Goal: Task Accomplishment & Management: Manage account settings

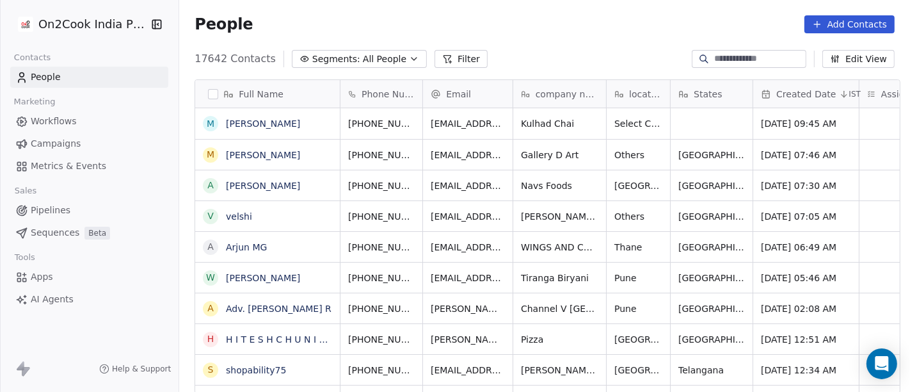
scroll to position [334, 726]
click at [251, 127] on link "[PERSON_NAME]" at bounding box center [263, 123] width 74 height 10
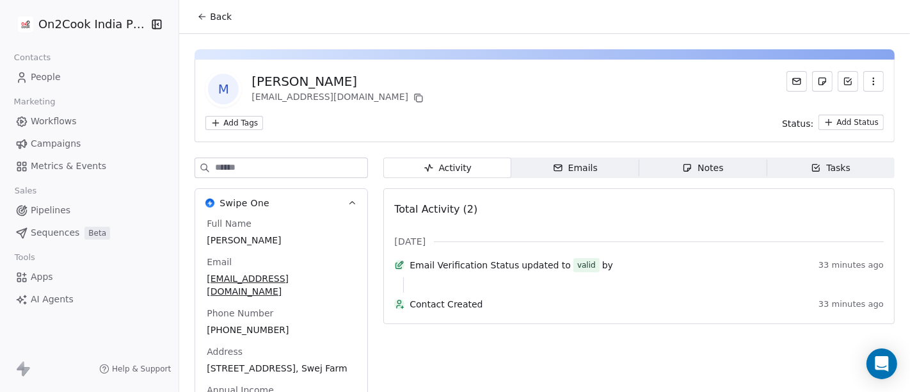
click at [213, 12] on span "Back" at bounding box center [221, 16] width 22 height 13
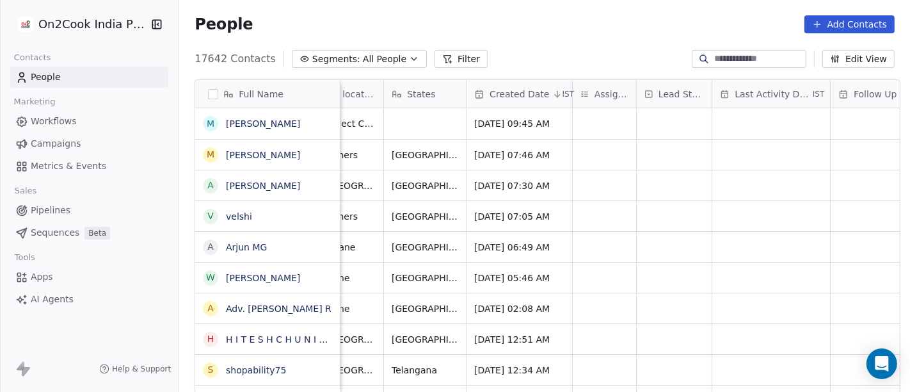
click at [436, 61] on button "Filter" at bounding box center [460, 59] width 53 height 18
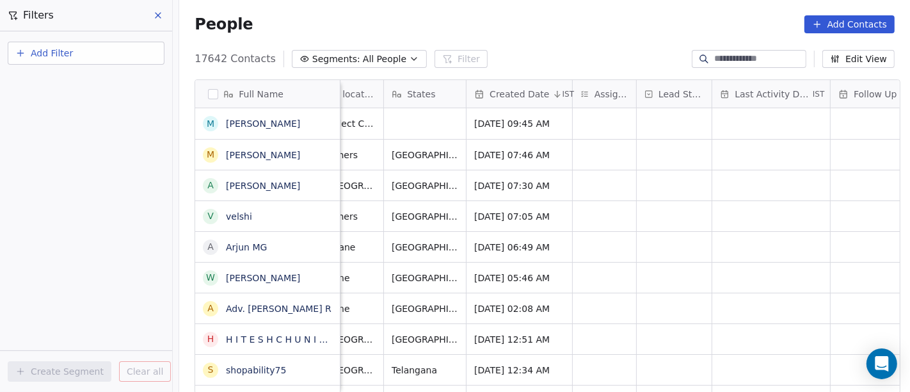
click at [58, 54] on span "Add Filter" at bounding box center [52, 53] width 42 height 13
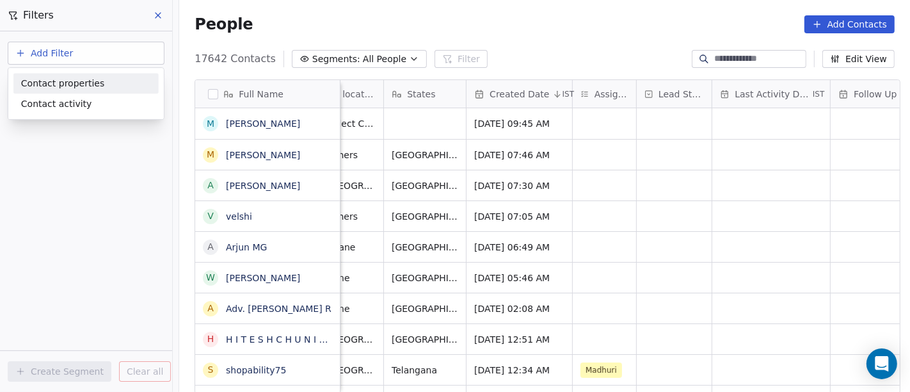
click at [60, 83] on span "Contact properties" at bounding box center [62, 83] width 83 height 13
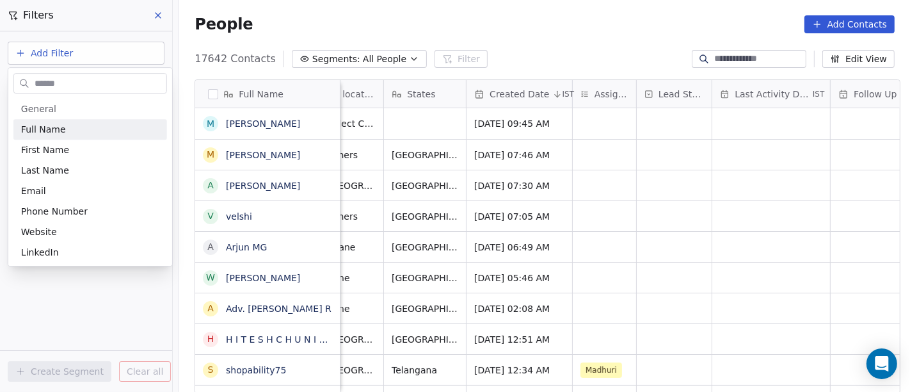
click at [61, 87] on input "text" at bounding box center [99, 83] width 134 height 19
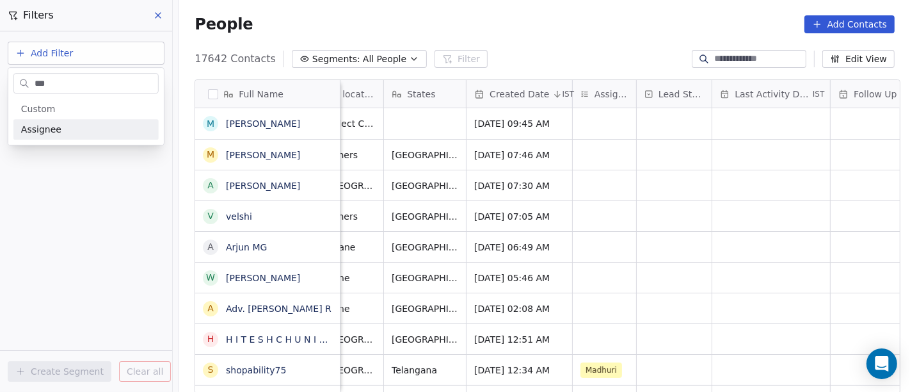
type input "***"
click at [62, 125] on div "Assignee" at bounding box center [86, 129] width 130 height 13
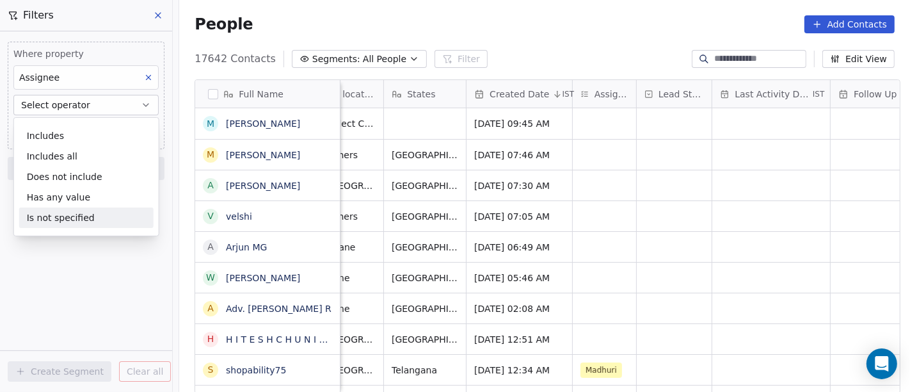
click at [63, 215] on div "Is not specified" at bounding box center [86, 217] width 134 height 20
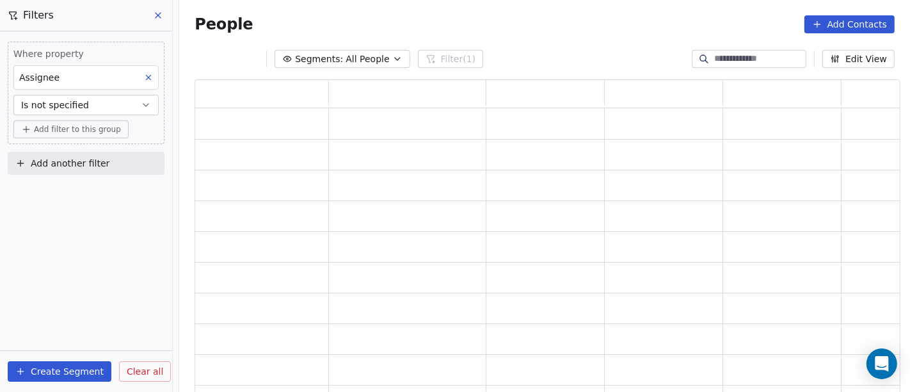
scroll to position [303, 695]
click at [61, 124] on span "Add filter to this group" at bounding box center [77, 129] width 87 height 10
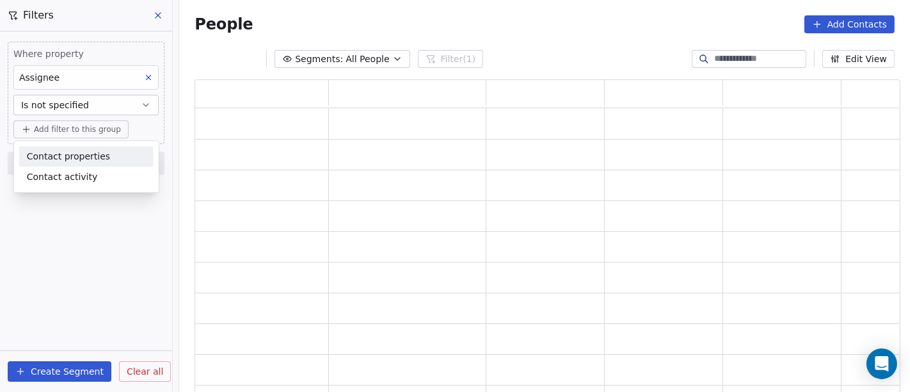
click at [67, 157] on span "Contact properties" at bounding box center [68, 156] width 83 height 13
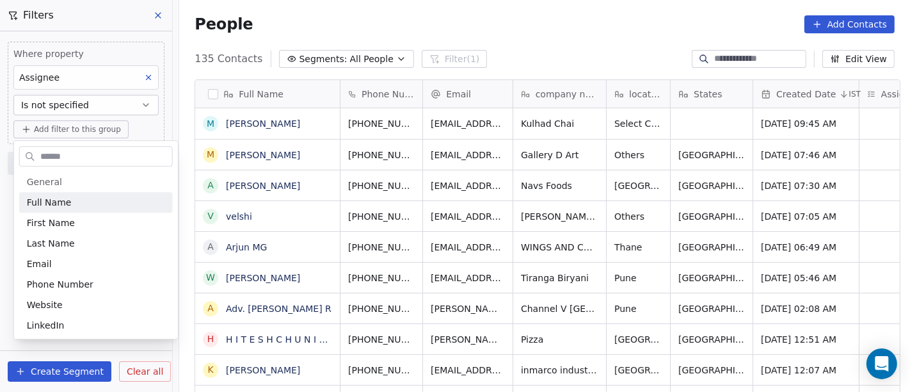
scroll to position [334, 726]
click at [67, 157] on input "text" at bounding box center [105, 156] width 134 height 19
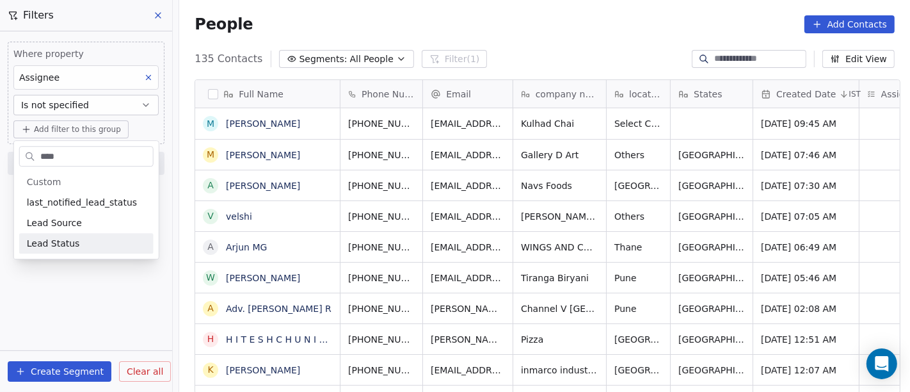
type input "****"
click at [62, 248] on span "Lead Status" at bounding box center [53, 243] width 53 height 13
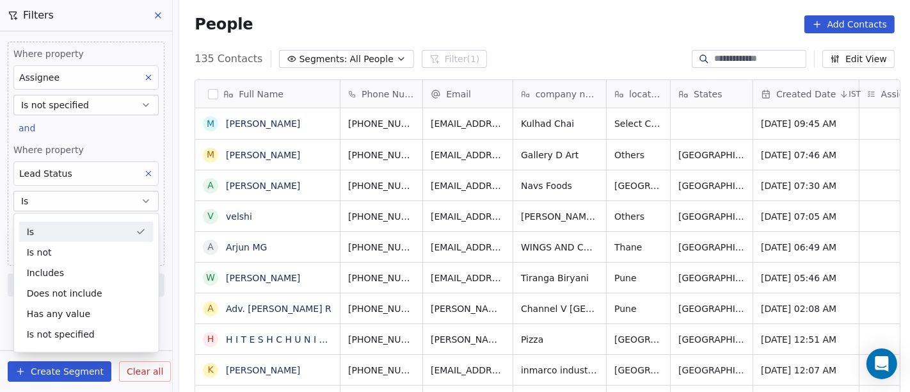
click at [111, 174] on div "Lead Status" at bounding box center [85, 173] width 145 height 24
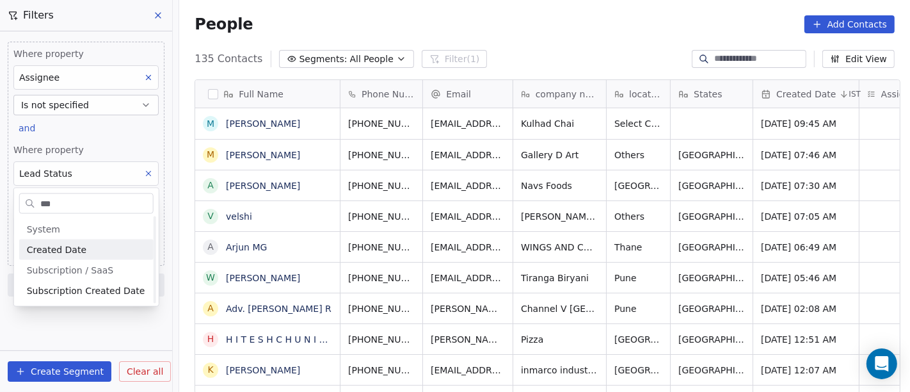
scroll to position [0, 0]
type input "***"
click at [88, 244] on div "Created Date" at bounding box center [86, 249] width 119 height 13
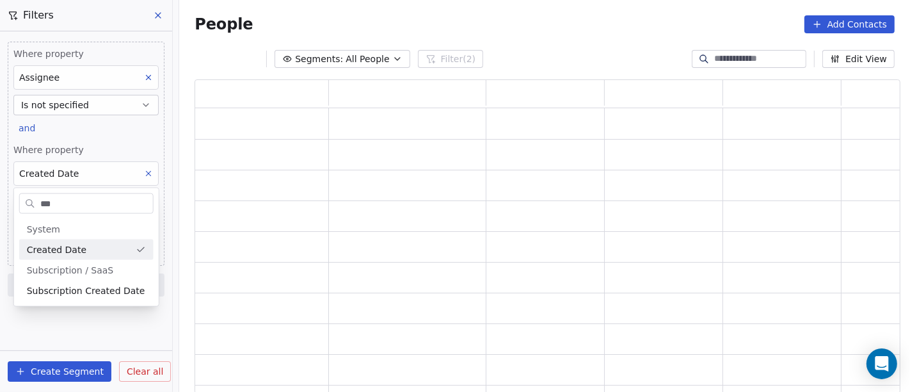
scroll to position [303, 695]
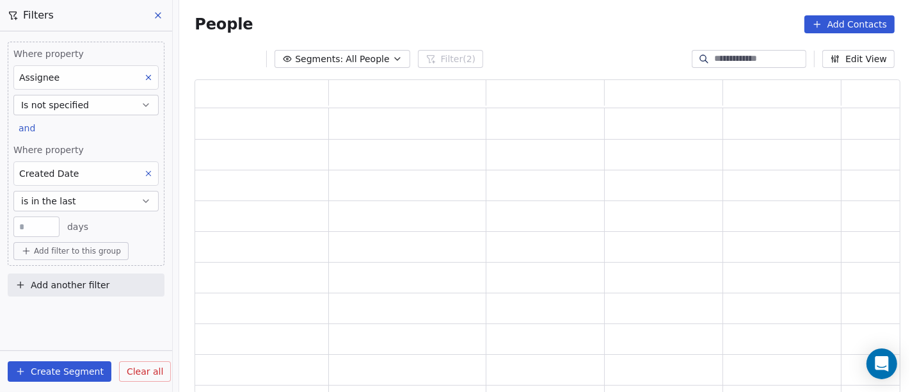
click at [110, 198] on button "is in the last" at bounding box center [85, 201] width 145 height 20
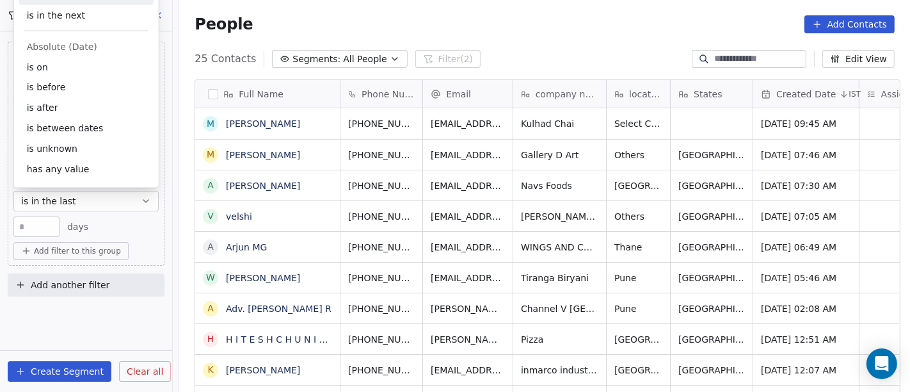
scroll to position [334, 726]
click at [78, 103] on div "is after" at bounding box center [86, 108] width 134 height 20
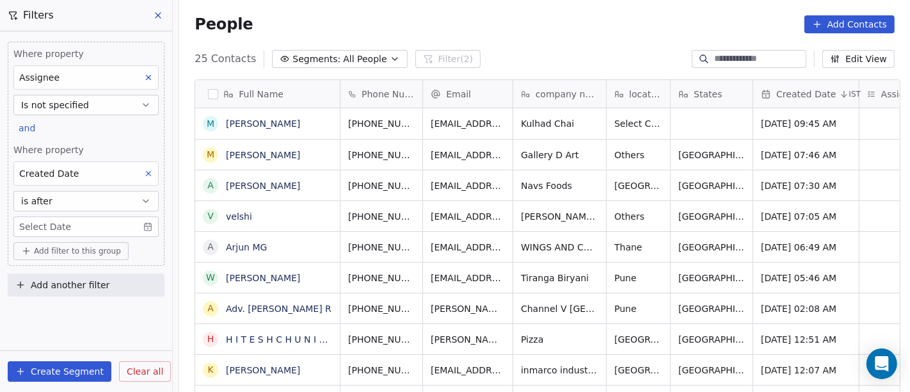
click at [90, 222] on body "On2Cook India Pvt. Ltd. Contacts People Marketing Workflows Campaigns Metrics &…" at bounding box center [455, 196] width 910 height 392
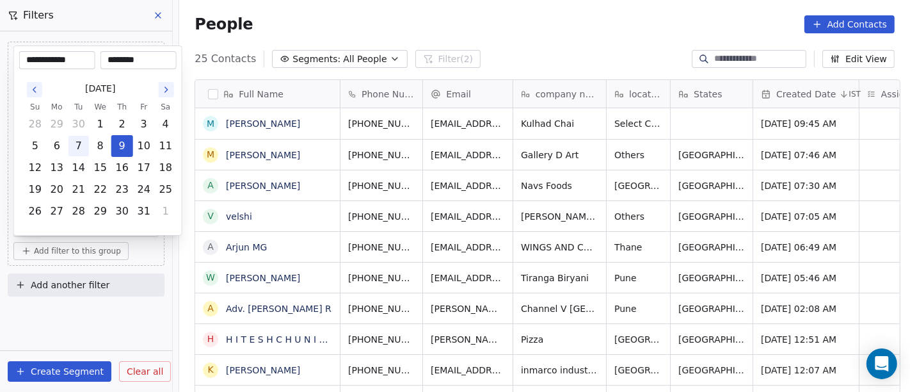
click at [73, 145] on button "7" at bounding box center [78, 146] width 20 height 20
type input "**********"
click at [418, 28] on html "On2Cook India Pvt. Ltd. Contacts People Marketing Workflows Campaigns Metrics &…" at bounding box center [455, 196] width 910 height 392
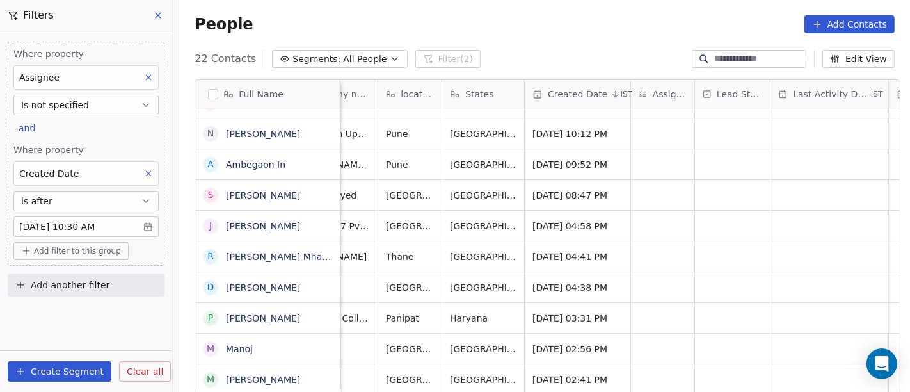
scroll to position [11, 225]
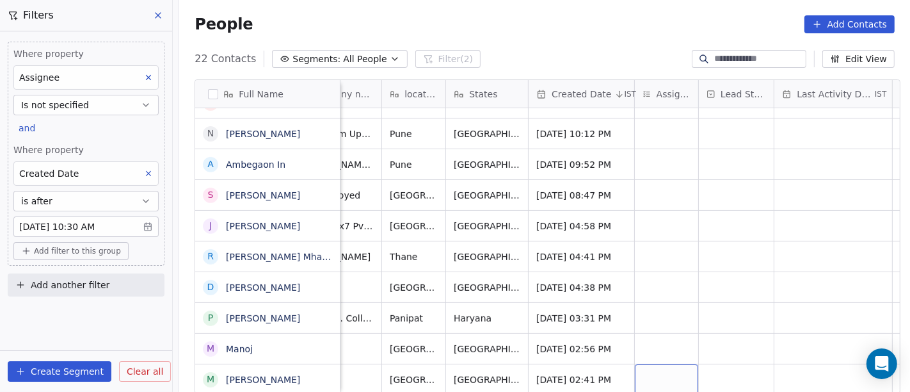
click at [664, 366] on div "grid" at bounding box center [666, 379] width 63 height 30
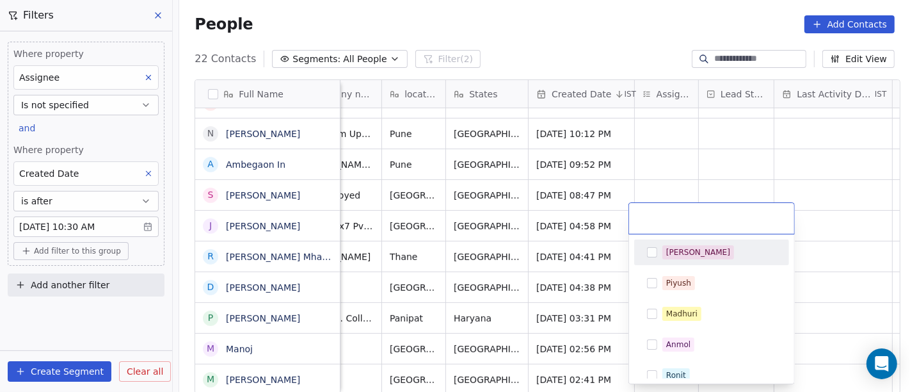
click at [679, 248] on div "[PERSON_NAME]" at bounding box center [698, 252] width 64 height 12
click at [734, 170] on html "On2Cook India Pvt. Ltd. Contacts People Marketing Workflows Campaigns Metrics &…" at bounding box center [455, 196] width 910 height 392
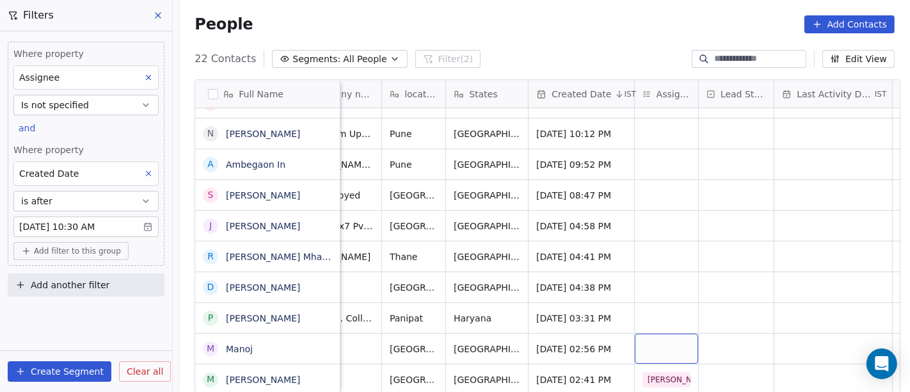
click at [645, 333] on div "grid" at bounding box center [666, 348] width 63 height 30
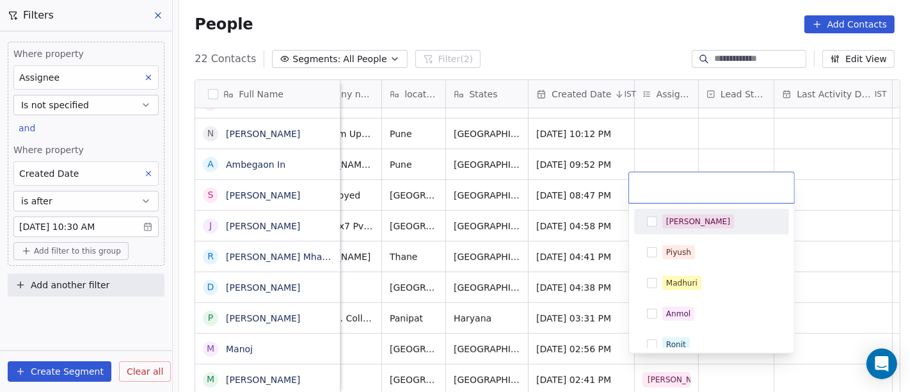
click at [667, 220] on div "[PERSON_NAME]" at bounding box center [698, 222] width 64 height 12
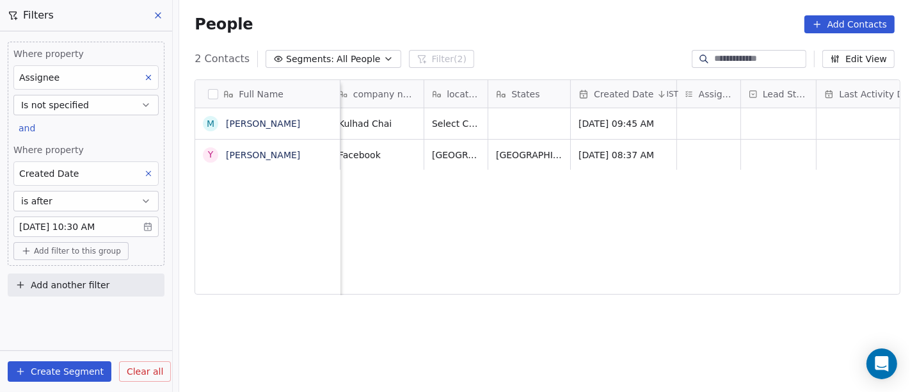
scroll to position [11, 182]
click at [685, 143] on div "grid" at bounding box center [709, 154] width 63 height 30
click at [571, 25] on html "On2Cook India Pvt. Ltd. Contacts People Marketing Workflows Campaigns Metrics &…" at bounding box center [455, 196] width 910 height 392
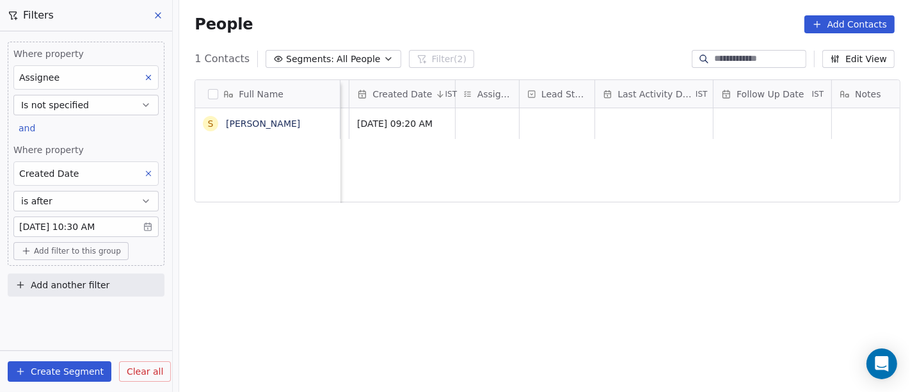
scroll to position [1, 403]
click at [491, 120] on div "grid" at bounding box center [487, 123] width 63 height 31
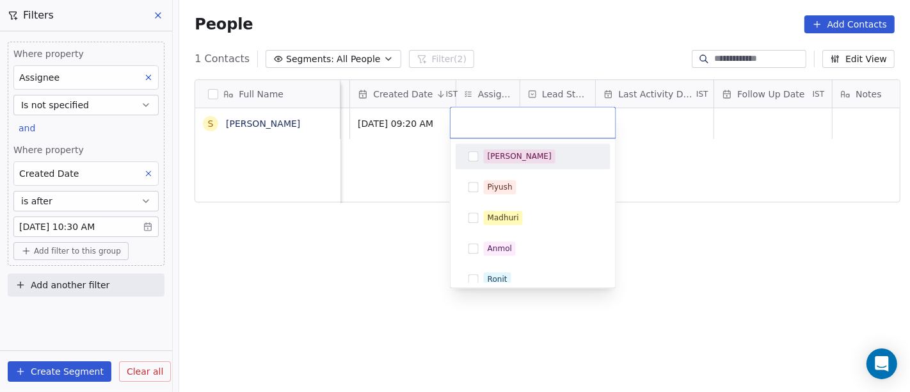
click at [502, 157] on div "[PERSON_NAME]" at bounding box center [520, 156] width 64 height 12
click at [763, 227] on html "On2Cook India Pvt. Ltd. Contacts People Marketing Workflows Campaigns Metrics &…" at bounding box center [455, 196] width 910 height 392
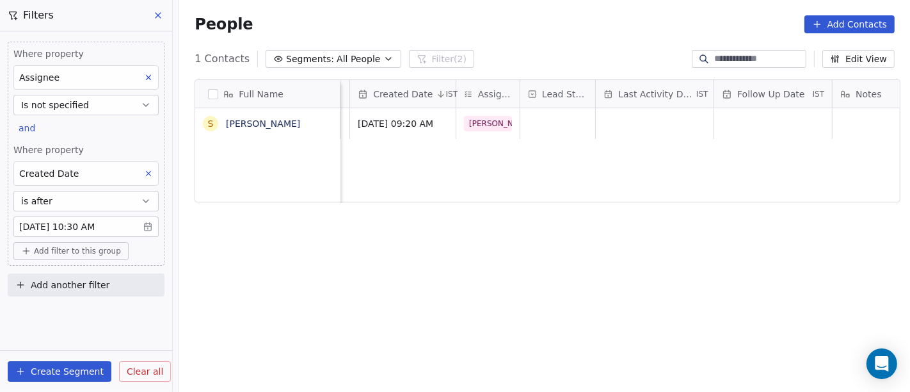
click at [335, 65] on button "Segments: All People" at bounding box center [333, 59] width 135 height 18
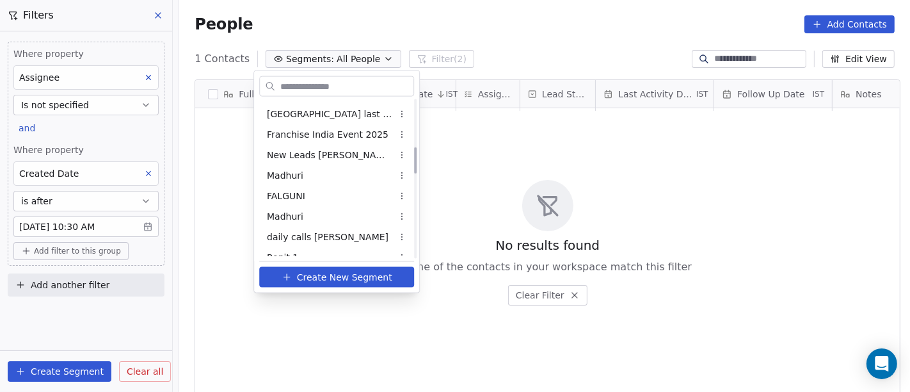
scroll to position [284, 0]
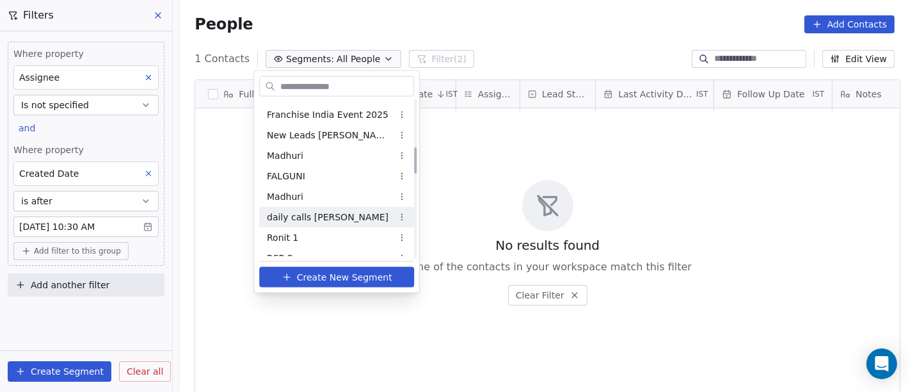
click at [345, 214] on div "daily calls [PERSON_NAME]" at bounding box center [336, 217] width 155 height 20
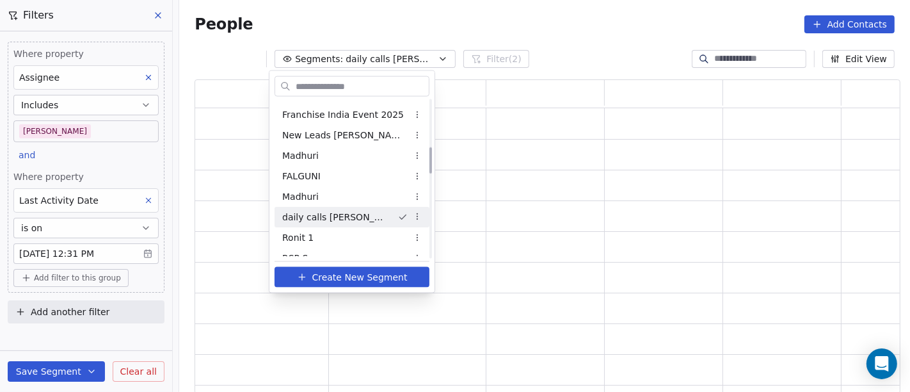
scroll to position [303, 695]
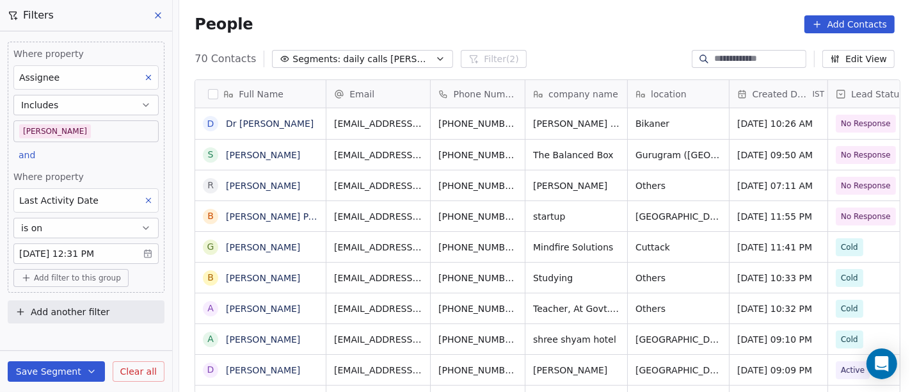
click at [46, 250] on body "On2Cook India Pvt. Ltd. Contacts People Marketing Workflows Campaigns Metrics &…" at bounding box center [455, 196] width 910 height 392
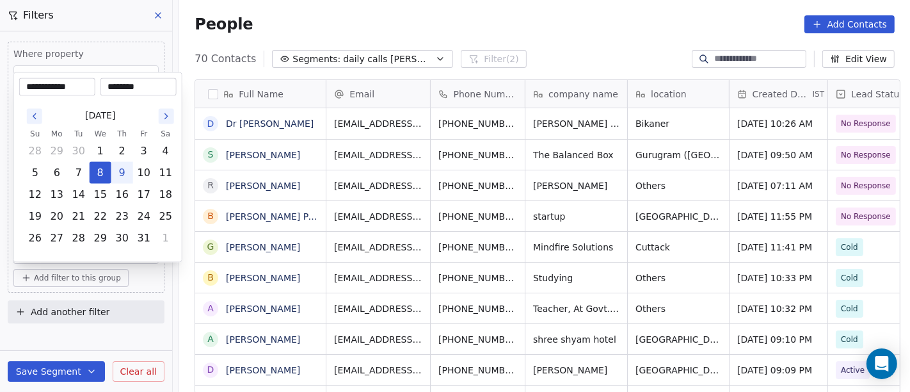
scroll to position [334, 726]
click at [122, 179] on button "9" at bounding box center [122, 173] width 20 height 20
type input "**********"
click at [581, 19] on html "On2Cook India Pvt. Ltd. Contacts People Marketing Workflows Campaigns Metrics &…" at bounding box center [455, 196] width 910 height 392
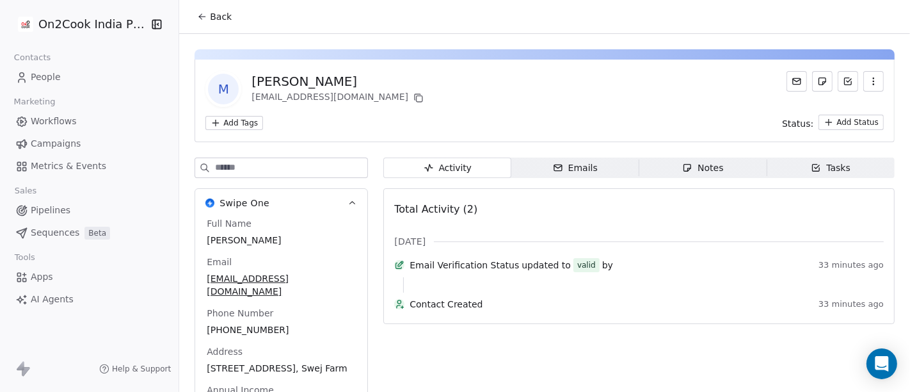
click at [210, 17] on span "Back" at bounding box center [221, 16] width 22 height 13
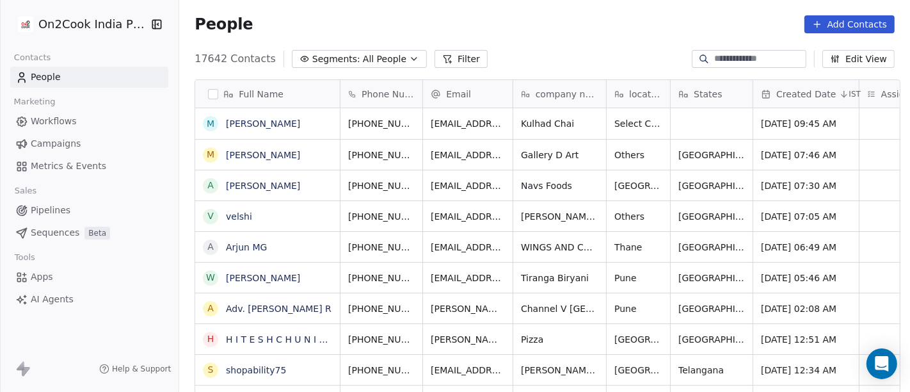
scroll to position [11, 11]
click at [388, 50] on button "Segments: All People" at bounding box center [359, 59] width 135 height 18
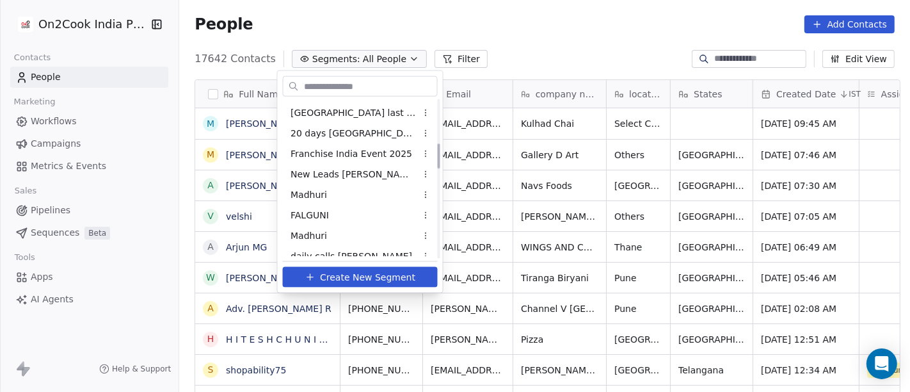
scroll to position [284, 0]
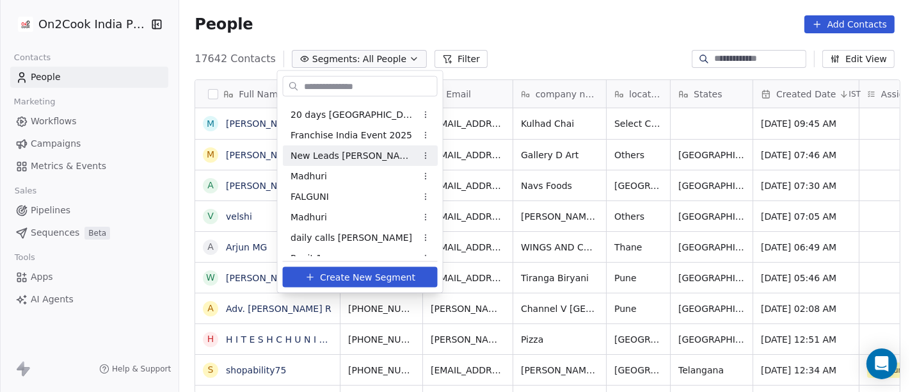
click at [338, 159] on span "New Leads Salim" at bounding box center [352, 154] width 125 height 13
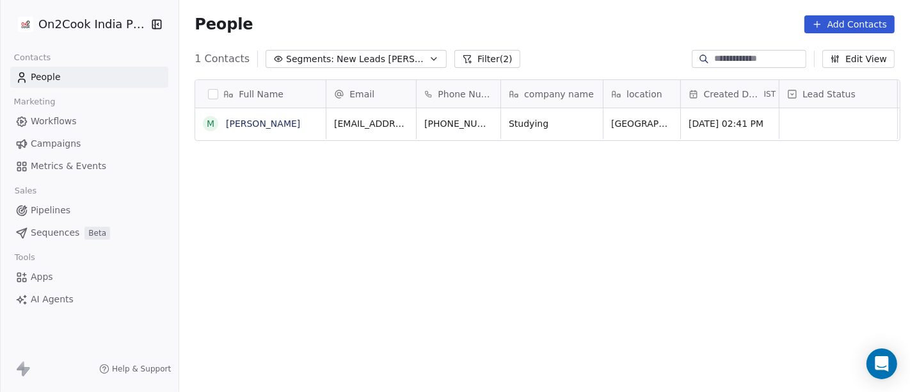
scroll to position [334, 726]
click at [559, 38] on div "People Add Contacts" at bounding box center [544, 24] width 731 height 49
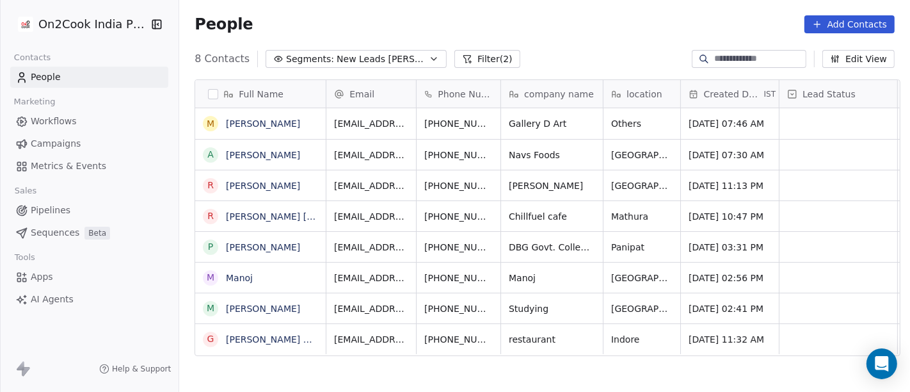
click at [559, 44] on div "People Add Contacts" at bounding box center [544, 24] width 731 height 49
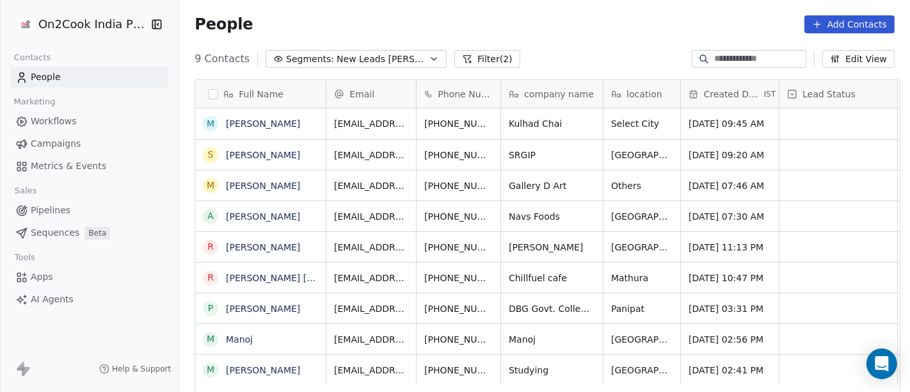
scroll to position [0, 0]
click at [517, 120] on icon "grid" at bounding box center [522, 121] width 10 height 10
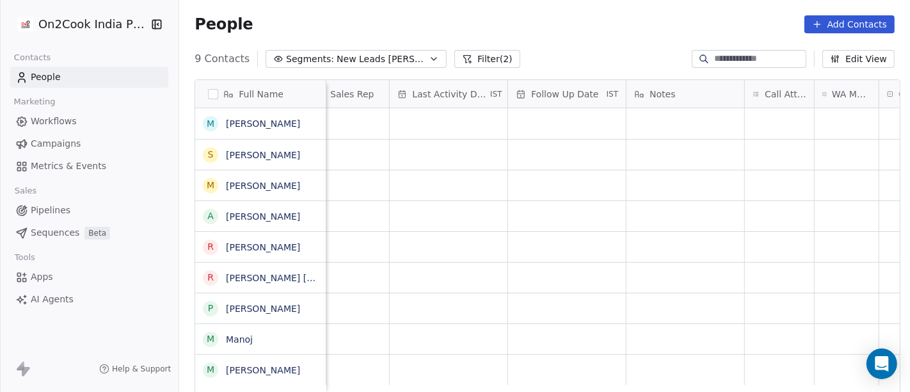
scroll to position [0, 772]
click at [728, 121] on div "grid" at bounding box center [754, 123] width 69 height 31
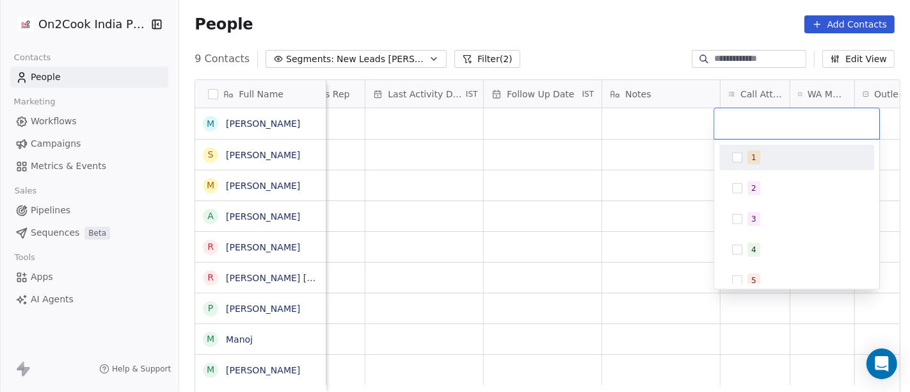
click at [743, 156] on div "1" at bounding box center [796, 157] width 145 height 20
click at [653, 168] on html "On2Cook India Pvt. Ltd. Contacts People Marketing Workflows Campaigns Metrics &…" at bounding box center [455, 196] width 910 height 392
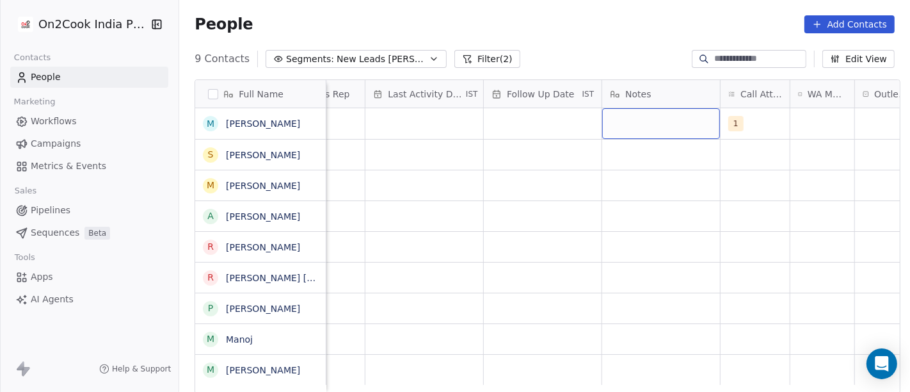
click at [653, 129] on div "grid" at bounding box center [661, 123] width 118 height 31
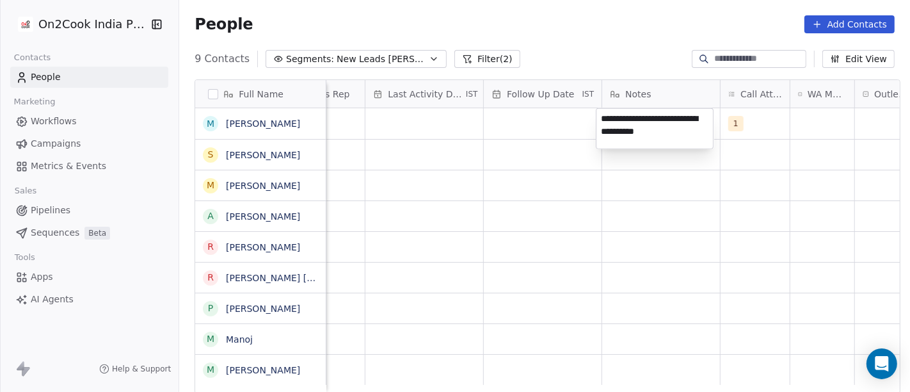
type textarea "**********"
click at [517, 195] on html "**********" at bounding box center [455, 196] width 910 height 392
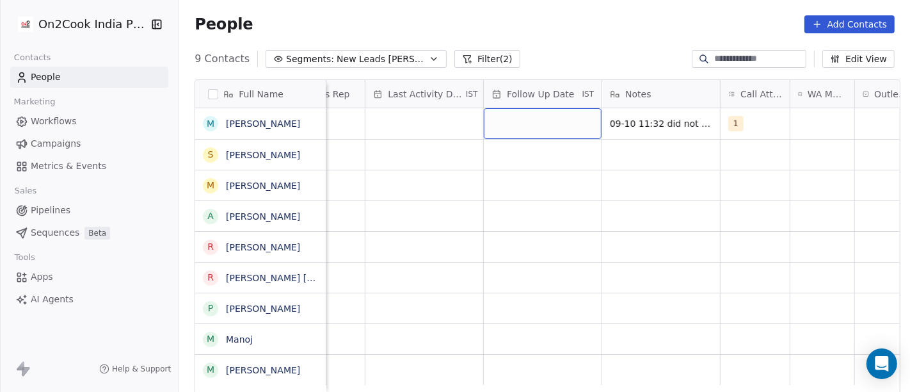
click at [530, 127] on div "grid" at bounding box center [543, 123] width 118 height 31
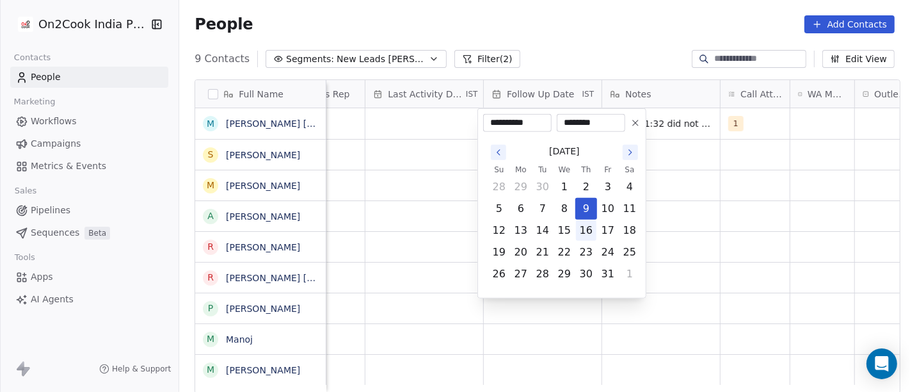
click at [589, 229] on button "16" at bounding box center [586, 230] width 20 height 20
type input "**********"
click at [800, 222] on html "**********" at bounding box center [455, 196] width 910 height 392
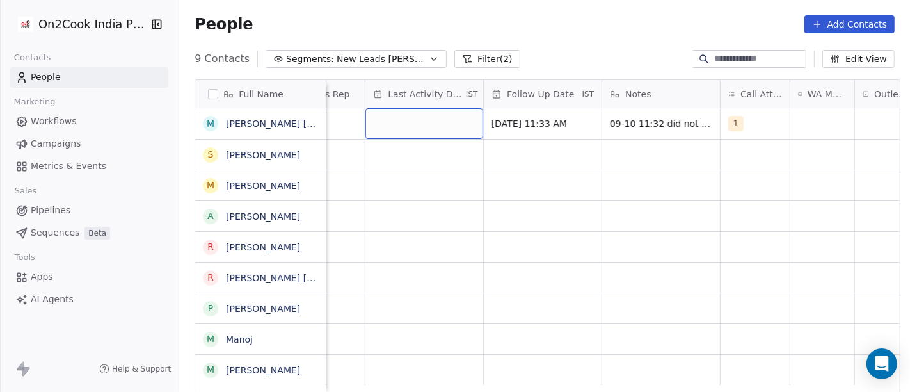
click at [420, 120] on div "grid" at bounding box center [424, 123] width 118 height 31
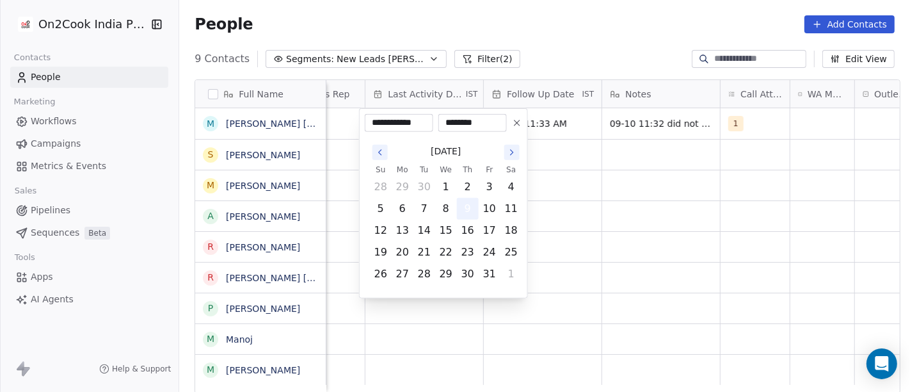
click at [464, 208] on button "9" at bounding box center [467, 208] width 20 height 20
click at [699, 206] on html "**********" at bounding box center [455, 196] width 910 height 392
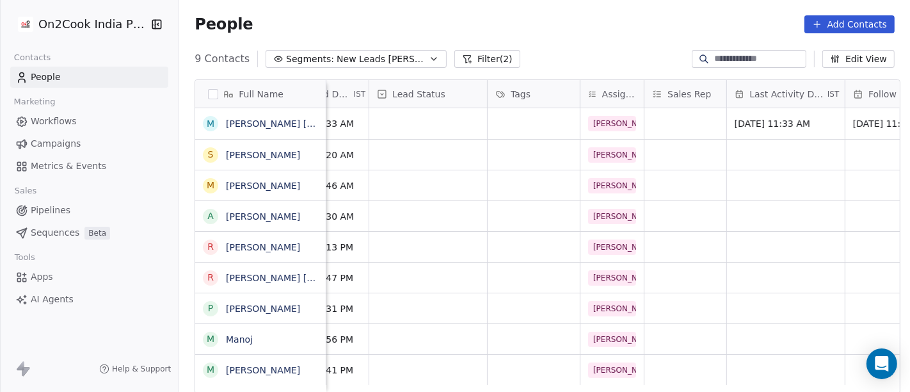
scroll to position [0, 389]
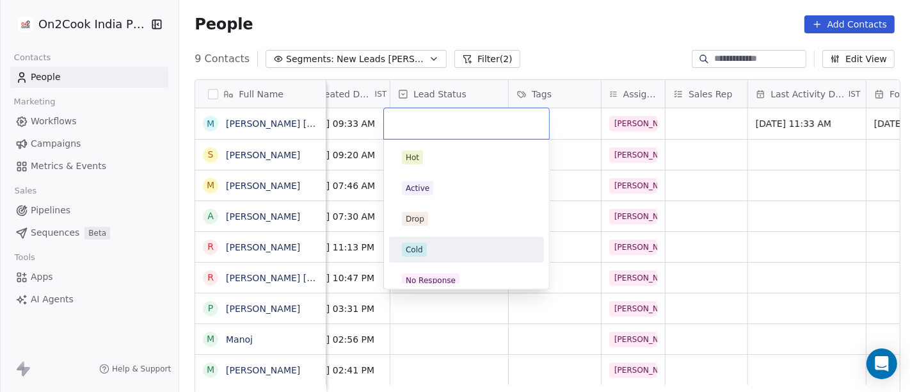
click at [610, 17] on html "On2Cook India Pvt. Ltd. Contacts People Marketing Workflows Campaigns Metrics &…" at bounding box center [455, 196] width 910 height 392
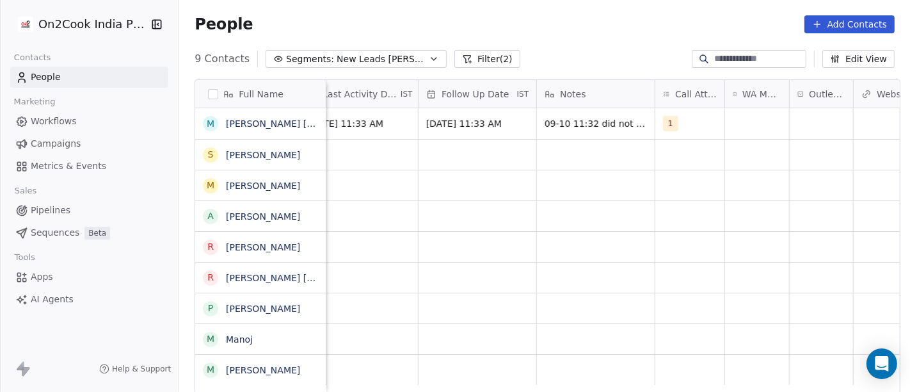
scroll to position [0, 843]
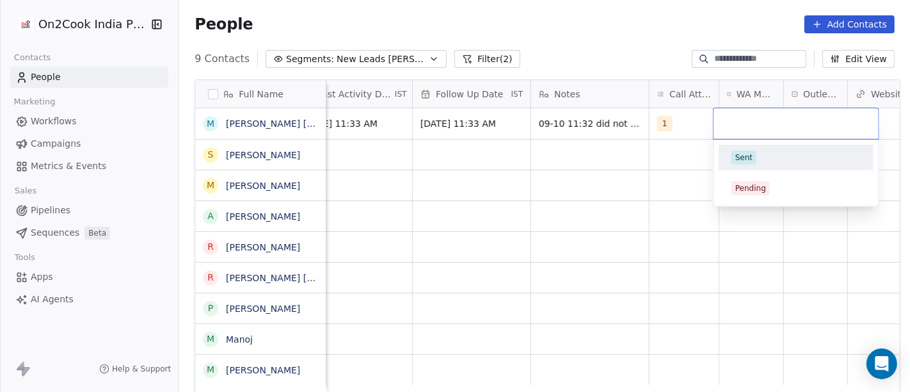
click at [743, 158] on div "Sent" at bounding box center [743, 158] width 17 height 12
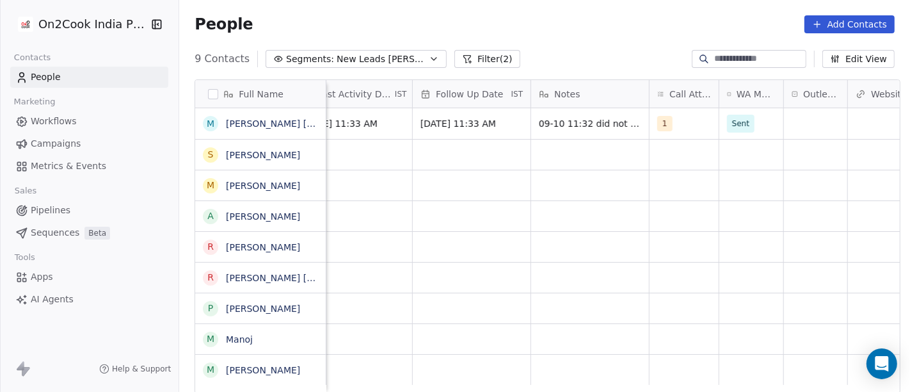
click at [579, 47] on div "People Add Contacts" at bounding box center [544, 24] width 731 height 49
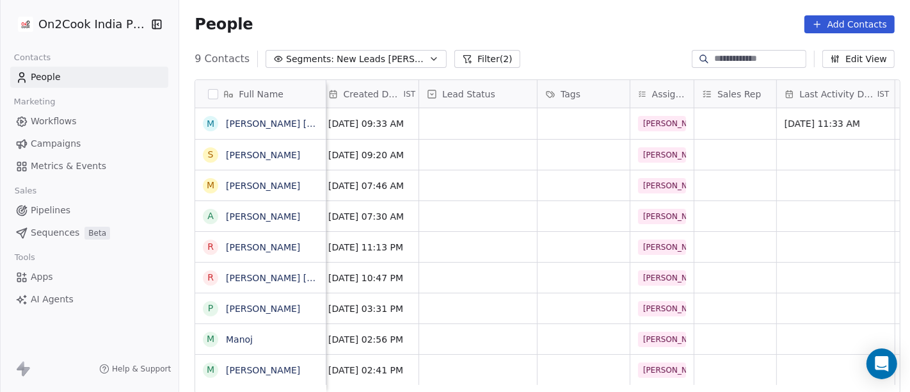
scroll to position [0, 360]
click at [488, 126] on div "grid" at bounding box center [479, 123] width 118 height 31
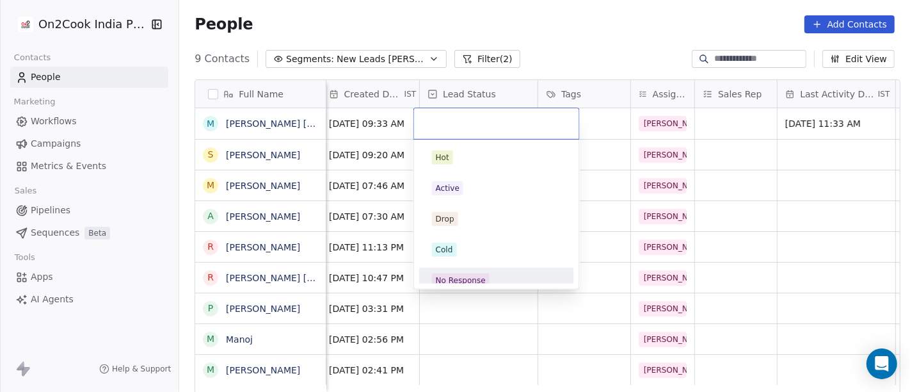
click at [499, 270] on div "No Response" at bounding box center [496, 280] width 145 height 20
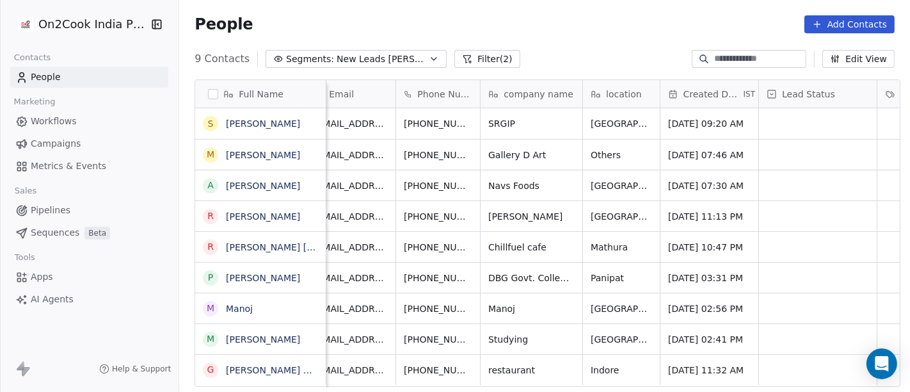
scroll to position [0, 0]
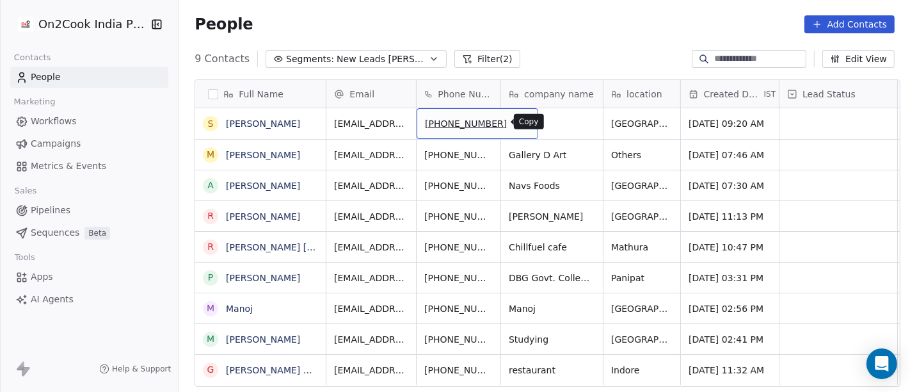
click at [518, 118] on icon "grid" at bounding box center [521, 121] width 6 height 6
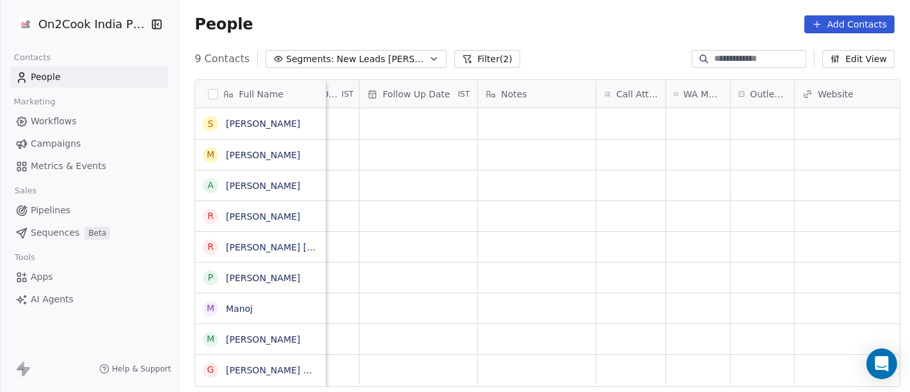
scroll to position [0, 897]
click at [691, 118] on div "grid" at bounding box center [697, 123] width 64 height 31
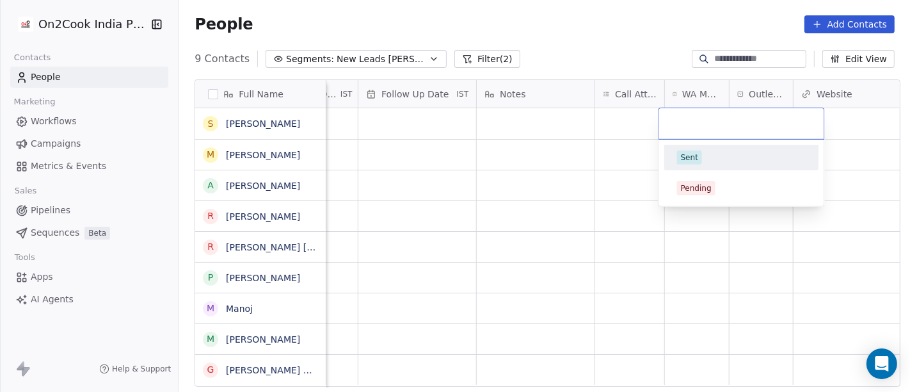
click at [701, 152] on div "Sent" at bounding box center [741, 157] width 129 height 14
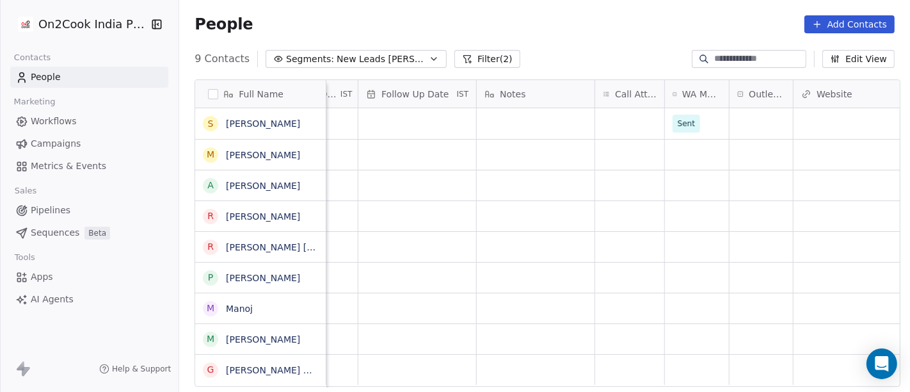
click at [625, 47] on div "People Add Contacts" at bounding box center [544, 24] width 731 height 49
click at [634, 116] on div "grid" at bounding box center [629, 123] width 69 height 31
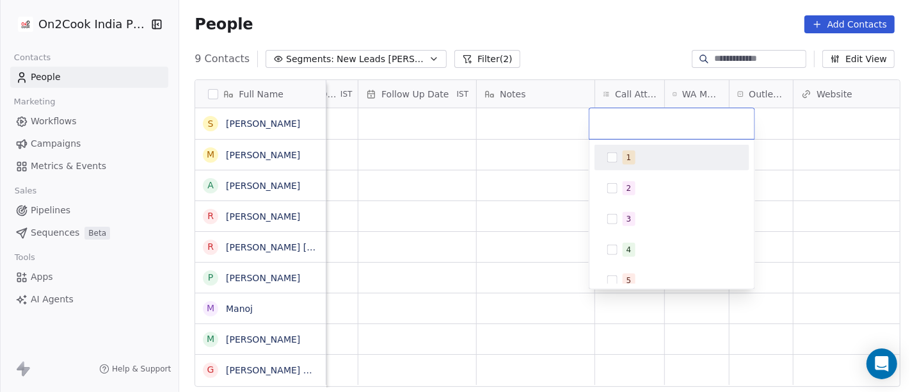
click at [634, 160] on div "1" at bounding box center [680, 157] width 114 height 14
click at [604, 22] on html "On2Cook India Pvt. Ltd. Contacts People Marketing Workflows Campaigns Metrics &…" at bounding box center [455, 196] width 910 height 392
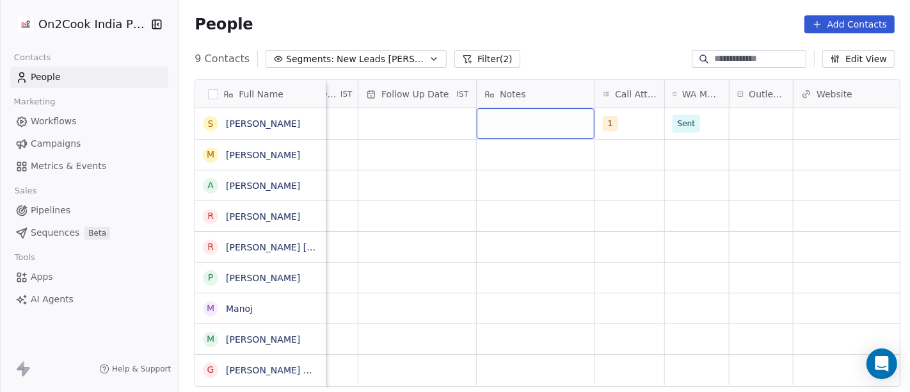
click at [493, 125] on div "grid" at bounding box center [536, 123] width 118 height 31
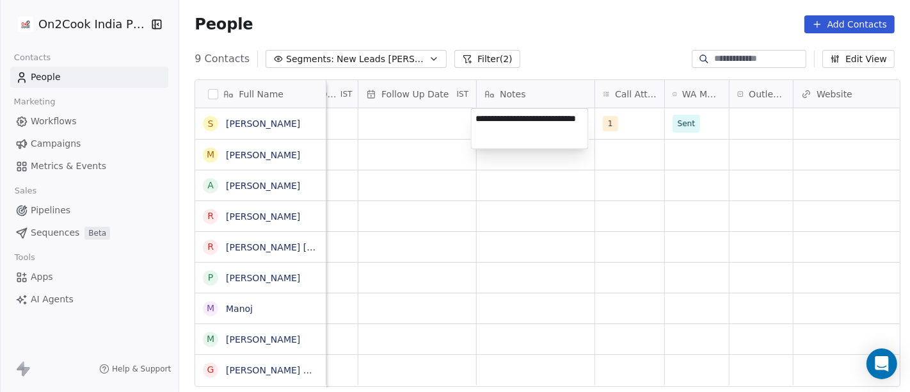
type textarea "**********"
click at [438, 173] on html "**********" at bounding box center [455, 196] width 910 height 392
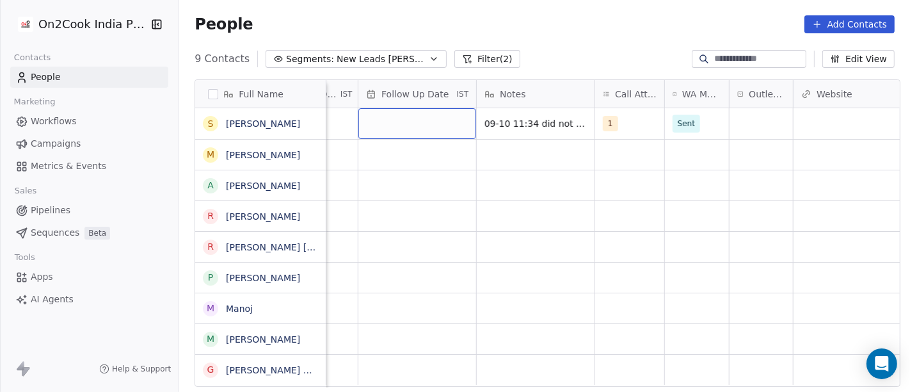
click at [411, 120] on div "grid" at bounding box center [417, 123] width 118 height 31
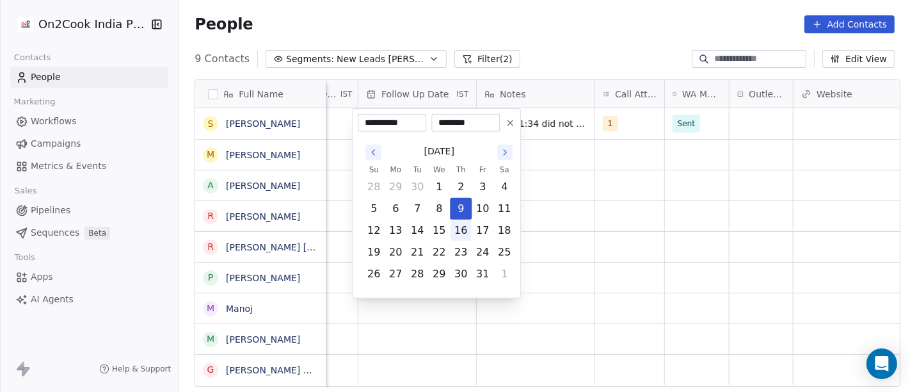
click at [464, 225] on button "16" at bounding box center [460, 230] width 20 height 20
type input "**********"
drag, startPoint x: 681, startPoint y: 214, endPoint x: 517, endPoint y: 180, distance: 167.9
click at [681, 214] on html "**********" at bounding box center [455, 196] width 910 height 392
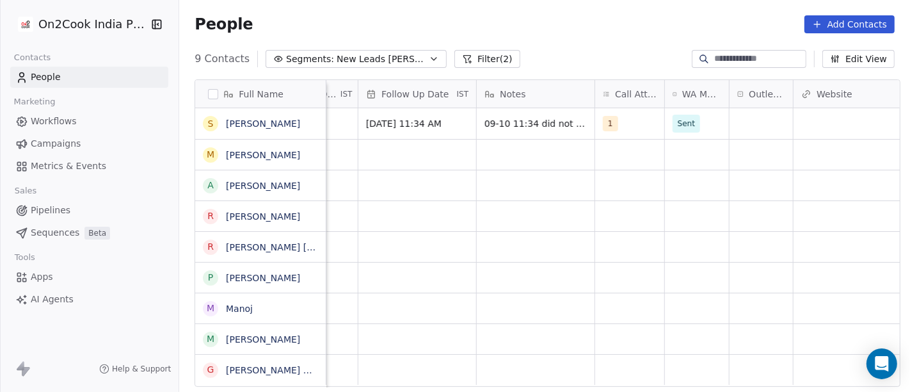
scroll to position [0, 810]
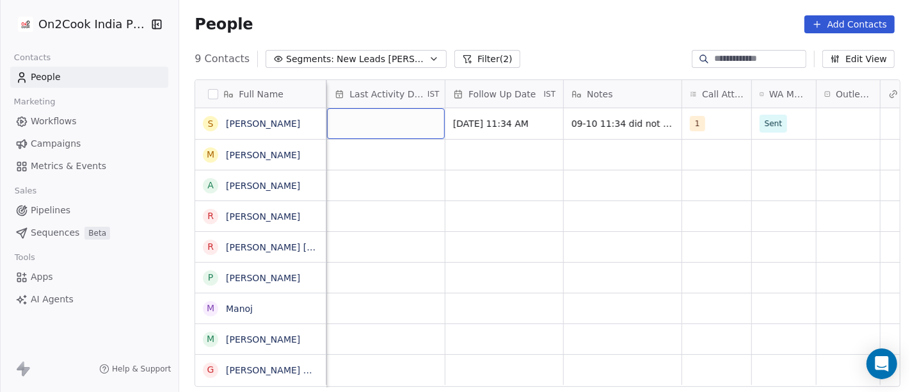
click at [340, 118] on div "grid" at bounding box center [386, 123] width 118 height 31
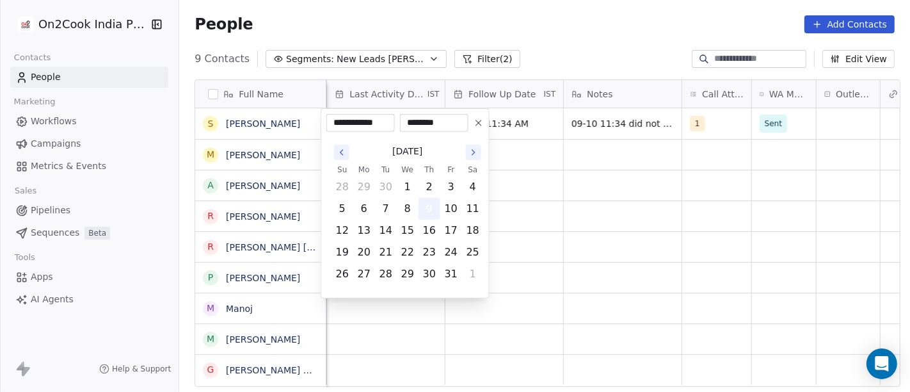
click at [427, 209] on button "9" at bounding box center [429, 208] width 20 height 20
click at [638, 202] on html "**********" at bounding box center [455, 196] width 910 height 392
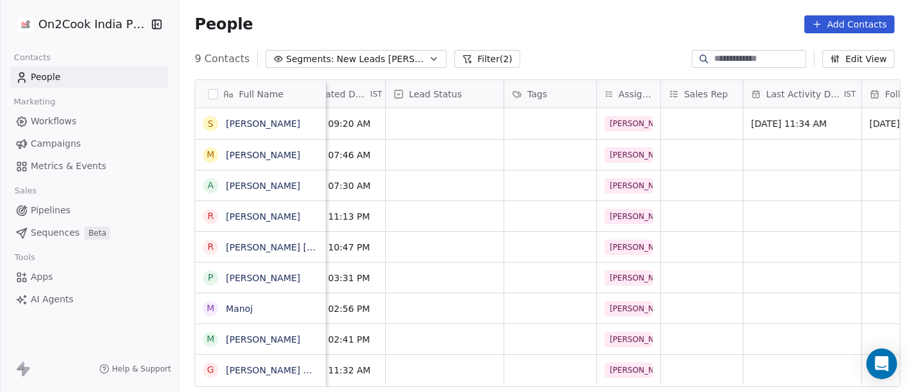
scroll to position [0, 388]
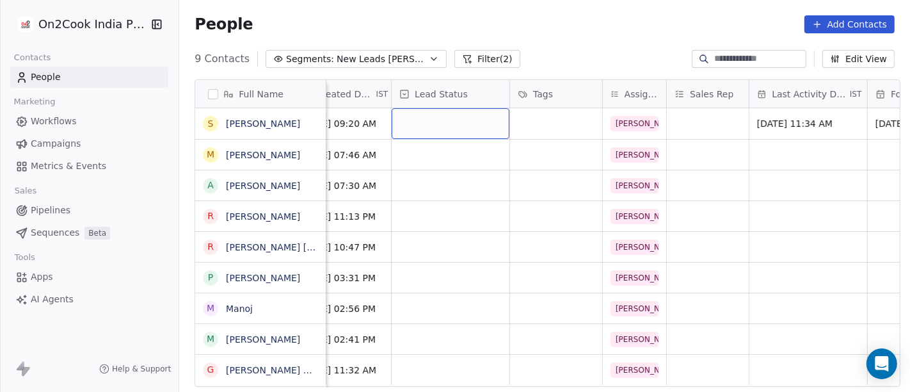
click at [449, 116] on div "grid" at bounding box center [451, 123] width 118 height 31
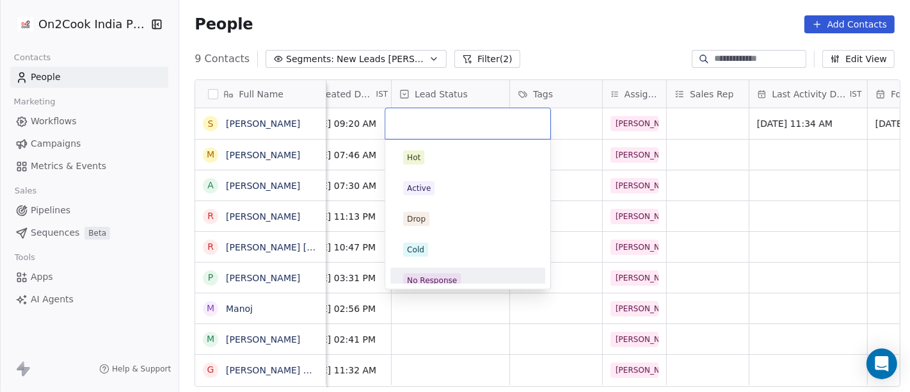
click at [445, 270] on div "No Response" at bounding box center [467, 280] width 145 height 20
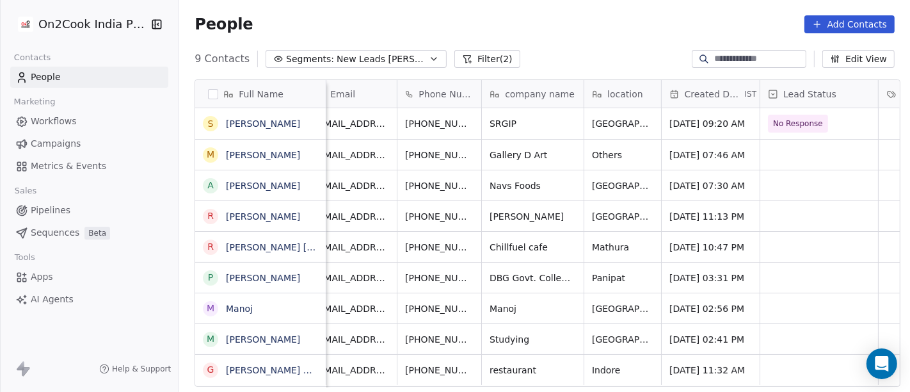
scroll to position [0, 0]
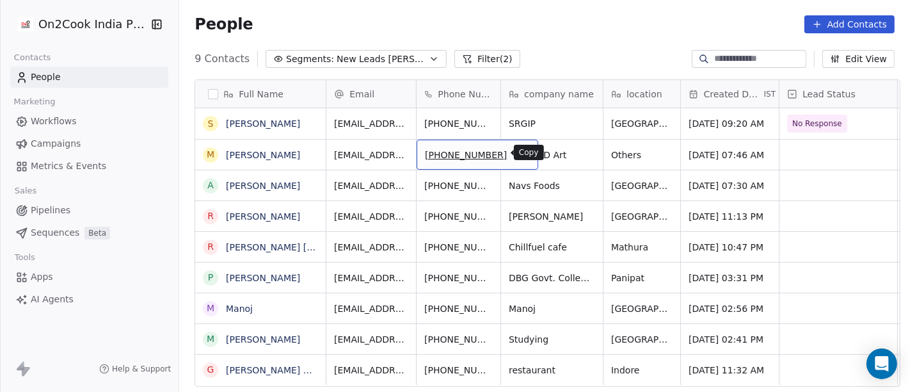
click at [517, 157] on icon "grid" at bounding box center [522, 153] width 10 height 10
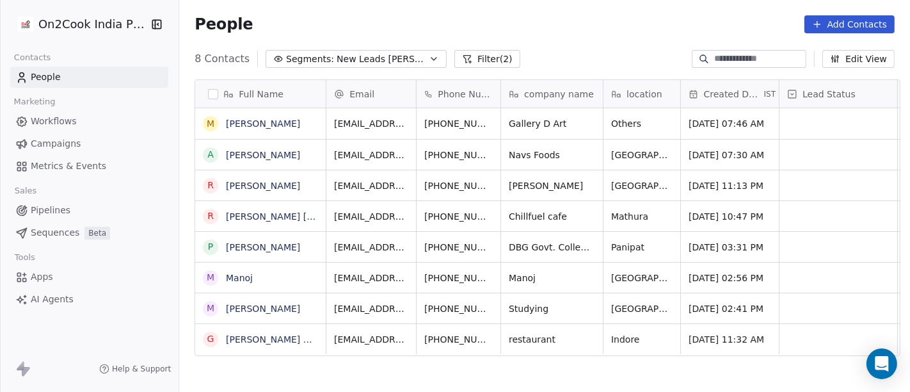
click at [430, 107] on div "Phone Number" at bounding box center [459, 94] width 84 height 28
click at [534, 35] on html "On2Cook India Pvt. Ltd. Contacts People Marketing Workflows Campaigns Metrics &…" at bounding box center [455, 196] width 910 height 392
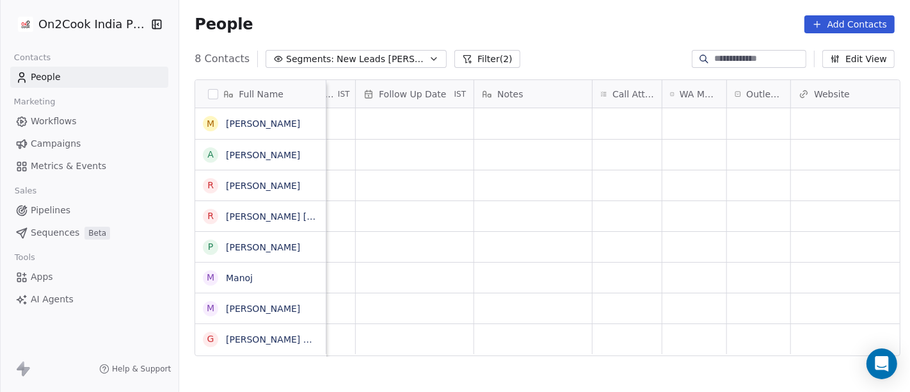
scroll to position [0, 904]
click at [617, 125] on div "grid" at bounding box center [622, 123] width 69 height 31
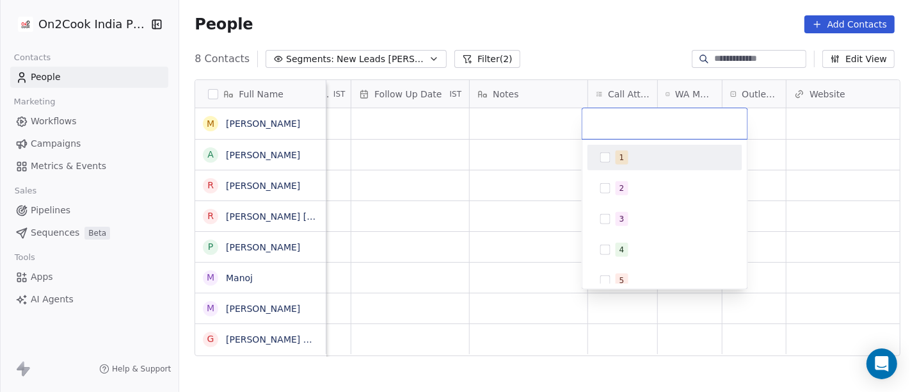
click at [625, 158] on span "1" at bounding box center [621, 157] width 13 height 14
click at [569, 51] on html "On2Cook India Pvt. Ltd. Contacts People Marketing Workflows Campaigns Metrics &…" at bounding box center [455, 196] width 910 height 392
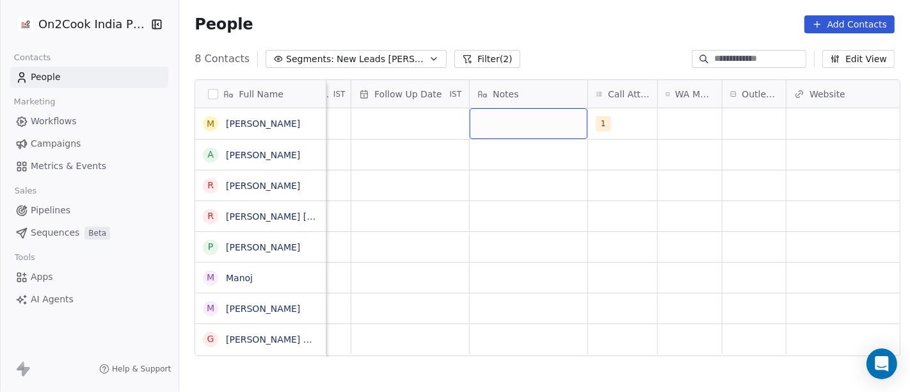
click at [516, 131] on div "grid" at bounding box center [529, 123] width 118 height 31
click at [504, 129] on textarea at bounding box center [522, 129] width 116 height 40
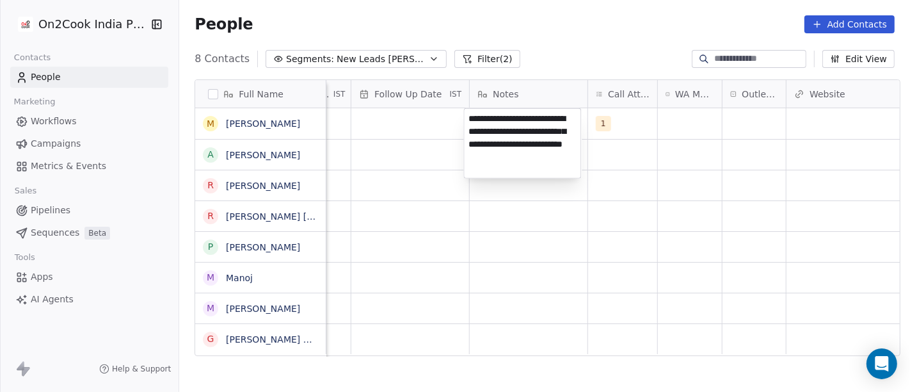
type textarea "**********"
click at [718, 205] on html "On2Cook India Pvt. Ltd. Contacts People Marketing Workflows Campaigns Metrics &…" at bounding box center [455, 196] width 910 height 392
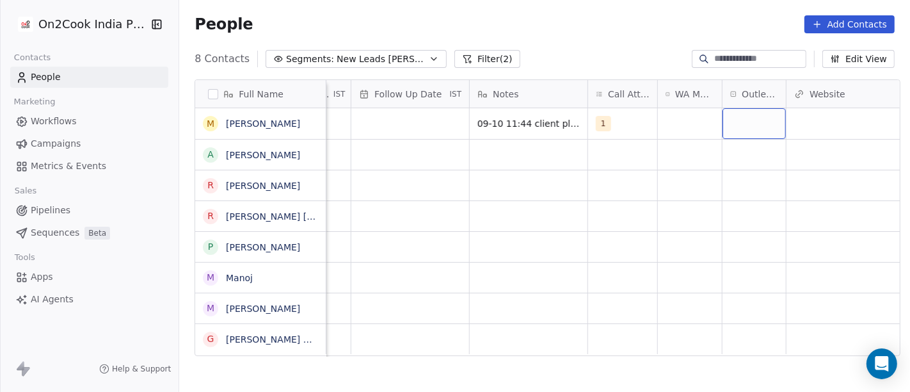
click at [734, 125] on div "grid" at bounding box center [753, 123] width 63 height 31
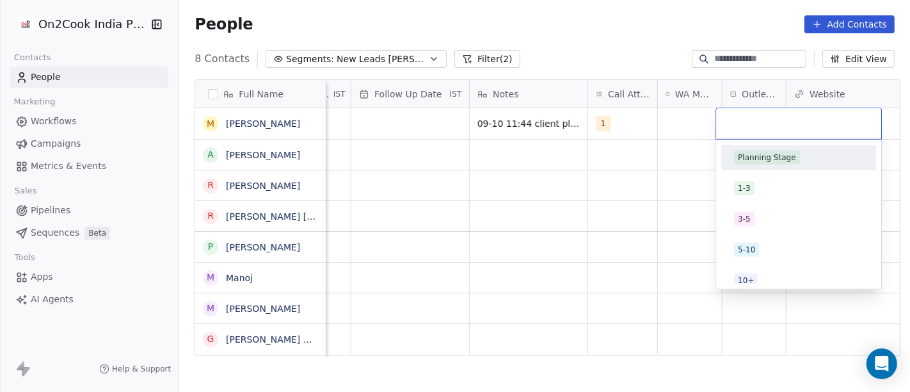
click at [758, 162] on div "Planning Stage" at bounding box center [767, 158] width 58 height 12
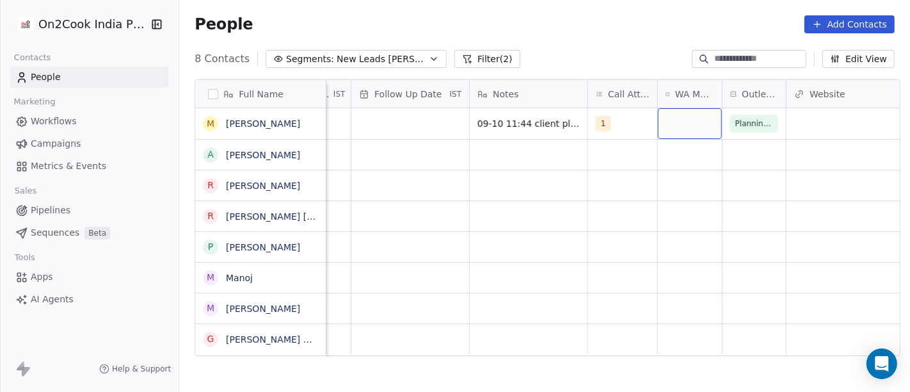
click at [665, 121] on div "grid" at bounding box center [690, 123] width 64 height 31
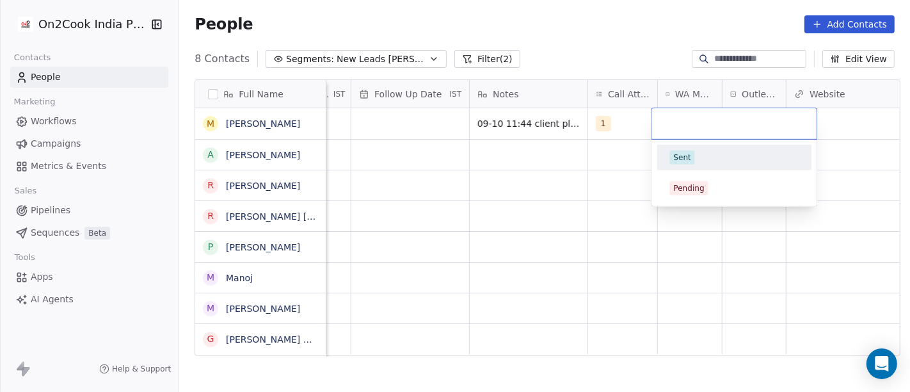
click at [688, 156] on div "Sent" at bounding box center [682, 158] width 17 height 12
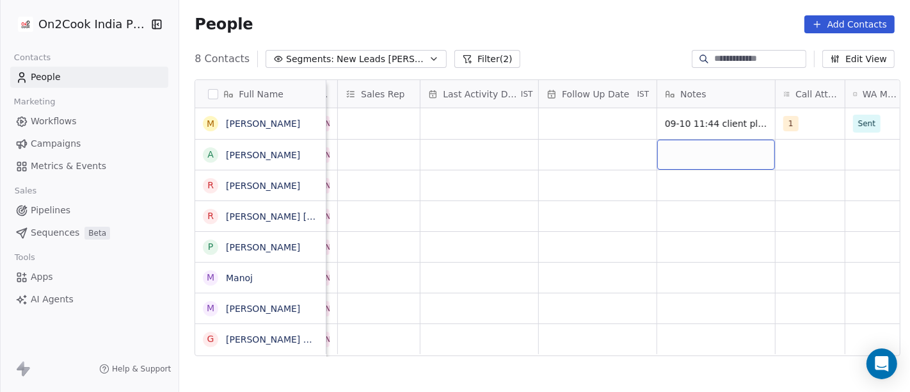
scroll to position [0, 715]
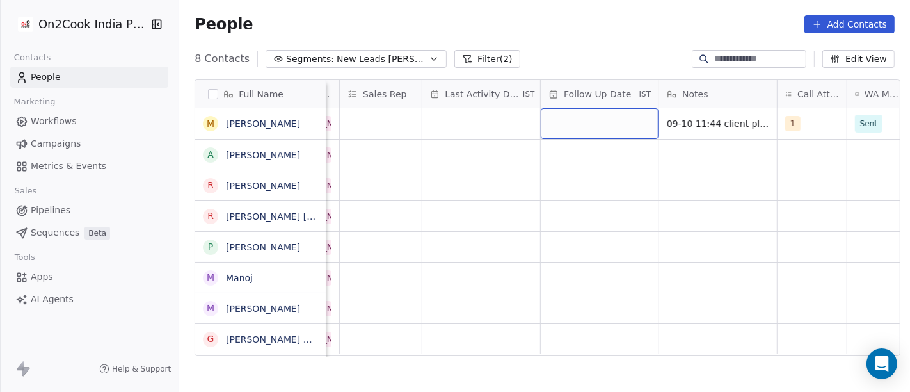
click at [563, 129] on div "grid" at bounding box center [600, 123] width 118 height 31
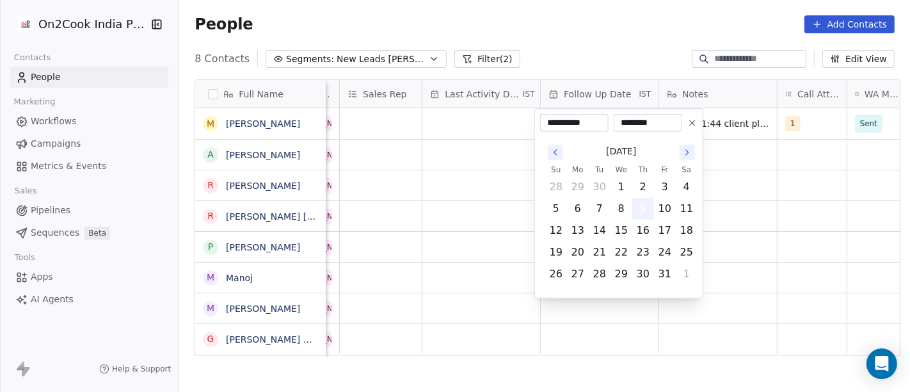
click at [637, 209] on button "9" at bounding box center [643, 208] width 20 height 20
click at [756, 187] on html "**********" at bounding box center [455, 196] width 910 height 392
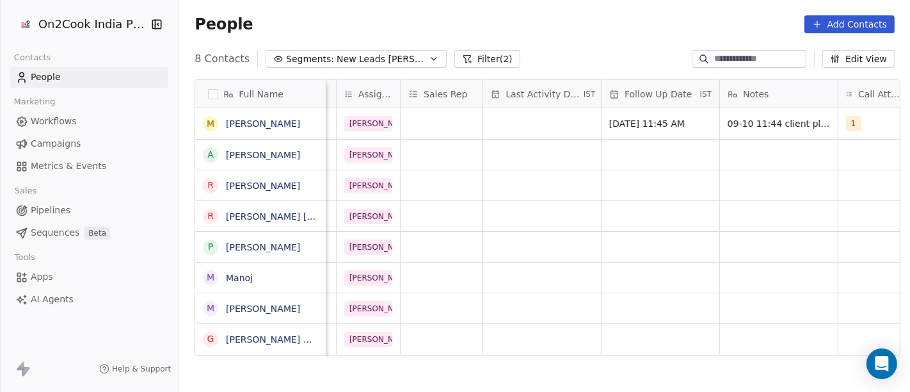
scroll to position [1, 651]
click at [660, 134] on div "[DATE] 11:45 AM" at bounding box center [664, 123] width 118 height 31
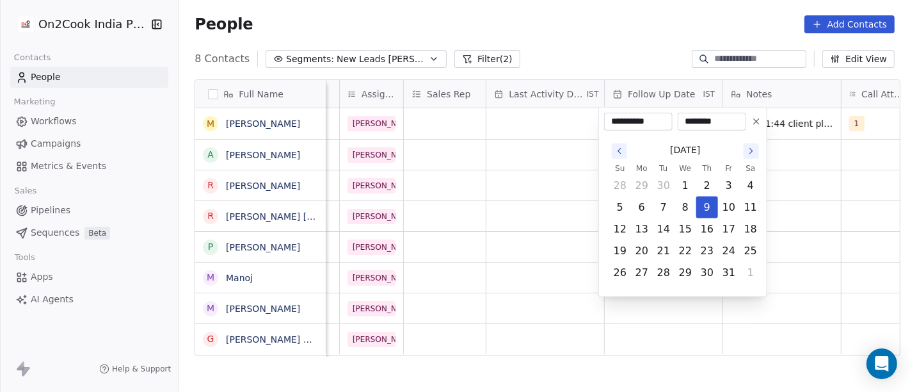
click at [660, 134] on div "October 2025 Su Mo Tu We Th Fr Sa 28 29 30 1 2 3 4 5 6 7 8 9 10 11 12 13 14 15 …" at bounding box center [682, 211] width 157 height 161
click at [750, 147] on icon "Go to the Next Month" at bounding box center [751, 151] width 10 height 10
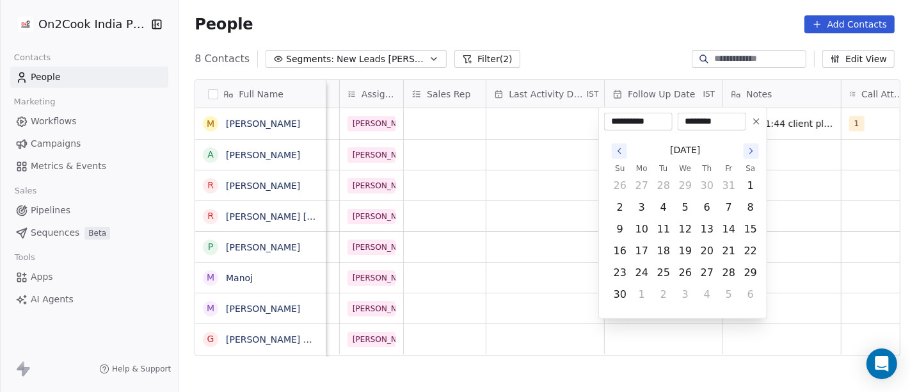
click at [750, 147] on icon "Go to the Next Month" at bounding box center [751, 151] width 10 height 10
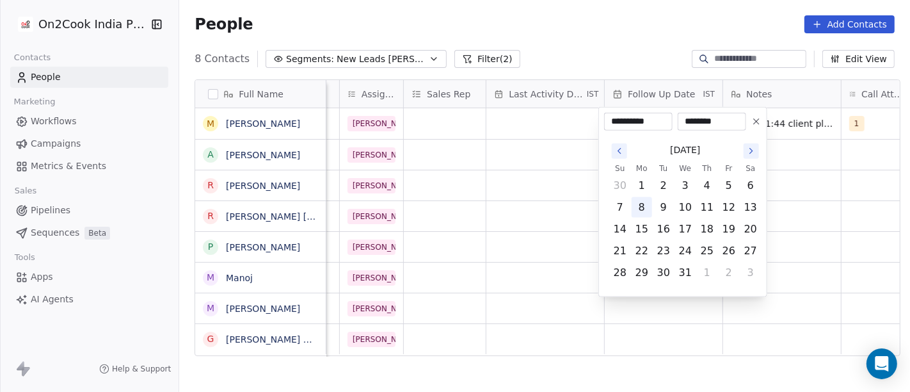
click at [642, 200] on button "8" at bounding box center [641, 207] width 20 height 20
type input "**********"
drag, startPoint x: 422, startPoint y: 142, endPoint x: 468, endPoint y: 141, distance: 46.1
click at [422, 141] on html "**********" at bounding box center [455, 196] width 910 height 392
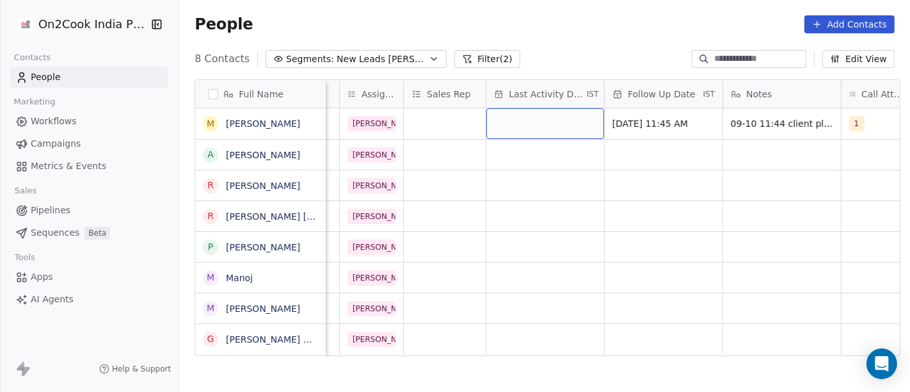
click at [521, 125] on div "grid" at bounding box center [545, 123] width 118 height 31
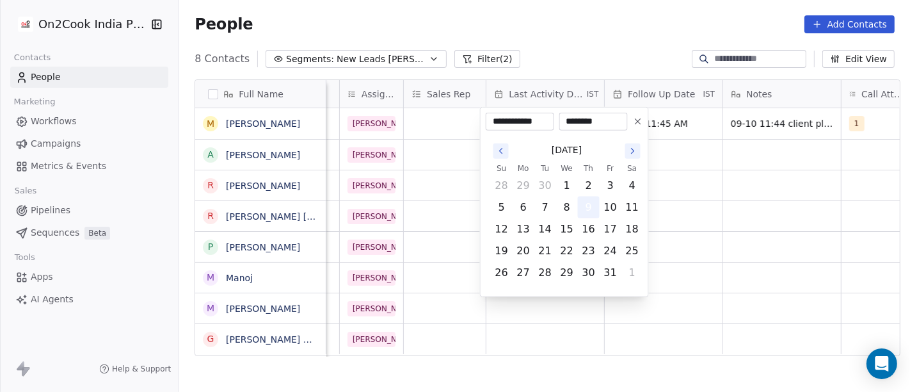
click at [585, 198] on button "9" at bounding box center [588, 207] width 20 height 20
click at [758, 193] on html "**********" at bounding box center [455, 196] width 910 height 392
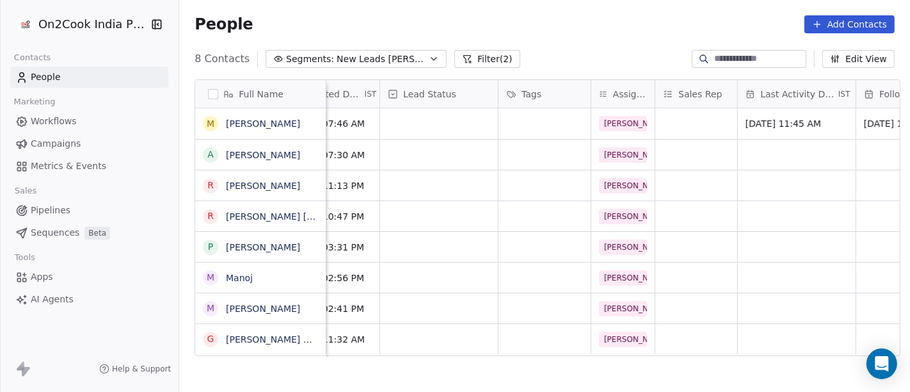
scroll to position [0, 399]
click at [452, 125] on div "grid" at bounding box center [440, 123] width 118 height 31
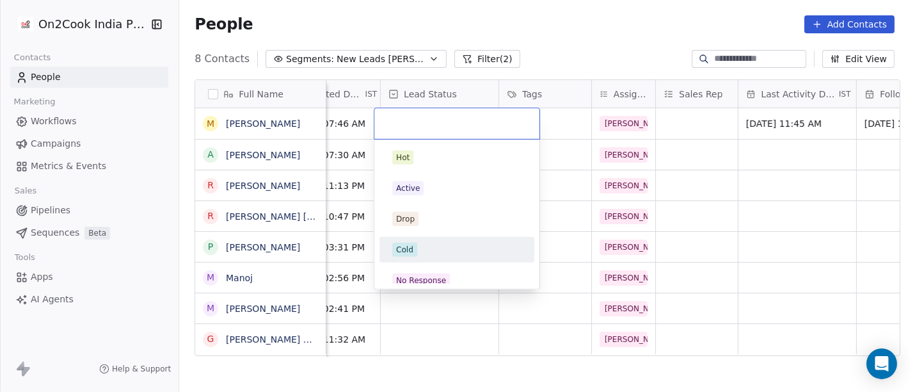
click at [459, 250] on div "Cold" at bounding box center [456, 249] width 129 height 14
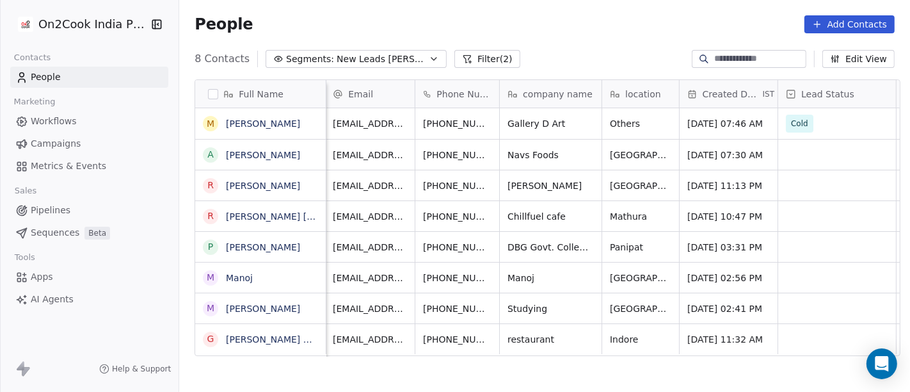
scroll to position [11, 0]
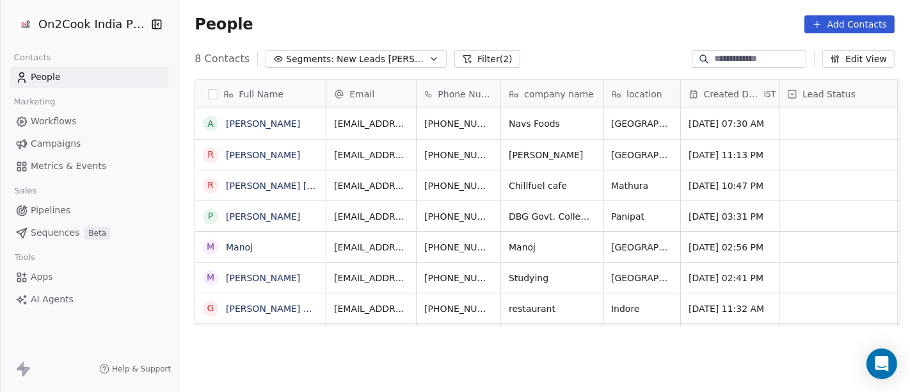
click at [592, 30] on div "People Add Contacts" at bounding box center [545, 24] width 700 height 18
click at [517, 116] on icon "grid" at bounding box center [522, 121] width 10 height 10
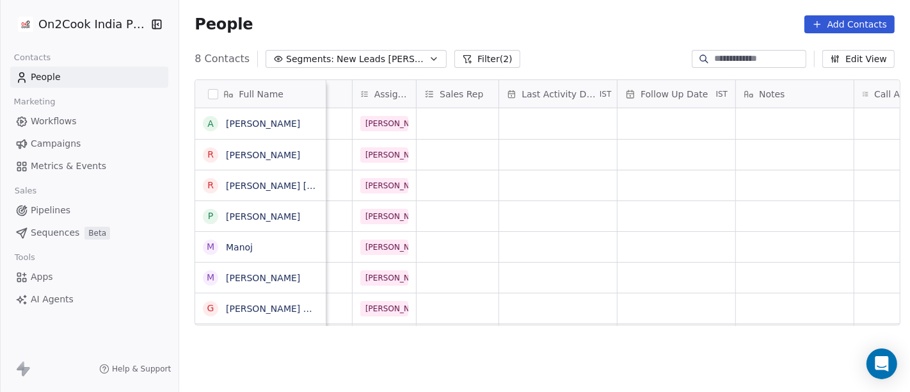
scroll to position [11, 685]
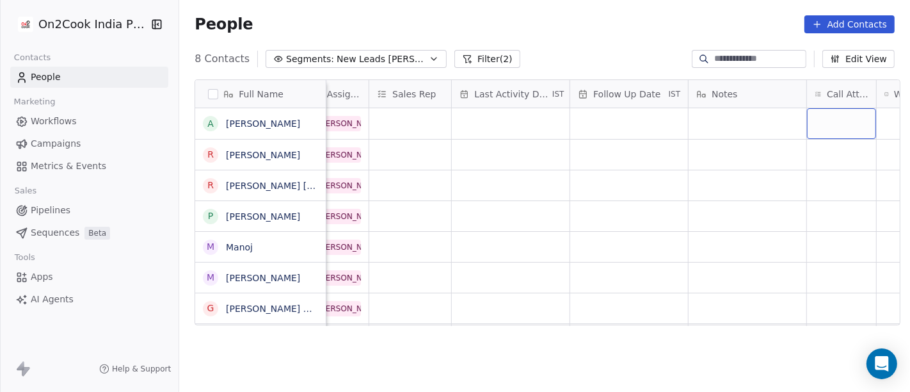
click at [839, 120] on div "grid" at bounding box center [841, 123] width 69 height 31
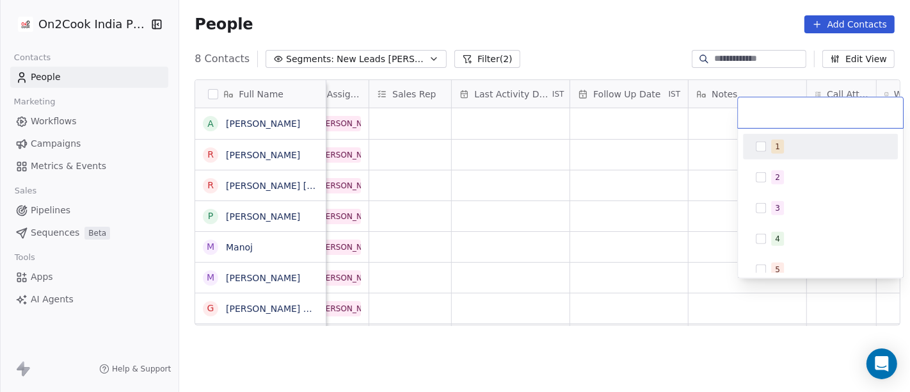
click at [806, 153] on div "1" at bounding box center [820, 146] width 145 height 20
drag, startPoint x: 664, startPoint y: 131, endPoint x: 818, endPoint y: 129, distance: 153.6
click at [663, 131] on html "On2Cook India Pvt. Ltd. Contacts People Marketing Workflows Campaigns Metrics &…" at bounding box center [455, 196] width 910 height 392
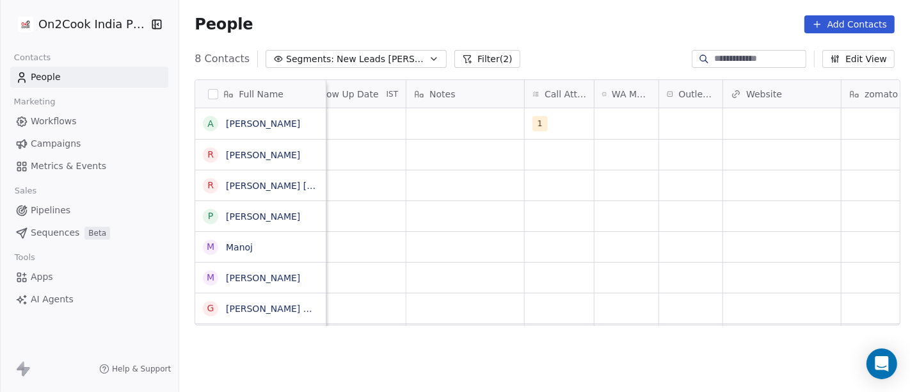
scroll to position [11, 969]
click at [620, 108] on div "grid" at bounding box center [625, 123] width 64 height 31
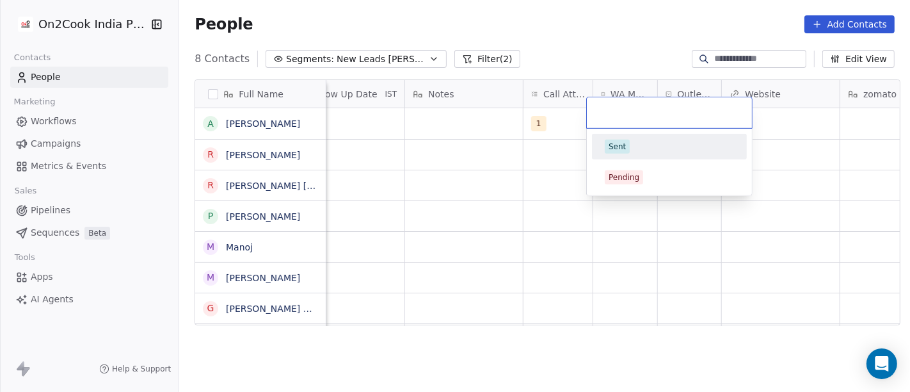
click at [630, 146] on div "Sent" at bounding box center [669, 146] width 129 height 14
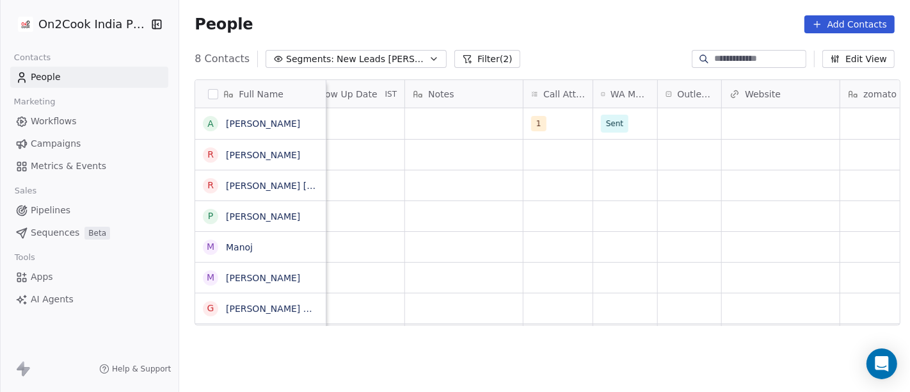
click at [626, 20] on div "People Add Contacts" at bounding box center [545, 24] width 700 height 18
click at [687, 109] on div "grid" at bounding box center [689, 123] width 63 height 31
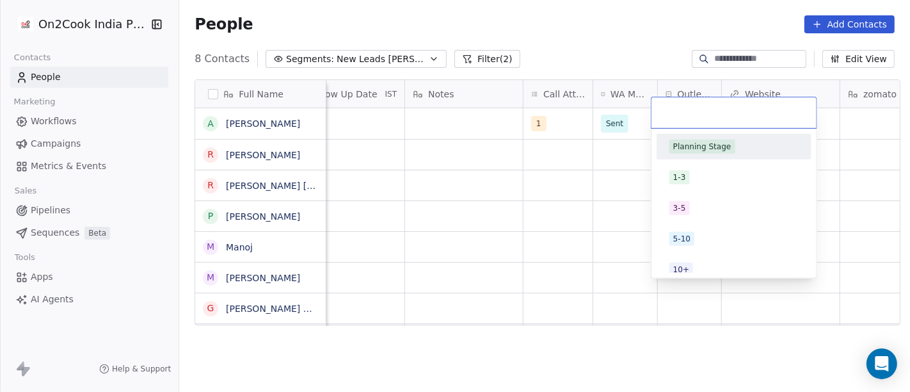
click at [635, 26] on html "On2Cook India Pvt. Ltd. Contacts People Marketing Workflows Campaigns Metrics &…" at bounding box center [455, 196] width 910 height 392
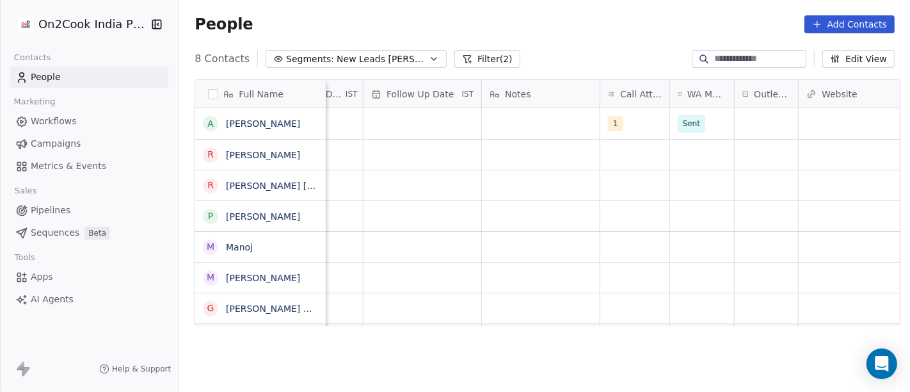
scroll to position [11, 890]
click at [546, 113] on div "grid" at bounding box center [543, 123] width 118 height 31
type textarea "**********"
click at [434, 182] on html "**********" at bounding box center [455, 196] width 910 height 392
click at [415, 108] on div "grid" at bounding box center [424, 123] width 118 height 31
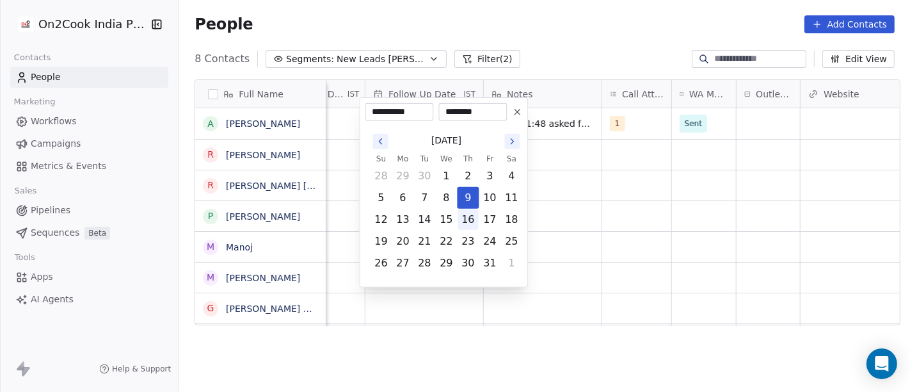
click at [466, 222] on button "16" at bounding box center [467, 219] width 20 height 20
type input "**********"
click at [621, 210] on html "**********" at bounding box center [455, 196] width 910 height 392
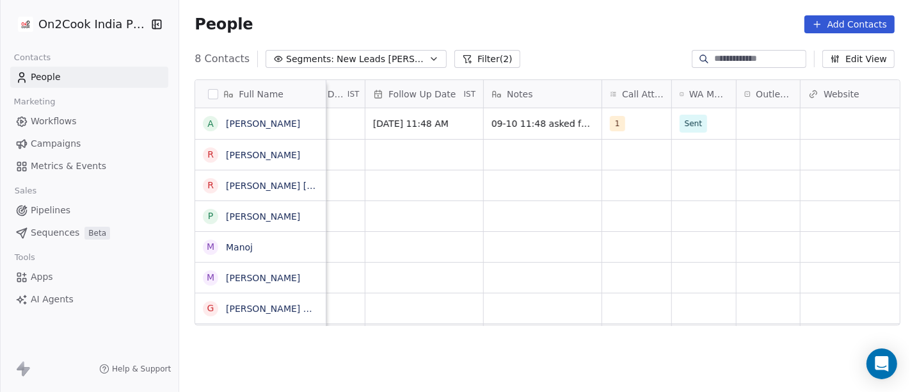
scroll to position [11, 810]
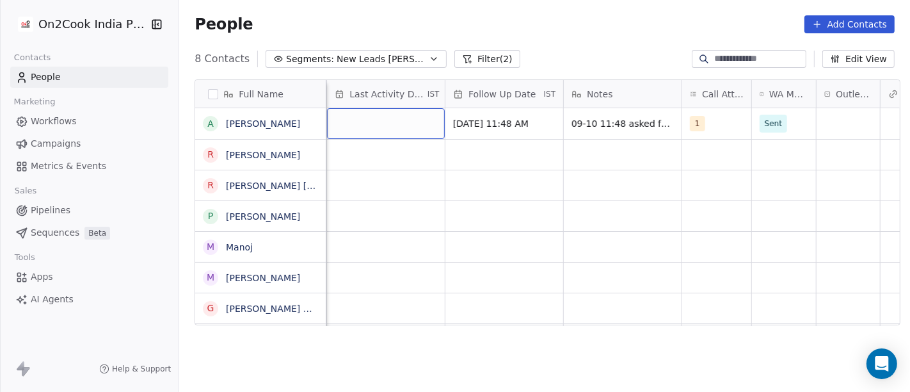
click at [347, 114] on div "grid" at bounding box center [386, 123] width 118 height 31
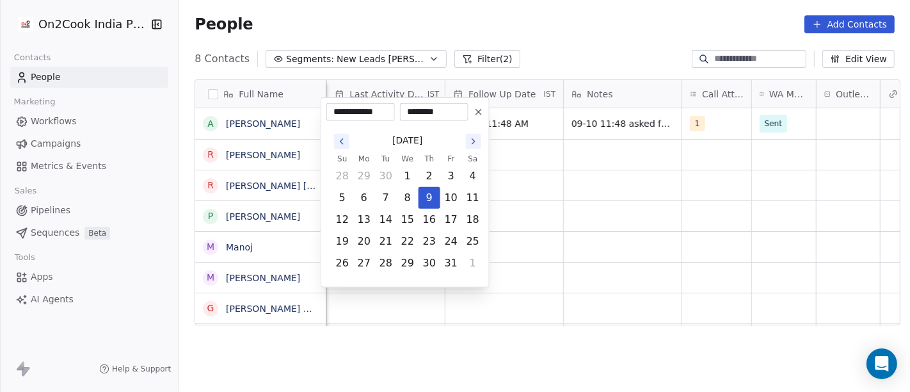
drag, startPoint x: 426, startPoint y: 196, endPoint x: 498, endPoint y: 196, distance: 72.3
click at [427, 196] on button "9" at bounding box center [429, 197] width 20 height 20
click at [592, 194] on html "**********" at bounding box center [455, 196] width 910 height 392
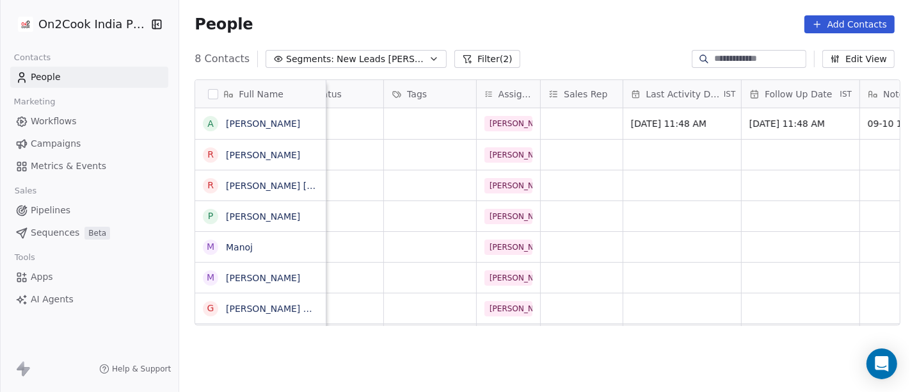
scroll to position [11, 510]
click at [417, 109] on div "grid" at bounding box center [434, 123] width 92 height 31
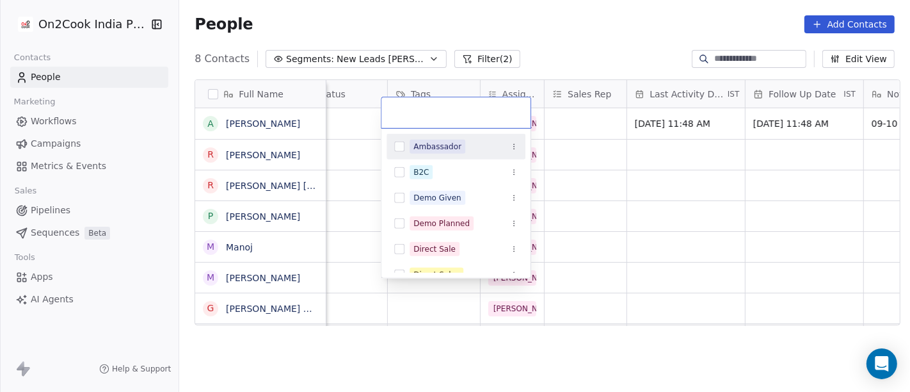
click at [582, 44] on html "On2Cook India Pvt. Ltd. Contacts People Marketing Workflows Campaigns Metrics &…" at bounding box center [455, 196] width 910 height 392
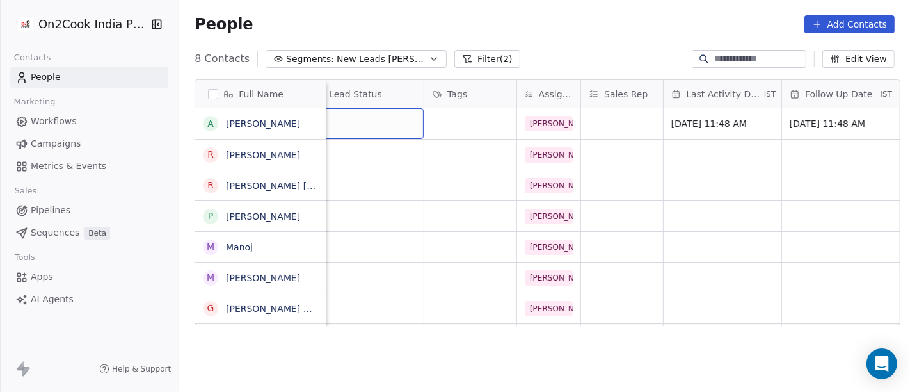
scroll to position [11, 453]
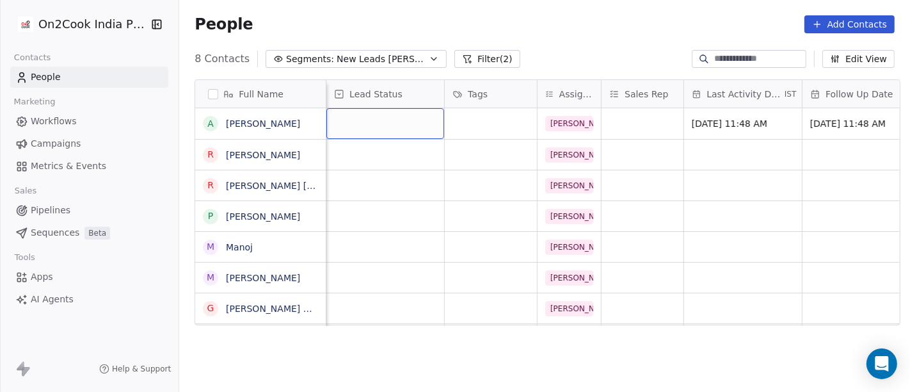
click at [380, 108] on div "grid" at bounding box center [385, 123] width 118 height 31
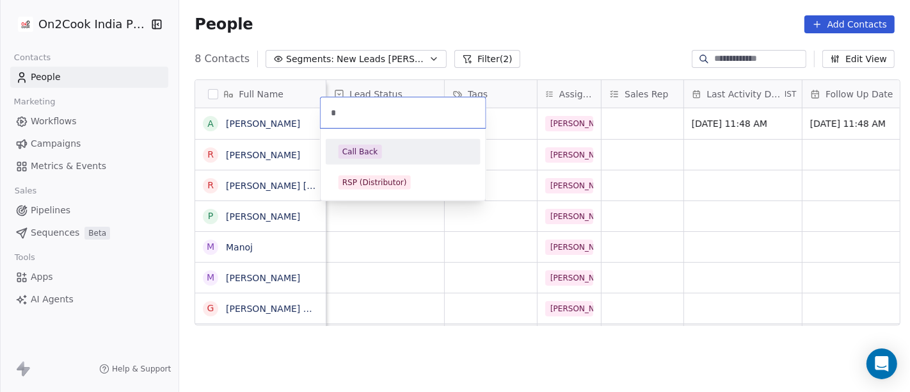
type input "*"
click at [367, 145] on span "Call Back" at bounding box center [360, 152] width 44 height 14
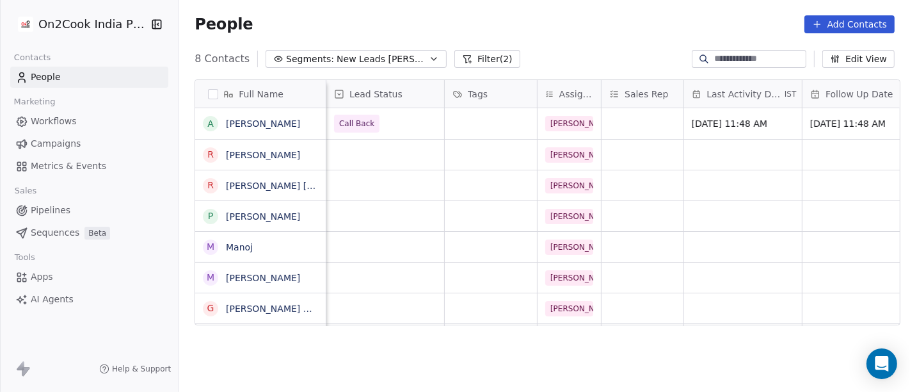
click at [565, 50] on div "8 Contacts Segments: New Leads Salim Filter (2) Edit View" at bounding box center [544, 59] width 731 height 20
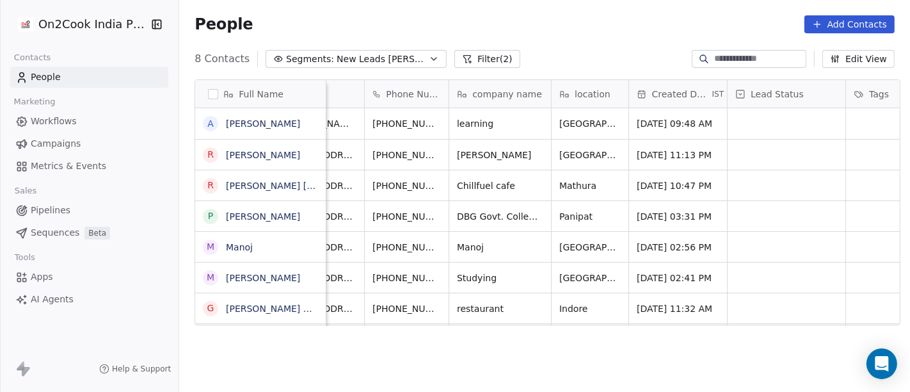
scroll to position [11, 0]
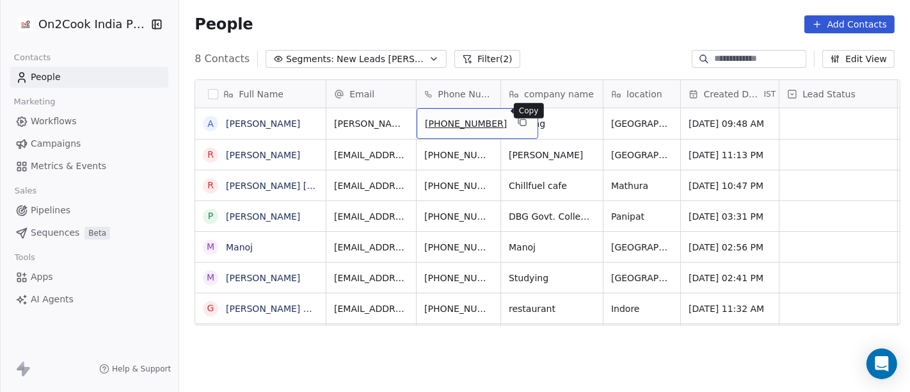
click at [514, 116] on button "grid" at bounding box center [521, 121] width 15 height 15
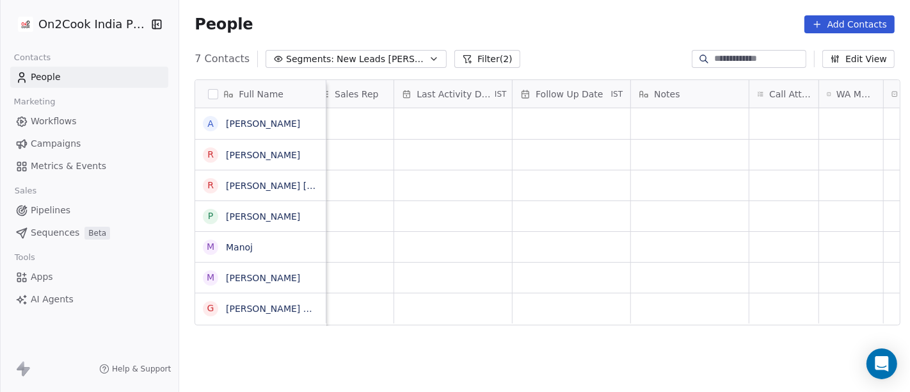
scroll to position [11, 744]
click at [765, 117] on div "grid" at bounding box center [782, 123] width 69 height 31
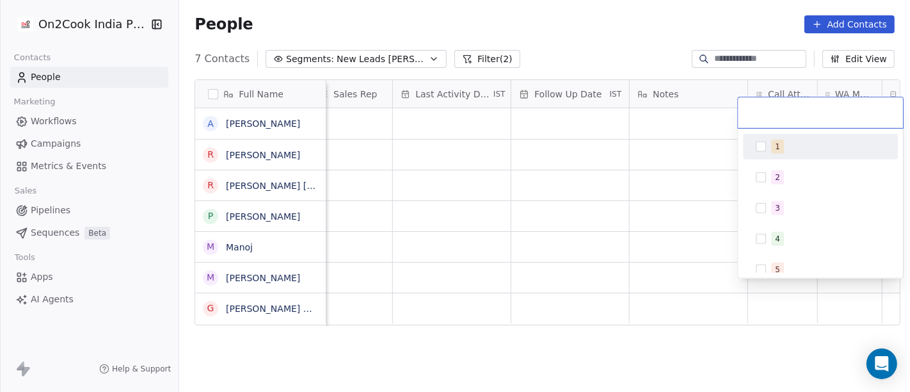
click at [762, 145] on button "Suggestions" at bounding box center [761, 146] width 10 height 10
click at [682, 152] on html "On2Cook India Pvt. Ltd. Contacts People Marketing Workflows Campaigns Metrics &…" at bounding box center [455, 196] width 910 height 392
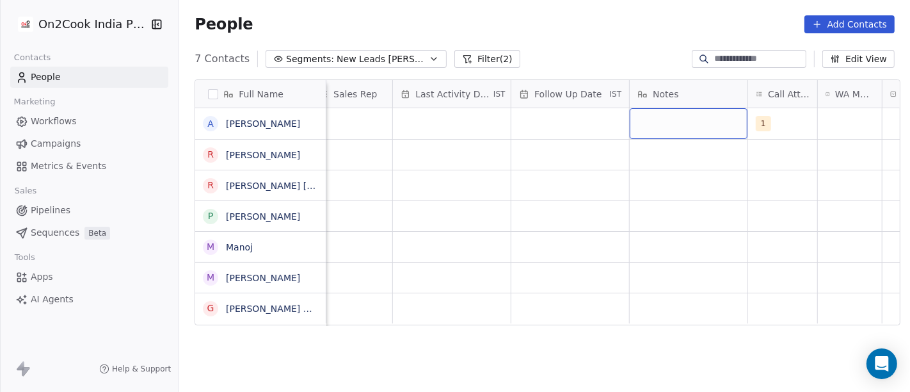
click at [668, 108] on div "grid" at bounding box center [689, 123] width 118 height 31
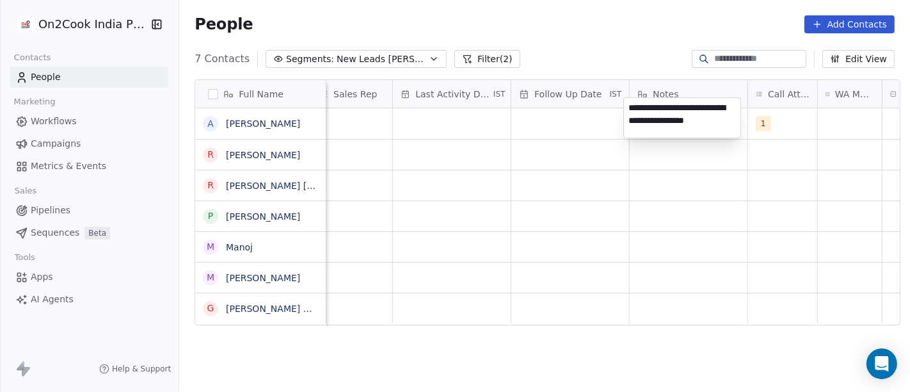
type textarea "**********"
click at [641, 207] on html "**********" at bounding box center [455, 196] width 910 height 392
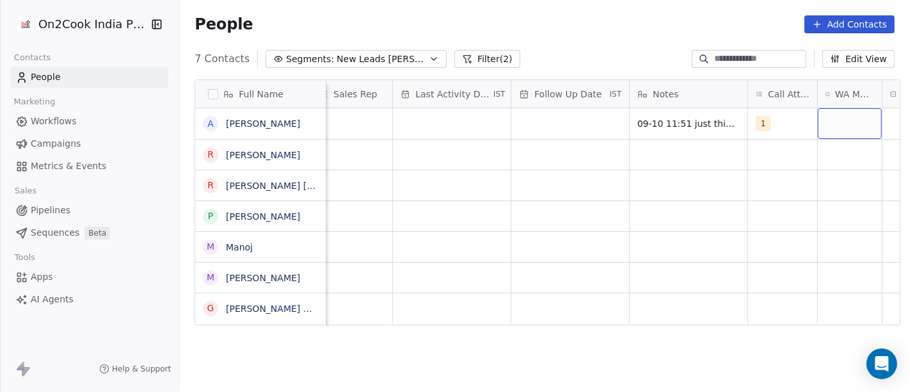
click at [828, 111] on div "grid" at bounding box center [850, 123] width 64 height 31
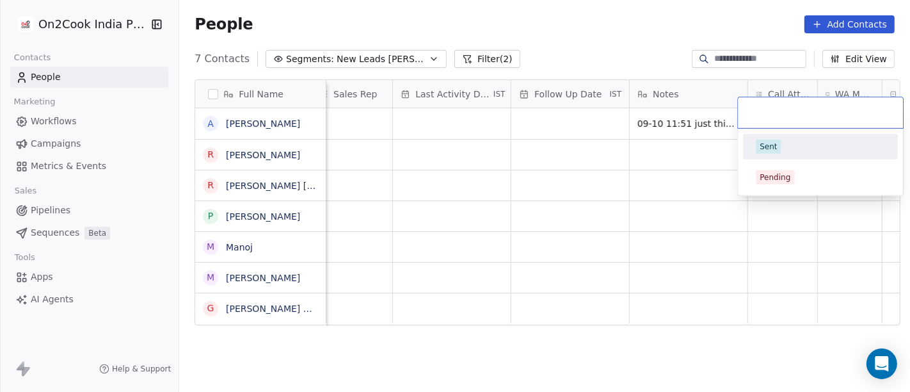
click at [820, 141] on div "Sent" at bounding box center [820, 146] width 129 height 14
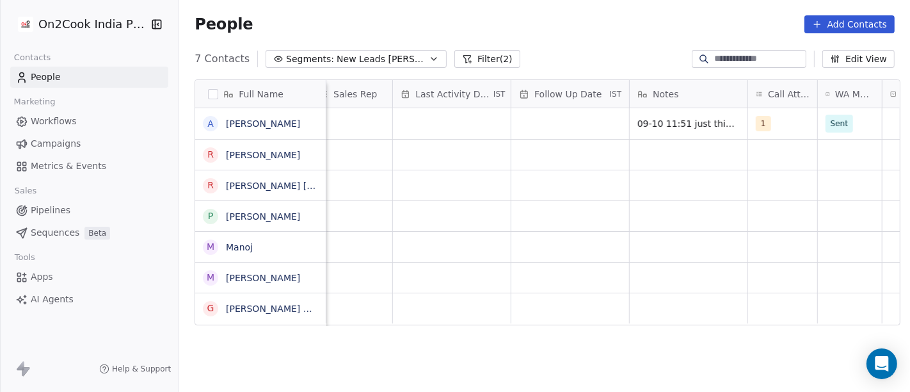
scroll to position [11, 1014]
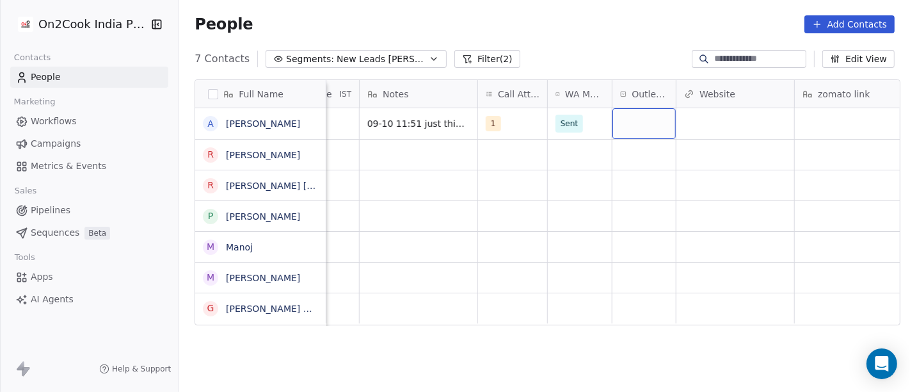
click at [641, 110] on div "grid" at bounding box center [643, 123] width 63 height 31
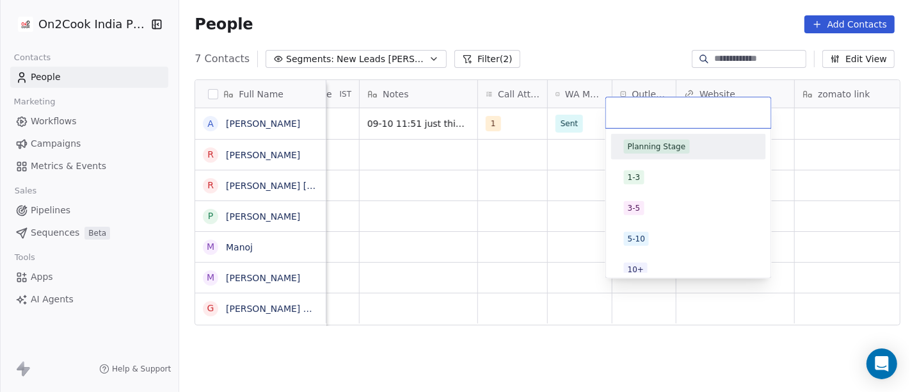
click at [654, 149] on div "Planning Stage" at bounding box center [657, 147] width 58 height 12
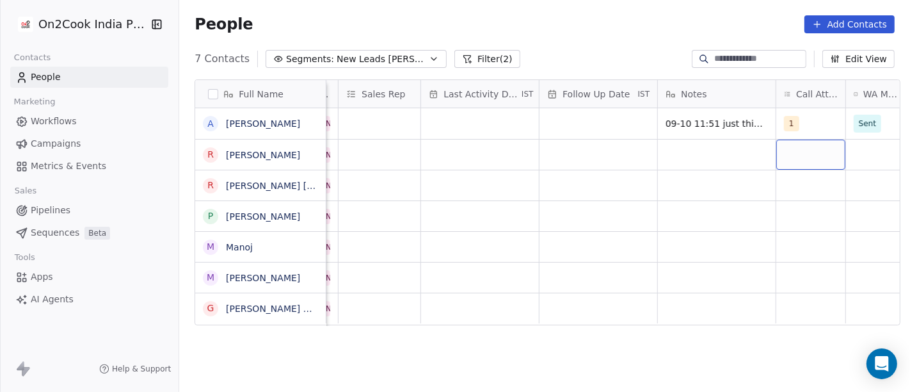
scroll to position [1, 716]
click at [570, 118] on div "grid" at bounding box center [598, 123] width 118 height 31
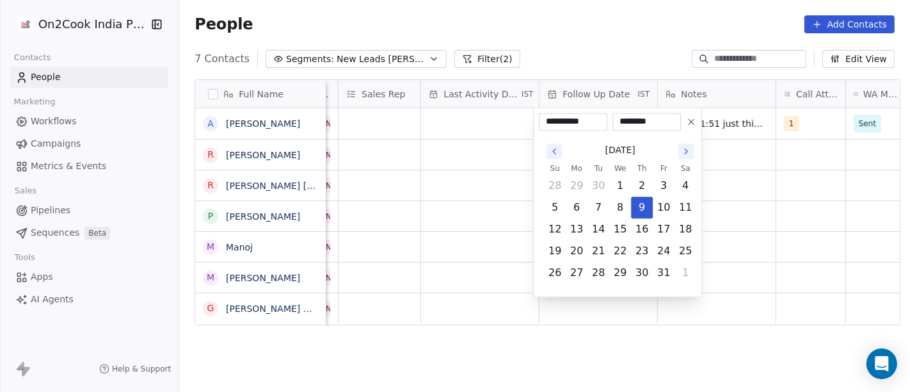
click at [692, 116] on icon at bounding box center [691, 121] width 10 height 10
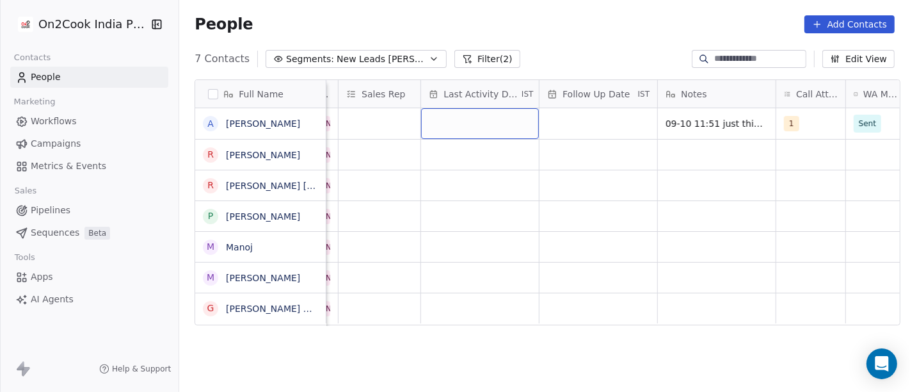
click at [475, 124] on div "grid" at bounding box center [480, 123] width 118 height 31
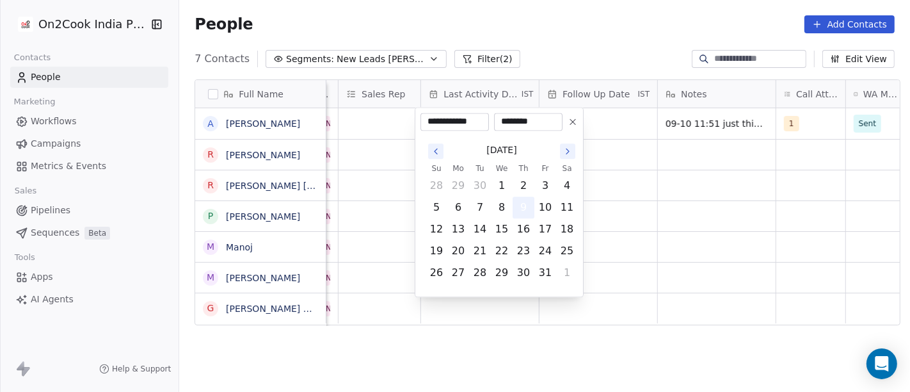
click at [521, 209] on button "9" at bounding box center [523, 207] width 20 height 20
click at [635, 195] on html "On2Cook India Pvt. Ltd. Contacts People Marketing Workflows Campaigns Metrics &…" at bounding box center [455, 196] width 910 height 392
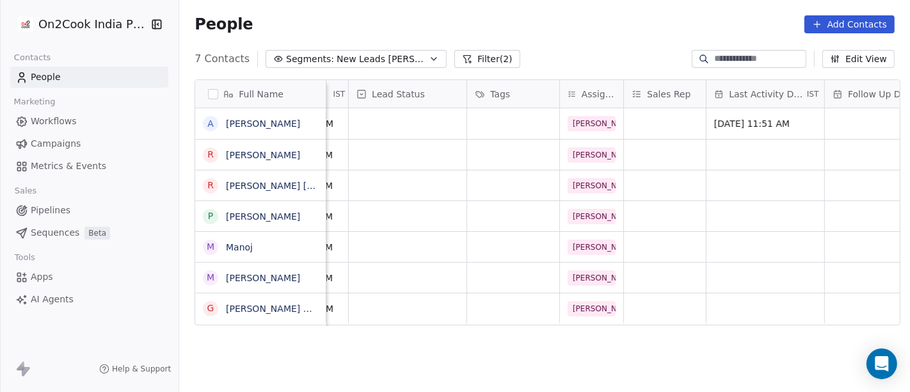
scroll to position [1, 431]
click at [387, 118] on div "grid" at bounding box center [407, 123] width 118 height 31
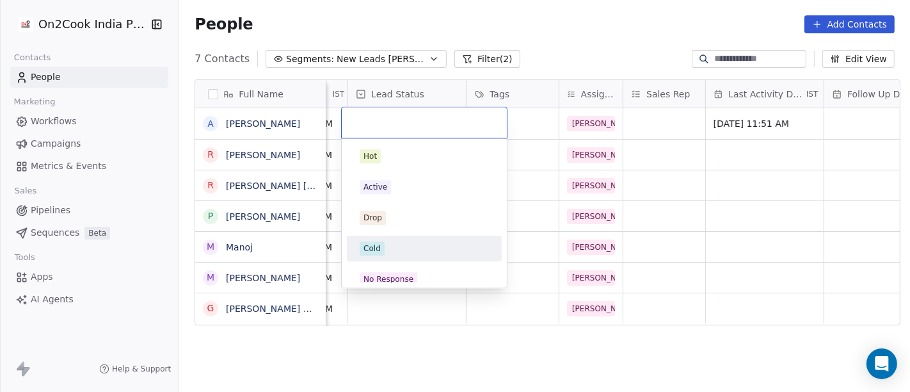
click at [404, 244] on div "Cold" at bounding box center [424, 248] width 129 height 14
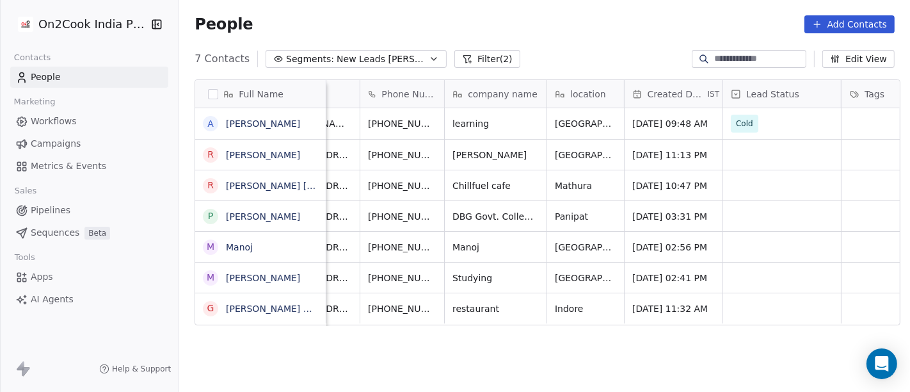
scroll to position [1, 0]
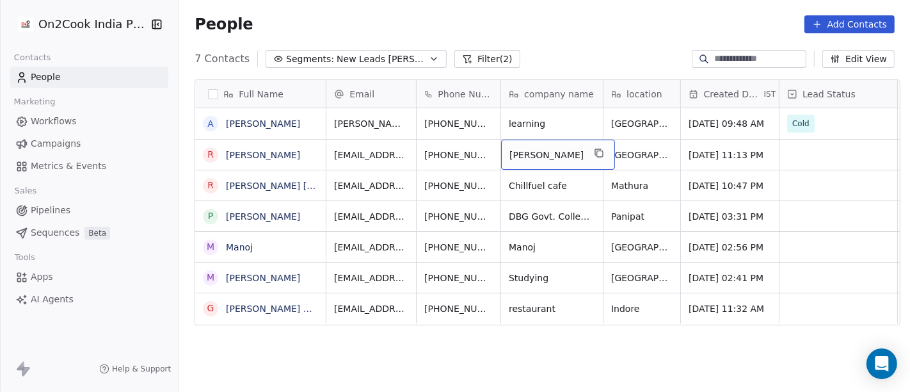
click at [557, 148] on span "Ram ji" at bounding box center [546, 154] width 74 height 13
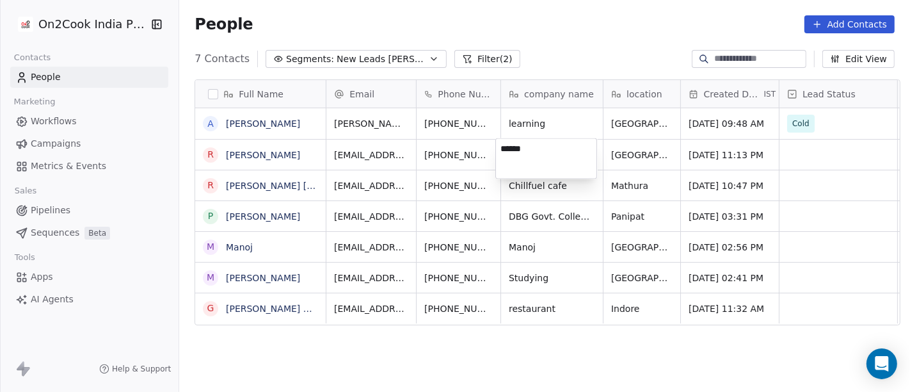
click at [557, 148] on textarea "******" at bounding box center [546, 159] width 100 height 40
type textarea "**********"
click at [590, 13] on html "On2Cook India Pvt. Ltd. Contacts People Marketing Workflows Campaigns Metrics &…" at bounding box center [455, 196] width 910 height 392
click at [543, 33] on html "On2Cook India Pvt. Ltd. Contacts People Marketing Workflows Campaigns Metrics &…" at bounding box center [455, 196] width 910 height 392
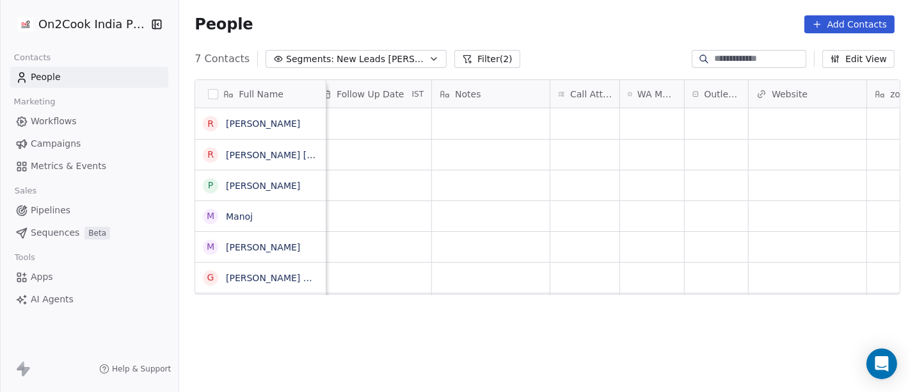
scroll to position [1, 942]
click at [704, 114] on div "grid" at bounding box center [715, 123] width 63 height 31
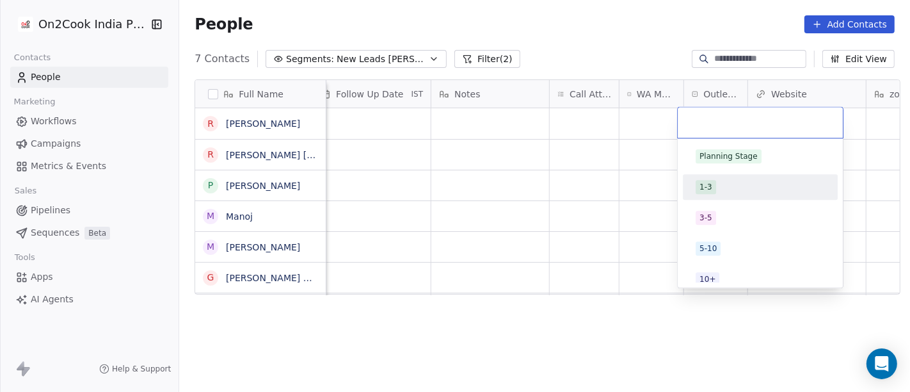
click at [720, 186] on div "1-3" at bounding box center [759, 187] width 129 height 14
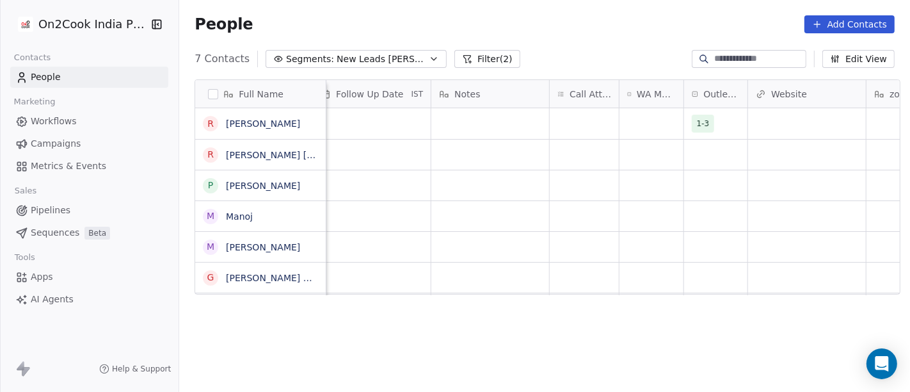
click at [635, 22] on div "People Add Contacts" at bounding box center [545, 24] width 700 height 18
click at [656, 111] on div "grid" at bounding box center [651, 123] width 64 height 31
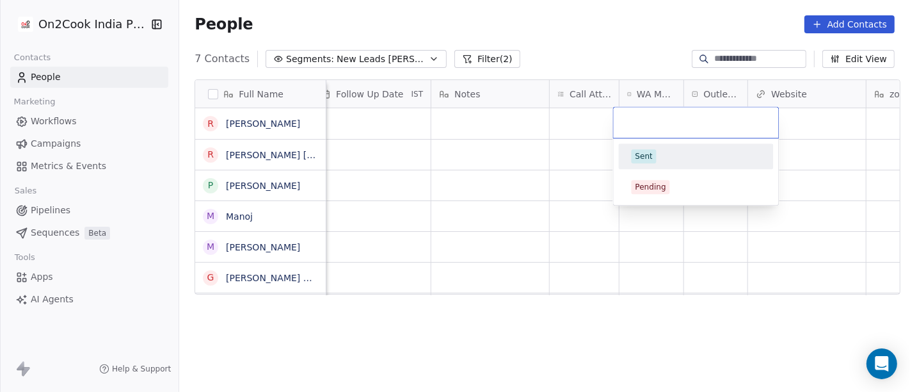
click at [630, 44] on html "On2Cook India Pvt. Ltd. Contacts People Marketing Workflows Campaigns Metrics &…" at bounding box center [455, 196] width 910 height 392
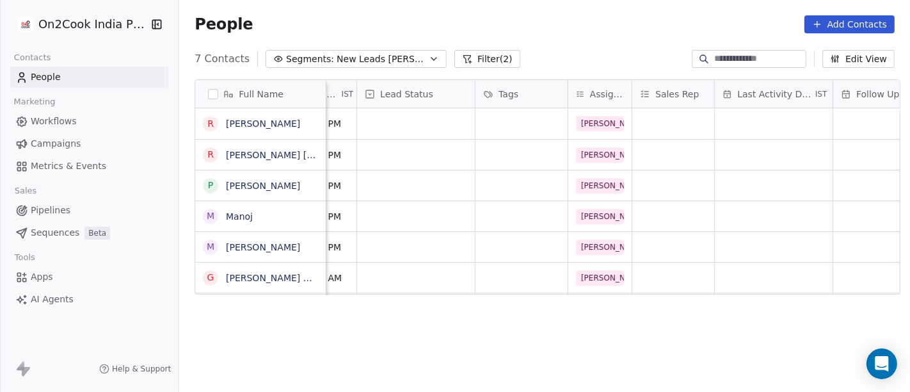
scroll to position [1, 0]
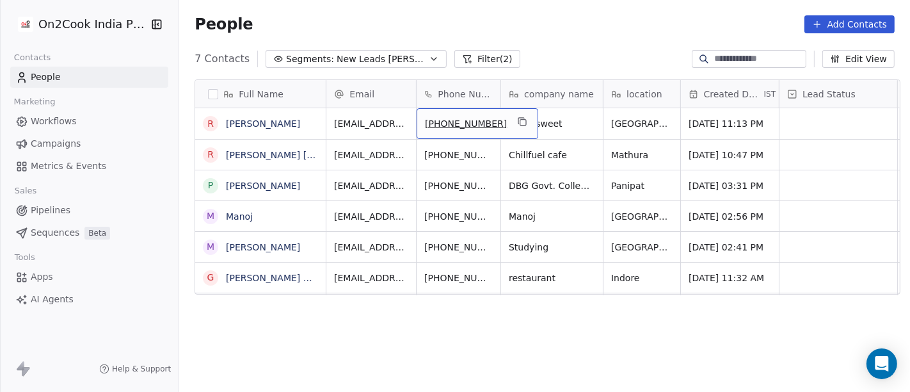
click at [502, 110] on div "[PHONE_NUMBER]" at bounding box center [478, 123] width 122 height 31
click at [517, 120] on icon "grid" at bounding box center [522, 121] width 10 height 10
click at [514, 127] on button "grid" at bounding box center [521, 121] width 15 height 15
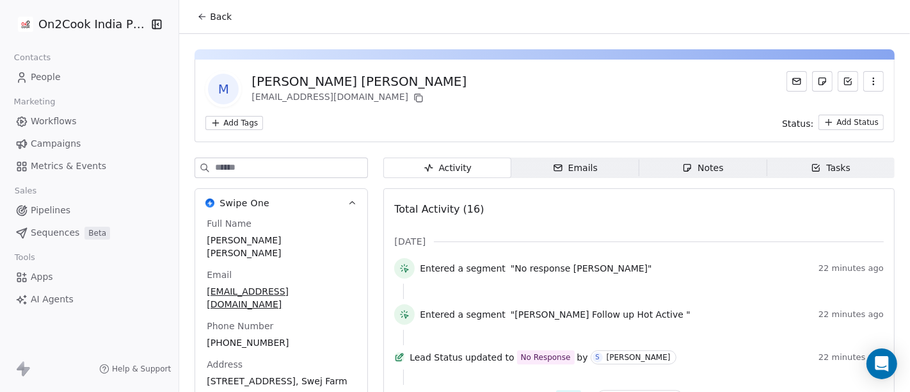
click at [210, 15] on span "Back" at bounding box center [221, 16] width 22 height 13
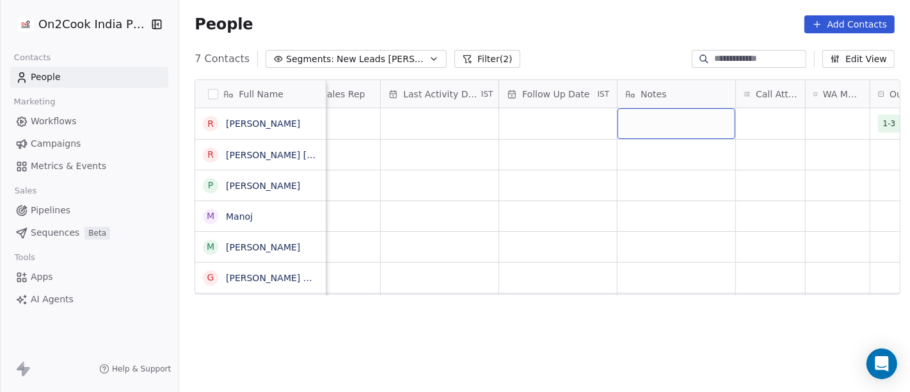
scroll to position [0, 757]
click at [738, 123] on div "grid" at bounding box center [769, 123] width 69 height 31
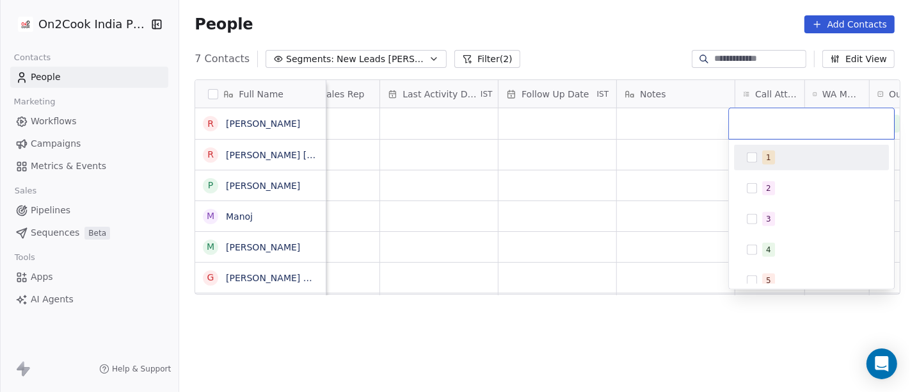
click at [765, 160] on span "1" at bounding box center [768, 157] width 13 height 14
click at [669, 141] on html "On2Cook India Pvt. Ltd. Contacts People Marketing Workflows Campaigns Metrics &…" at bounding box center [455, 196] width 910 height 392
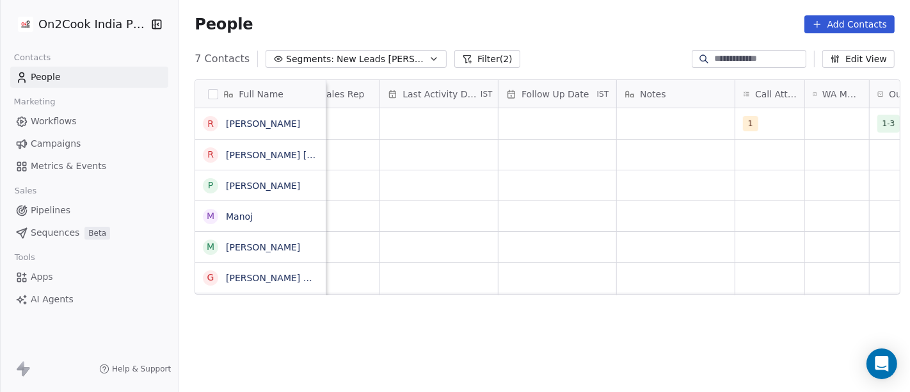
scroll to position [0, 841]
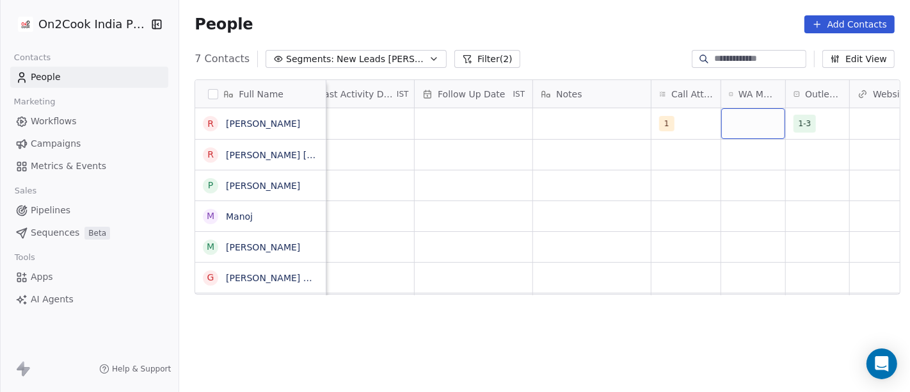
click at [721, 119] on div "grid" at bounding box center [753, 123] width 64 height 31
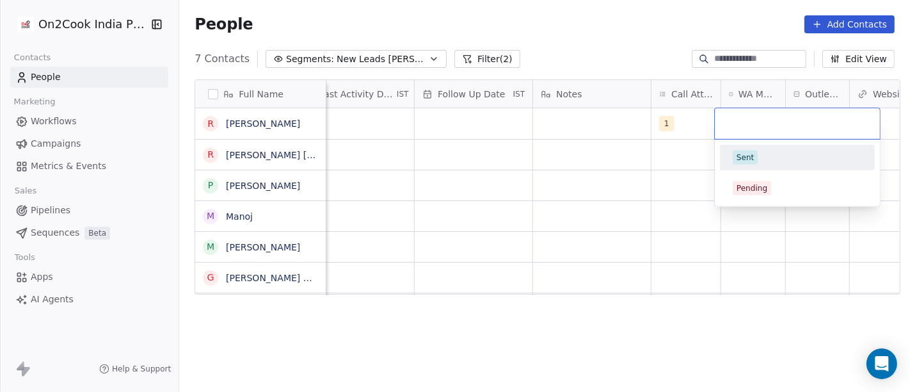
click at [740, 160] on div "Sent" at bounding box center [744, 158] width 17 height 12
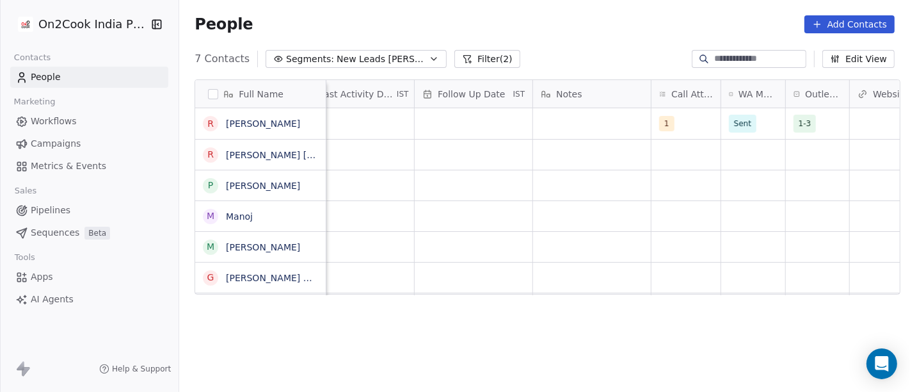
click at [631, 52] on div "7 Contacts Segments: New Leads Salim Filter (2) Edit View" at bounding box center [544, 59] width 731 height 20
click at [557, 129] on div "grid" at bounding box center [592, 123] width 118 height 31
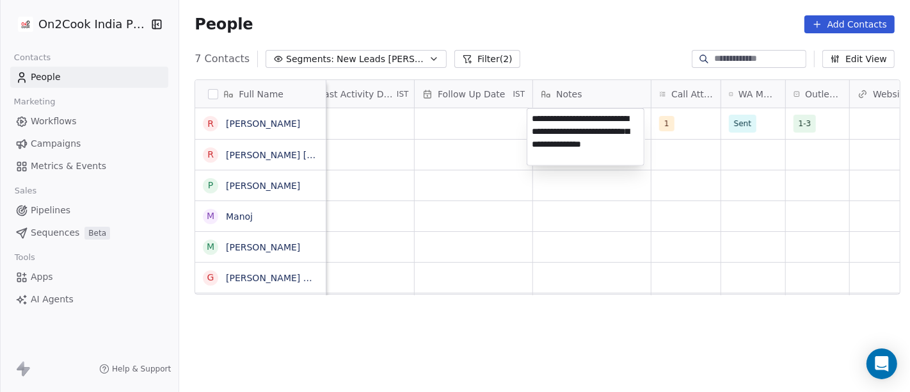
type textarea "**********"
click at [491, 196] on html "**********" at bounding box center [455, 196] width 910 height 392
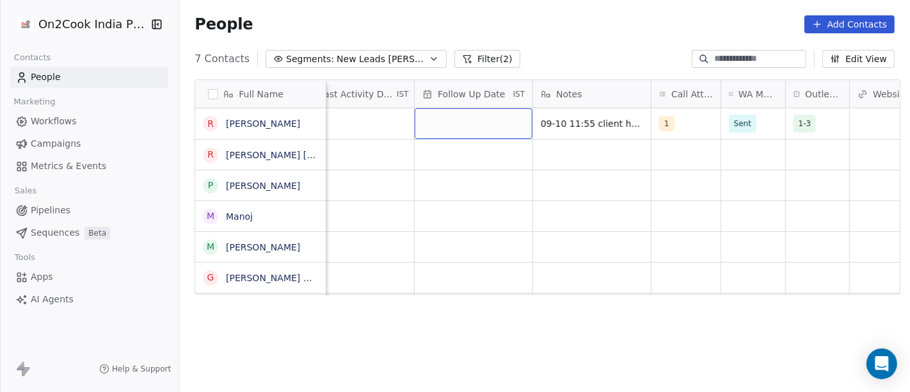
click at [451, 130] on div "grid" at bounding box center [474, 123] width 118 height 31
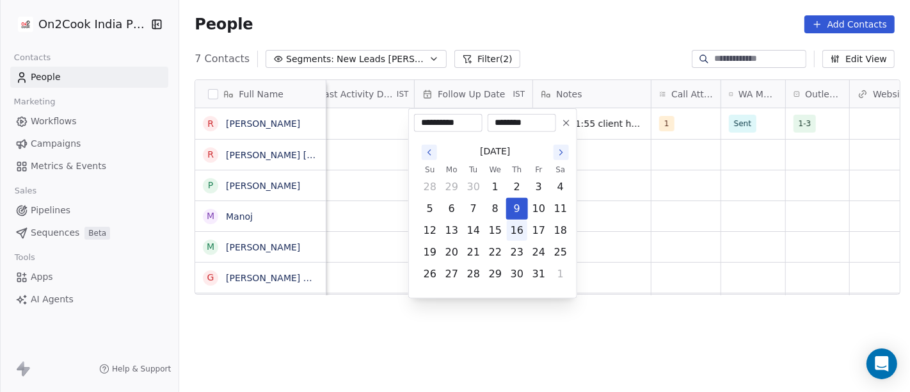
click at [518, 225] on button "16" at bounding box center [517, 230] width 20 height 20
type input "**********"
click at [633, 216] on html "On2Cook India Pvt. Ltd. Contacts People Marketing Workflows Campaigns Metrics &…" at bounding box center [455, 196] width 910 height 392
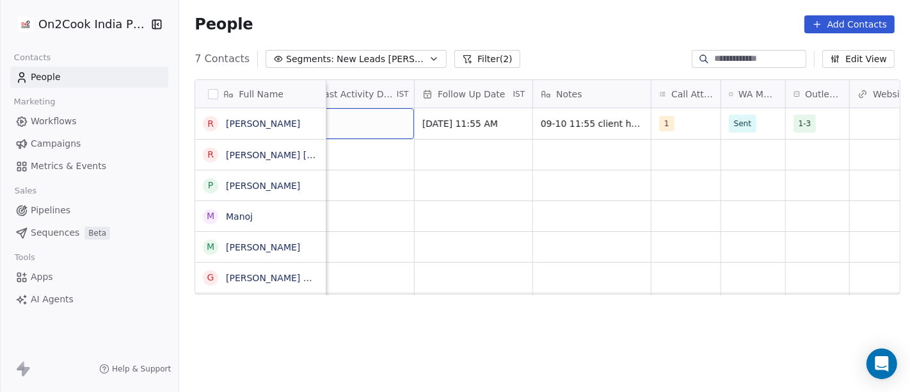
scroll to position [0, 810]
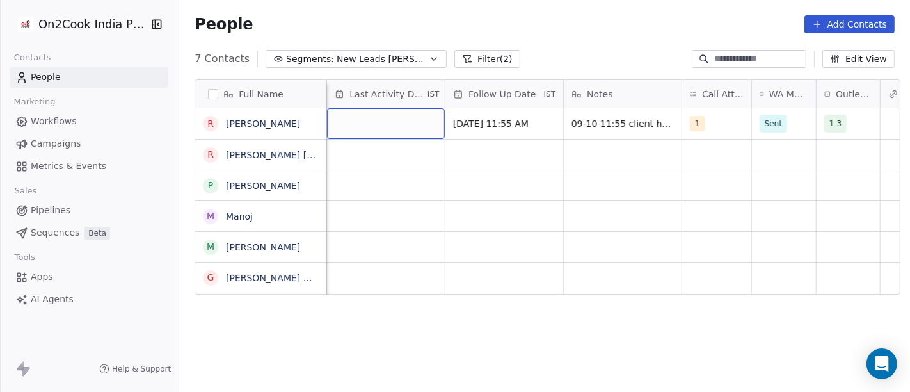
click at [358, 119] on div "grid" at bounding box center [386, 123] width 118 height 31
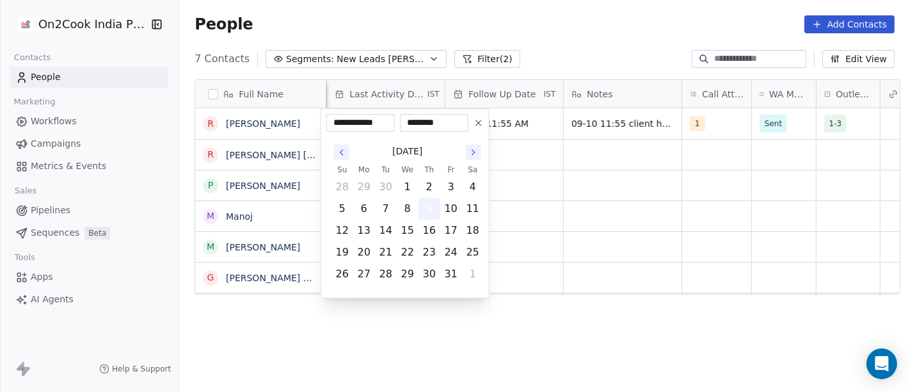
click at [430, 211] on button "9" at bounding box center [429, 208] width 20 height 20
click at [550, 203] on html "**********" at bounding box center [455, 196] width 910 height 392
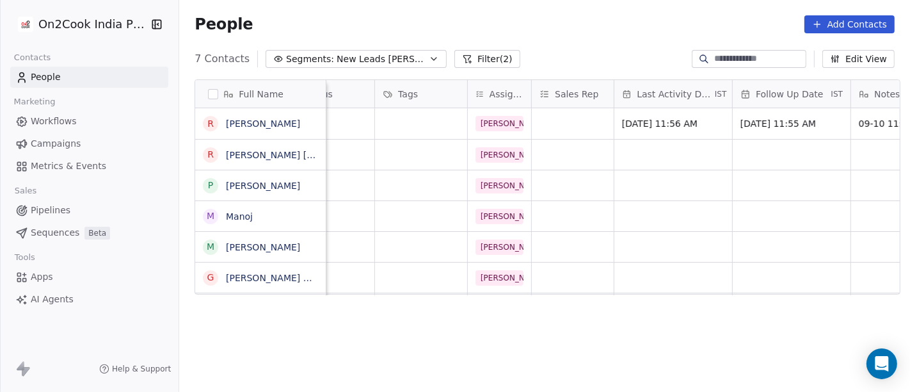
scroll to position [0, 525]
click at [385, 124] on div "grid" at bounding box center [419, 123] width 92 height 31
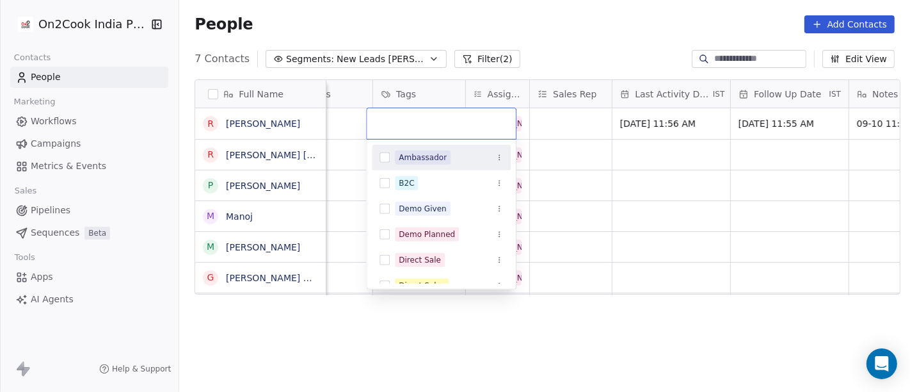
click at [509, 8] on html "On2Cook India Pvt. Ltd. Contacts People Marketing Workflows Campaigns Metrics &…" at bounding box center [455, 196] width 910 height 392
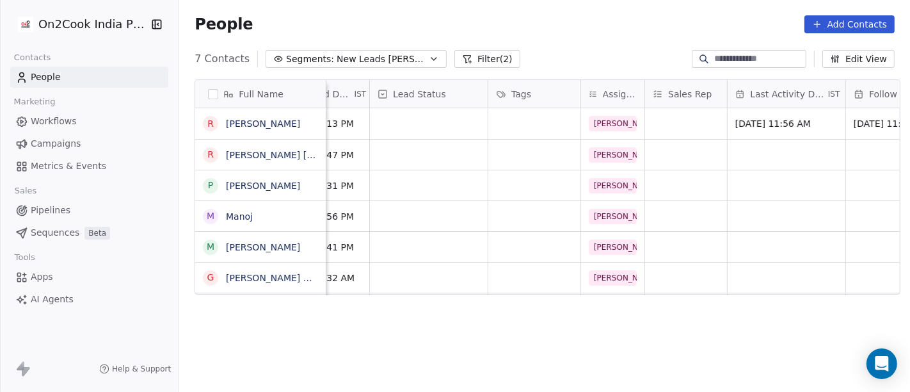
scroll to position [0, 408]
click at [443, 120] on div "grid" at bounding box center [431, 123] width 118 height 31
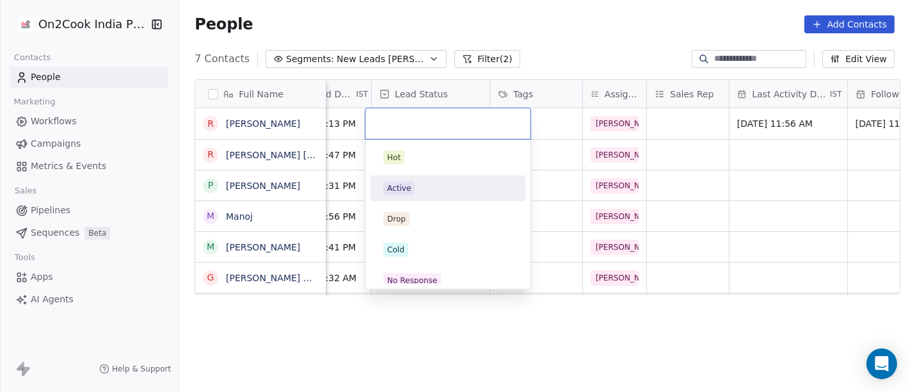
click at [425, 200] on div "Active" at bounding box center [447, 188] width 155 height 26
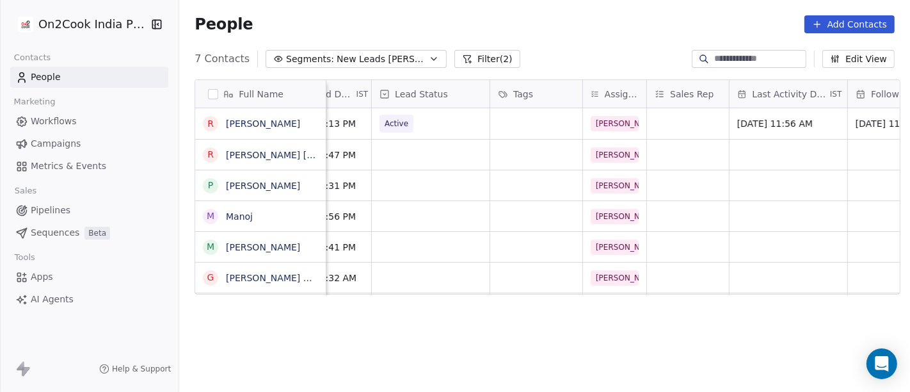
click at [530, 43] on div "People Add Contacts" at bounding box center [544, 24] width 731 height 49
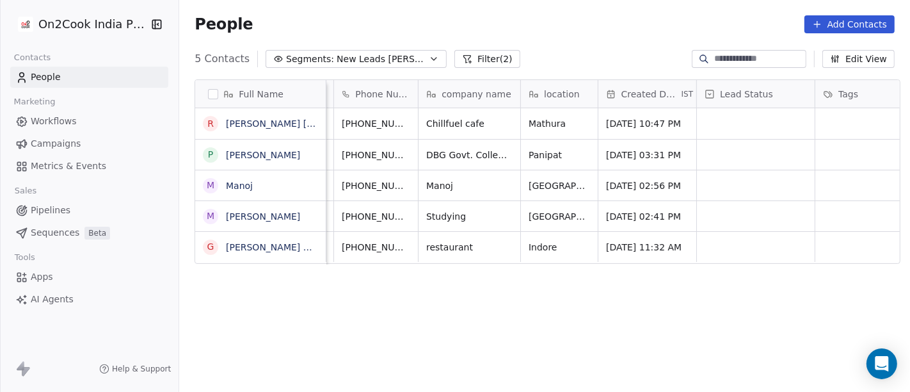
scroll to position [0, 0]
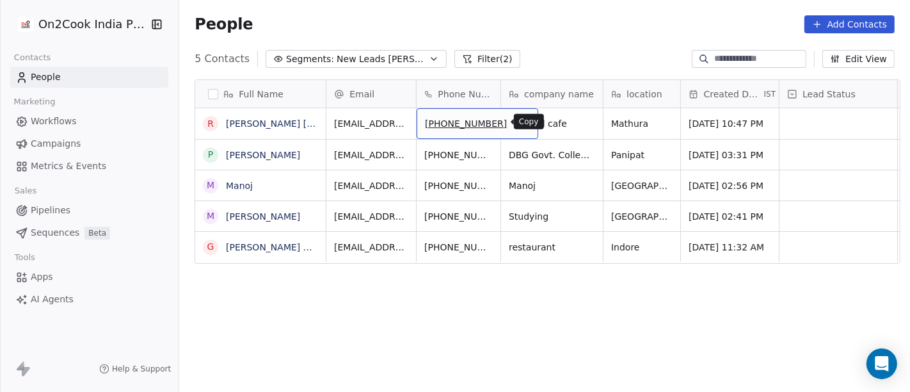
click at [517, 120] on icon "grid" at bounding box center [522, 121] width 10 height 10
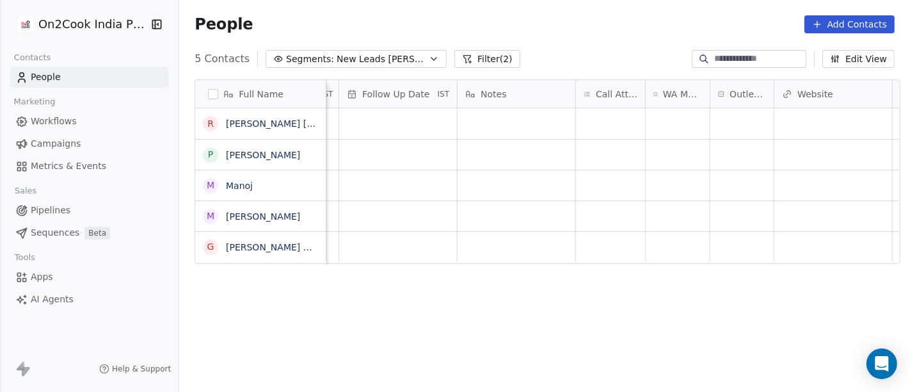
scroll to position [0, 917]
click at [727, 116] on div "grid" at bounding box center [741, 123] width 63 height 31
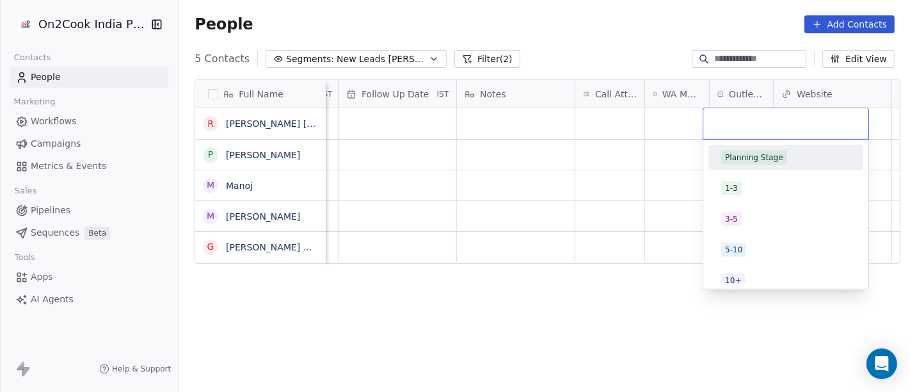
click at [653, 61] on html "On2Cook India Pvt. Ltd. Contacts People Marketing Workflows Campaigns Metrics &…" at bounding box center [455, 196] width 910 height 392
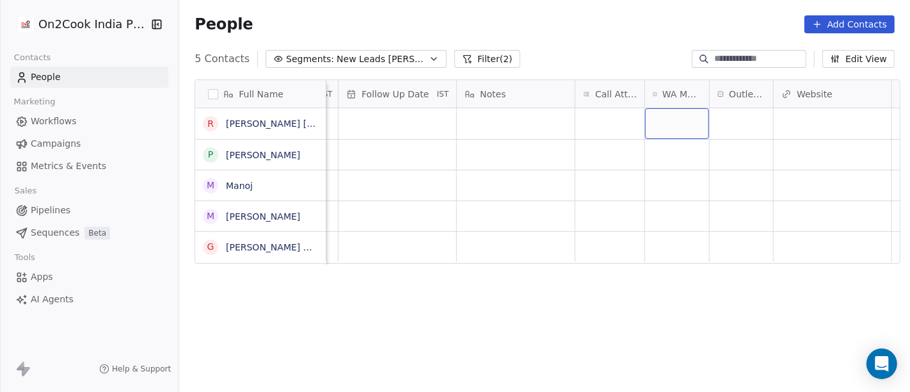
click at [674, 129] on div "grid" at bounding box center [677, 123] width 64 height 31
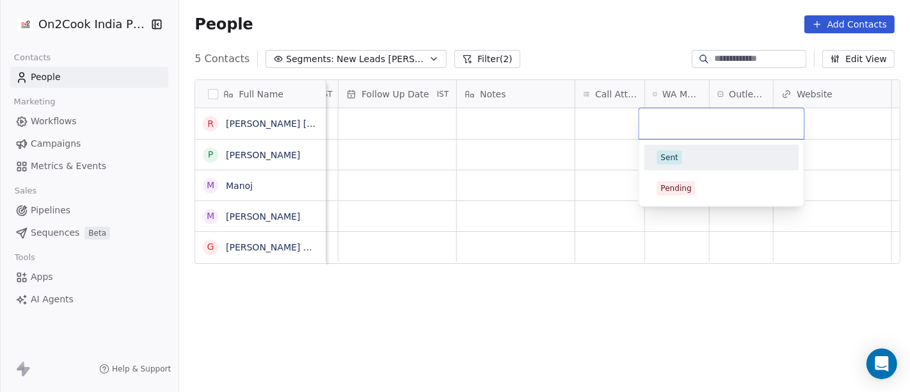
click at [688, 160] on div "Sent" at bounding box center [721, 157] width 129 height 14
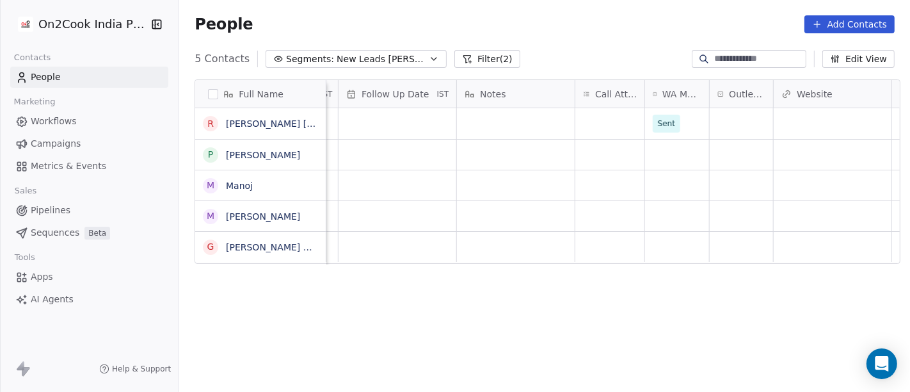
click at [621, 17] on div "People Add Contacts" at bounding box center [545, 24] width 700 height 18
click at [613, 123] on div "grid" at bounding box center [609, 123] width 69 height 31
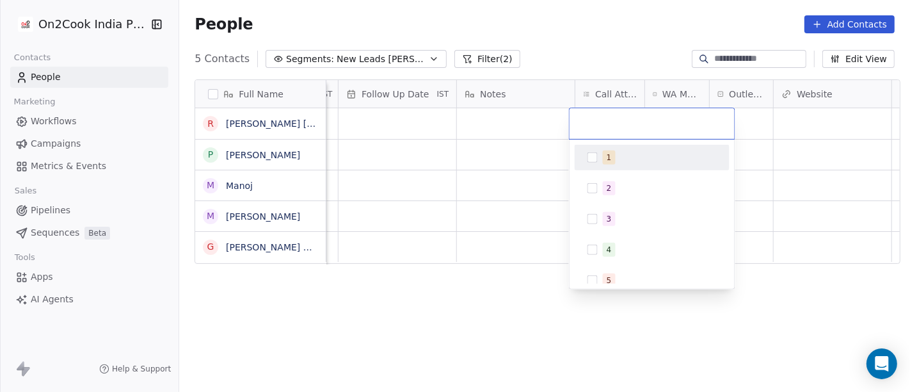
click at [623, 170] on div "1 2 3 4 5 6 7 8 9 10" at bounding box center [652, 296] width 155 height 302
click at [626, 45] on html "On2Cook India Pvt. Ltd. Contacts People Marketing Workflows Campaigns Metrics &…" at bounding box center [455, 196] width 910 height 392
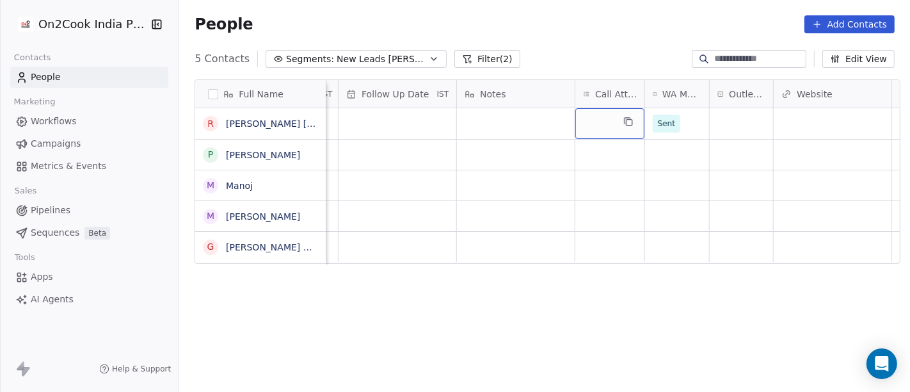
click at [606, 136] on div "grid" at bounding box center [609, 123] width 69 height 31
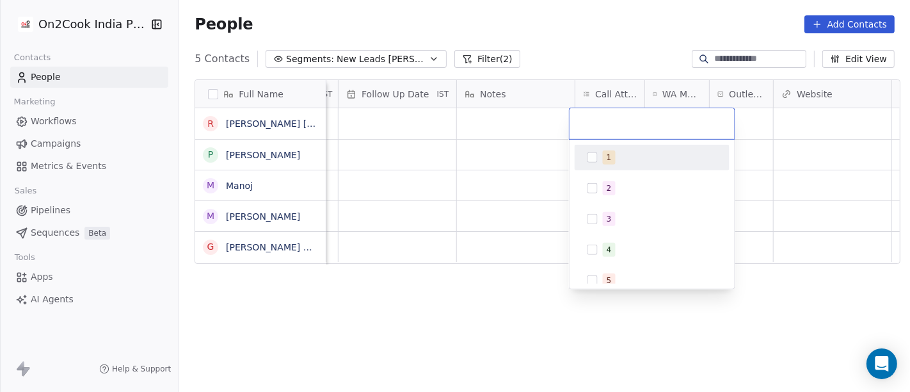
click at [610, 163] on span "1" at bounding box center [609, 157] width 13 height 14
click at [581, 32] on html "On2Cook India Pvt. Ltd. Contacts People Marketing Workflows Campaigns Metrics &…" at bounding box center [455, 196] width 910 height 392
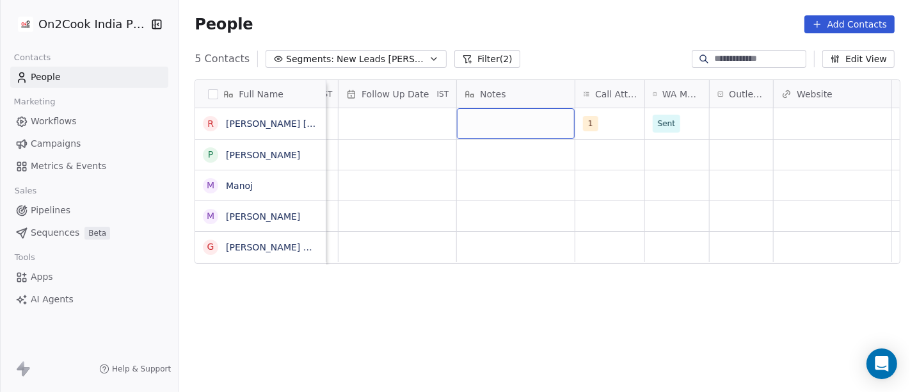
click at [499, 121] on div "grid" at bounding box center [516, 123] width 118 height 31
type textarea "**********"
click at [505, 179] on html "**********" at bounding box center [455, 196] width 910 height 392
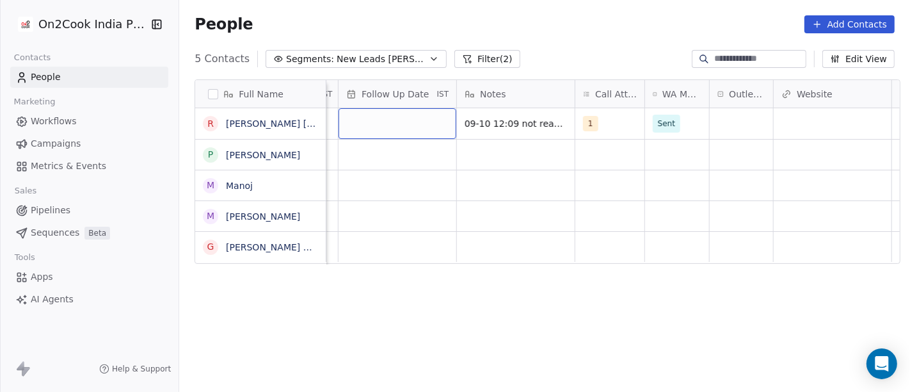
click at [414, 129] on div "grid" at bounding box center [397, 123] width 118 height 31
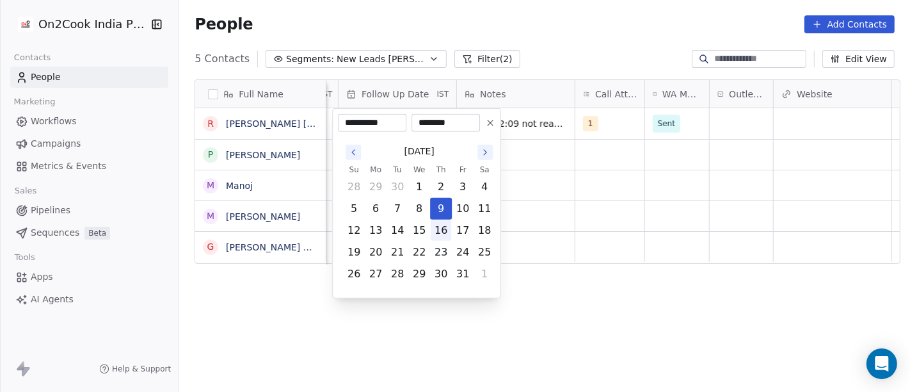
click at [441, 234] on button "16" at bounding box center [441, 230] width 20 height 20
type input "**********"
click at [593, 227] on html "**********" at bounding box center [455, 196] width 910 height 392
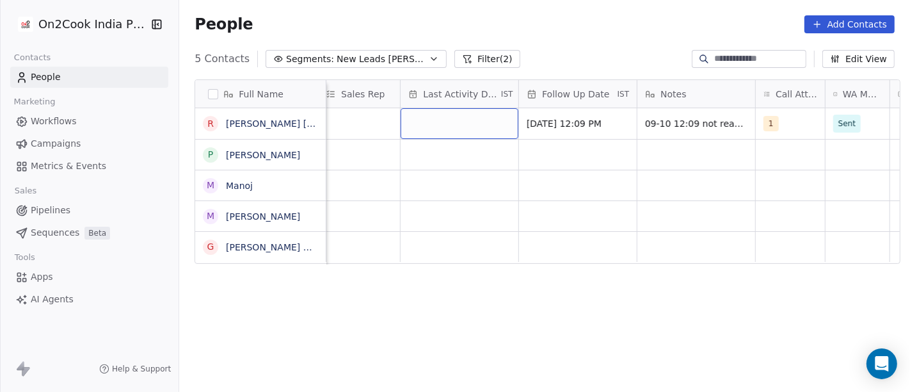
scroll to position [0, 734]
click at [422, 128] on div "grid" at bounding box center [461, 123] width 118 height 31
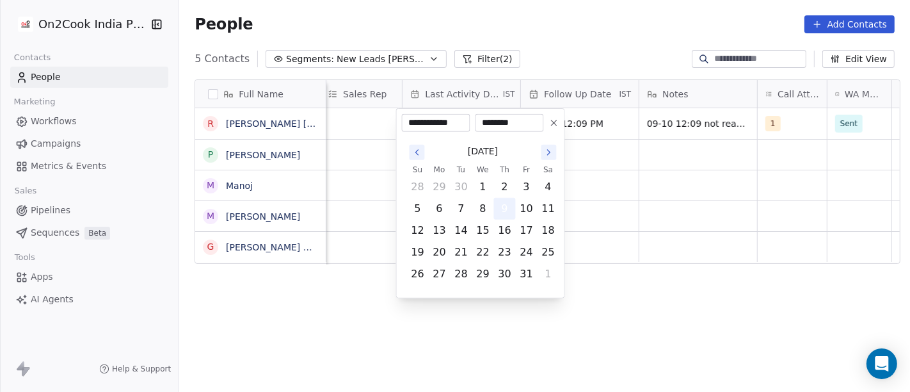
click at [503, 211] on button "9" at bounding box center [505, 208] width 20 height 20
click at [649, 203] on html "**********" at bounding box center [455, 196] width 910 height 392
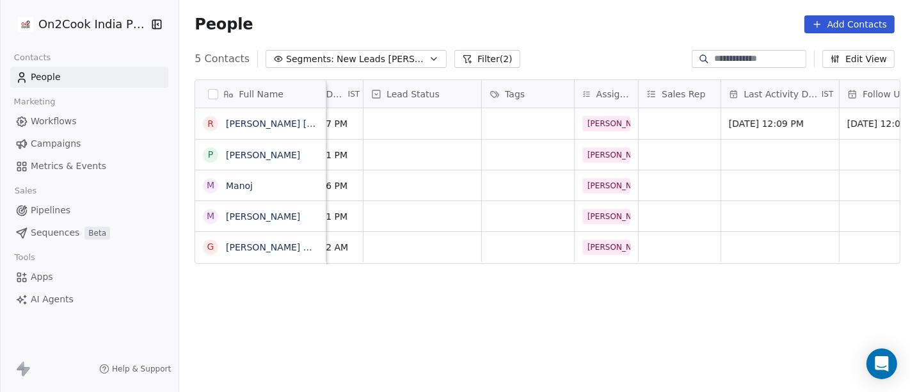
scroll to position [0, 415]
click at [429, 115] on div "grid" at bounding box center [424, 123] width 118 height 31
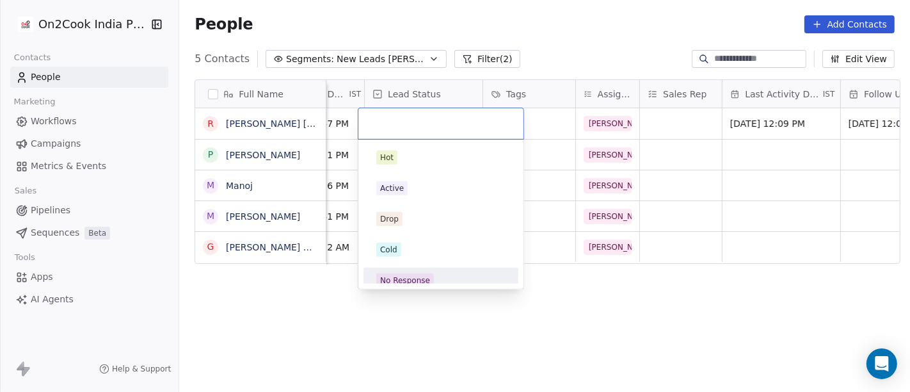
click at [447, 275] on div "No Response" at bounding box center [440, 280] width 129 height 14
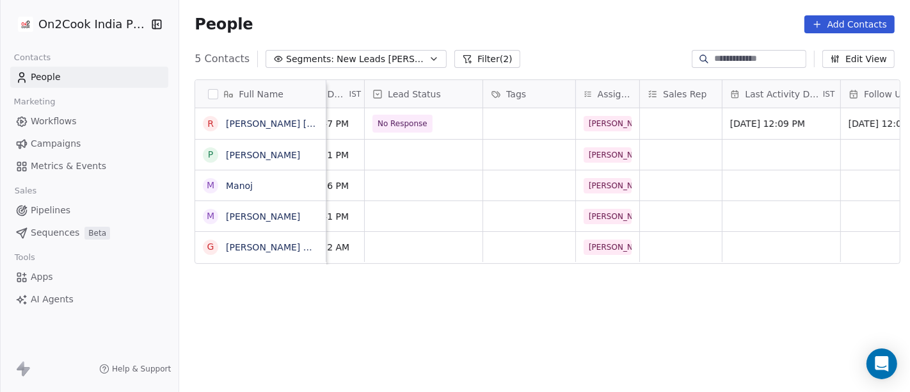
scroll to position [0, 0]
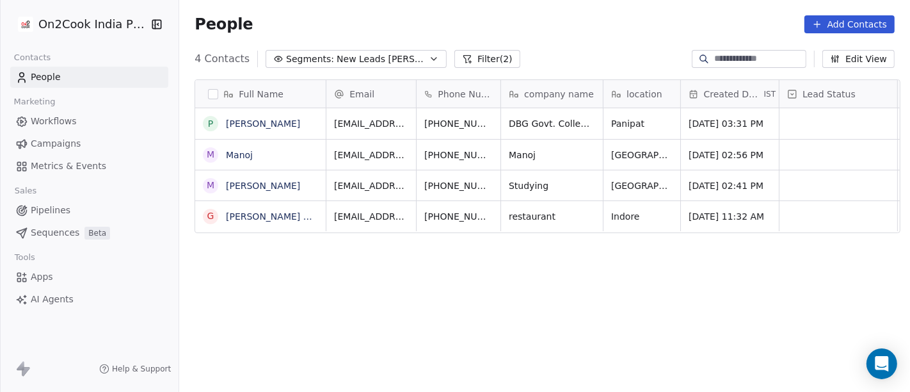
click at [565, 9] on div "People Add Contacts" at bounding box center [544, 24] width 731 height 49
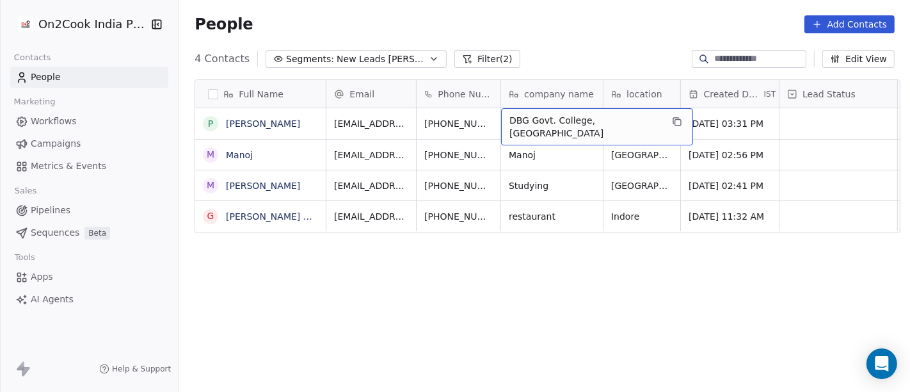
click at [534, 119] on span "DBG Govt. College, Panipat" at bounding box center [585, 127] width 152 height 26
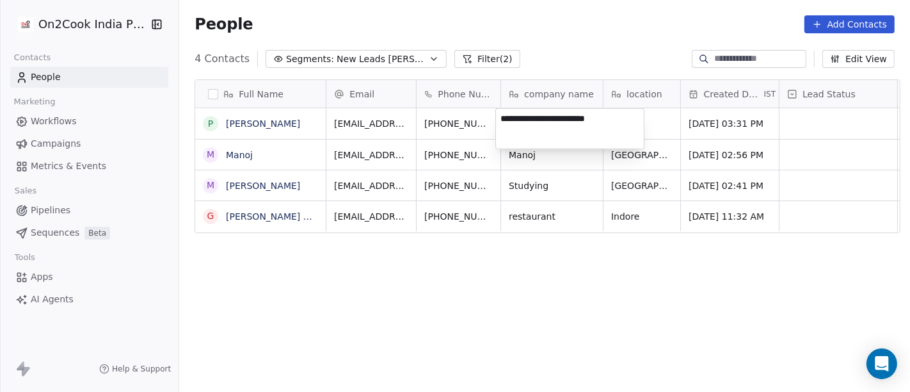
click at [534, 119] on textarea "**********" at bounding box center [570, 129] width 148 height 40
click at [602, 43] on html "**********" at bounding box center [455, 196] width 910 height 392
click at [601, 17] on html "**********" at bounding box center [455, 196] width 910 height 392
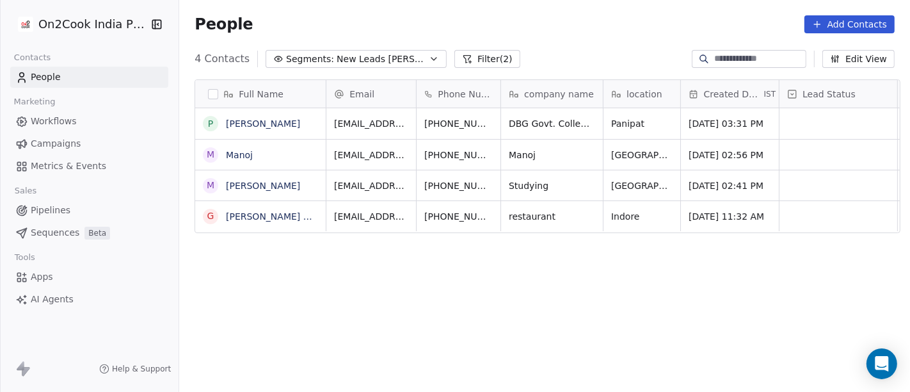
click at [590, 41] on div "People Add Contacts" at bounding box center [544, 24] width 731 height 49
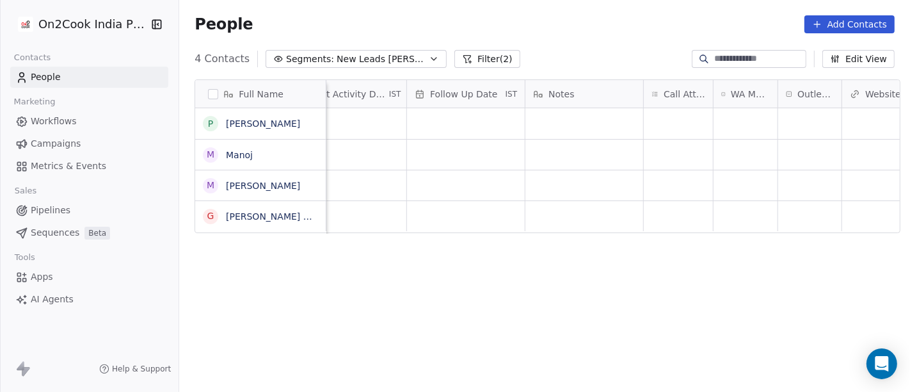
scroll to position [0, 862]
click at [661, 131] on div "grid" at bounding box center [664, 123] width 69 height 31
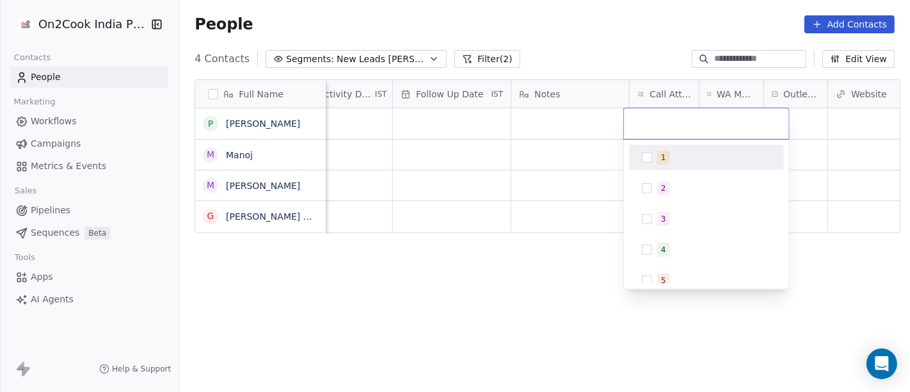
click at [662, 161] on div "1" at bounding box center [663, 158] width 5 height 12
click at [587, 35] on html "On2Cook India Pvt. Ltd. Contacts People Marketing Workflows Campaigns Metrics &…" at bounding box center [455, 196] width 910 height 392
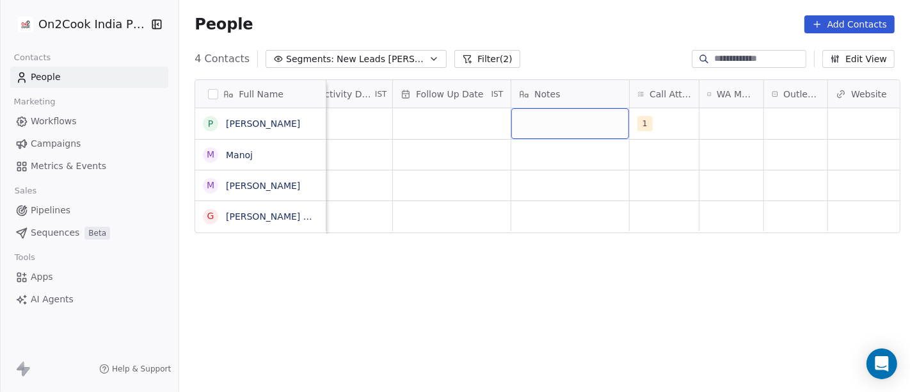
click at [553, 125] on div "grid" at bounding box center [570, 123] width 118 height 31
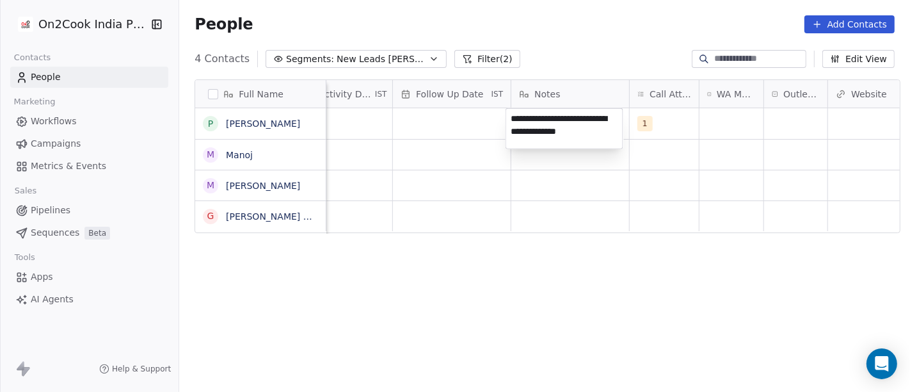
type textarea "**********"
click at [545, 228] on html "**********" at bounding box center [455, 196] width 910 height 392
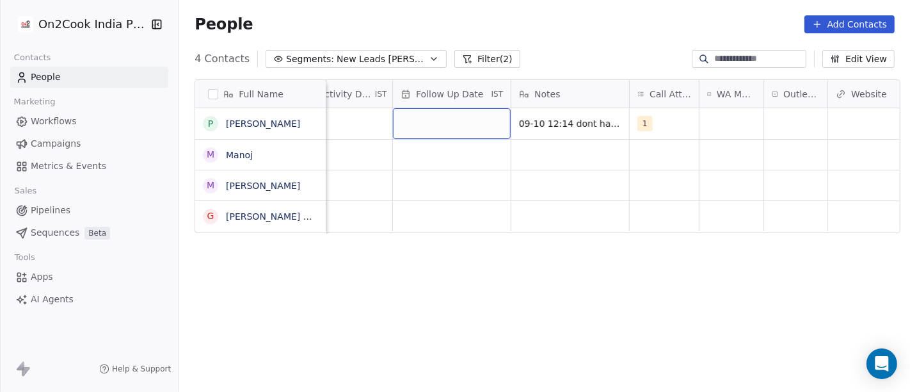
click at [462, 132] on div "grid" at bounding box center [452, 123] width 118 height 31
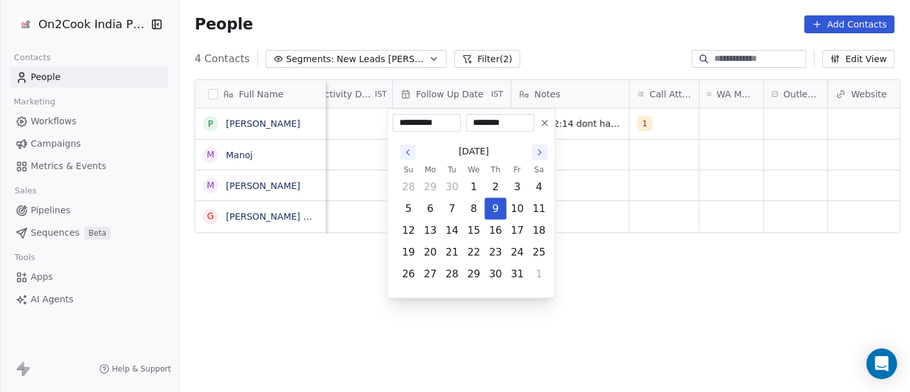
click at [544, 118] on icon at bounding box center [544, 123] width 10 height 10
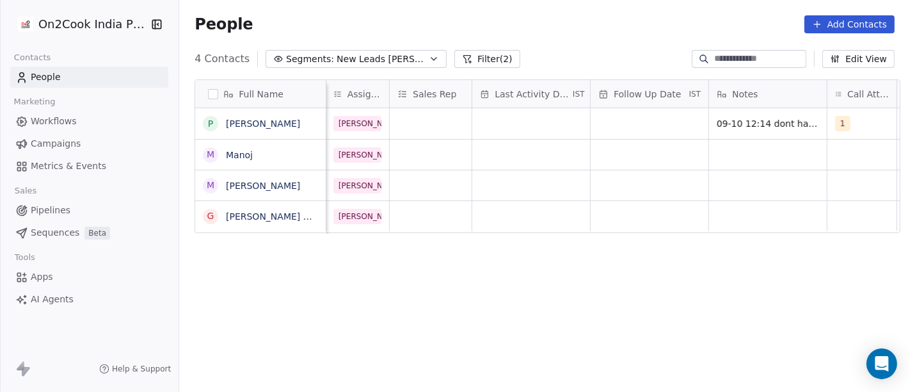
scroll to position [0, 665]
click at [528, 127] on div "grid" at bounding box center [531, 123] width 118 height 31
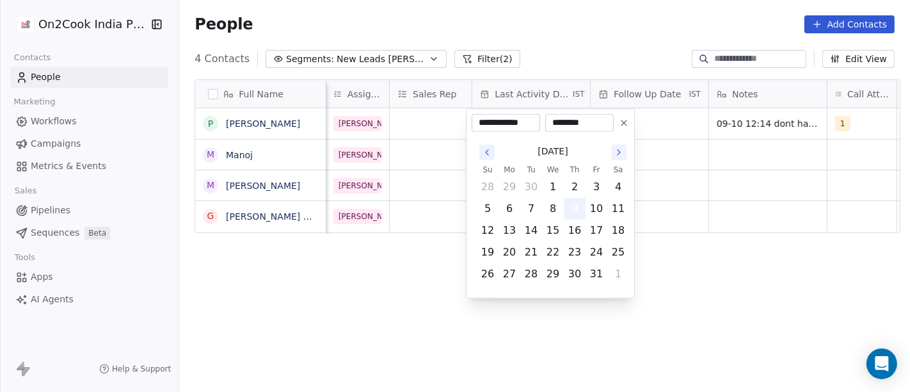
click at [575, 207] on button "9" at bounding box center [574, 208] width 20 height 20
click at [573, 28] on html "**********" at bounding box center [455, 196] width 910 height 392
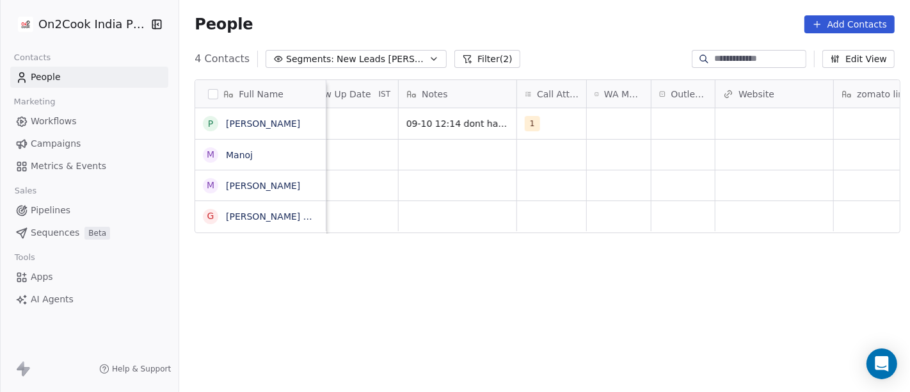
scroll to position [0, 979]
click at [585, 122] on div "grid" at bounding box center [615, 123] width 64 height 31
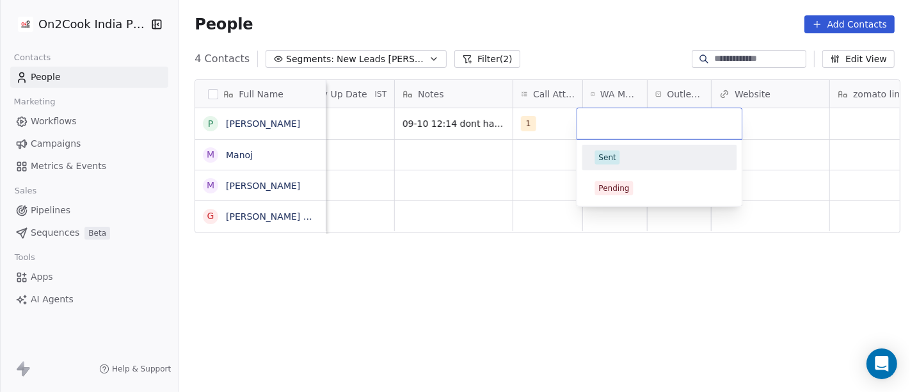
click at [629, 155] on div "Sent" at bounding box center [658, 157] width 129 height 14
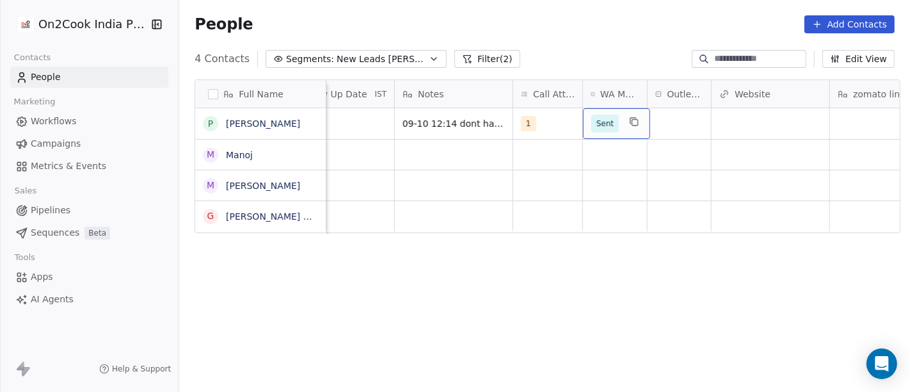
click at [599, 120] on span "Sent" at bounding box center [604, 123] width 17 height 13
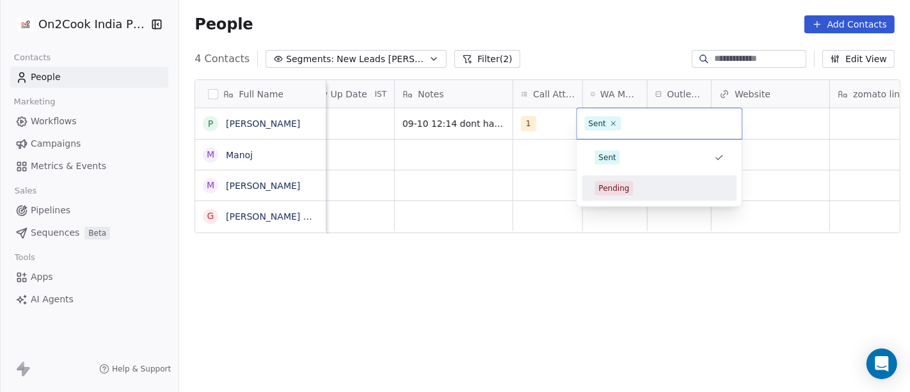
click at [608, 186] on div "Pending" at bounding box center [613, 188] width 31 height 12
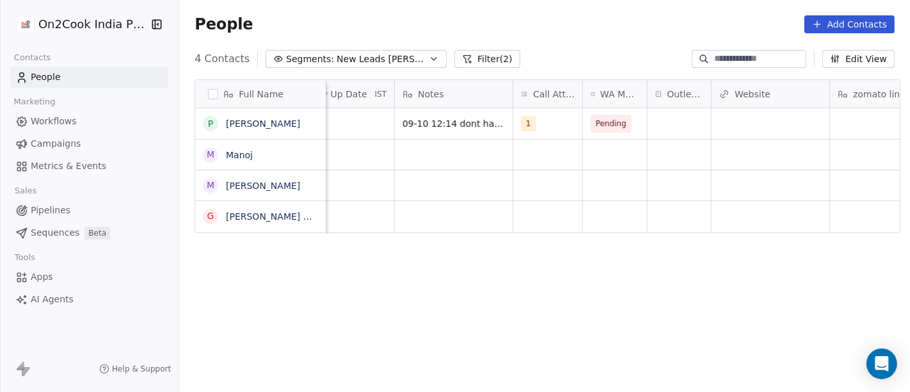
click at [623, 20] on div "People Add Contacts" at bounding box center [545, 24] width 700 height 18
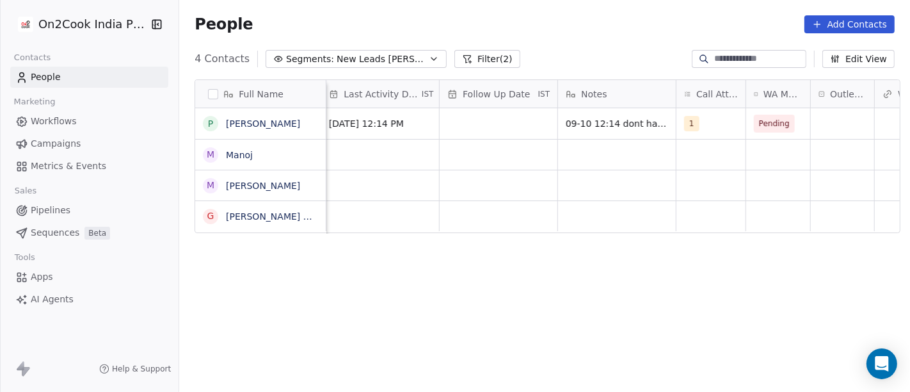
scroll to position [0, 815]
click at [762, 118] on span "Pending" at bounding box center [775, 123] width 31 height 13
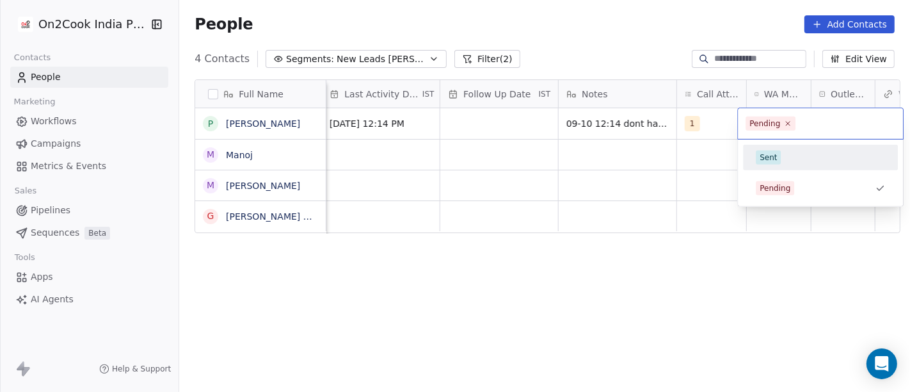
click at [777, 150] on span "Sent" at bounding box center [768, 157] width 25 height 14
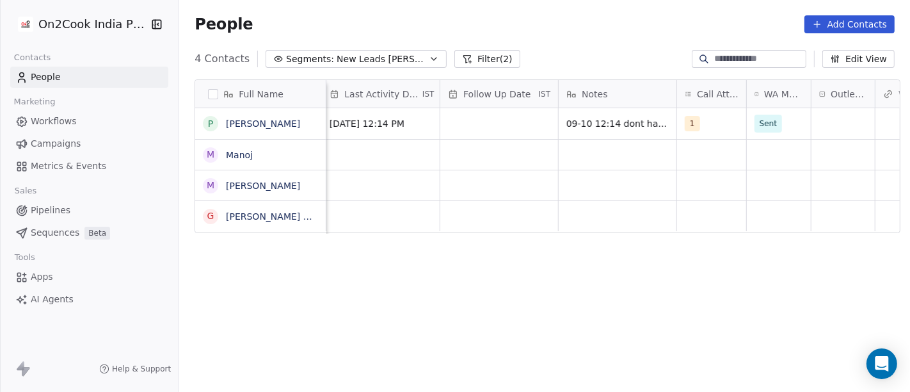
click at [550, 8] on div "People Add Contacts" at bounding box center [544, 24] width 731 height 49
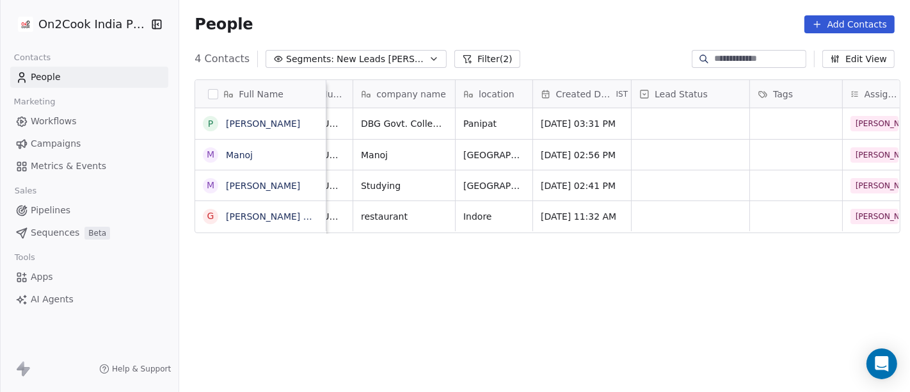
scroll to position [0, 141]
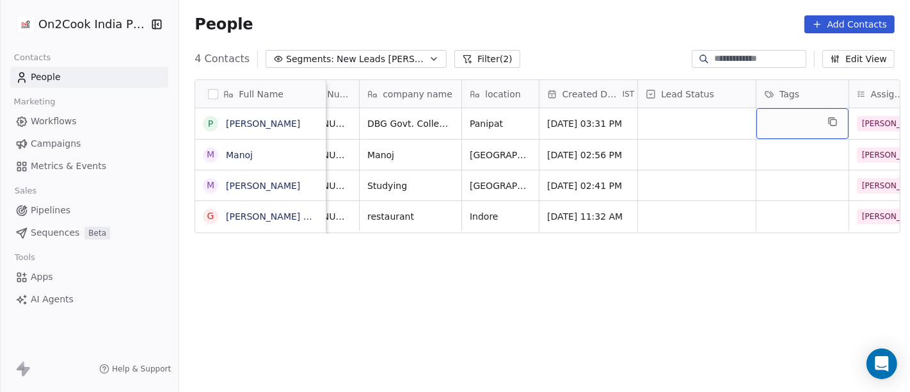
click at [779, 123] on div "grid" at bounding box center [802, 123] width 92 height 31
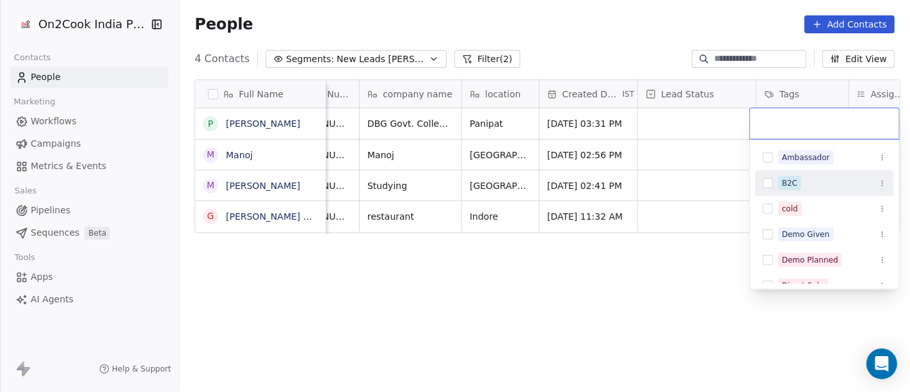
click at [781, 179] on span "B2C" at bounding box center [789, 183] width 23 height 14
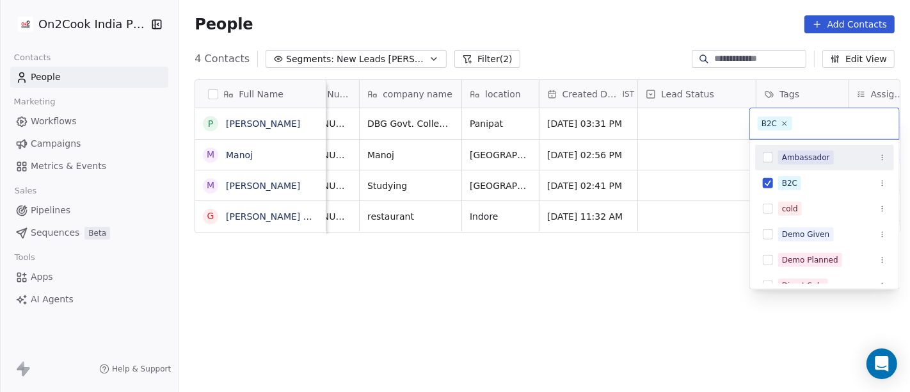
click at [614, 31] on html "On2Cook India Pvt. Ltd. Contacts People Marketing Workflows Campaigns Metrics &…" at bounding box center [455, 196] width 910 height 392
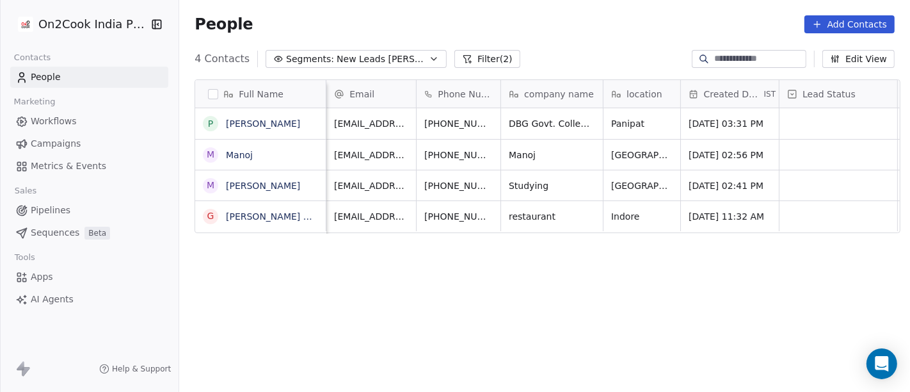
scroll to position [0, 0]
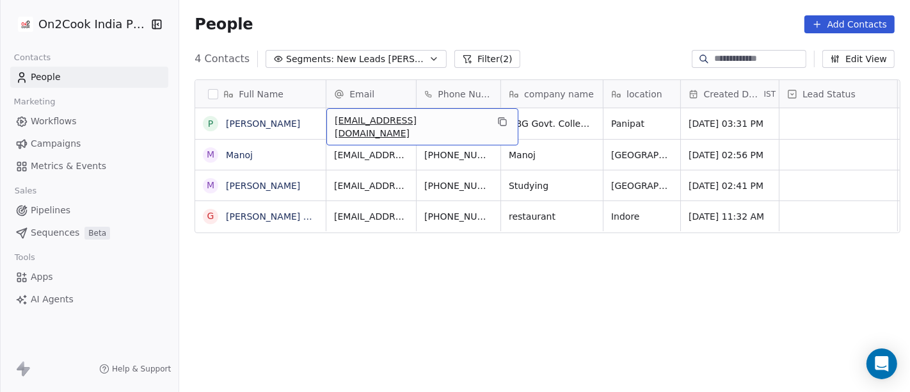
click at [509, 39] on div "People Add Contacts" at bounding box center [544, 24] width 731 height 49
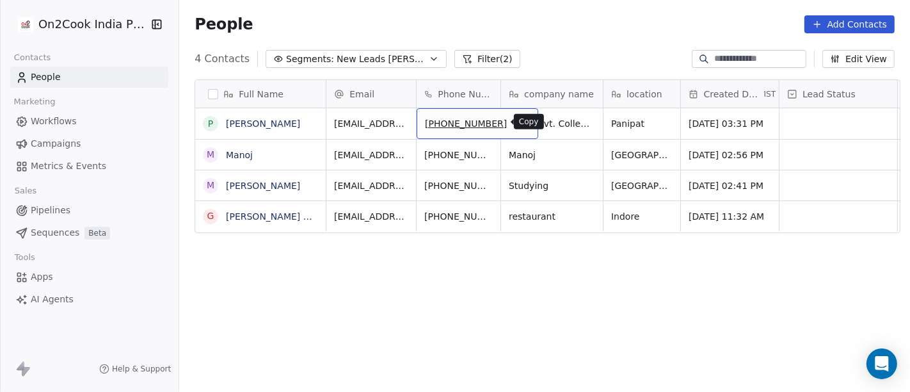
click at [520, 123] on icon "grid" at bounding box center [523, 123] width 6 height 6
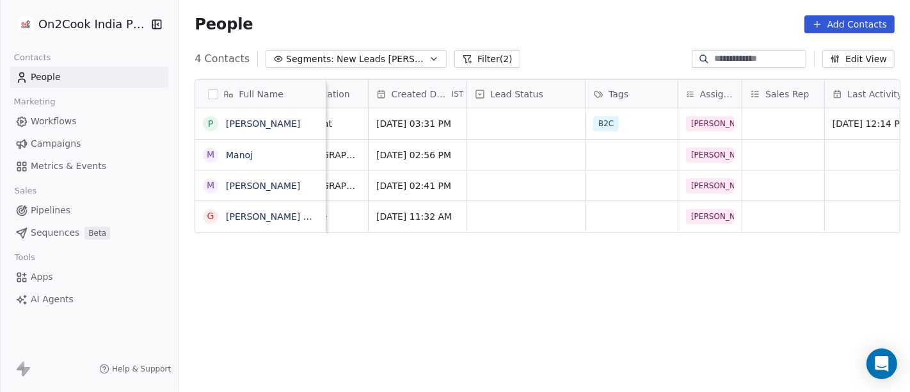
scroll to position [0, 312]
click at [468, 123] on div "grid" at bounding box center [526, 123] width 118 height 31
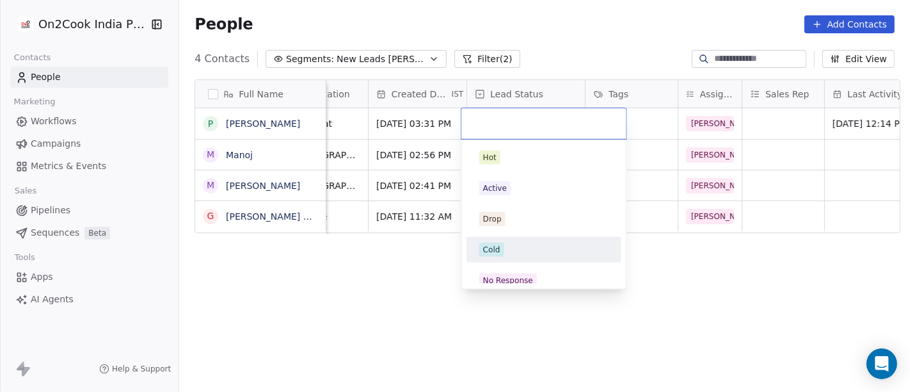
click at [520, 246] on div "Cold" at bounding box center [543, 249] width 129 height 14
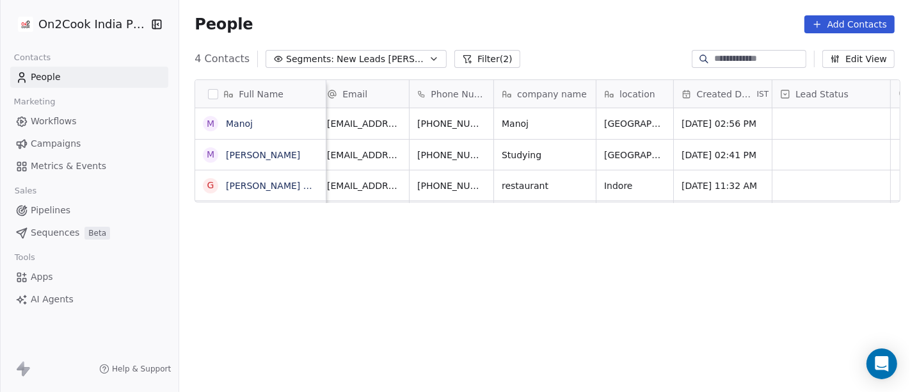
scroll to position [0, 0]
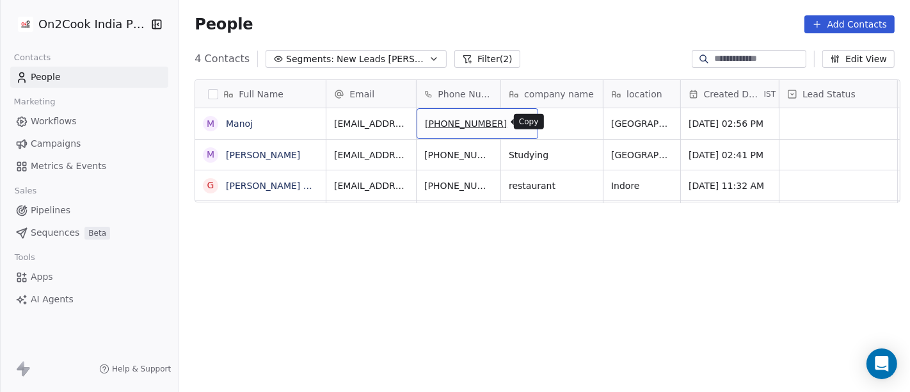
click at [520, 120] on icon "grid" at bounding box center [523, 123] width 6 height 6
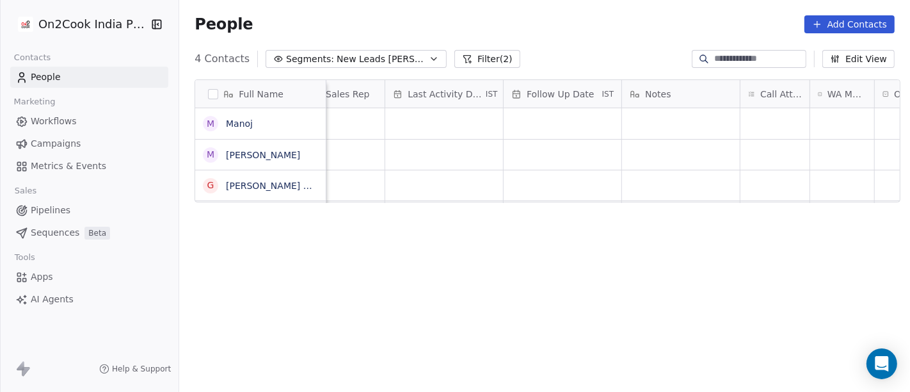
scroll to position [0, 753]
click at [766, 113] on div "grid" at bounding box center [773, 123] width 69 height 31
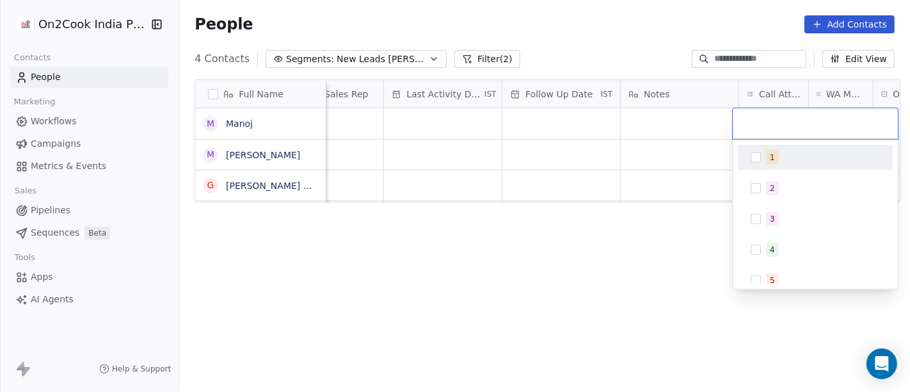
click at [764, 156] on div "1" at bounding box center [815, 157] width 145 height 20
click at [603, 66] on html "On2Cook India Pvt. Ltd. Contacts People Marketing Workflows Campaigns Metrics &…" at bounding box center [455, 196] width 910 height 392
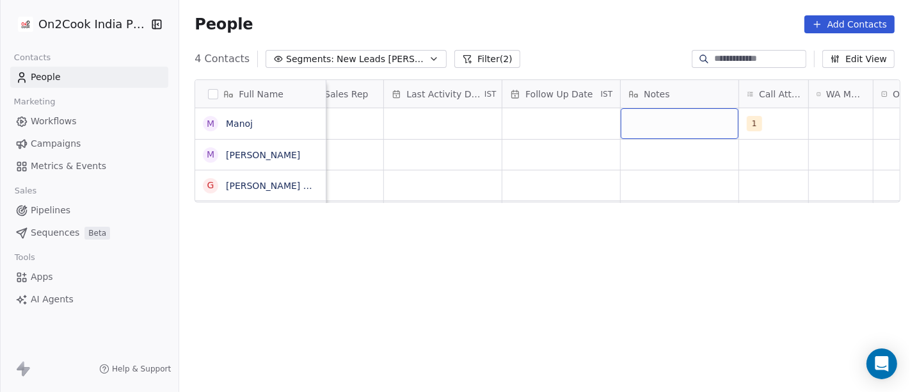
click at [637, 121] on div "grid" at bounding box center [680, 123] width 118 height 31
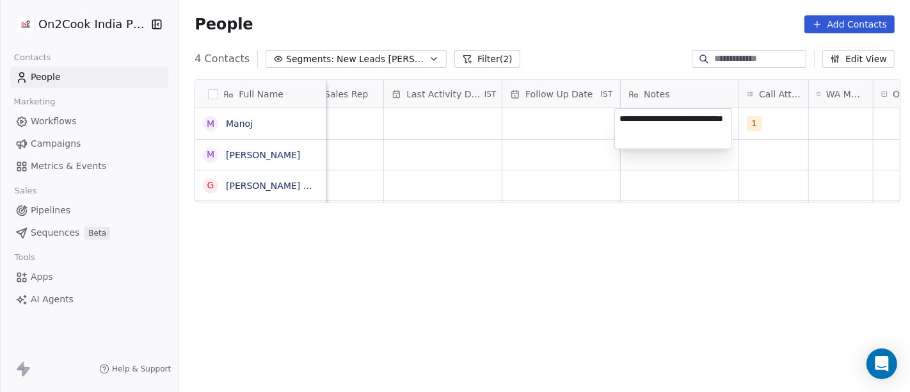
type textarea "**********"
click at [510, 164] on html "**********" at bounding box center [455, 196] width 910 height 392
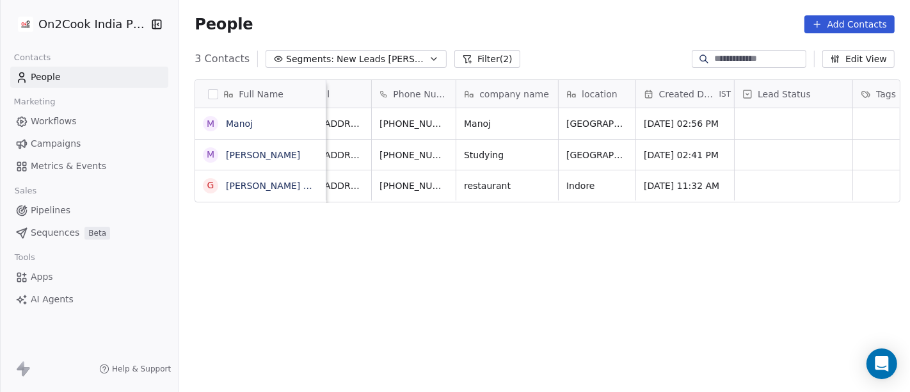
scroll to position [0, 44]
click at [473, 120] on icon "grid" at bounding box center [478, 121] width 10 height 10
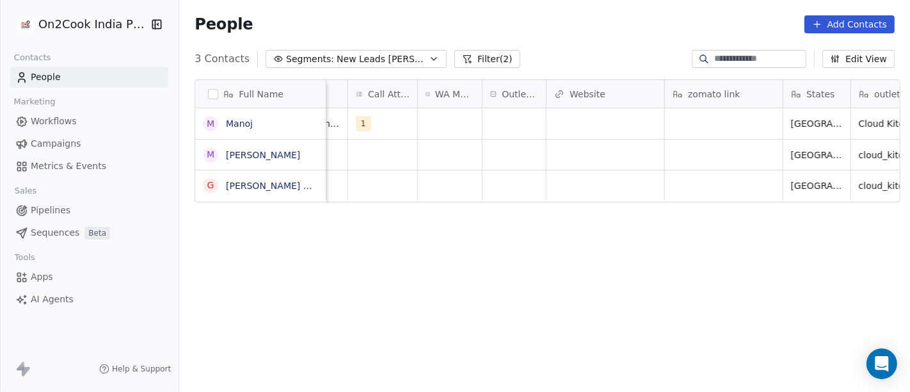
scroll to position [0, 1138]
click at [524, 122] on div "grid" at bounding box center [519, 123] width 63 height 31
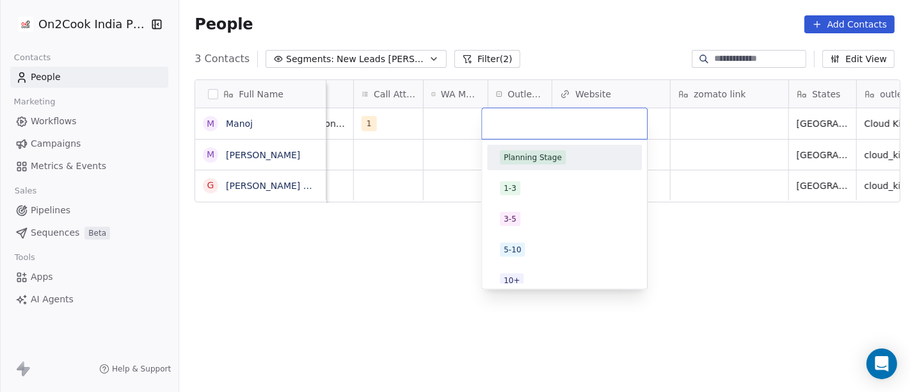
click at [532, 46] on html "On2Cook India Pvt. Ltd. Contacts People Marketing Workflows Campaigns Metrics &…" at bounding box center [455, 196] width 910 height 392
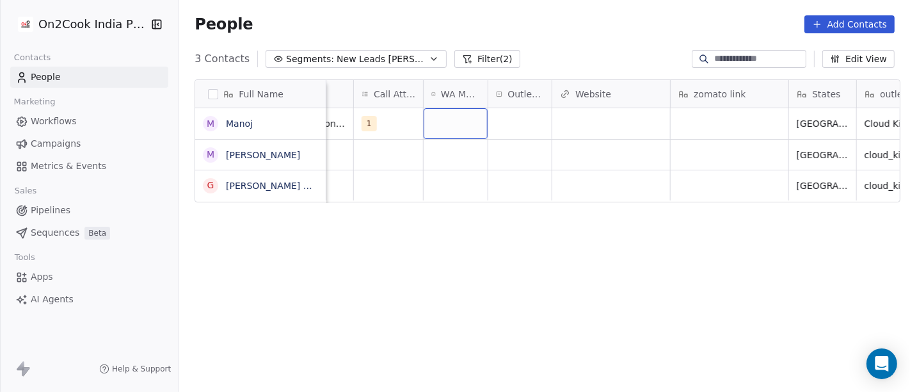
click at [432, 134] on div "grid" at bounding box center [456, 123] width 64 height 31
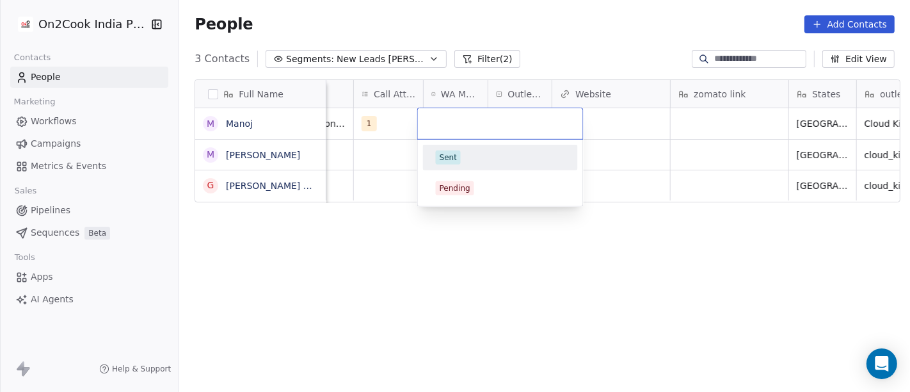
click at [447, 159] on div "Sent" at bounding box center [448, 158] width 17 height 12
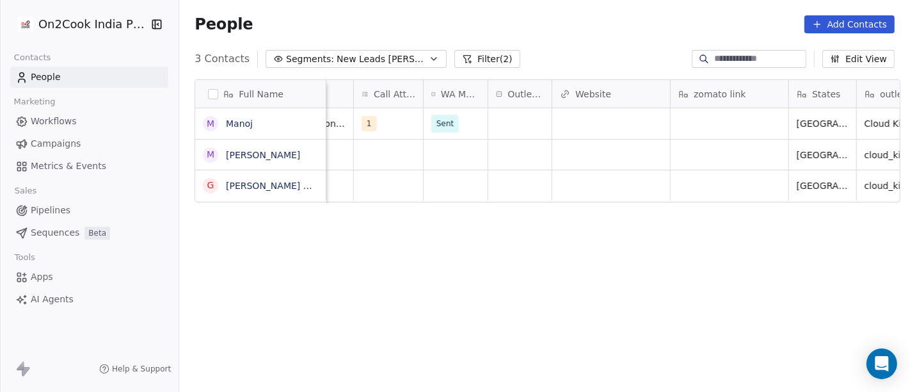
drag, startPoint x: 546, startPoint y: 39, endPoint x: 533, endPoint y: 81, distance: 44.1
click at [546, 39] on div "People Add Contacts" at bounding box center [544, 24] width 731 height 49
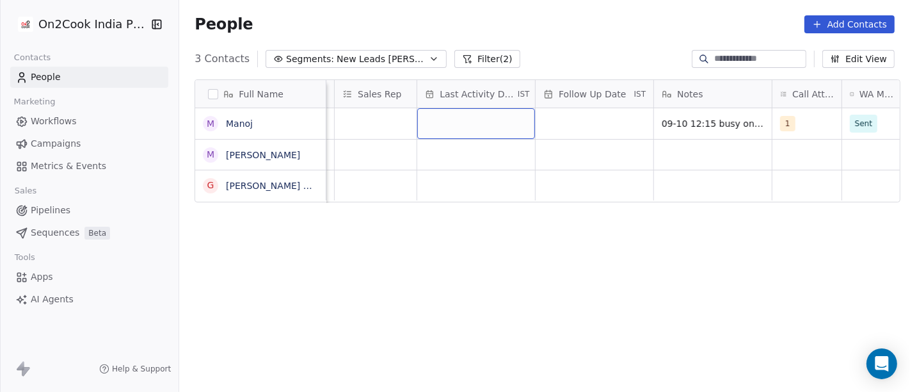
scroll to position [0, 713]
click at [479, 125] on div "grid" at bounding box center [483, 123] width 118 height 31
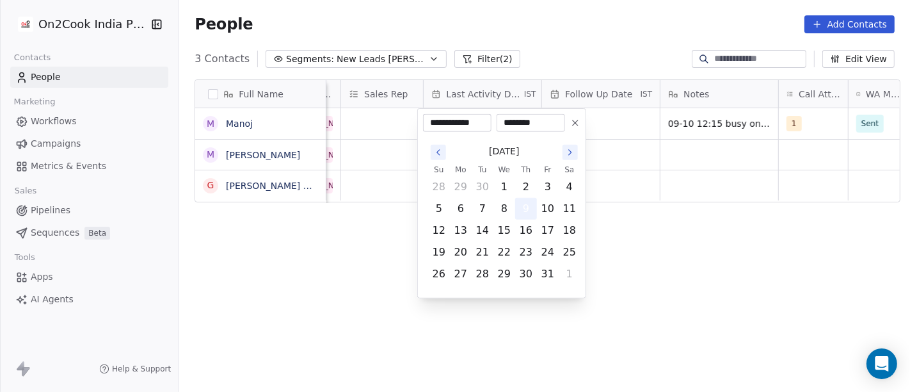
click at [525, 205] on button "9" at bounding box center [526, 208] width 20 height 20
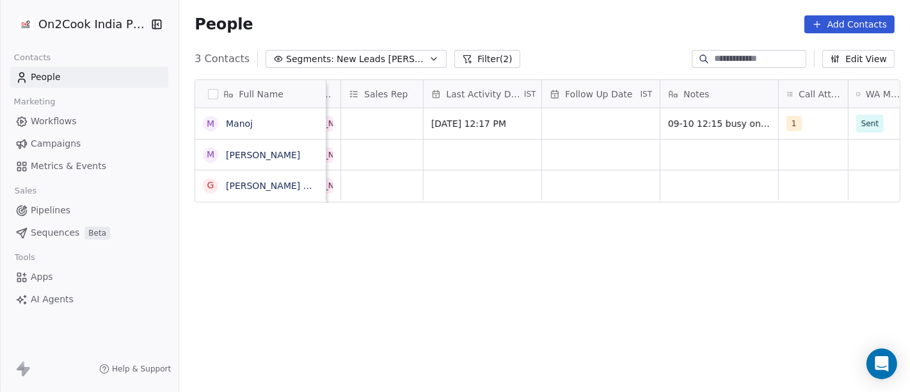
click at [572, 44] on html "On2Cook India Pvt. Ltd. Contacts People Marketing Workflows Campaigns Metrics &…" at bounding box center [455, 196] width 910 height 392
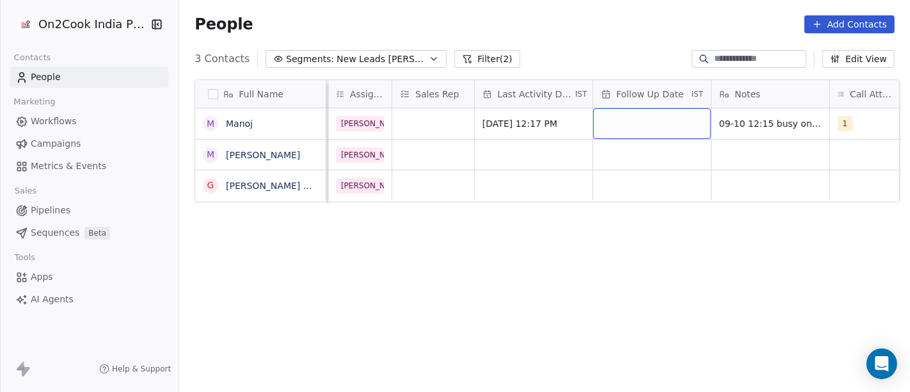
scroll to position [0, 662]
click at [625, 116] on div "grid" at bounding box center [653, 123] width 118 height 31
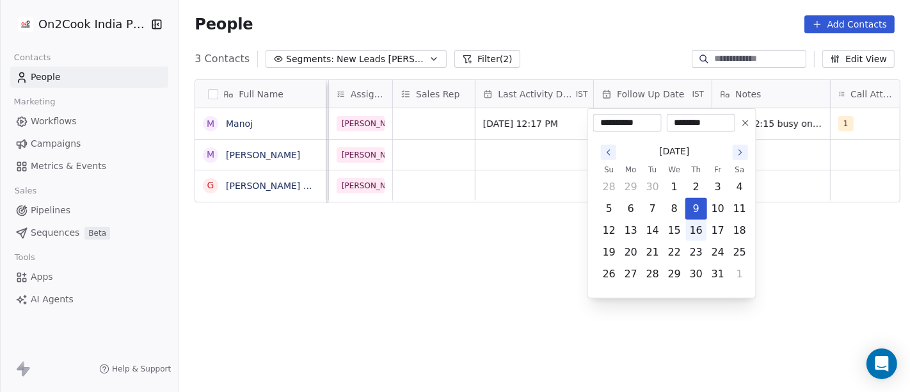
click at [699, 228] on button "16" at bounding box center [696, 230] width 20 height 20
type input "**********"
click at [609, 42] on html "**********" at bounding box center [455, 196] width 910 height 392
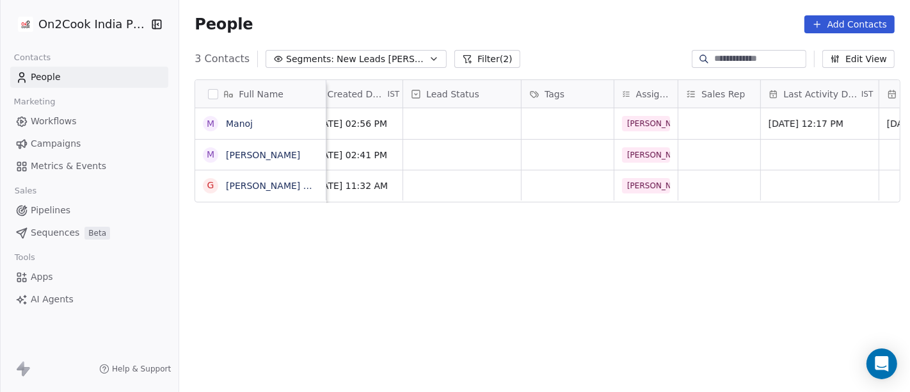
scroll to position [0, 376]
click at [455, 116] on div "grid" at bounding box center [462, 123] width 118 height 31
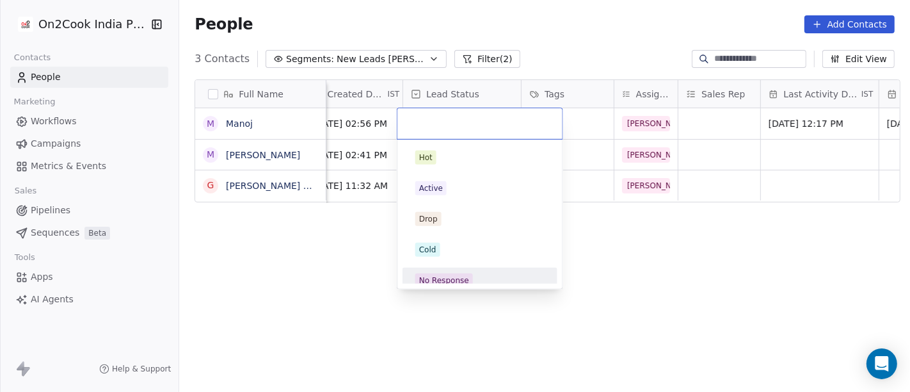
click at [480, 270] on div "No Response" at bounding box center [480, 280] width 145 height 20
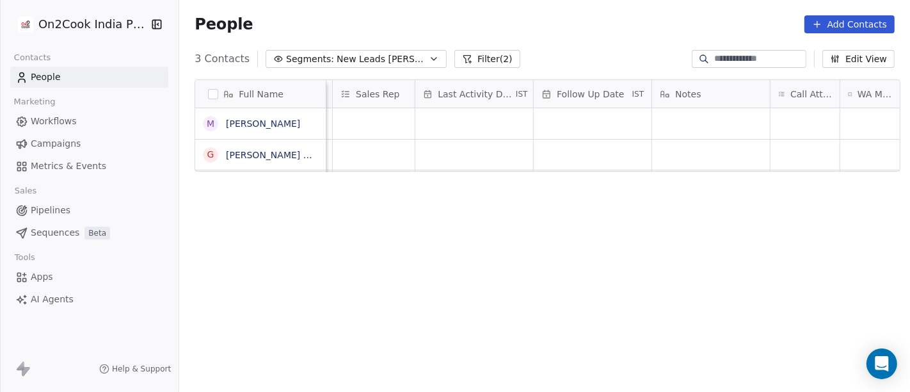
scroll to position [0, 725]
click at [688, 122] on div "grid" at bounding box center [708, 123] width 118 height 31
type textarea "**********"
click at [630, 273] on html "**********" at bounding box center [455, 196] width 910 height 392
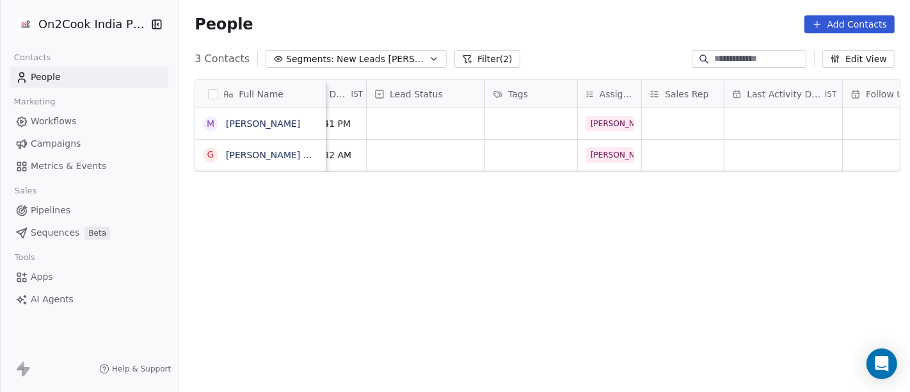
scroll to position [0, 363]
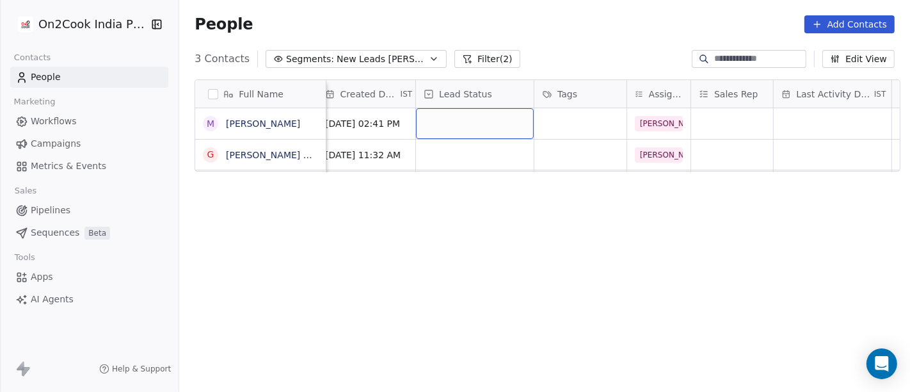
click at [479, 120] on div "grid" at bounding box center [475, 123] width 118 height 31
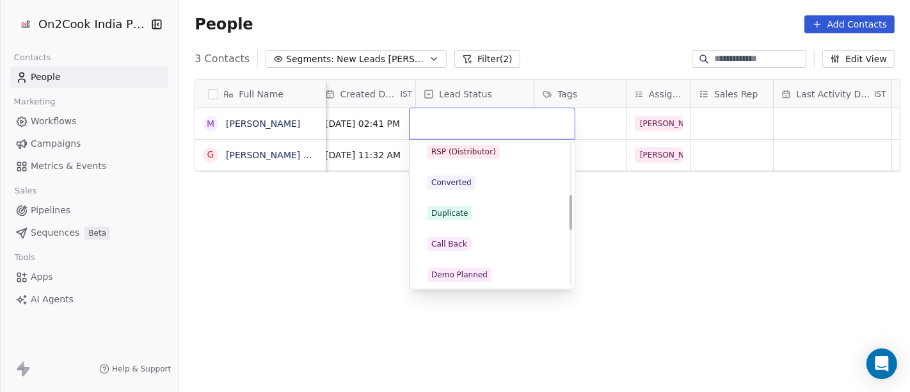
scroll to position [213, 0]
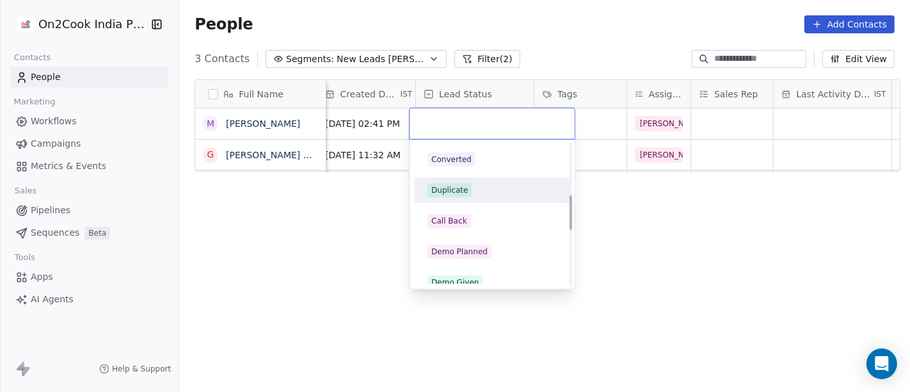
click at [482, 180] on div "Duplicate" at bounding box center [492, 190] width 145 height 20
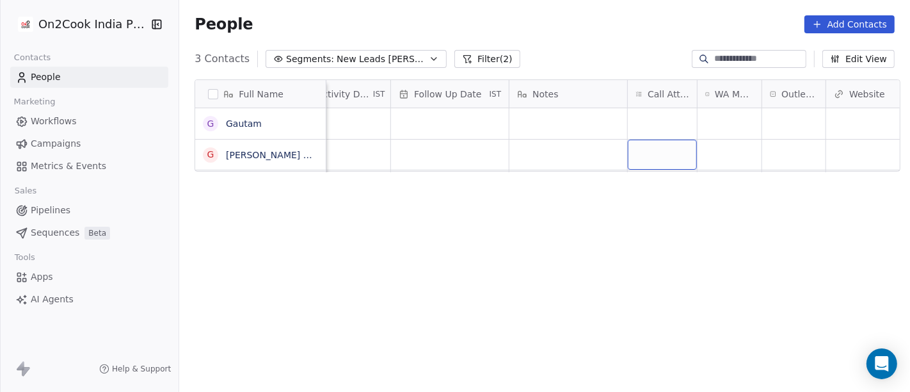
scroll to position [0, 866]
click at [646, 145] on div "grid" at bounding box center [660, 154] width 69 height 30
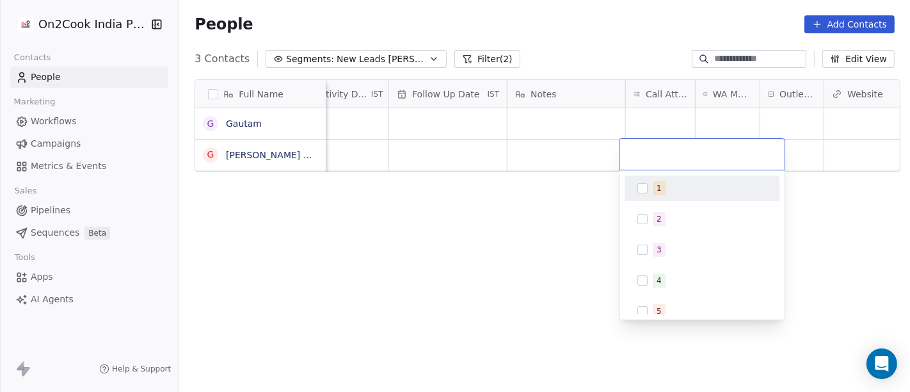
click at [678, 178] on div "1" at bounding box center [702, 188] width 145 height 20
click at [555, 192] on html "On2Cook India Pvt. Ltd. Contacts People Marketing Workflows Campaigns Metrics &…" at bounding box center [455, 196] width 910 height 392
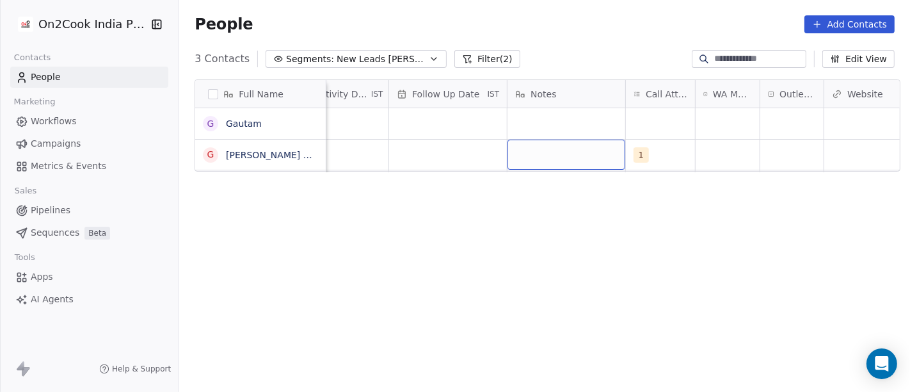
click at [552, 150] on div "grid" at bounding box center [566, 154] width 118 height 30
type textarea "**********"
click at [609, 220] on html "**********" at bounding box center [455, 196] width 910 height 392
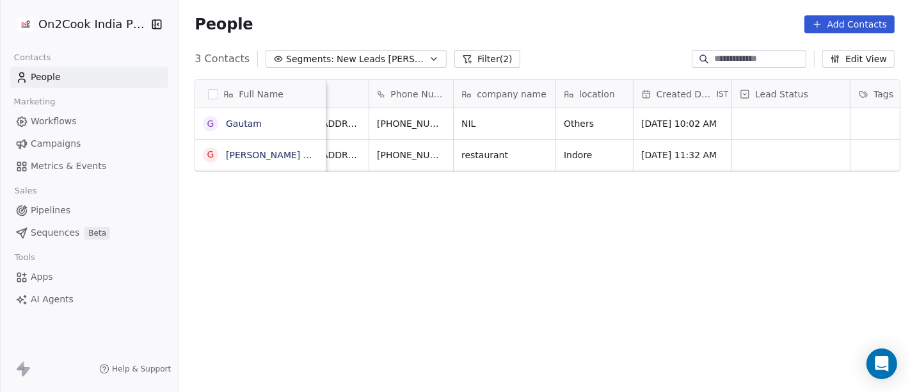
scroll to position [0, 40]
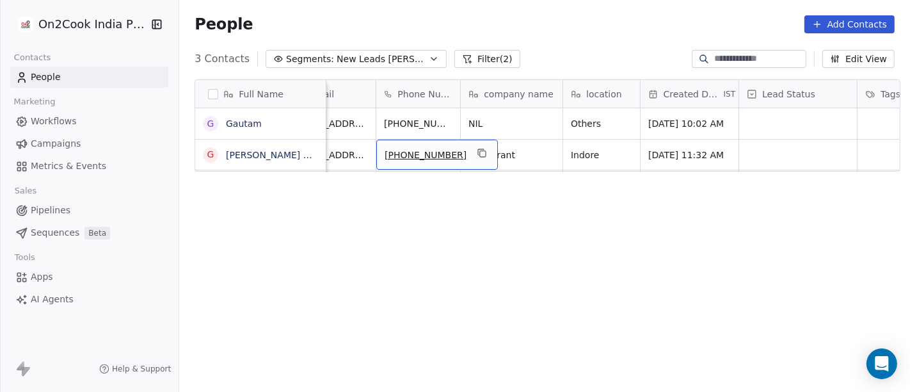
click at [466, 163] on div "[PHONE_NUMBER]" at bounding box center [437, 154] width 122 height 30
click at [480, 156] on icon "grid" at bounding box center [483, 154] width 6 height 6
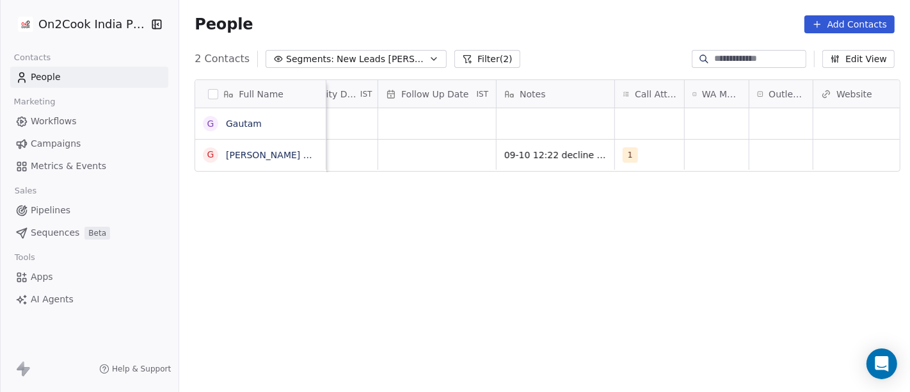
scroll to position [0, 877]
click at [714, 152] on div "grid" at bounding box center [717, 154] width 64 height 30
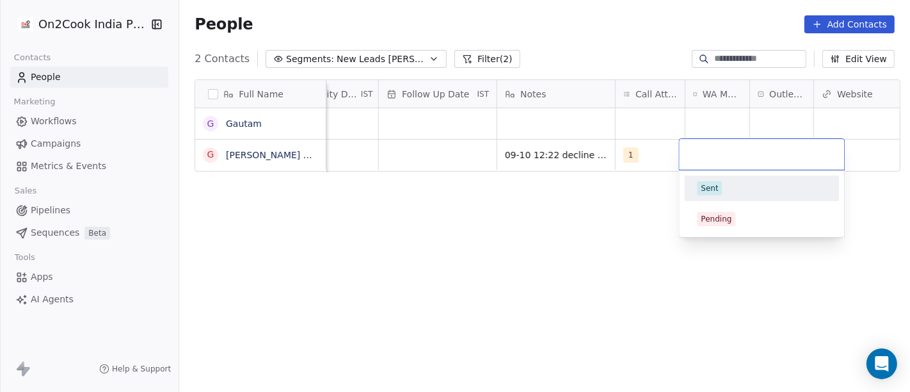
click at [722, 190] on div "Sent" at bounding box center [761, 188] width 129 height 14
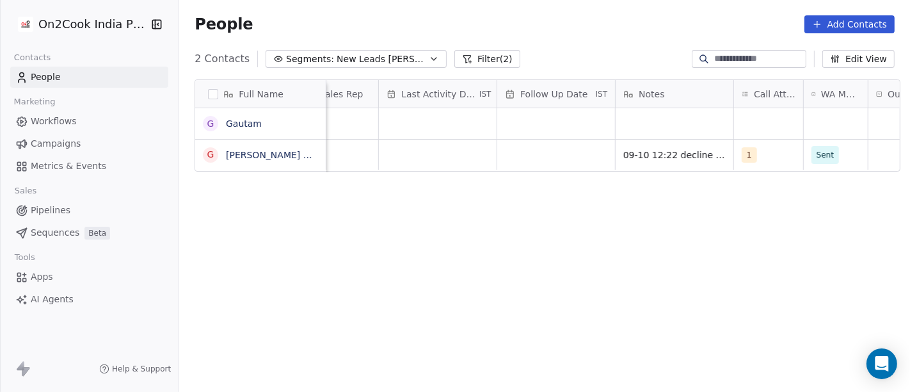
scroll to position [0, 758]
click at [542, 150] on div "grid" at bounding box center [556, 154] width 118 height 30
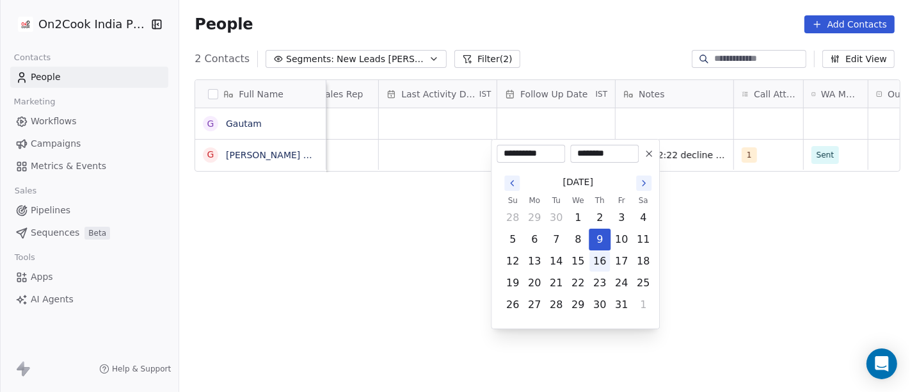
click at [601, 260] on button "16" at bounding box center [599, 261] width 20 height 20
type input "**********"
click at [791, 258] on html "**********" at bounding box center [455, 196] width 910 height 392
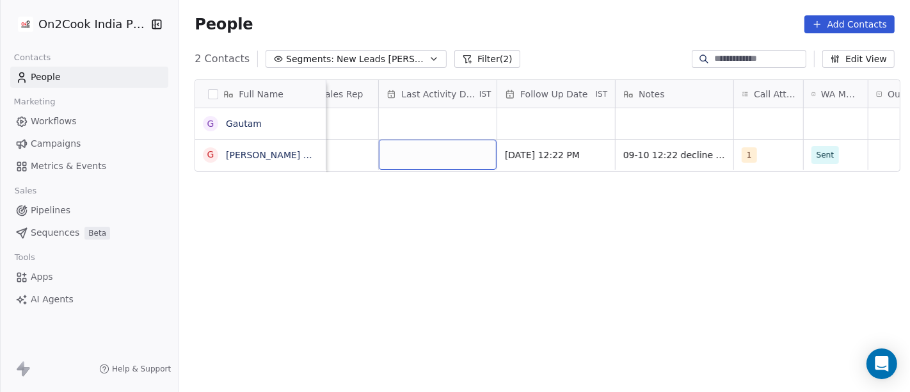
click at [442, 154] on div "grid" at bounding box center [438, 154] width 118 height 30
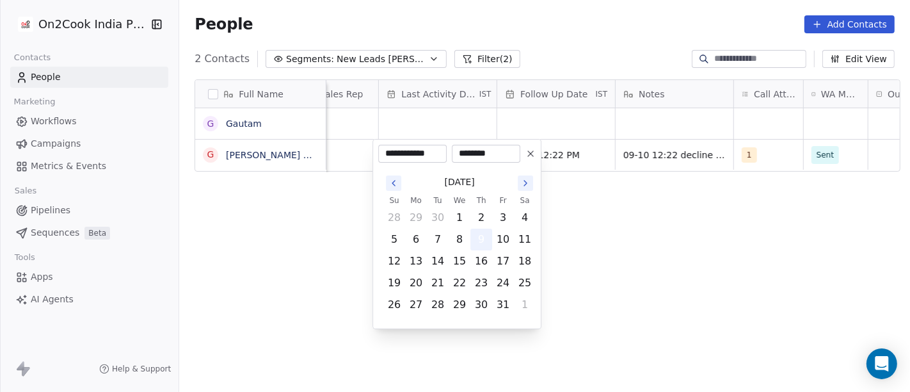
click at [480, 237] on button "9" at bounding box center [481, 239] width 20 height 20
click at [599, 230] on html "**********" at bounding box center [455, 196] width 910 height 392
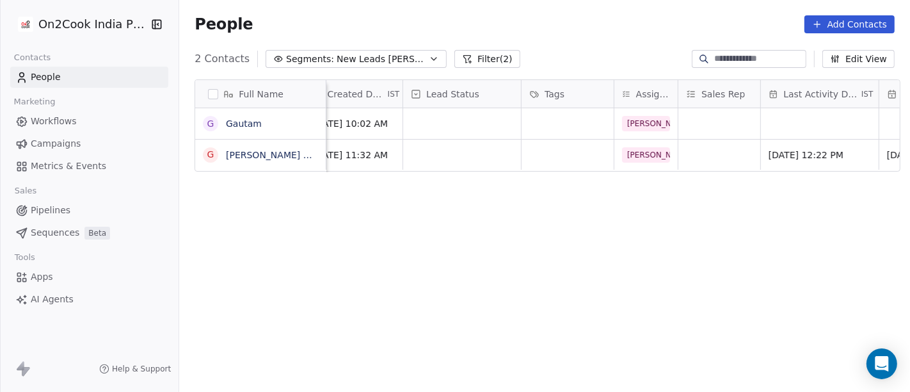
scroll to position [0, 334]
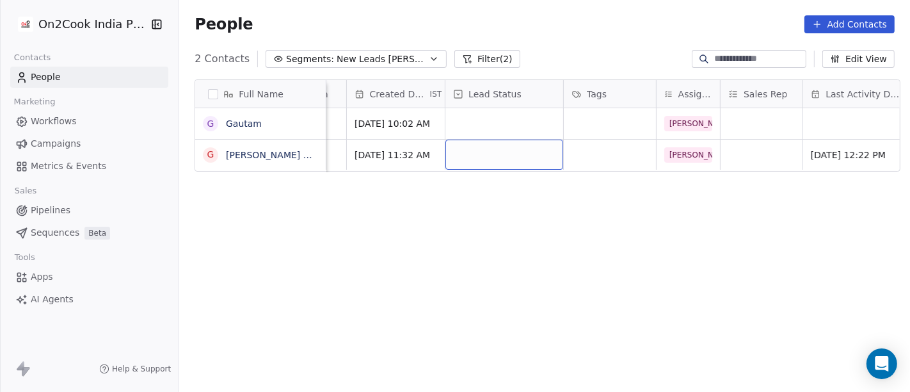
click at [508, 156] on div "grid" at bounding box center [504, 154] width 118 height 30
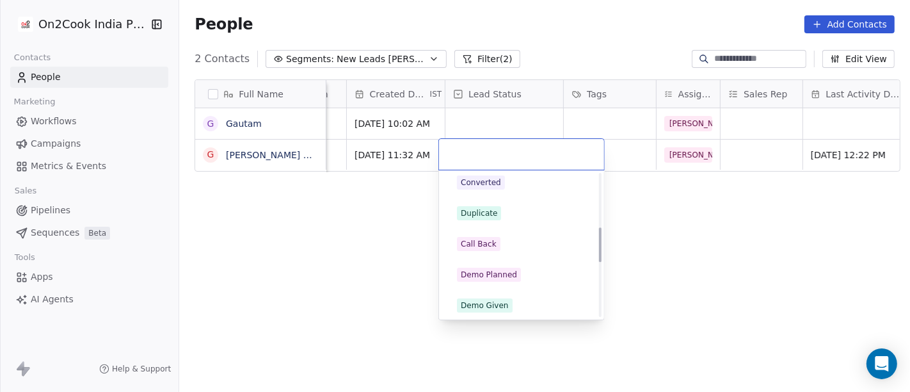
scroll to position [0, 0]
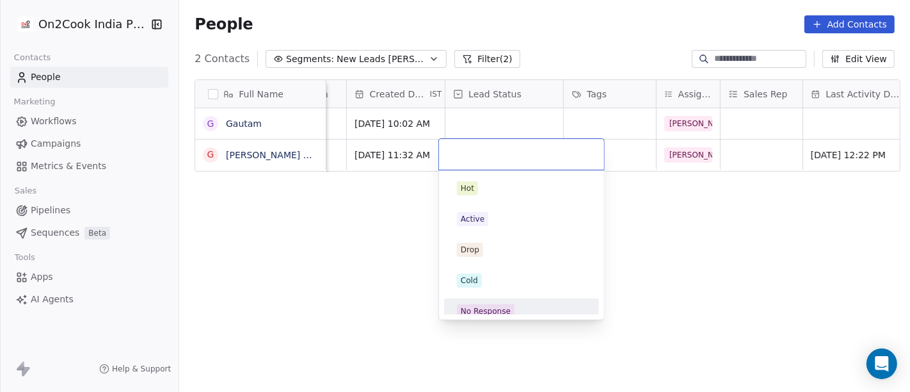
click at [475, 306] on div "No Response" at bounding box center [486, 311] width 50 height 12
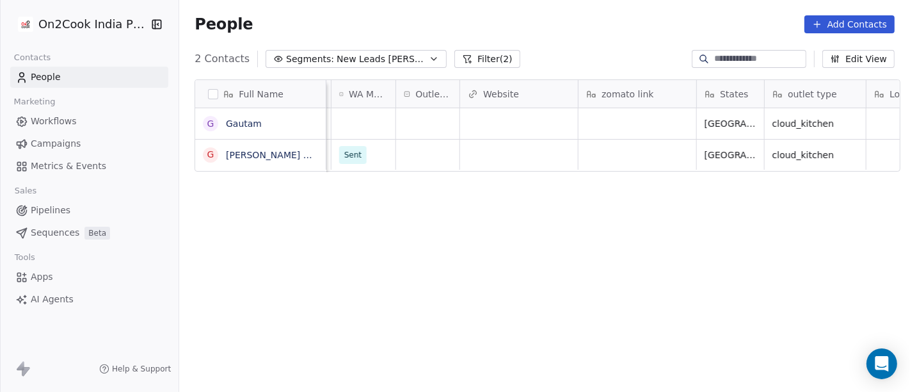
scroll to position [0, 1228]
click at [406, 124] on div "grid" at bounding box center [429, 123] width 63 height 31
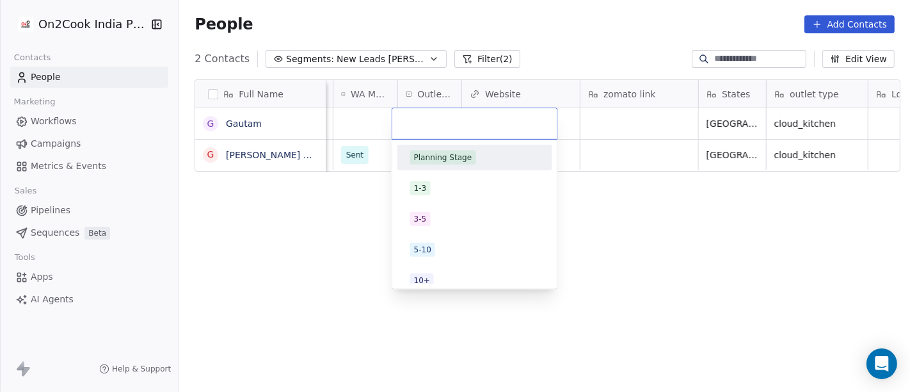
click at [406, 124] on input "text" at bounding box center [475, 123] width 150 height 14
click at [440, 154] on div "Planning Stage" at bounding box center [443, 158] width 58 height 12
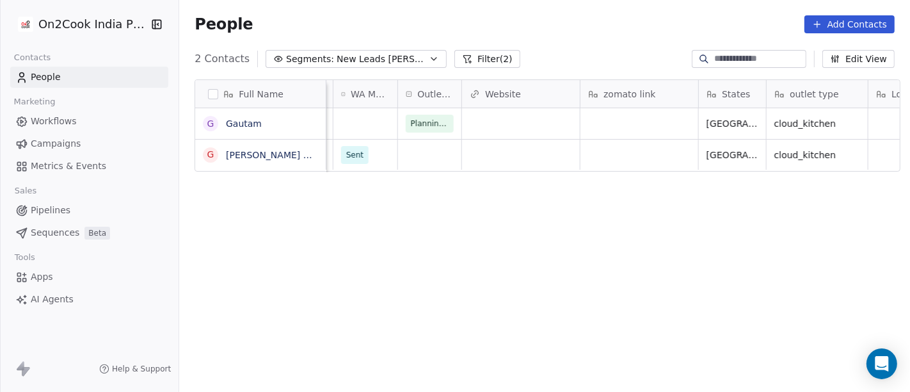
click at [303, 206] on div "Full Name G Gautam g gagan Hundesha Last Activity Date IST Follow Up Date IST N…" at bounding box center [544, 241] width 731 height 345
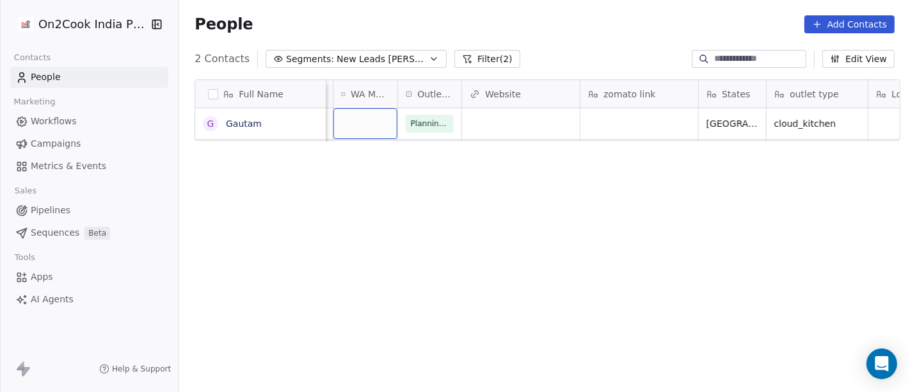
click at [360, 115] on div "grid" at bounding box center [365, 123] width 64 height 31
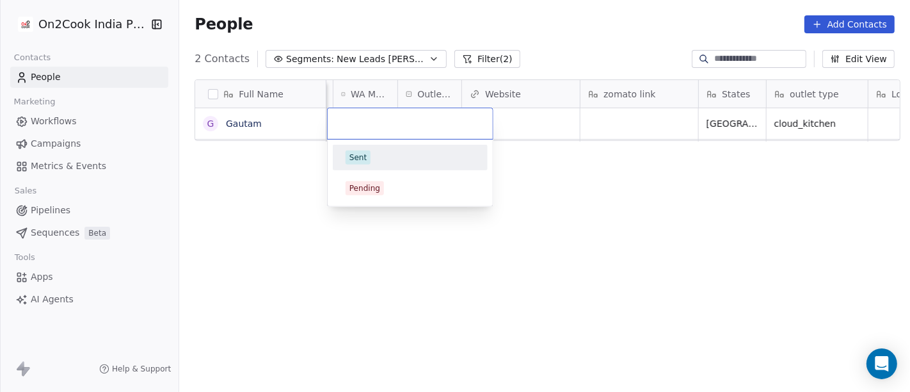
click at [523, 28] on html "On2Cook India Pvt. Ltd. Contacts People Marketing Workflows Campaigns Metrics &…" at bounding box center [455, 196] width 910 height 392
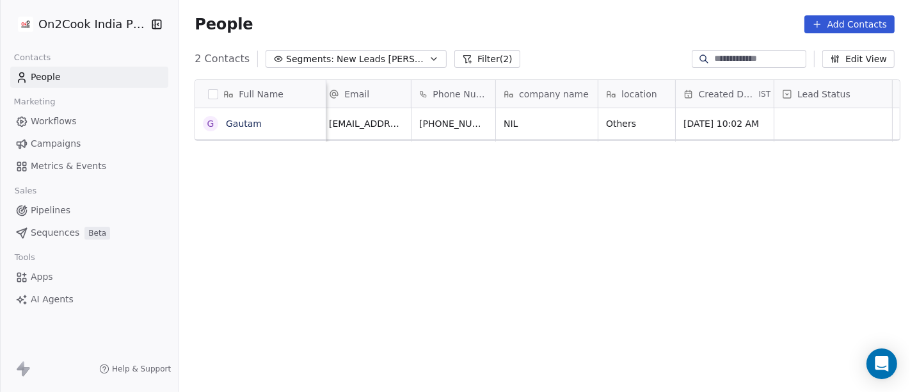
scroll to position [0, 4]
click at [516, 125] on icon "grid" at bounding box center [519, 123] width 6 height 6
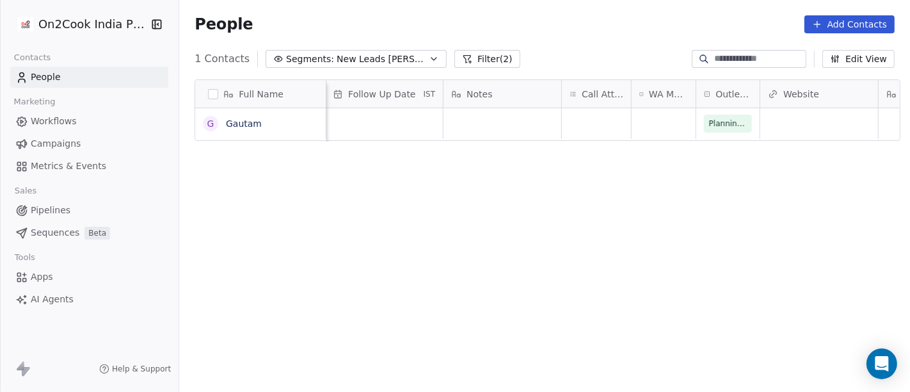
scroll to position [0, 931]
click at [598, 122] on div "grid" at bounding box center [595, 123] width 69 height 31
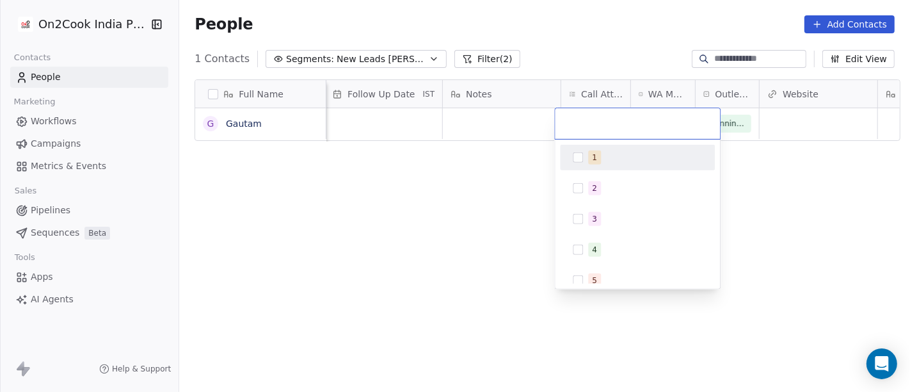
click at [603, 165] on div "1" at bounding box center [637, 157] width 145 height 20
click at [482, 180] on html "On2Cook India Pvt. Ltd. Contacts People Marketing Workflows Campaigns Metrics &…" at bounding box center [455, 196] width 910 height 392
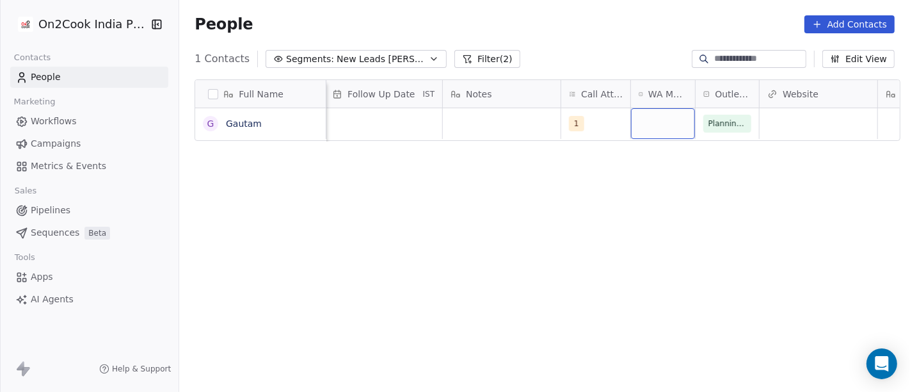
click at [655, 116] on div "grid" at bounding box center [663, 123] width 64 height 31
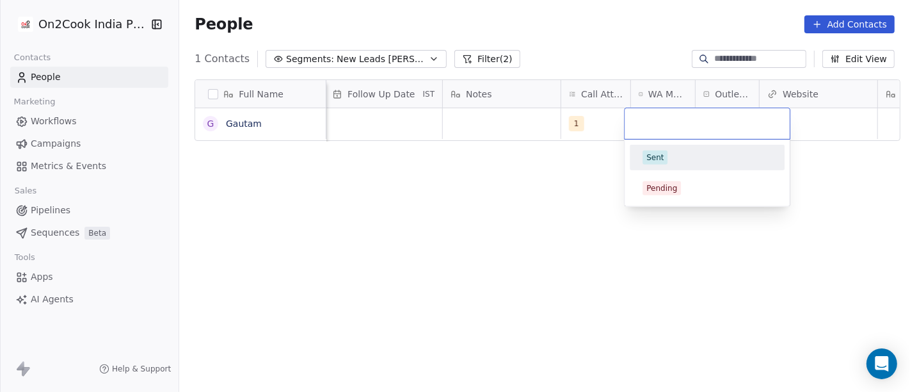
click at [661, 162] on div "Sent" at bounding box center [654, 158] width 17 height 12
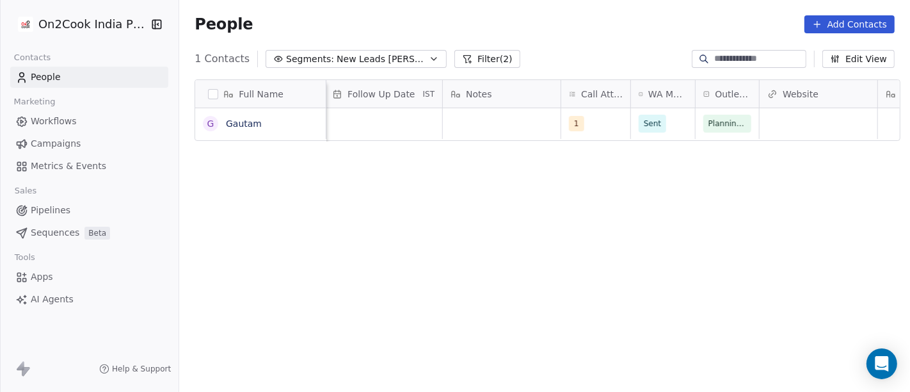
click at [498, 187] on div "Full Name G Gautam Assignee Sales Rep Last Activity Date IST Follow Up Date IST…" at bounding box center [544, 241] width 731 height 345
click at [459, 113] on div "grid" at bounding box center [502, 123] width 118 height 31
type textarea "**********"
click at [507, 275] on html "**********" at bounding box center [455, 196] width 910 height 392
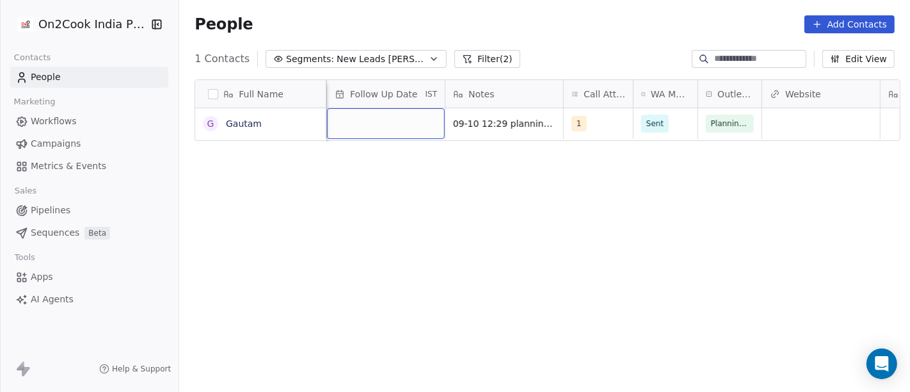
click at [392, 111] on div "grid" at bounding box center [386, 123] width 118 height 31
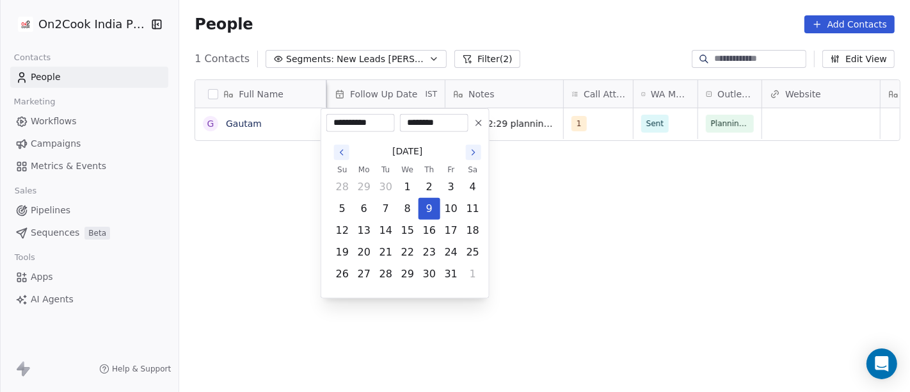
click at [473, 154] on icon "Go to the Next Month" at bounding box center [473, 152] width 10 height 10
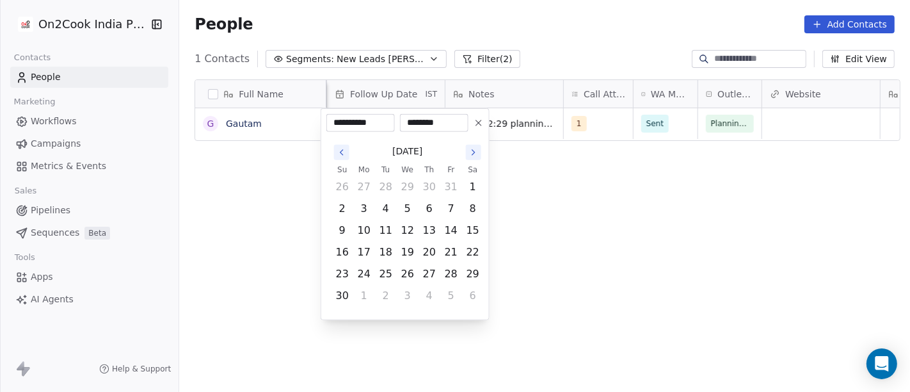
click at [473, 154] on icon "Go to the Next Month" at bounding box center [473, 152] width 10 height 10
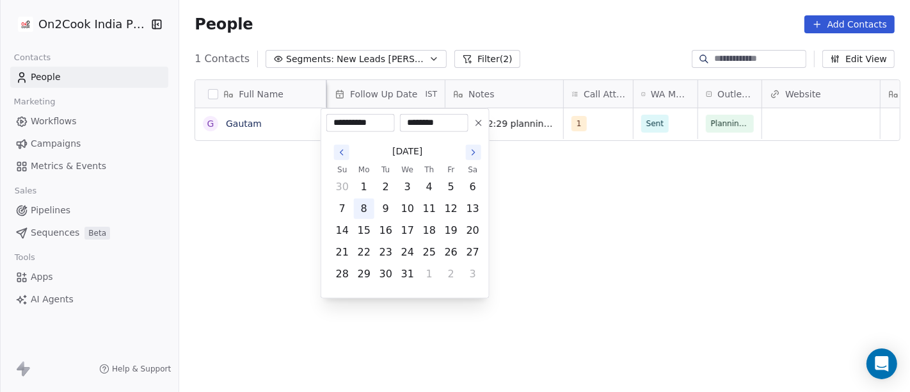
click at [365, 203] on button "8" at bounding box center [364, 208] width 20 height 20
type input "**********"
click at [614, 218] on html "**********" at bounding box center [455, 196] width 910 height 392
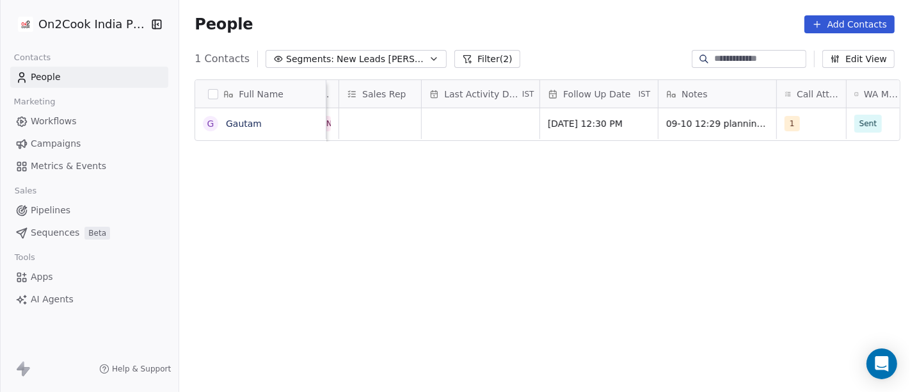
scroll to position [0, 714]
click at [452, 119] on div "grid" at bounding box center [482, 123] width 118 height 31
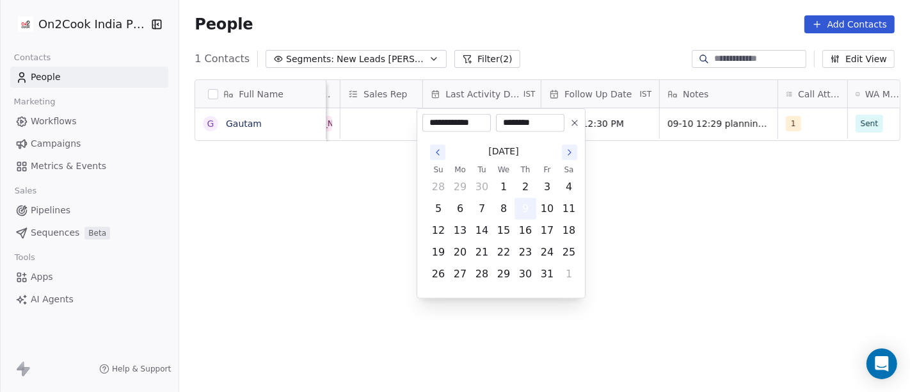
click at [530, 202] on button "9" at bounding box center [525, 208] width 20 height 20
click at [717, 202] on html "**********" at bounding box center [455, 196] width 910 height 392
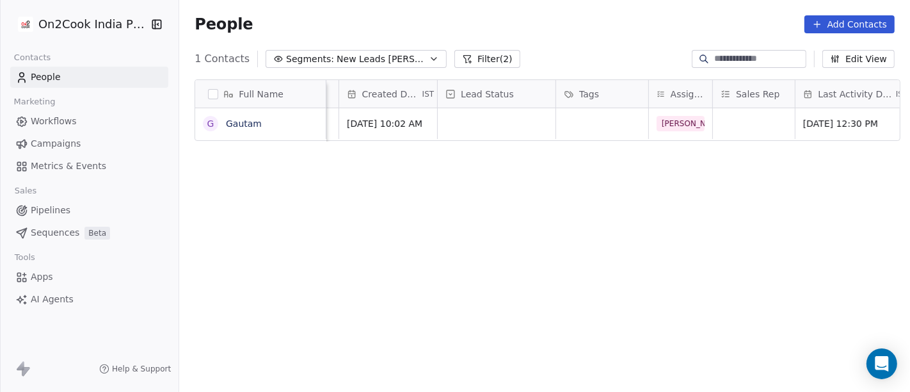
scroll to position [0, 338]
click at [449, 127] on div "grid" at bounding box center [500, 123] width 118 height 31
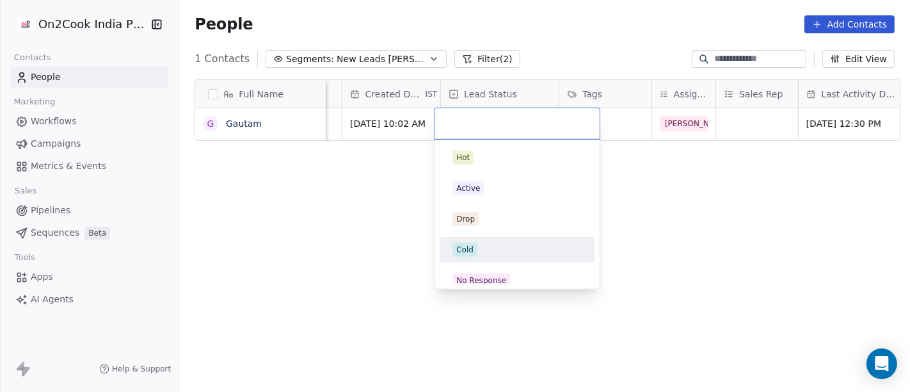
click at [533, 251] on div "Cold" at bounding box center [516, 249] width 129 height 14
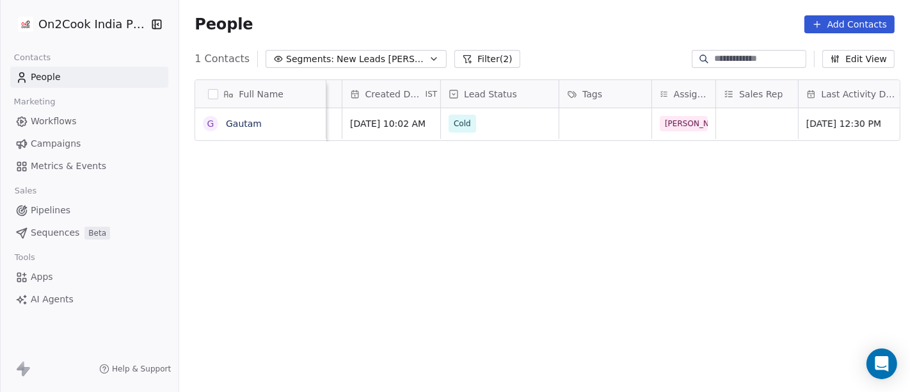
click at [639, 187] on div "Full Name G Gautam Email Phone Number company name location Created Date IST Le…" at bounding box center [544, 241] width 731 height 345
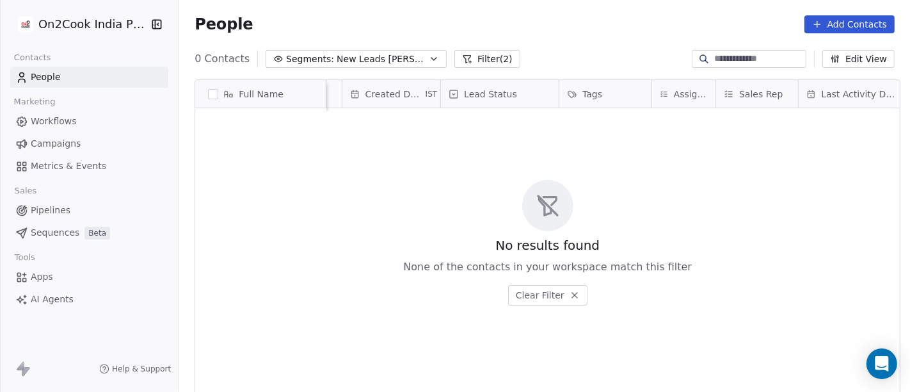
click at [455, 60] on button "Filter (2)" at bounding box center [487, 59] width 66 height 18
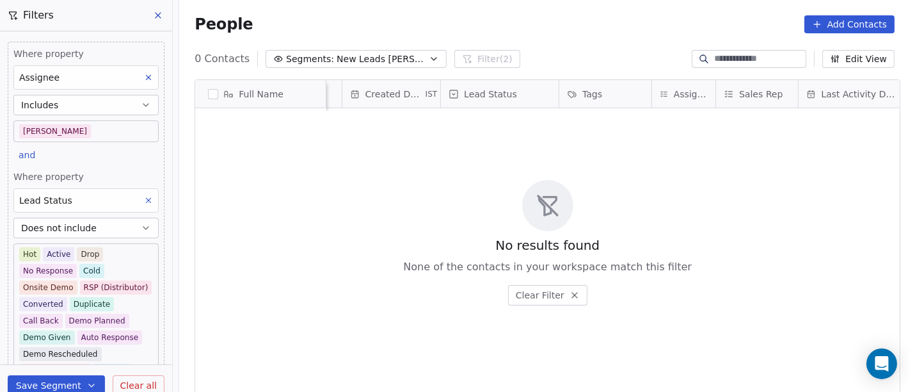
click at [337, 60] on span "New Leads Salim" at bounding box center [382, 58] width 90 height 13
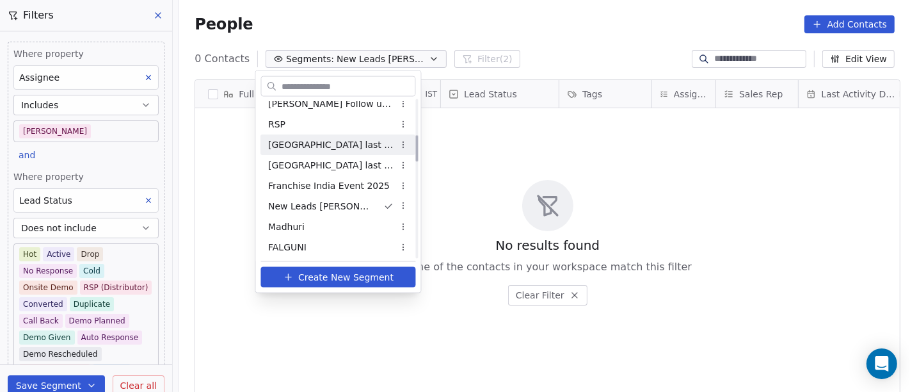
scroll to position [142, 0]
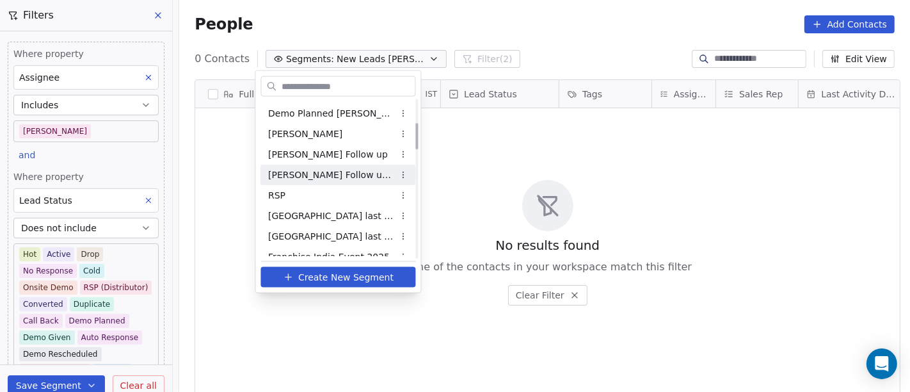
click at [345, 170] on span "[PERSON_NAME] Follow up Hot Active" at bounding box center [331, 174] width 125 height 13
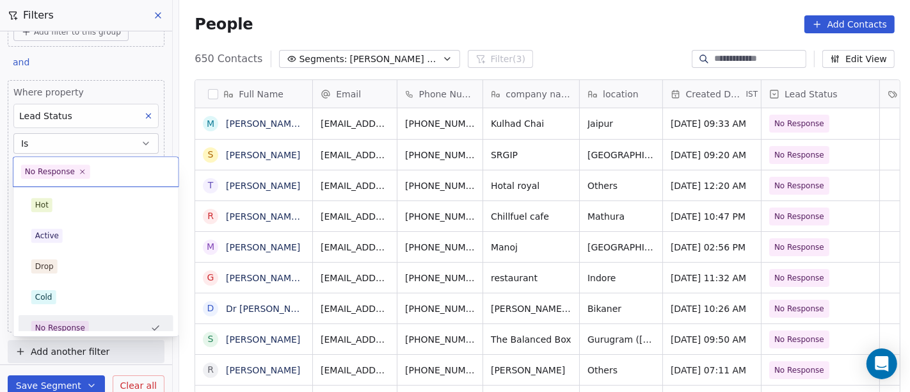
scroll to position [9, 0]
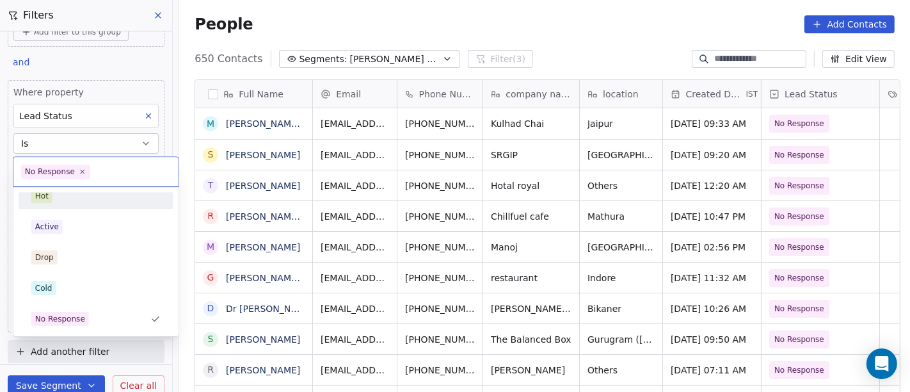
click at [78, 131] on html "On2Cook India Pvt. Ltd. Contacts People Marketing Workflows Campaigns Metrics &…" at bounding box center [455, 196] width 910 height 392
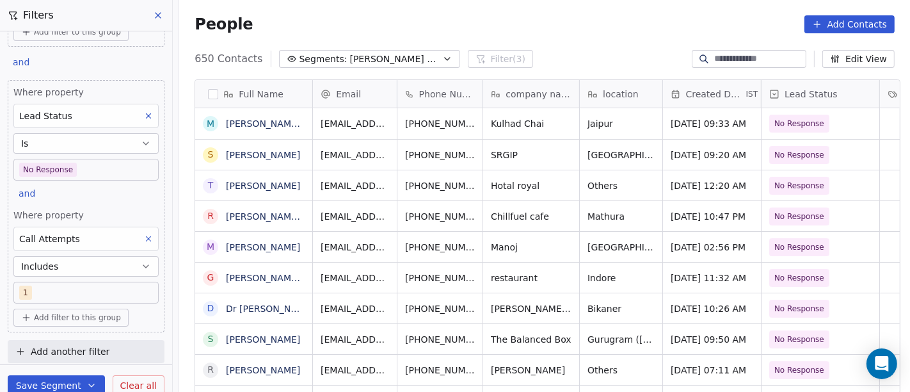
click at [86, 139] on button "Is" at bounding box center [85, 143] width 145 height 20
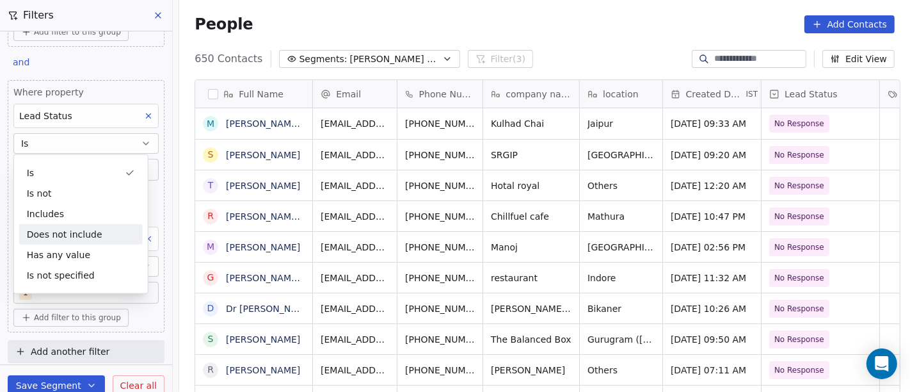
click at [80, 229] on div "Does not include" at bounding box center [80, 234] width 123 height 20
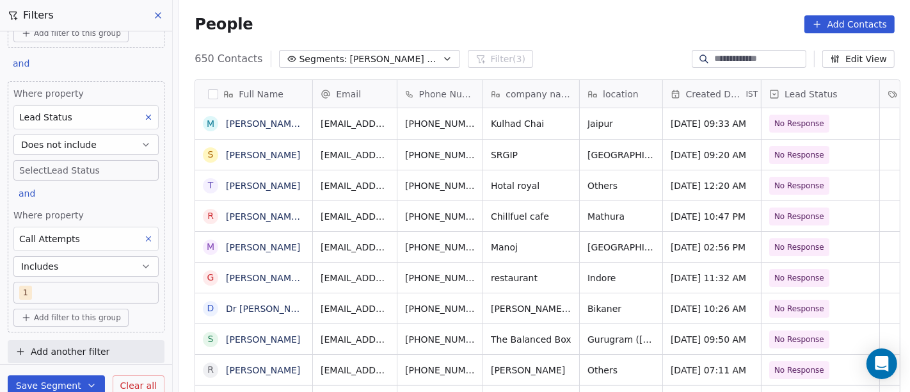
click at [48, 171] on body "On2Cook India Pvt. Ltd. Contacts People Marketing Workflows Campaigns Metrics &…" at bounding box center [455, 196] width 910 height 392
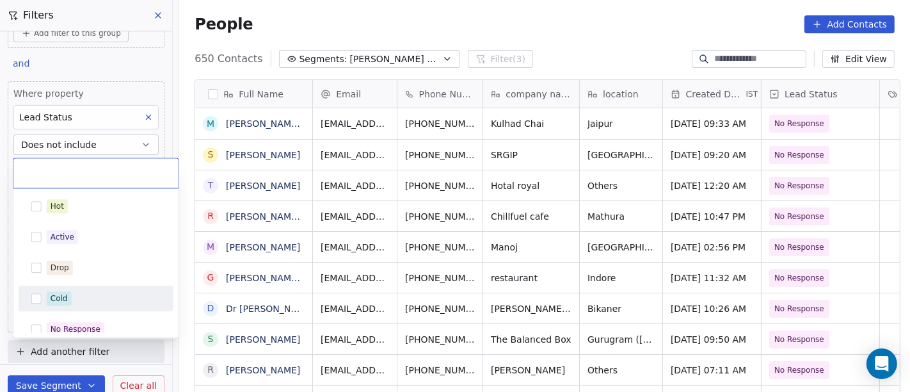
click at [87, 294] on div "Cold" at bounding box center [104, 298] width 114 height 14
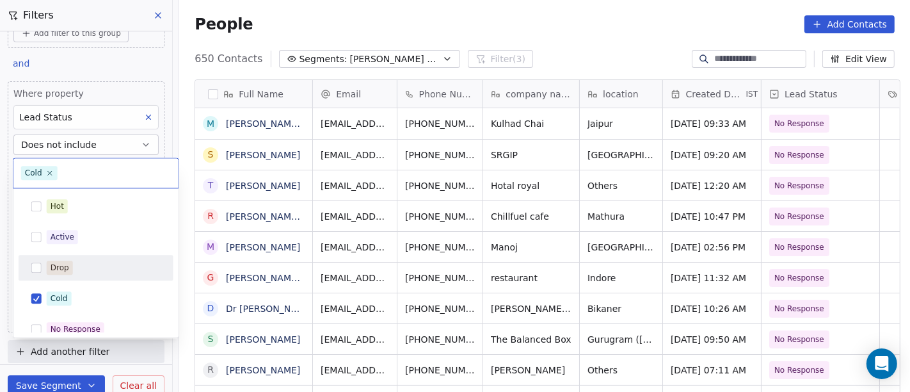
click at [88, 257] on div "Drop" at bounding box center [96, 267] width 145 height 20
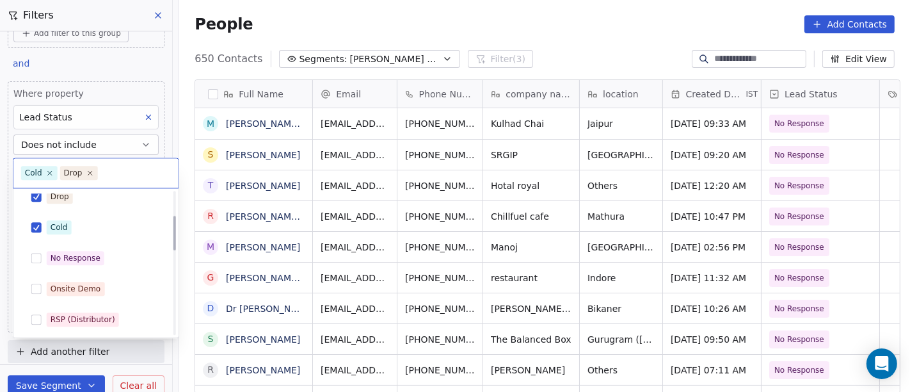
scroll to position [142, 0]
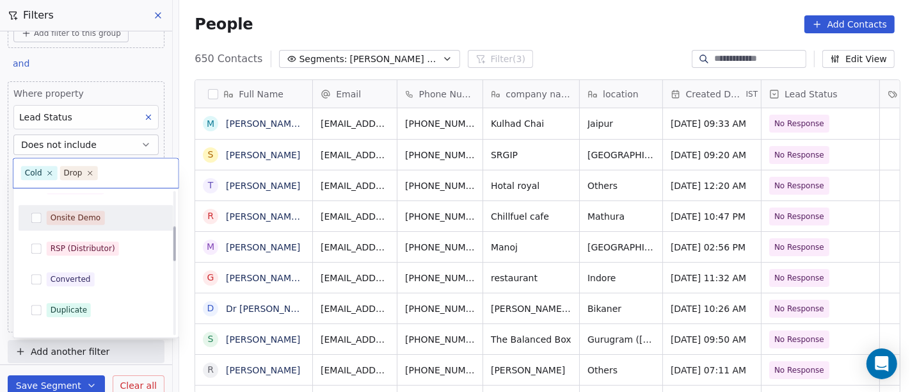
click at [79, 222] on div "Onsite Demo" at bounding box center [76, 218] width 51 height 12
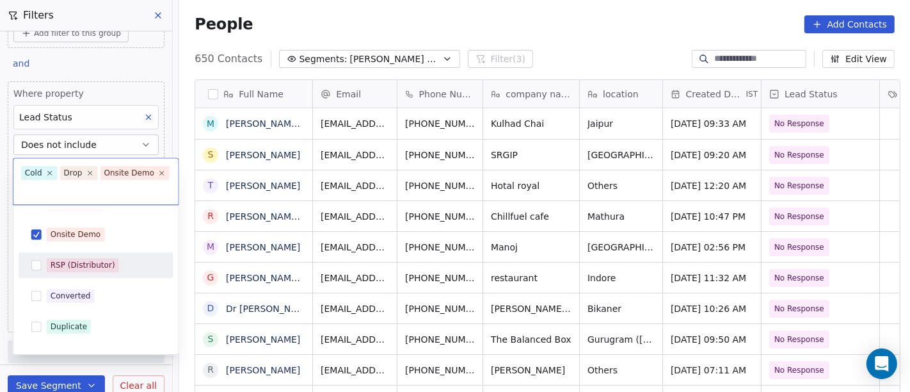
click at [90, 261] on div "RSP (Distributor)" at bounding box center [83, 265] width 65 height 12
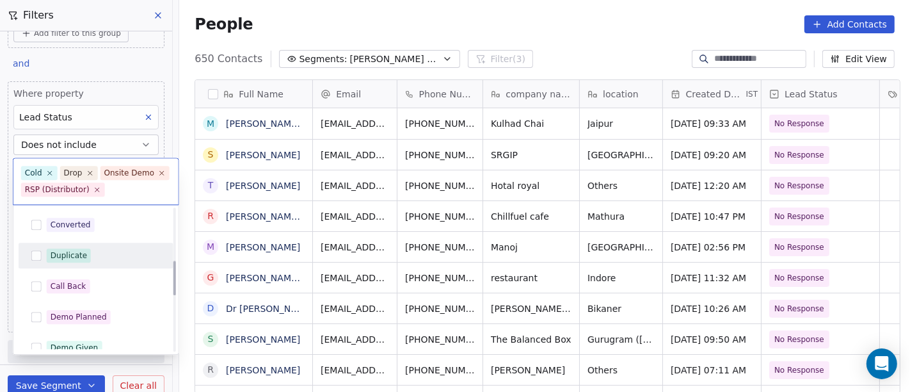
click at [70, 251] on div "Duplicate" at bounding box center [69, 256] width 36 height 12
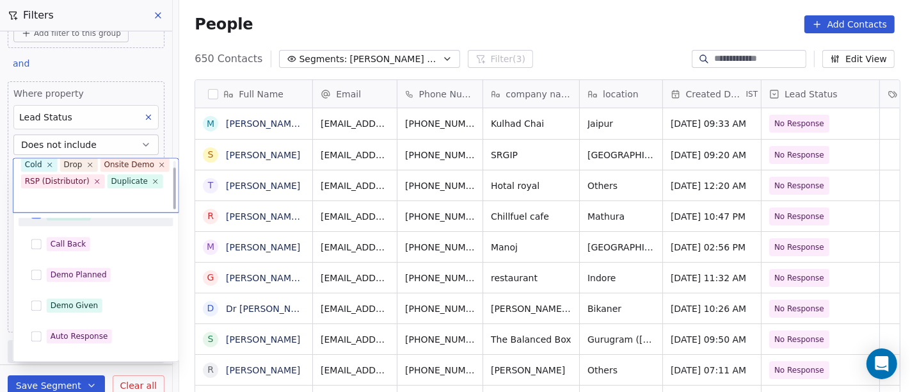
scroll to position [284, 0]
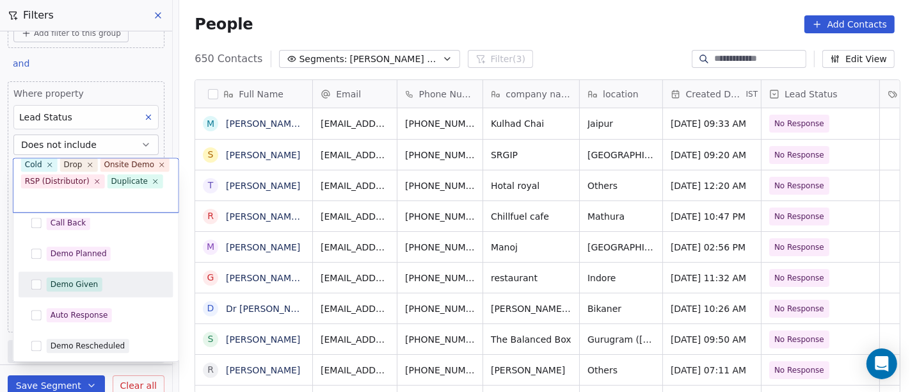
click at [71, 283] on div "Demo Given" at bounding box center [74, 284] width 47 height 12
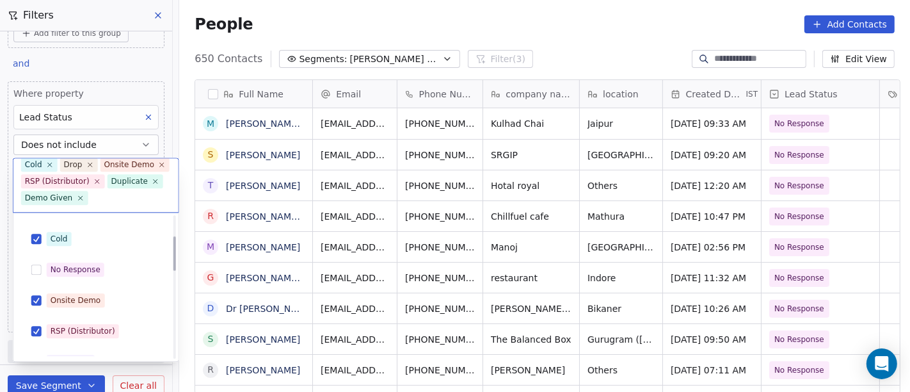
scroll to position [0, 0]
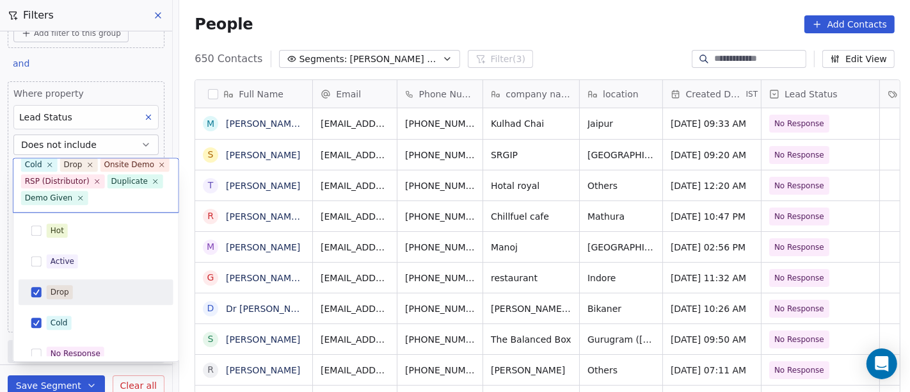
click at [645, 3] on html "On2Cook India Pvt. Ltd. Contacts People Marketing Workflows Campaigns Metrics &…" at bounding box center [455, 196] width 910 height 392
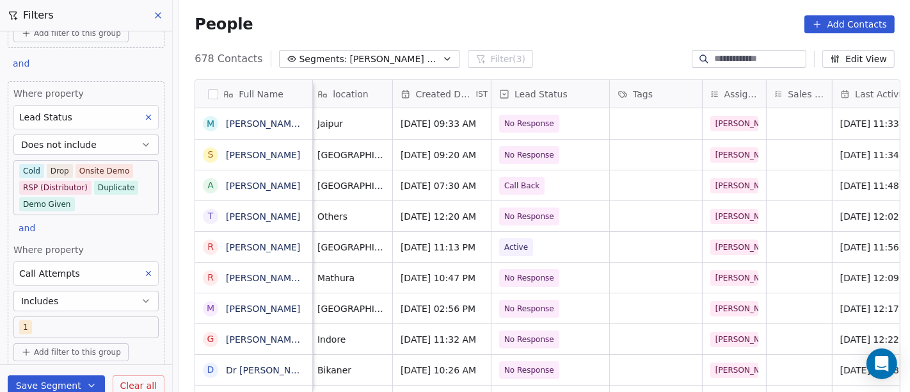
scroll to position [0, 270]
click at [91, 203] on body "On2Cook India Pvt. Ltd. Contacts People Marketing Workflows Campaigns Metrics &…" at bounding box center [455, 196] width 910 height 392
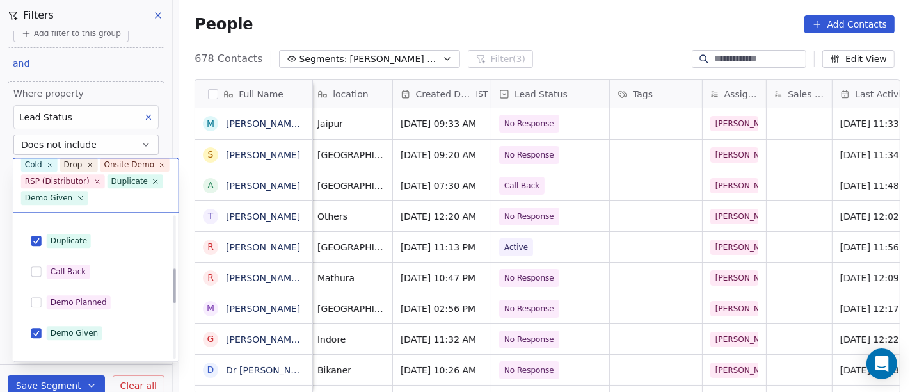
scroll to position [213, 0]
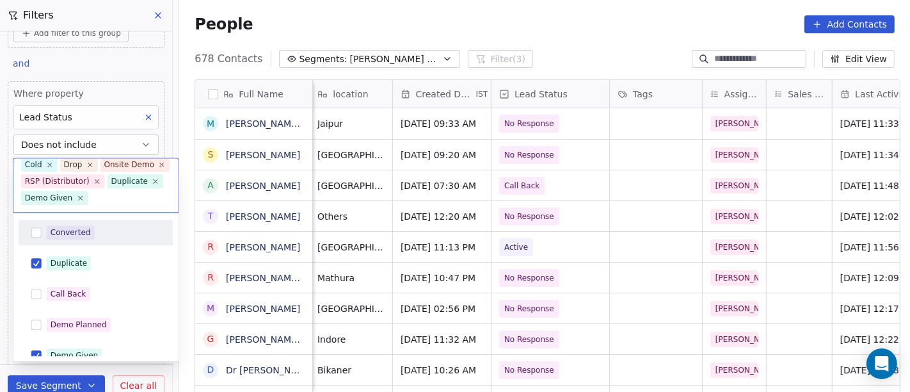
click at [79, 237] on div "Converted" at bounding box center [71, 232] width 40 height 12
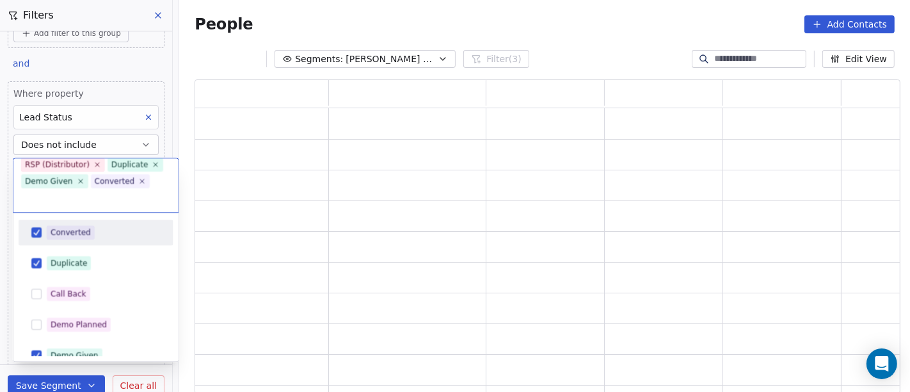
click at [497, 15] on html "On2Cook India Pvt. Ltd. Contacts People Marketing Workflows Campaigns Metrics &…" at bounding box center [455, 196] width 910 height 392
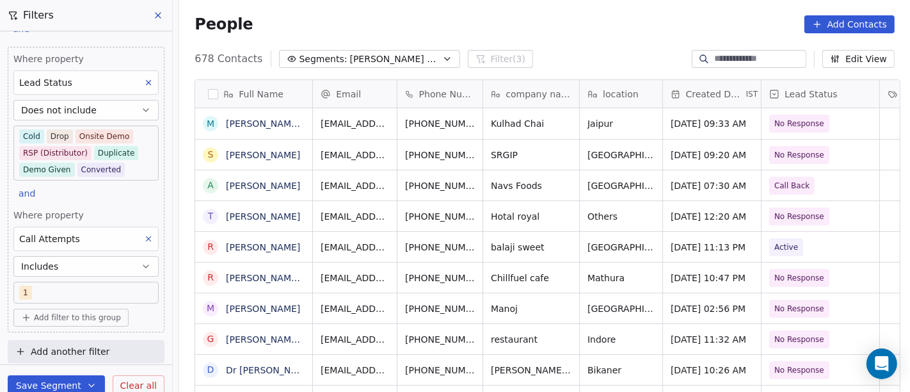
click at [58, 385] on button "Save Segment" at bounding box center [56, 385] width 97 height 20
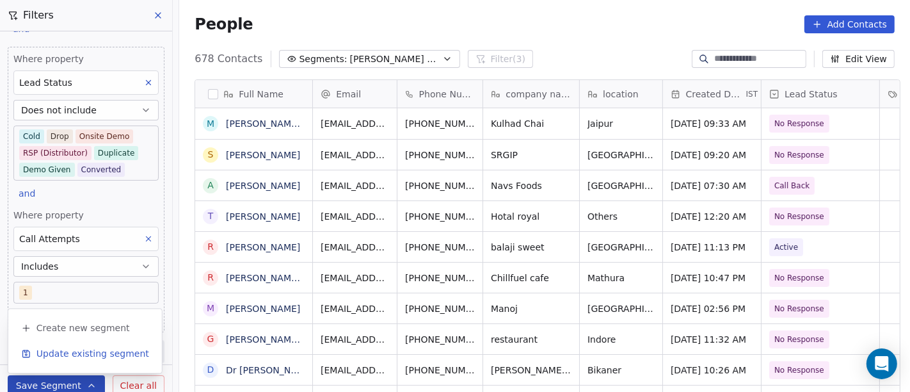
click at [74, 347] on span "Update existing segment" at bounding box center [92, 353] width 113 height 13
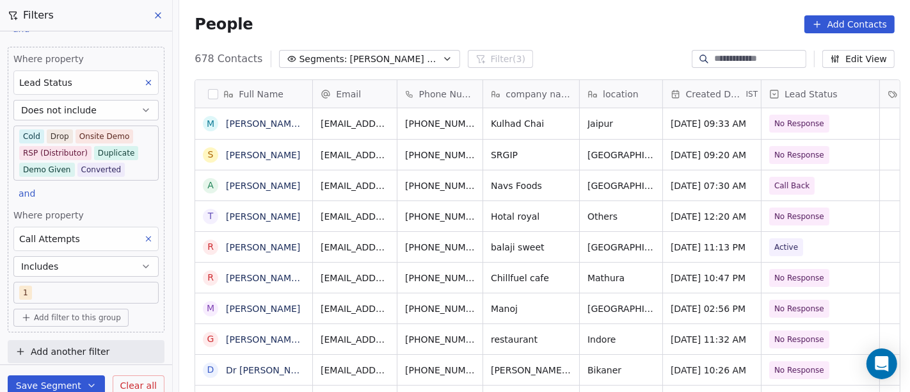
scroll to position [3, 0]
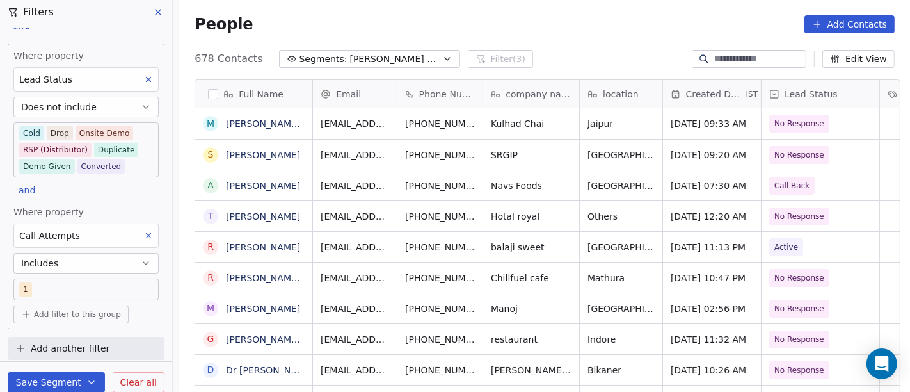
click at [617, 11] on div "People Add Contacts" at bounding box center [544, 24] width 731 height 49
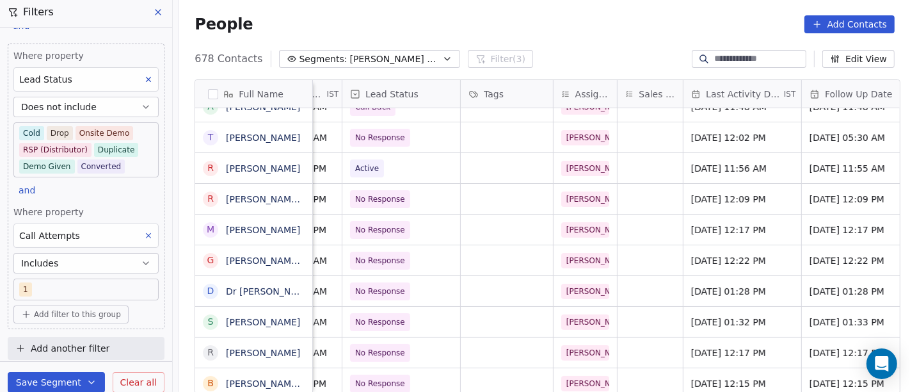
scroll to position [0, 0]
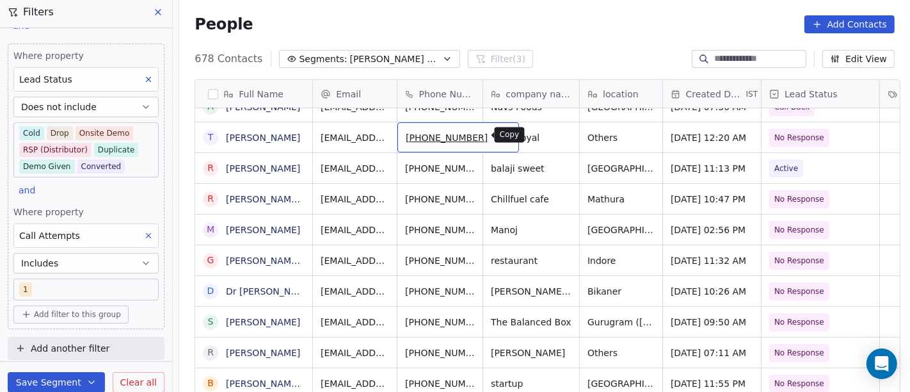
click at [501, 134] on icon "grid" at bounding box center [504, 137] width 6 height 6
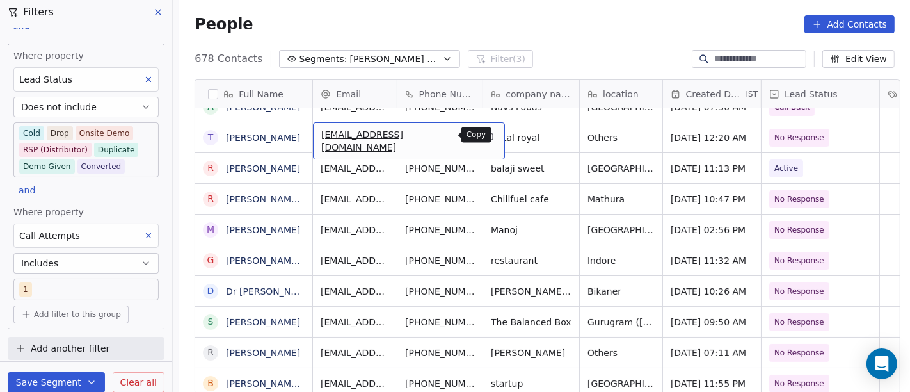
click at [484, 139] on icon "grid" at bounding box center [489, 136] width 10 height 10
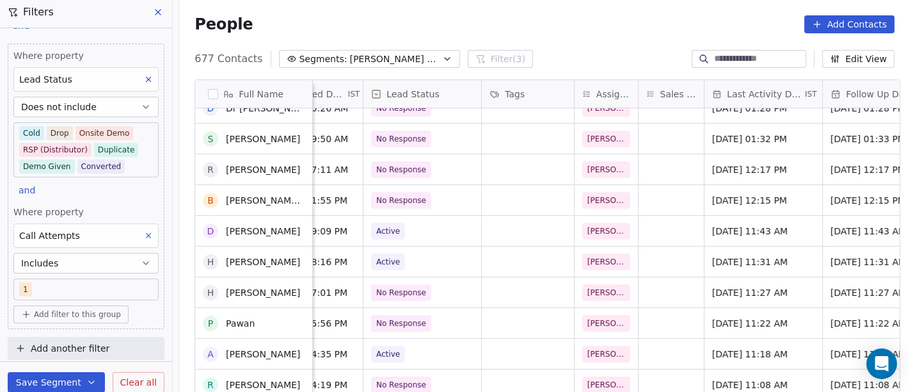
scroll to position [198, 0]
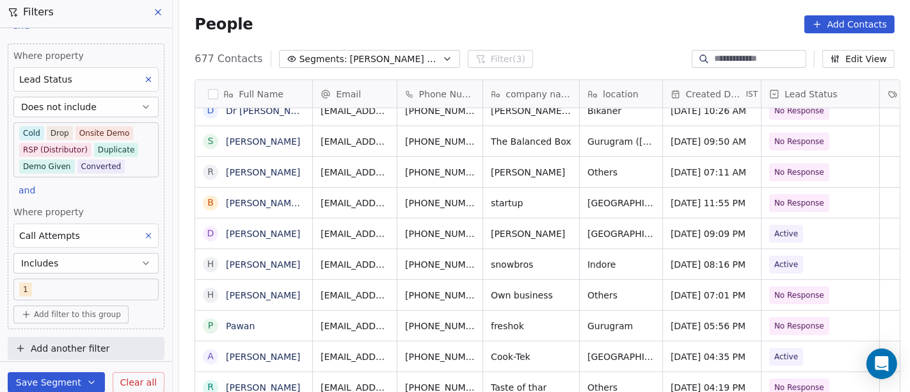
click at [593, 35] on div "People Add Contacts" at bounding box center [544, 24] width 731 height 49
click at [582, 139] on icon "grid" at bounding box center [587, 139] width 10 height 10
click at [501, 141] on icon "grid" at bounding box center [504, 141] width 6 height 6
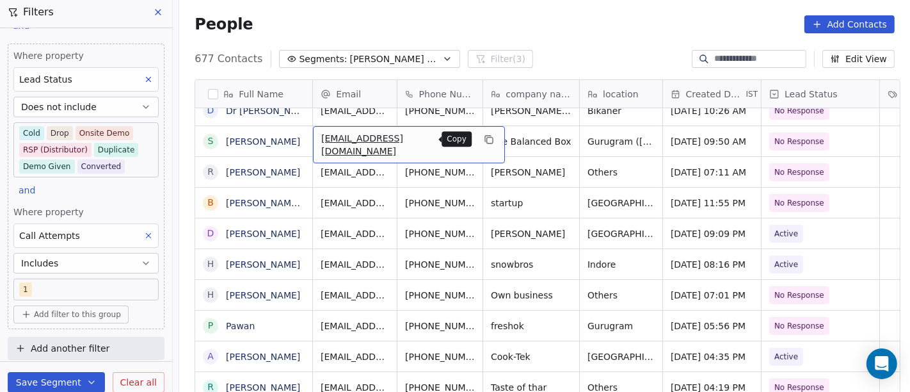
click at [485, 138] on icon "grid" at bounding box center [488, 139] width 6 height 6
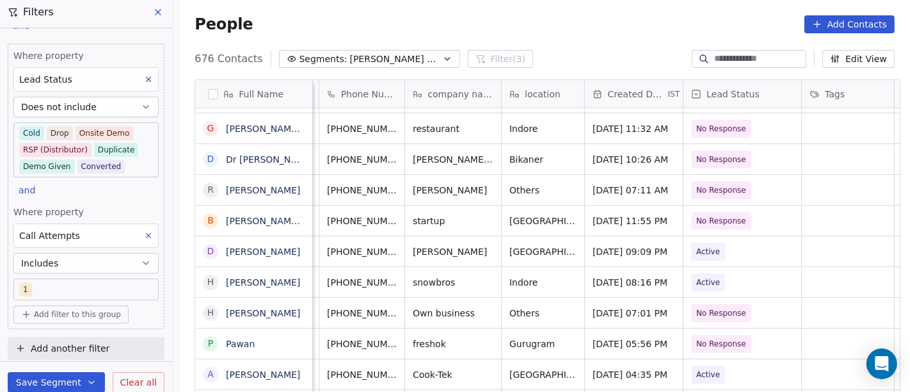
scroll to position [0, 0]
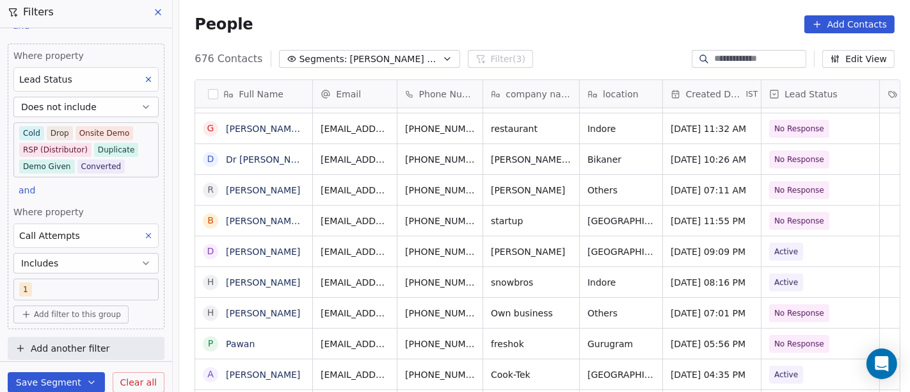
click at [628, 32] on div "People Add Contacts" at bounding box center [545, 24] width 700 height 18
click at [471, 161] on div "+918949707001" at bounding box center [458, 159] width 122 height 30
click at [501, 161] on icon "grid" at bounding box center [504, 158] width 6 height 6
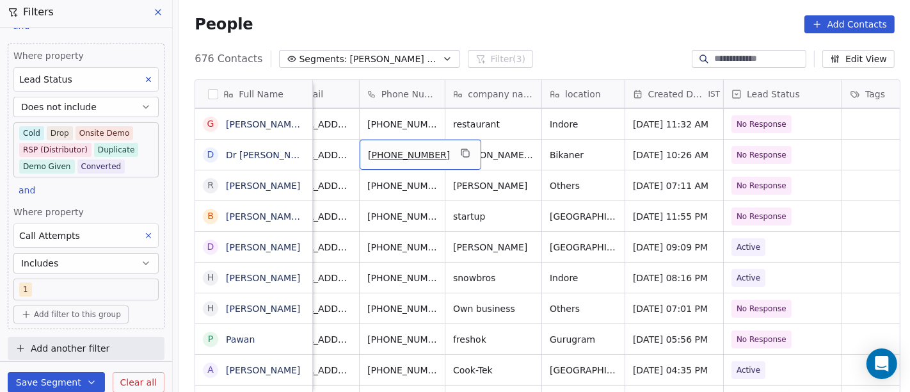
scroll to position [0, 38]
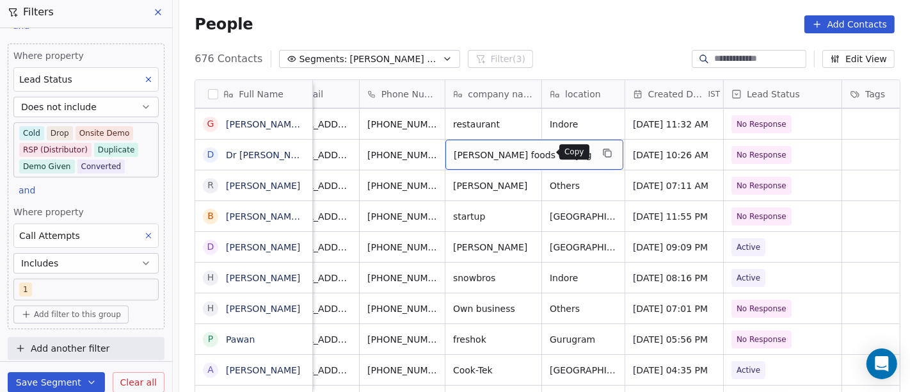
click at [602, 152] on icon "grid" at bounding box center [607, 153] width 10 height 10
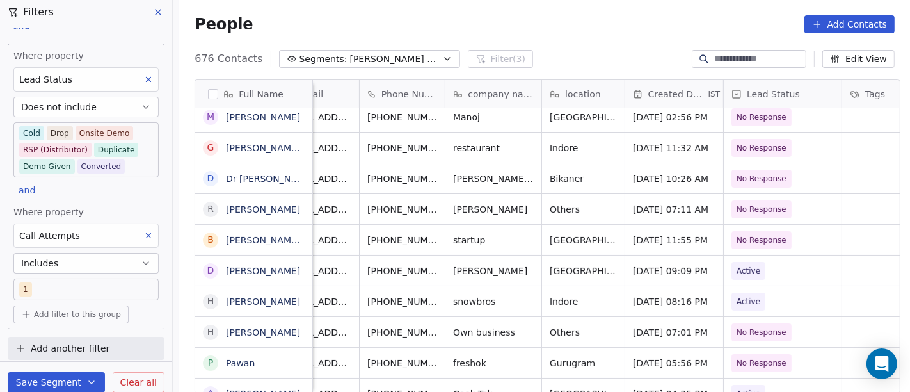
scroll to position [0, 0]
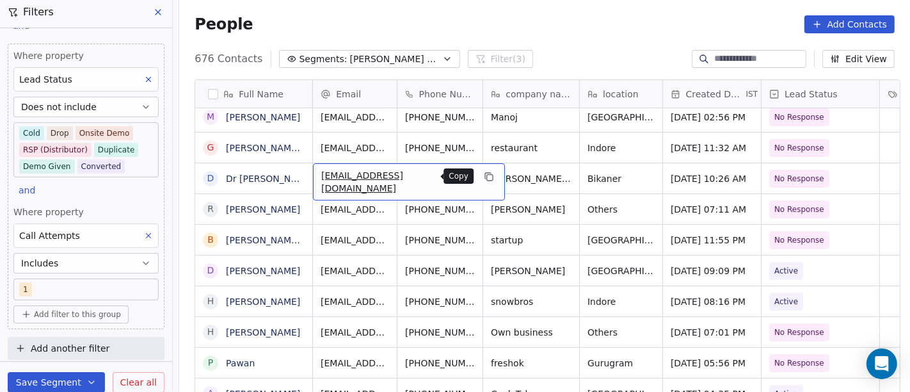
click at [487, 180] on icon "grid" at bounding box center [490, 178] width 6 height 6
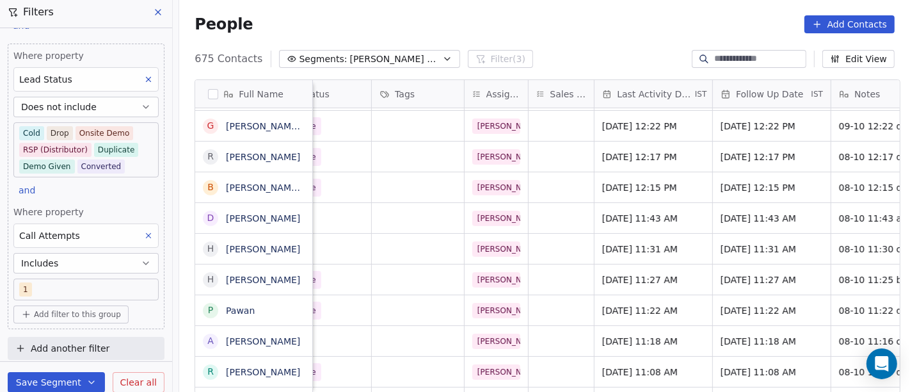
scroll to position [0, 511]
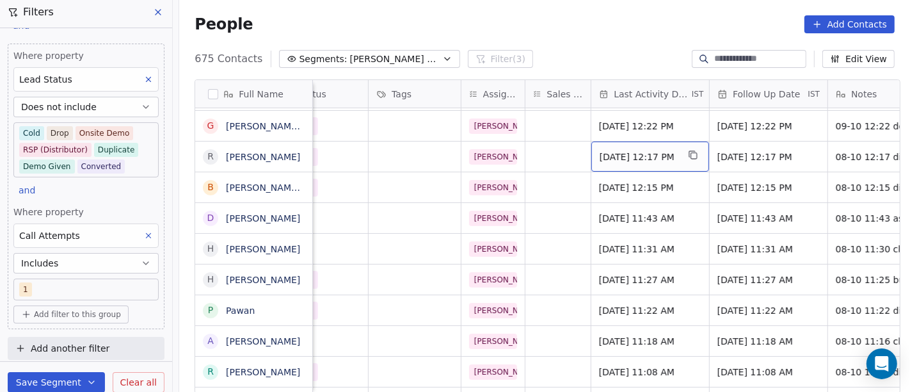
click at [631, 150] on span "Oct 08, 2025 12:17 PM" at bounding box center [638, 156] width 78 height 13
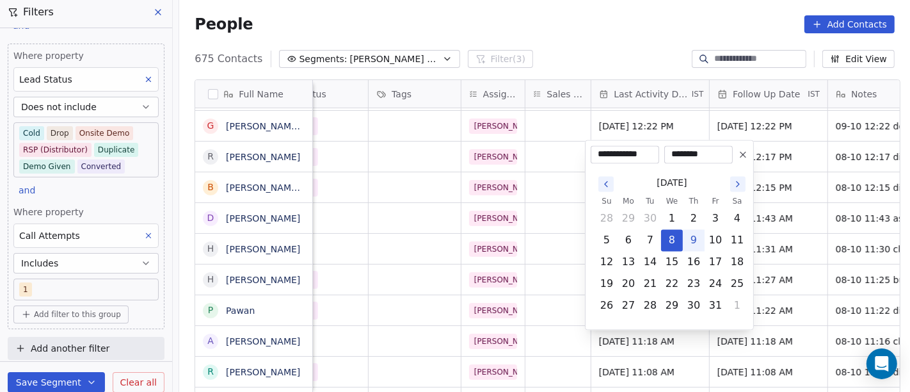
click at [697, 245] on button "9" at bounding box center [693, 240] width 20 height 20
type input "**********"
click at [647, 45] on html "On2Cook India Pvt. Ltd. Contacts People Marketing Workflows Campaigns Metrics &…" at bounding box center [455, 196] width 910 height 392
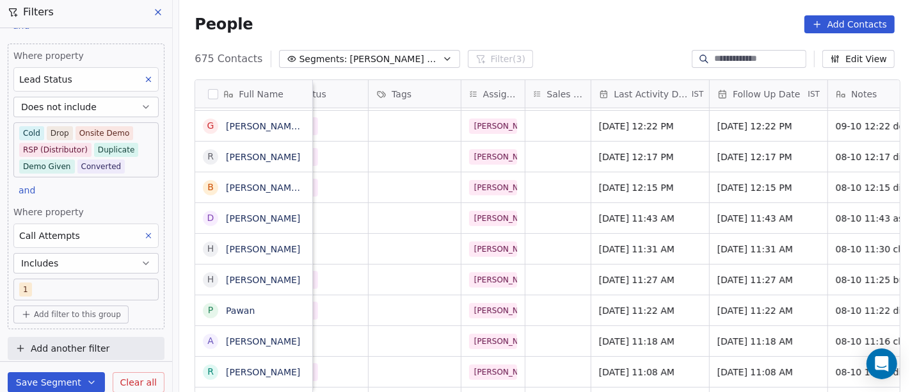
scroll to position [0, 631]
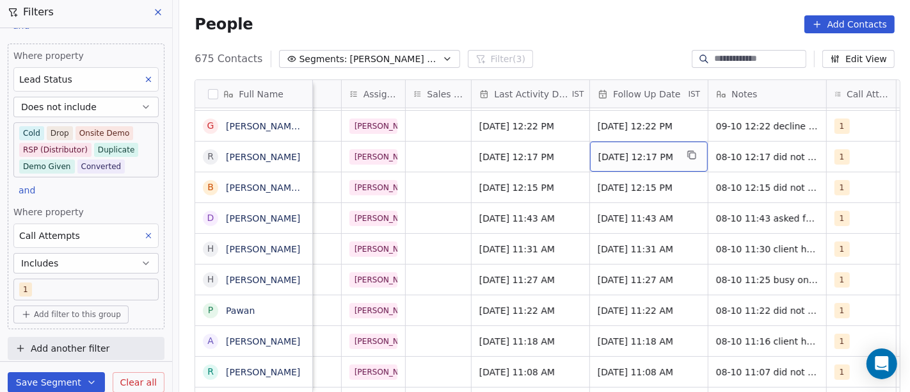
click at [633, 158] on span "Oct 15, 2025 12:17 PM" at bounding box center [637, 156] width 78 height 13
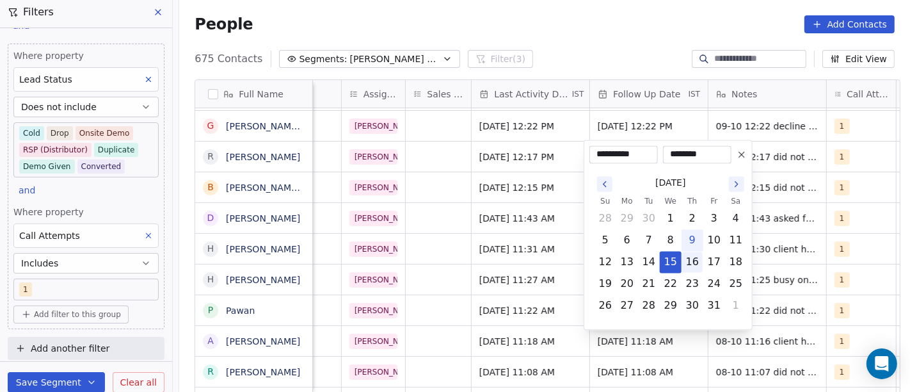
click at [691, 266] on button "16" at bounding box center [692, 262] width 20 height 20
type input "**********"
click at [612, 40] on html "On2Cook India Pvt. Ltd. Contacts People Marketing Workflows Campaigns Metrics &…" at bounding box center [455, 196] width 910 height 392
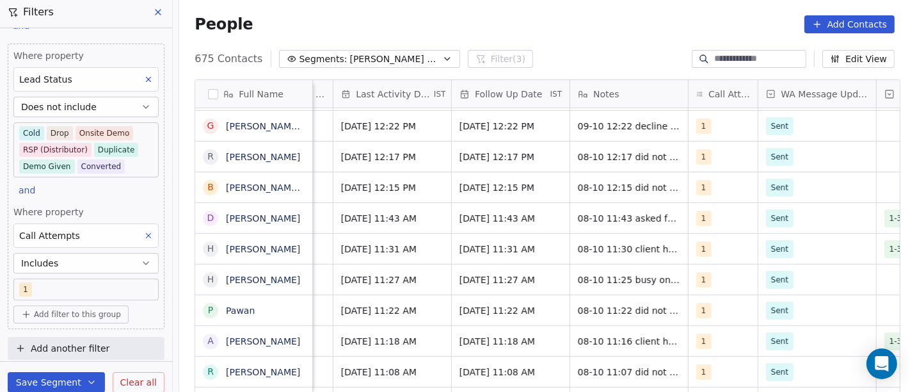
scroll to position [0, 771]
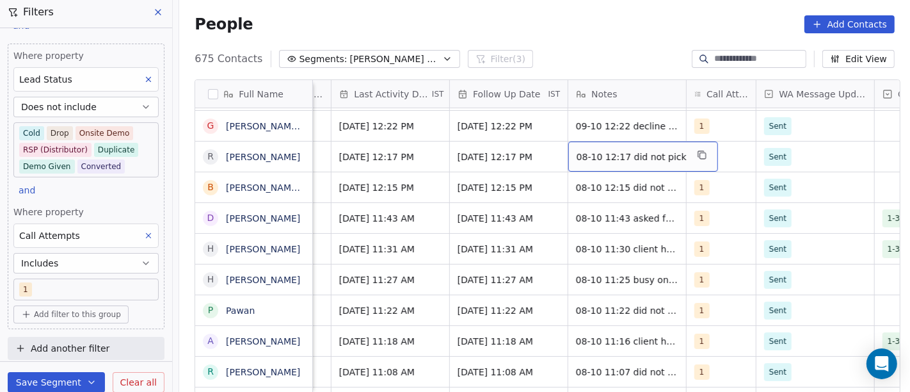
click at [638, 163] on div "08-10 12:17 did not pick" at bounding box center [643, 156] width 150 height 30
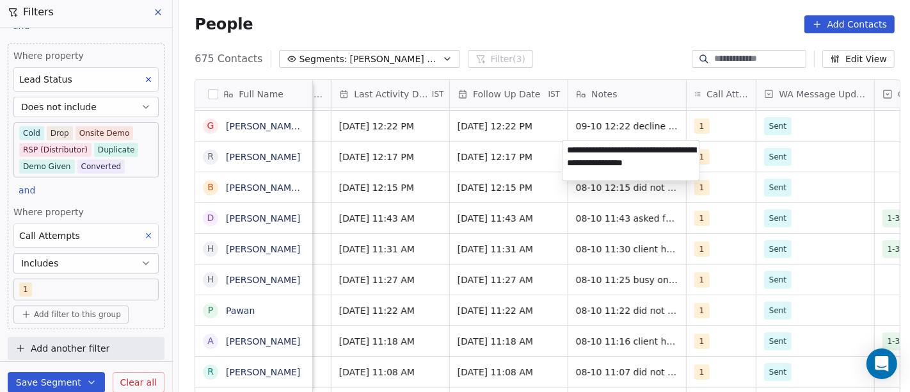
type textarea "**********"
click at [517, 160] on html "On2Cook India Pvt. Ltd. Contacts People Marketing Workflows Campaigns Metrics &…" at bounding box center [455, 196] width 910 height 392
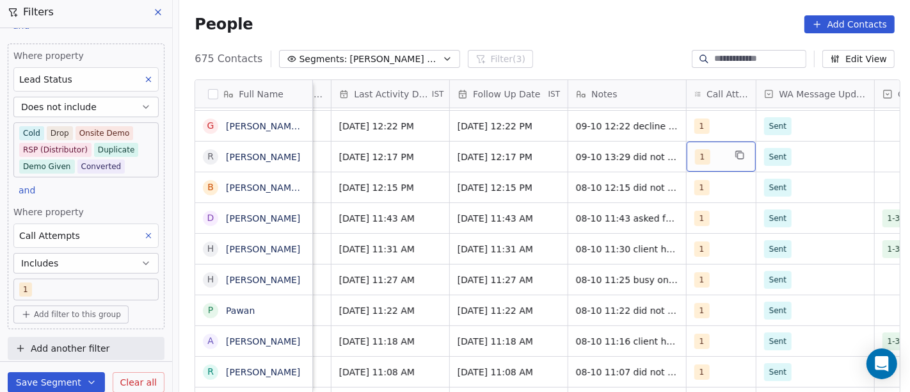
click at [713, 161] on div "1" at bounding box center [709, 156] width 29 height 15
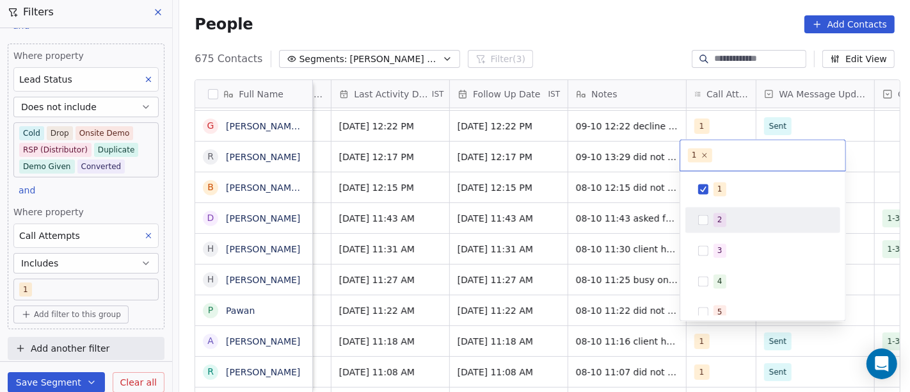
click at [724, 216] on span "2" at bounding box center [719, 220] width 13 height 14
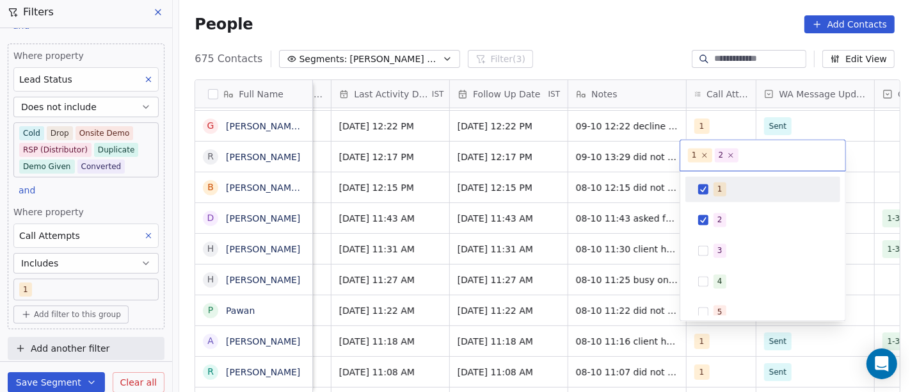
click at [715, 187] on span "1" at bounding box center [719, 189] width 13 height 14
click at [581, 40] on html "On2Cook India Pvt. Ltd. Contacts People Marketing Workflows Campaigns Metrics &…" at bounding box center [455, 196] width 910 height 392
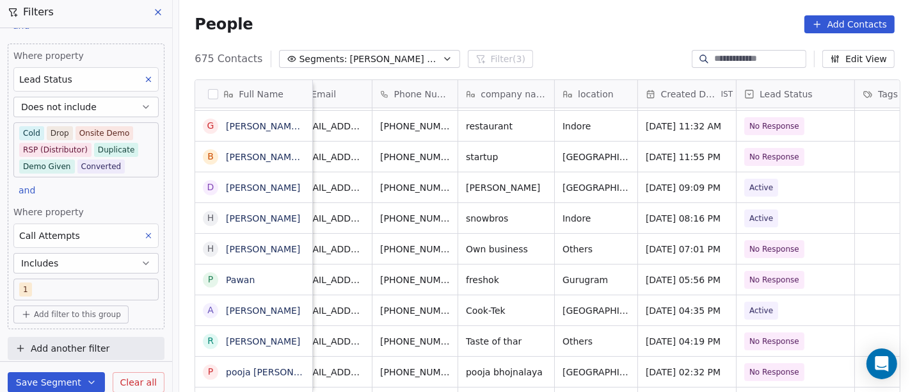
scroll to position [0, 0]
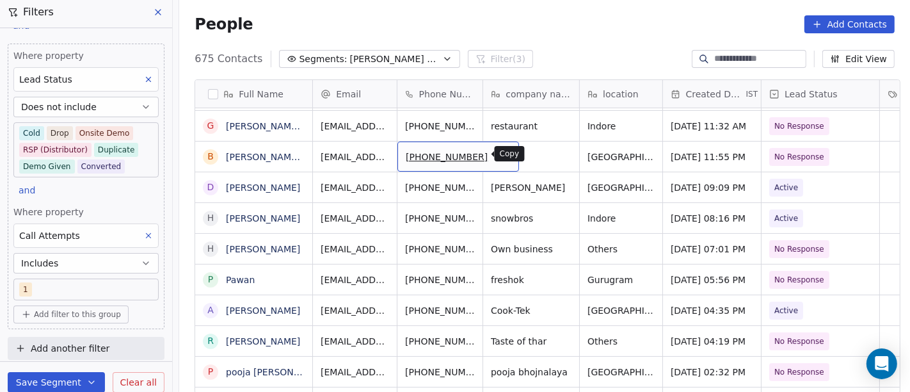
click at [498, 150] on icon "grid" at bounding box center [503, 155] width 10 height 10
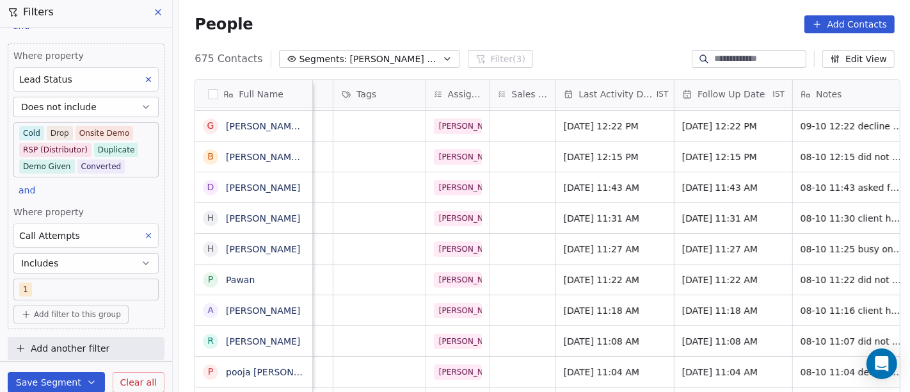
scroll to position [0, 550]
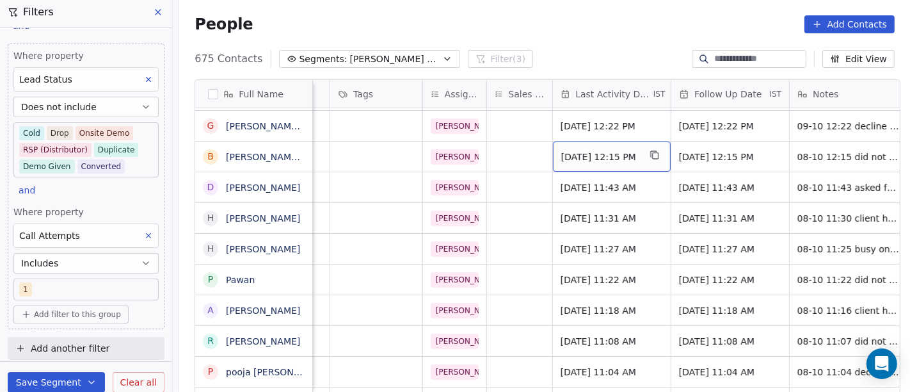
click at [570, 157] on span "Oct 08, 2025 12:15 PM" at bounding box center [600, 156] width 78 height 13
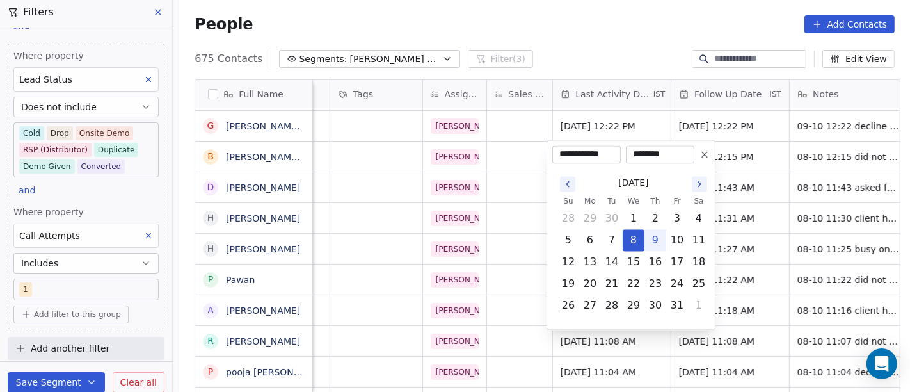
click at [651, 244] on button "9" at bounding box center [655, 240] width 20 height 20
type input "**********"
click at [575, 41] on html "On2Cook India Pvt. Ltd. Contacts People Marketing Workflows Campaigns Metrics &…" at bounding box center [455, 196] width 910 height 392
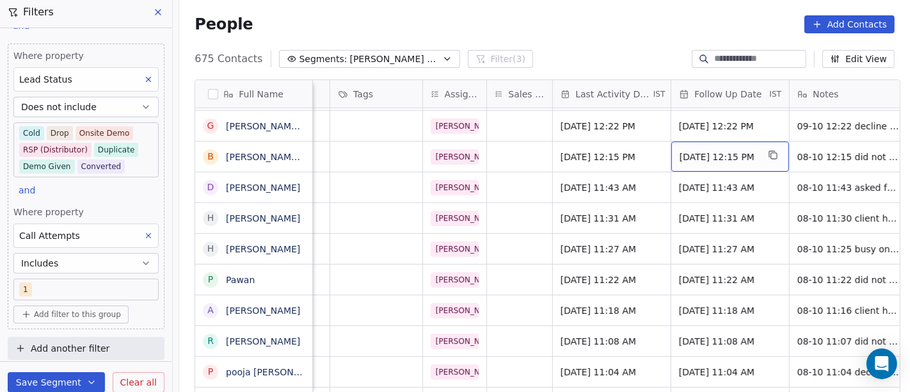
click at [718, 158] on span "Oct 15, 2025 12:15 PM" at bounding box center [718, 156] width 78 height 13
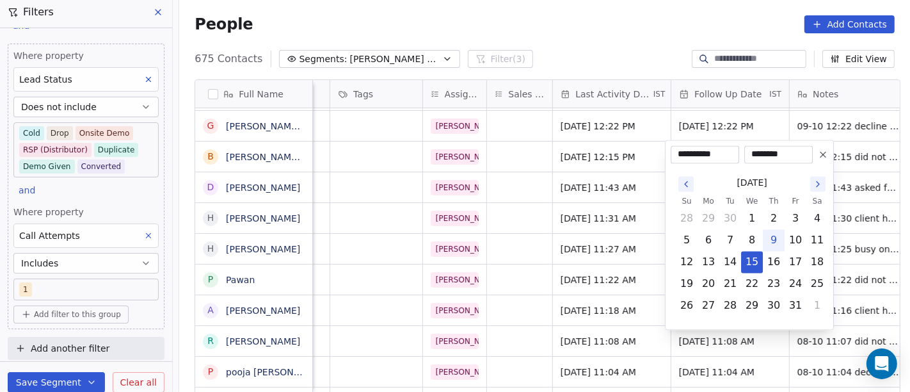
click at [644, 39] on html "On2Cook India Pvt. Ltd. Contacts People Marketing Workflows Campaigns Metrics &…" at bounding box center [455, 196] width 910 height 392
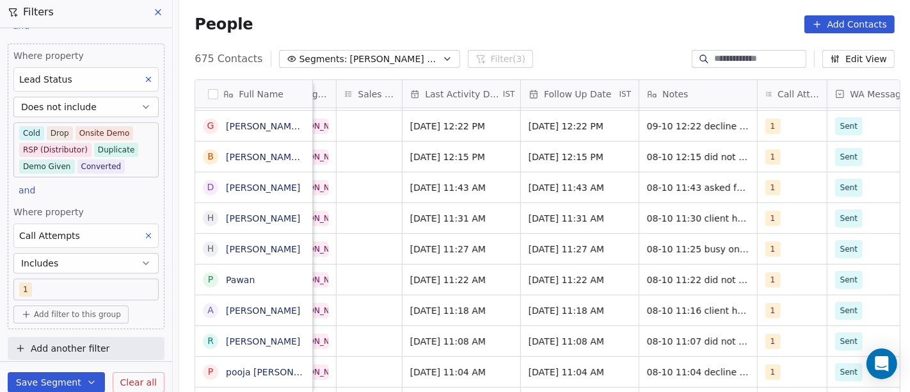
scroll to position [0, 736]
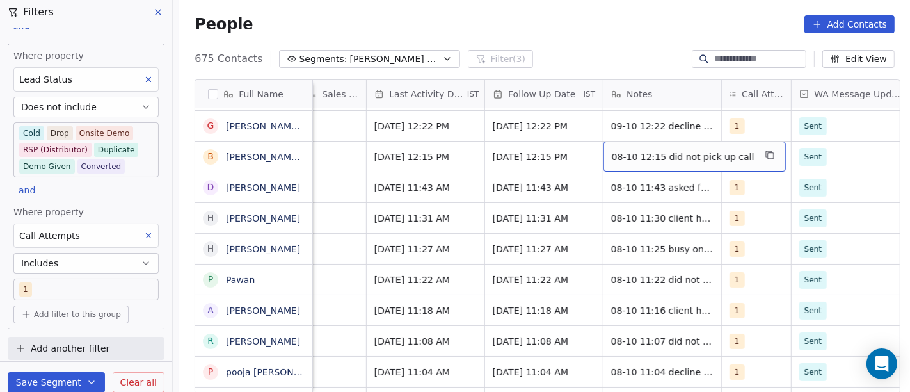
click at [636, 152] on span "08-10 12:15 did not pick up call" at bounding box center [683, 156] width 143 height 13
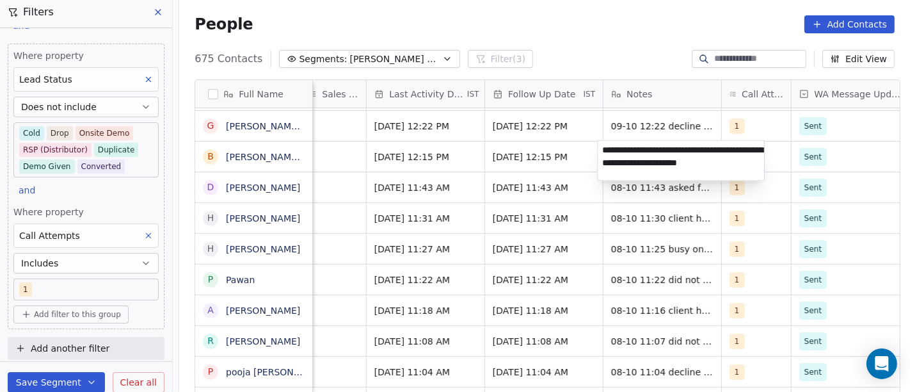
type textarea "**********"
click at [505, 144] on html "On2Cook India Pvt. Ltd. Contacts People Marketing Workflows Campaigns Metrics &…" at bounding box center [455, 196] width 910 height 392
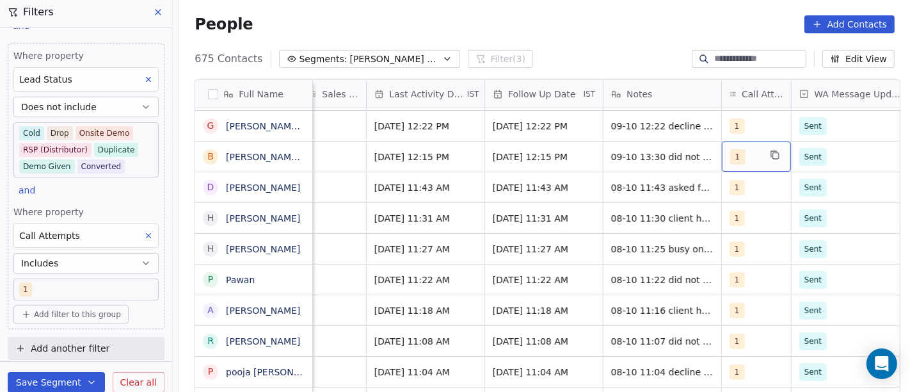
click at [745, 145] on div "1" at bounding box center [756, 156] width 69 height 30
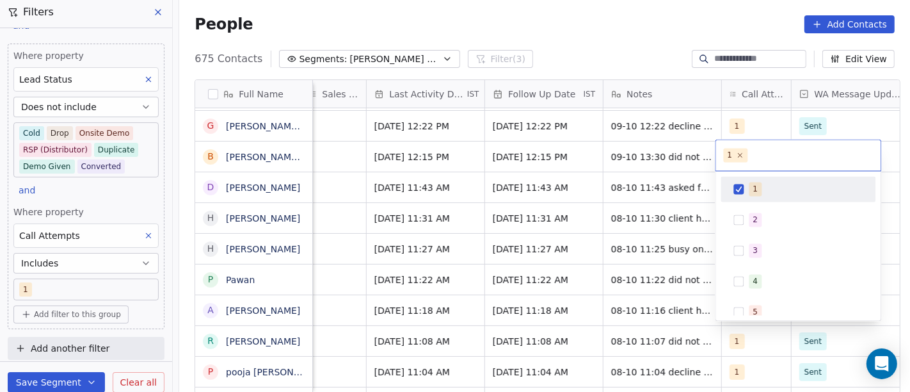
click at [749, 196] on div "1" at bounding box center [798, 189] width 145 height 20
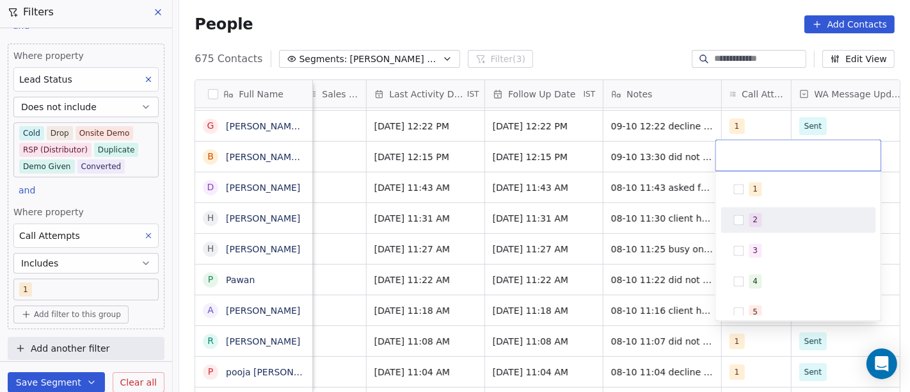
click at [754, 211] on div "2" at bounding box center [798, 220] width 145 height 20
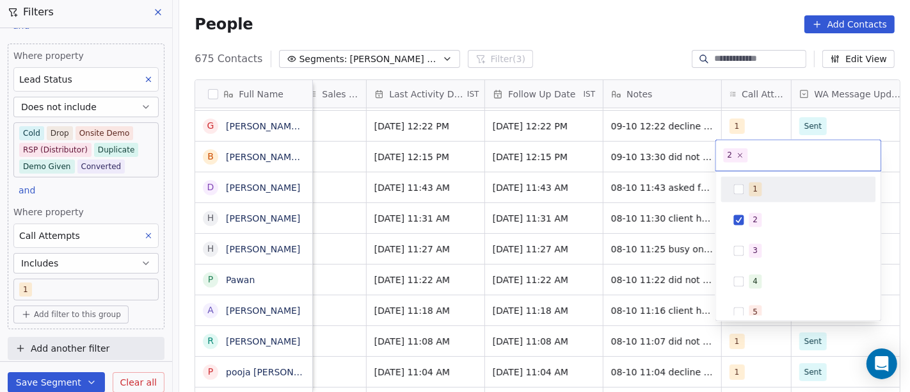
click at [630, 43] on html "On2Cook India Pvt. Ltd. Contacts People Marketing Workflows Campaigns Metrics &…" at bounding box center [455, 196] width 910 height 392
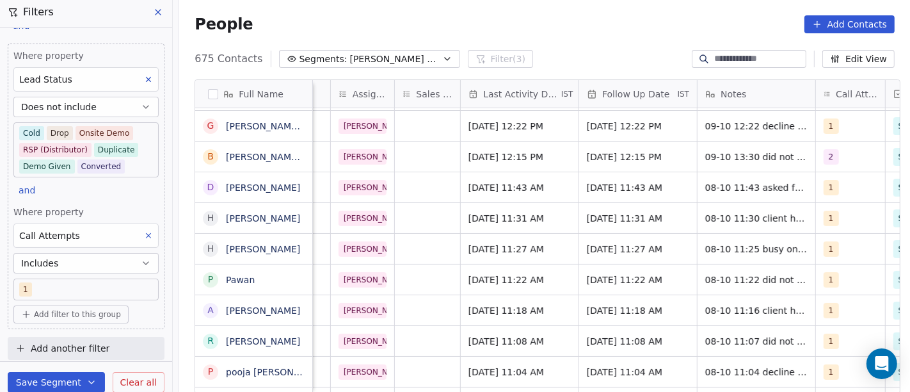
scroll to position [0, 646]
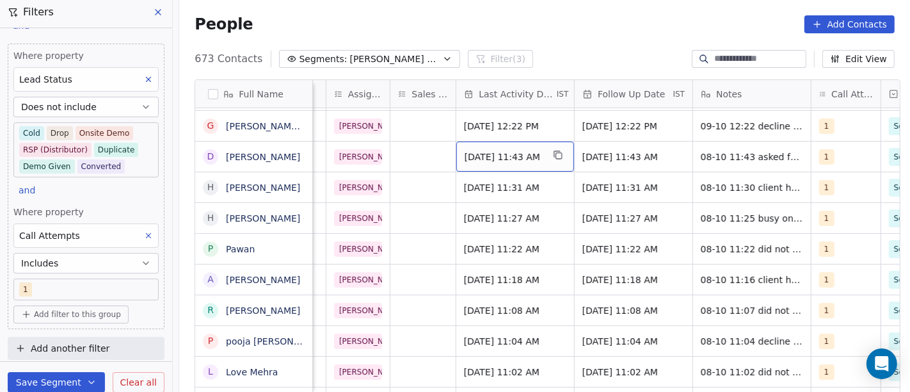
click at [522, 158] on span "Oct 08, 2025 11:43 AM" at bounding box center [503, 156] width 78 height 13
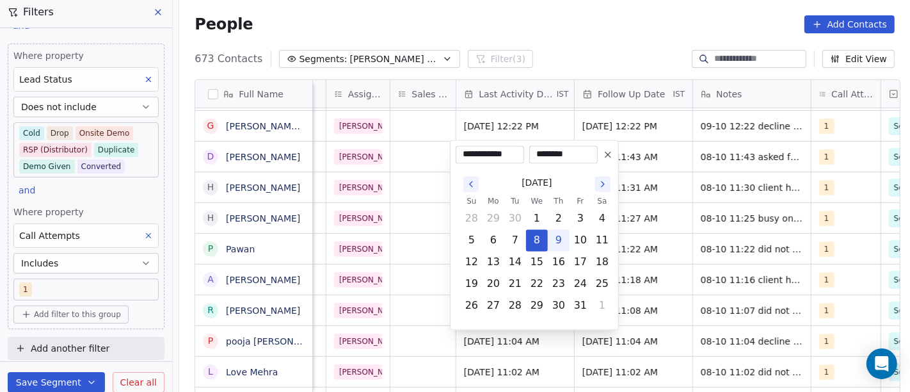
click at [559, 242] on button "9" at bounding box center [558, 240] width 20 height 20
type input "**********"
click at [581, 56] on html "On2Cook India Pvt. Ltd. Contacts People Marketing Workflows Campaigns Metrics &…" at bounding box center [455, 196] width 910 height 392
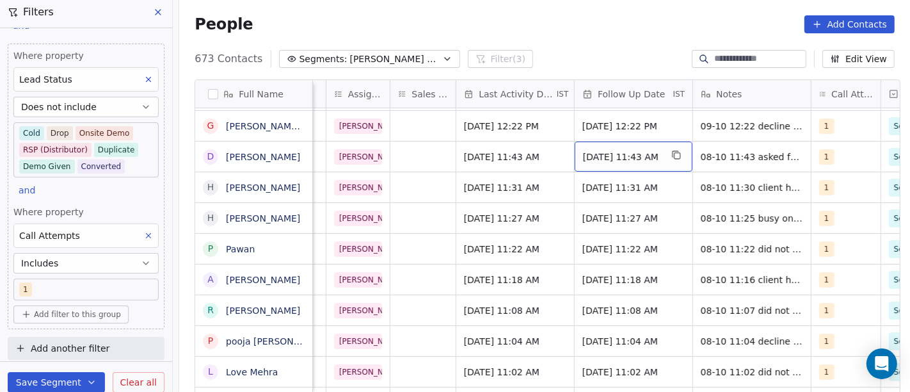
click at [633, 157] on span "[DATE] 11:43 AM" at bounding box center [622, 156] width 78 height 13
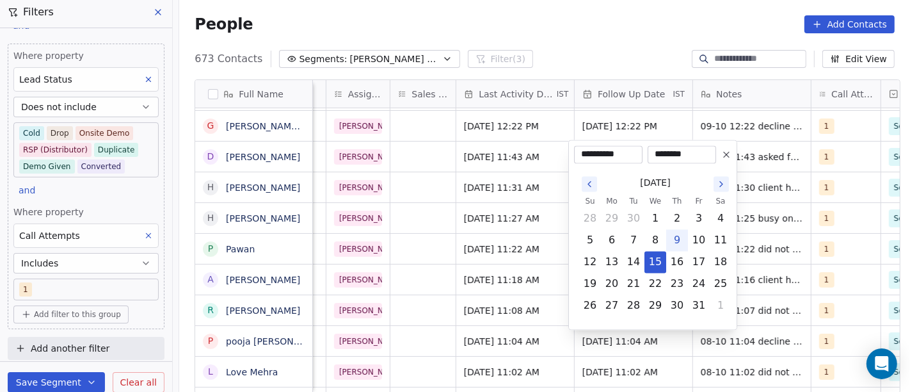
click at [603, 55] on html "On2Cook India Pvt. Ltd. Contacts People Marketing Workflows Campaigns Metrics &…" at bounding box center [455, 196] width 910 height 392
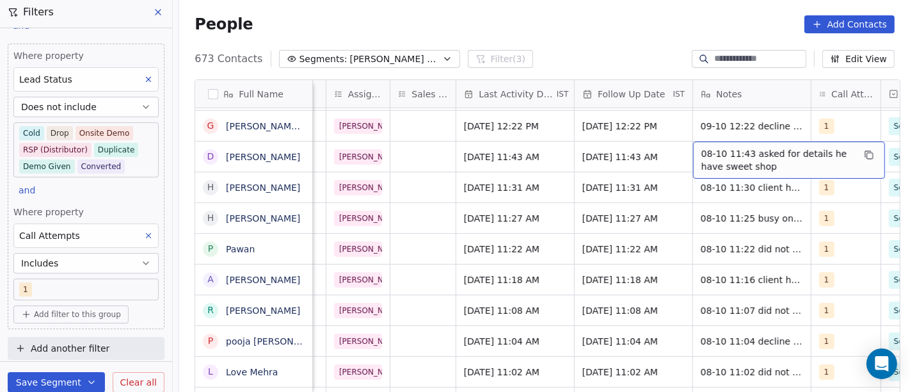
click at [751, 154] on span "08-10 11:43 asked for details he have sweet shop" at bounding box center [777, 160] width 152 height 26
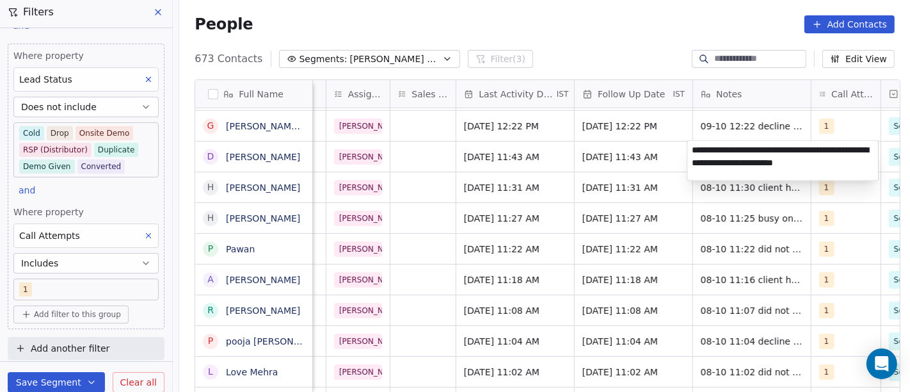
type textarea "**********"
click at [619, 154] on html "On2Cook India Pvt. Ltd. Contacts People Marketing Workflows Campaigns Metrics &…" at bounding box center [455, 196] width 910 height 392
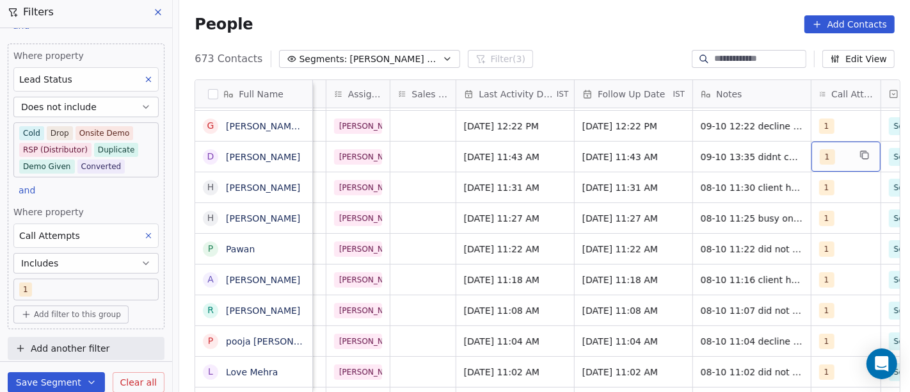
click at [829, 156] on div "1" at bounding box center [834, 156] width 29 height 15
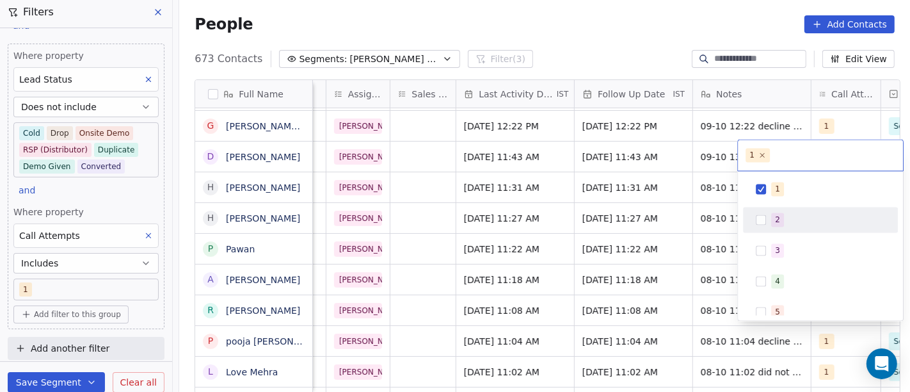
click at [775, 219] on div "2" at bounding box center [777, 220] width 5 height 12
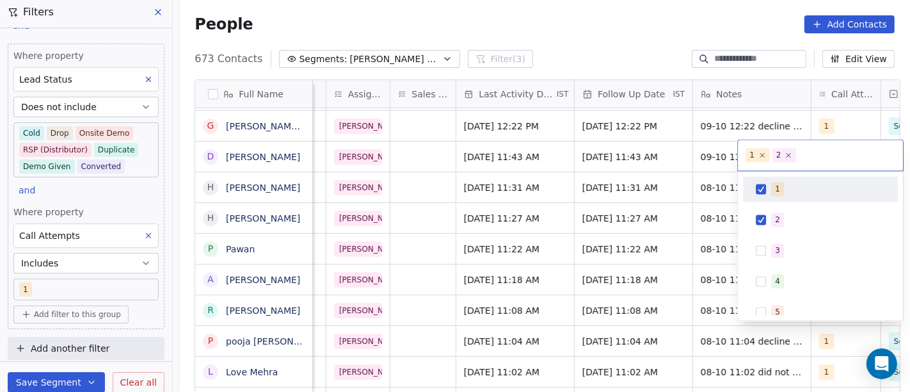
click at [628, 54] on html "On2Cook India Pvt. Ltd. Contacts People Marketing Workflows Campaigns Metrics &…" at bounding box center [455, 196] width 910 height 392
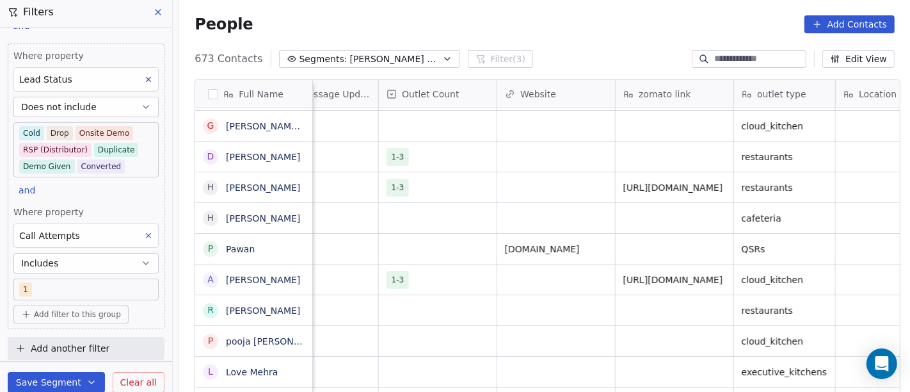
scroll to position [0, 1265]
click at [628, 186] on span "[URL][DOMAIN_NAME]" at bounding box center [676, 187] width 100 height 13
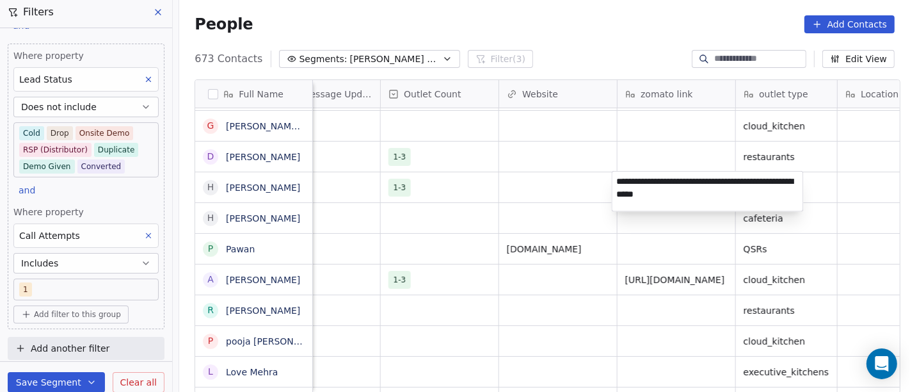
click at [628, 186] on textarea "**********" at bounding box center [707, 191] width 191 height 40
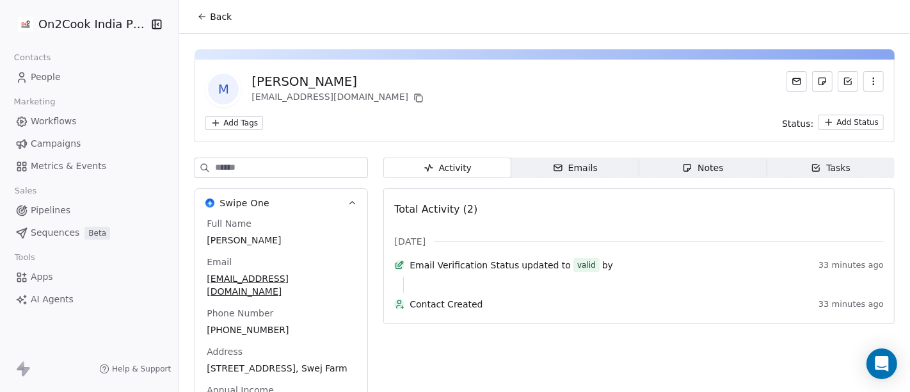
click at [198, 19] on icon at bounding box center [202, 17] width 10 height 10
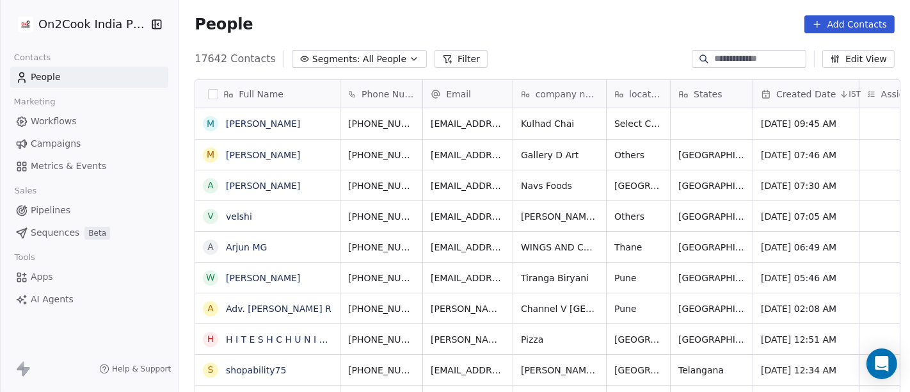
scroll to position [11, 11]
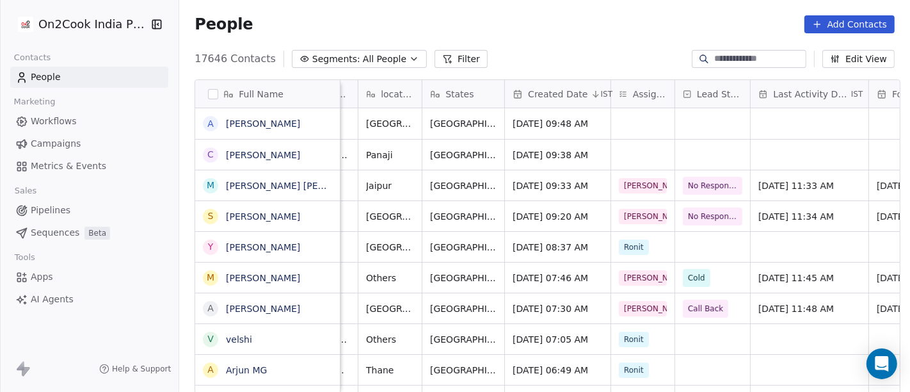
scroll to position [0, 247]
click at [647, 122] on div "grid" at bounding box center [643, 123] width 63 height 31
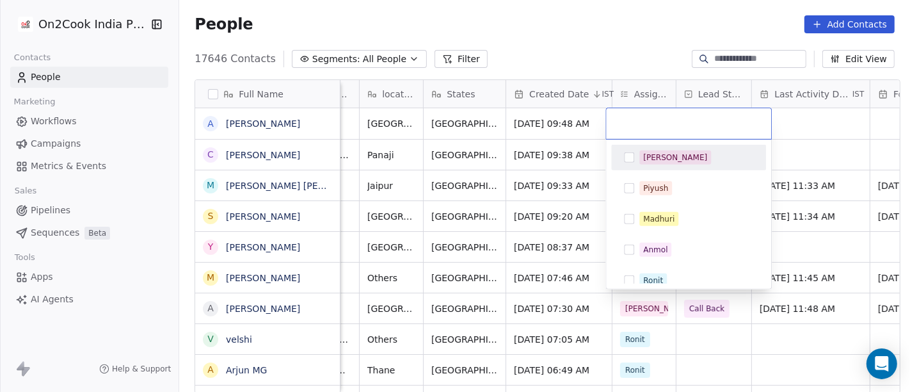
click at [660, 156] on div "[PERSON_NAME]" at bounding box center [675, 158] width 64 height 12
click at [609, 35] on html "On2Cook India Pvt. Ltd. Contacts People Marketing Workflows Campaigns Metrics &…" at bounding box center [455, 196] width 910 height 392
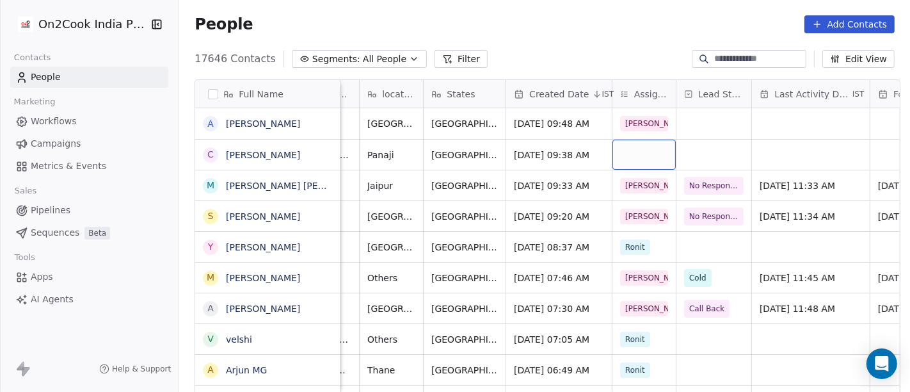
click at [628, 140] on div "grid" at bounding box center [643, 154] width 63 height 30
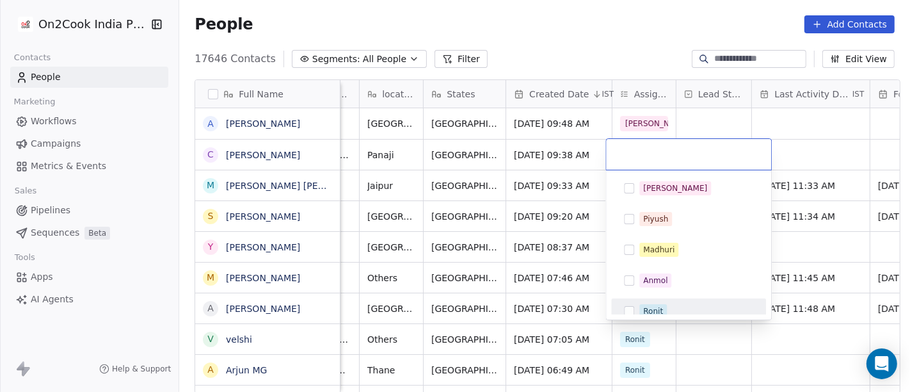
click at [659, 305] on div "Ronit" at bounding box center [653, 311] width 20 height 12
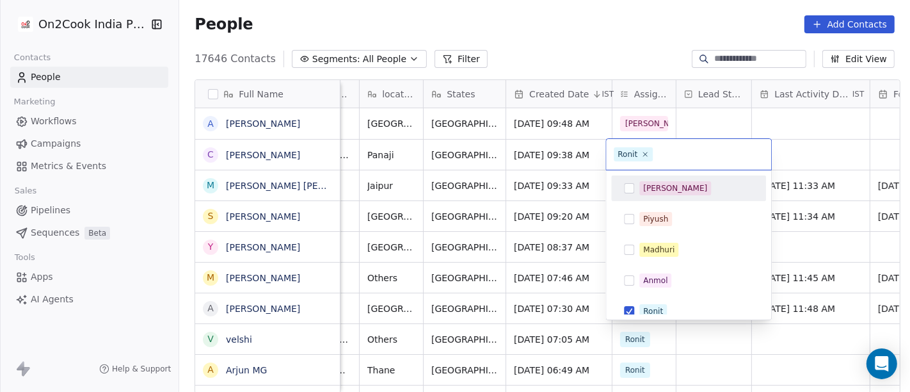
click at [596, 44] on html "On2Cook India Pvt. Ltd. Contacts People Marketing Workflows Campaigns Metrics &…" at bounding box center [455, 196] width 910 height 392
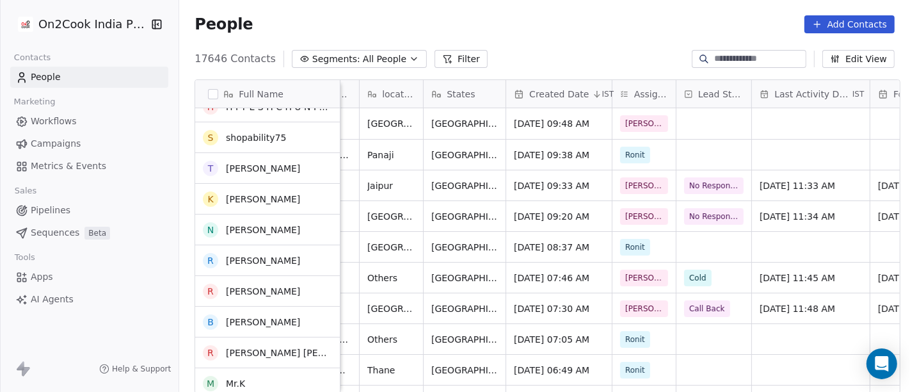
scroll to position [0, 0]
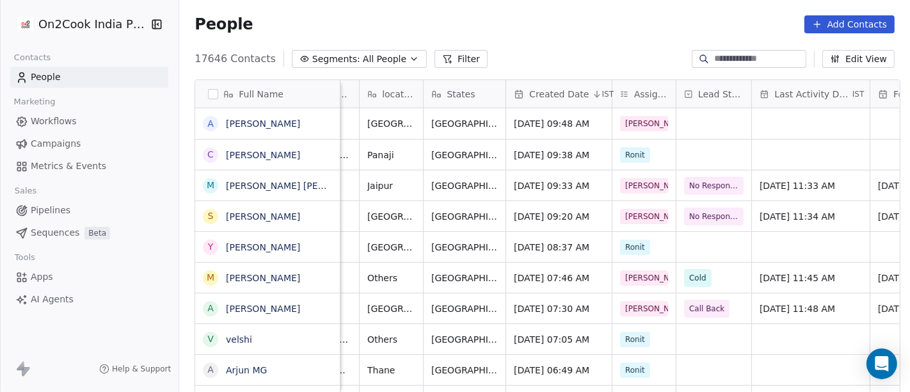
click at [312, 65] on span "Segments:" at bounding box center [336, 58] width 48 height 13
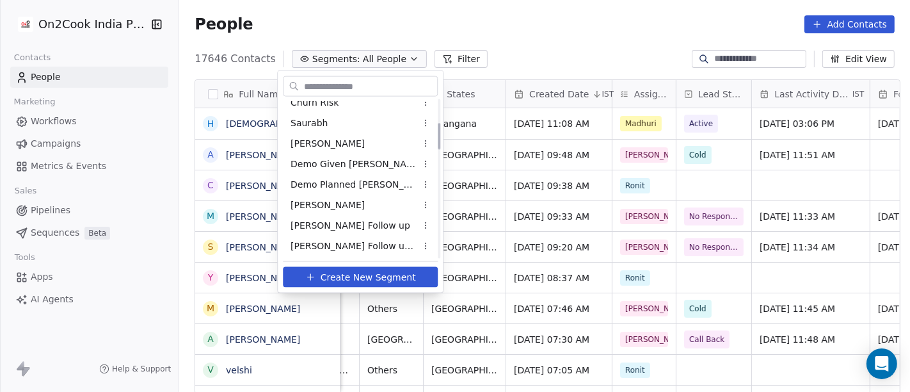
scroll to position [142, 0]
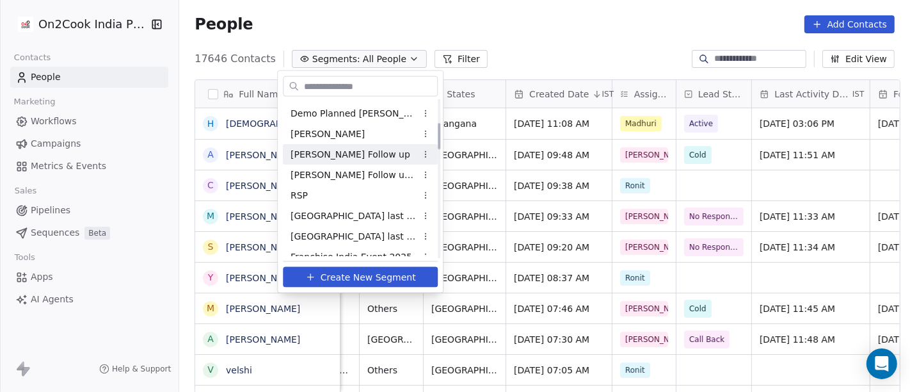
click at [331, 147] on span "Salim Follow up" at bounding box center [350, 153] width 120 height 13
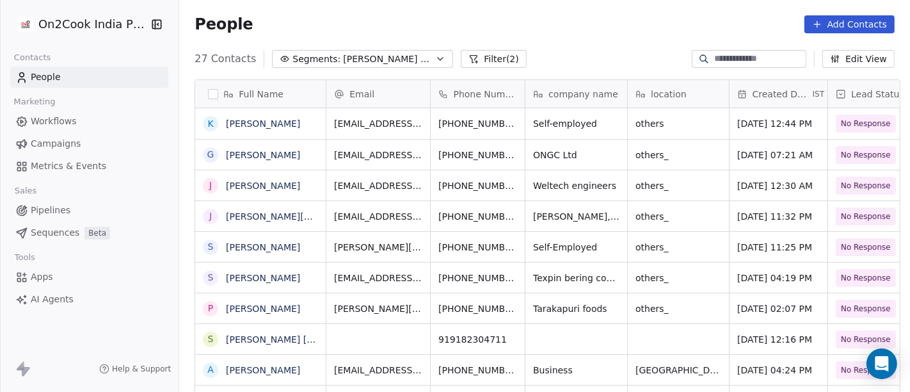
scroll to position [334, 726]
click at [358, 52] on span "Salim Follow up" at bounding box center [388, 58] width 90 height 13
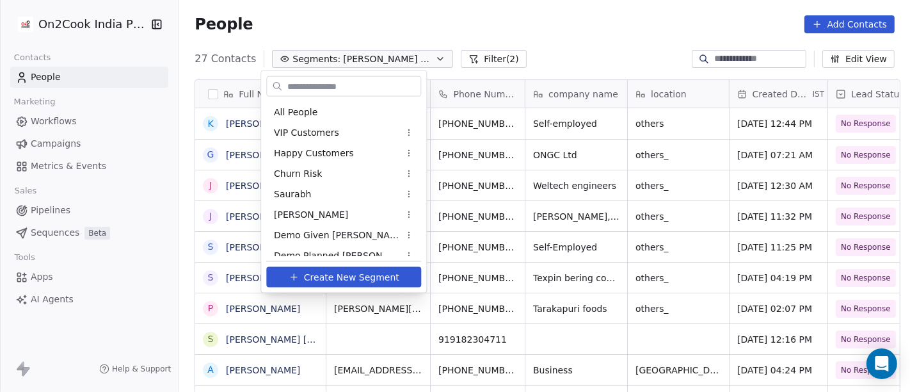
scroll to position [50, 0]
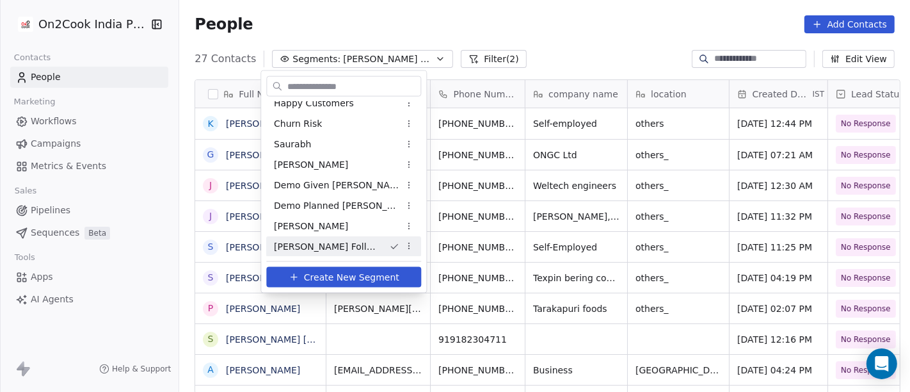
click at [457, 6] on html "On2Cook India Pvt. Ltd. Contacts People Marketing Workflows Campaigns Metrics &…" at bounding box center [455, 196] width 910 height 392
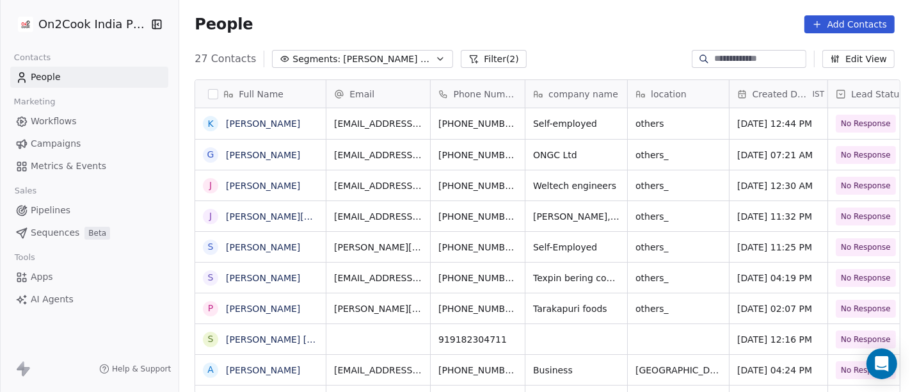
click at [461, 63] on button "Filter (2)" at bounding box center [494, 59] width 66 height 18
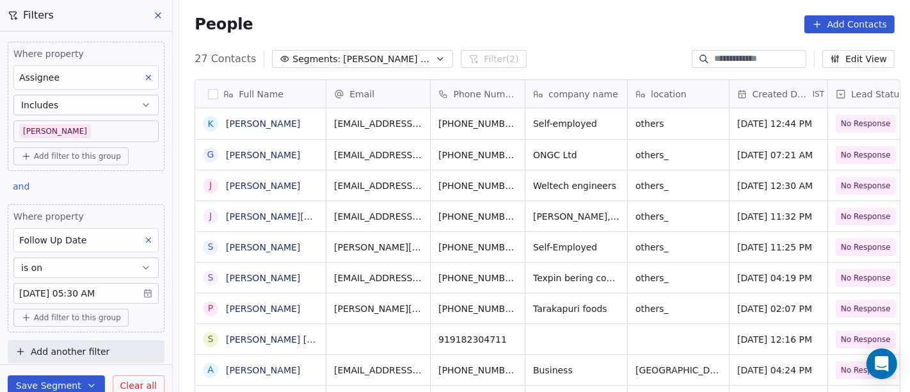
scroll to position [1, 0]
click at [378, 61] on span "Salim Follow up" at bounding box center [388, 58] width 90 height 13
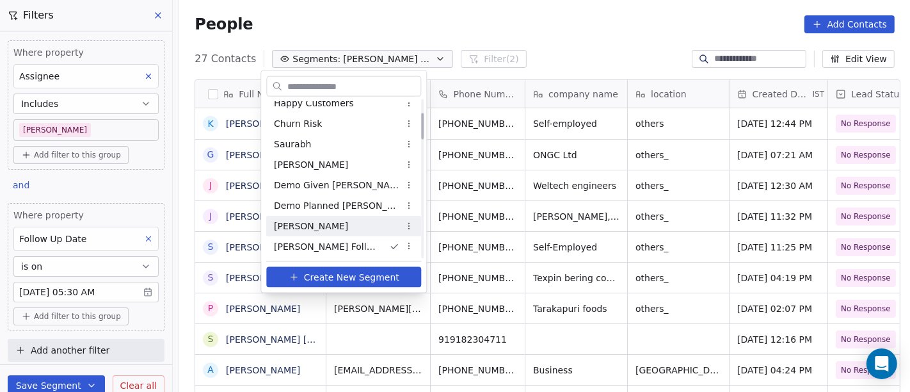
scroll to position [121, 0]
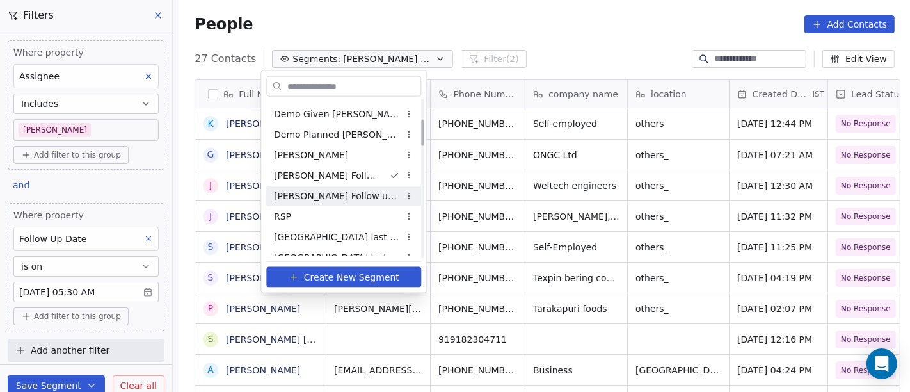
click at [321, 193] on span "[PERSON_NAME] Follow up Hot Active" at bounding box center [336, 195] width 125 height 13
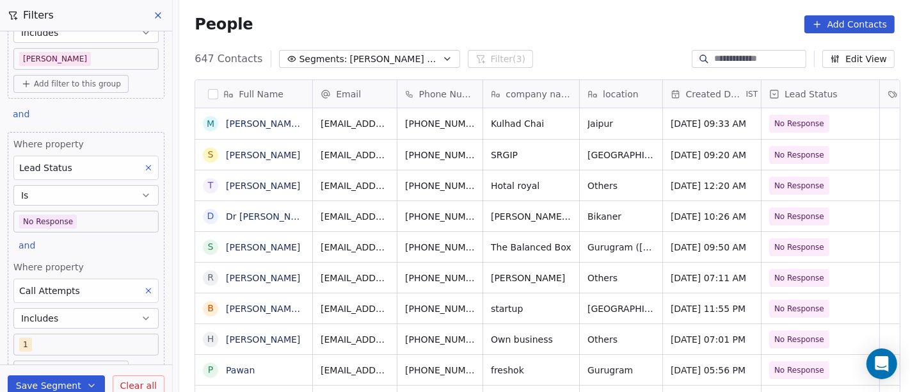
scroll to position [334, 726]
click at [140, 287] on button at bounding box center [148, 290] width 17 height 17
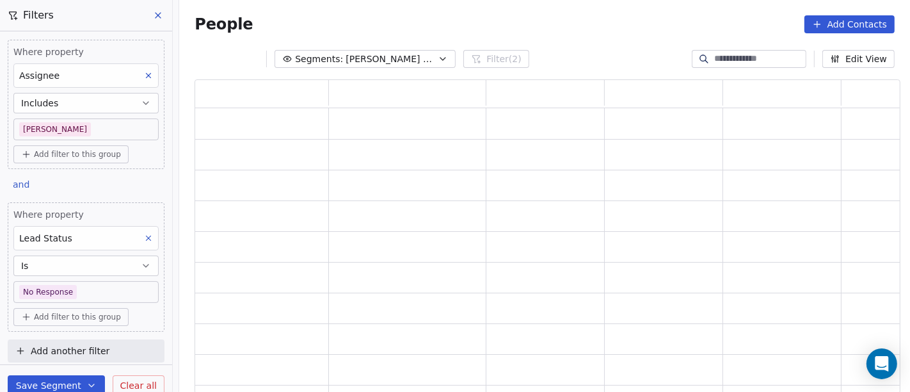
scroll to position [303, 695]
click at [84, 290] on body "On2Cook India Pvt. Ltd. Contacts People Marketing Workflows Campaigns Metrics &…" at bounding box center [455, 196] width 910 height 392
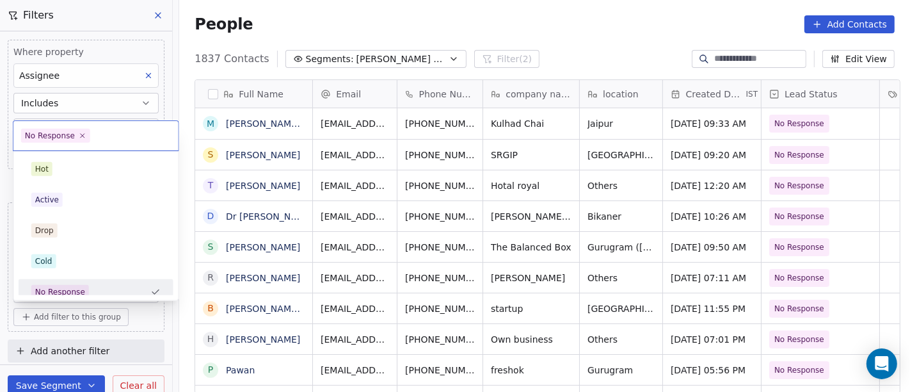
scroll to position [334, 726]
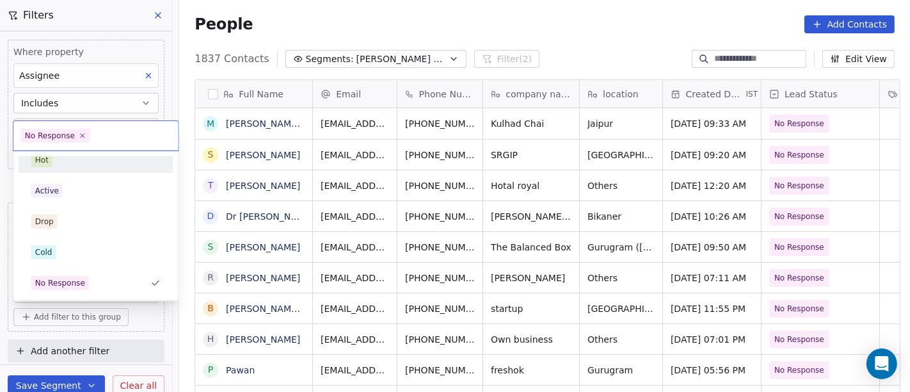
click at [73, 165] on div "Hot" at bounding box center [95, 160] width 129 height 14
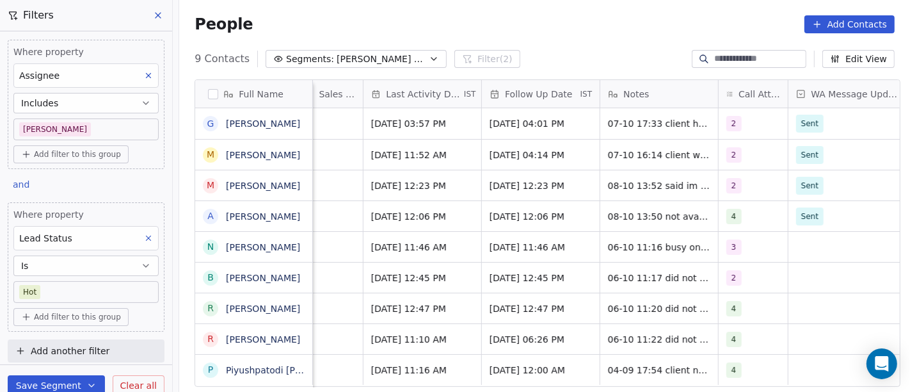
scroll to position [0, 739]
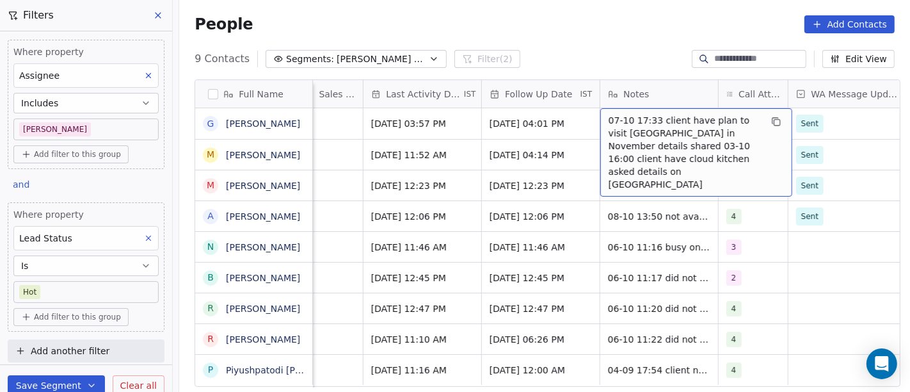
click at [621, 47] on div "People Add Contacts" at bounding box center [544, 24] width 731 height 49
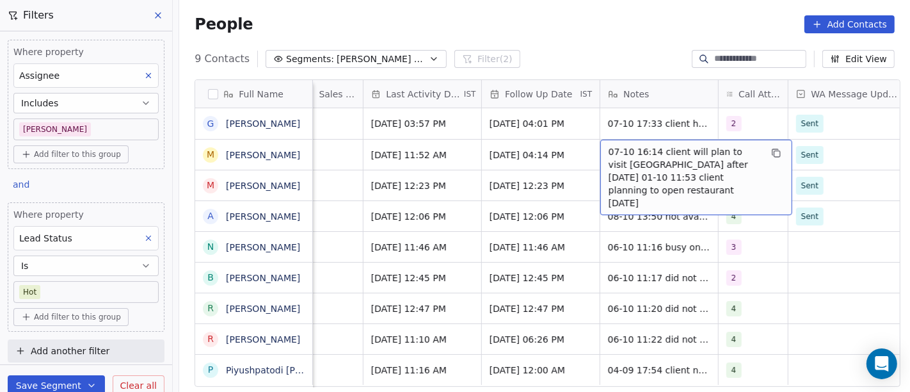
click at [544, 49] on div "9 Contacts Segments: Salim Follow up Hot Active Filter (2) Edit View" at bounding box center [544, 59] width 731 height 20
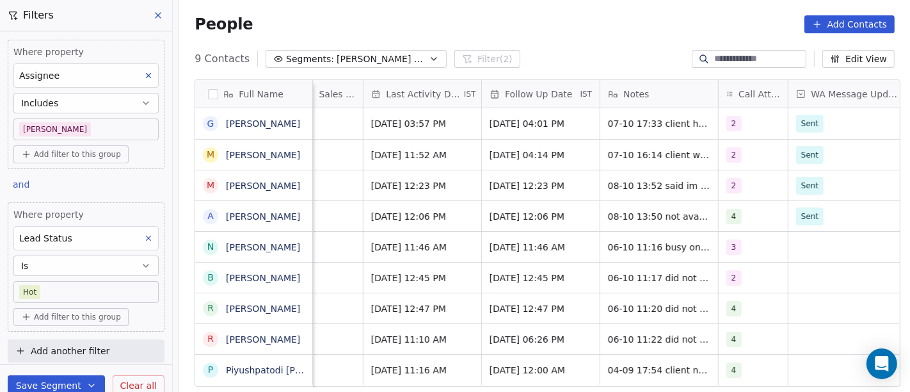
click at [563, 22] on div "People Add Contacts" at bounding box center [545, 24] width 700 height 18
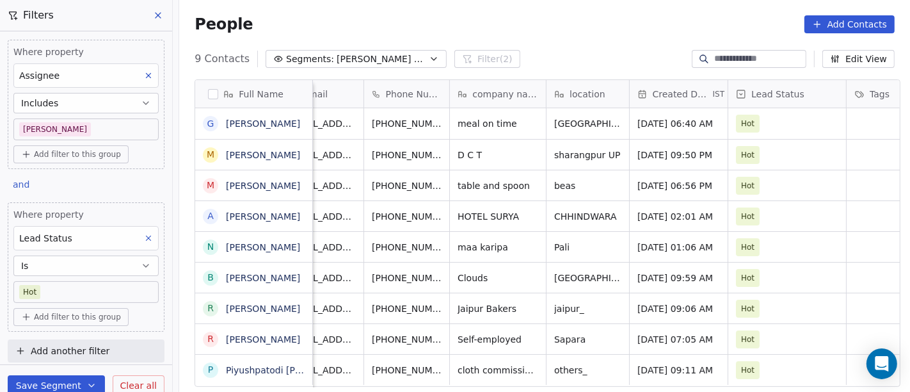
scroll to position [0, 0]
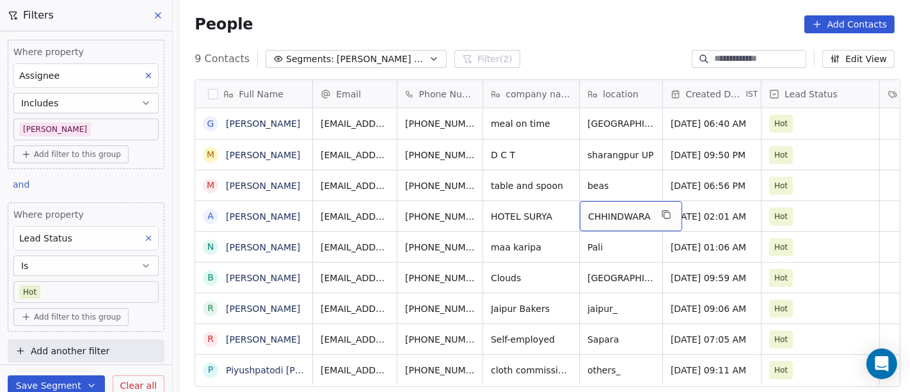
click at [605, 216] on span "CHHINDWARA" at bounding box center [619, 216] width 63 height 13
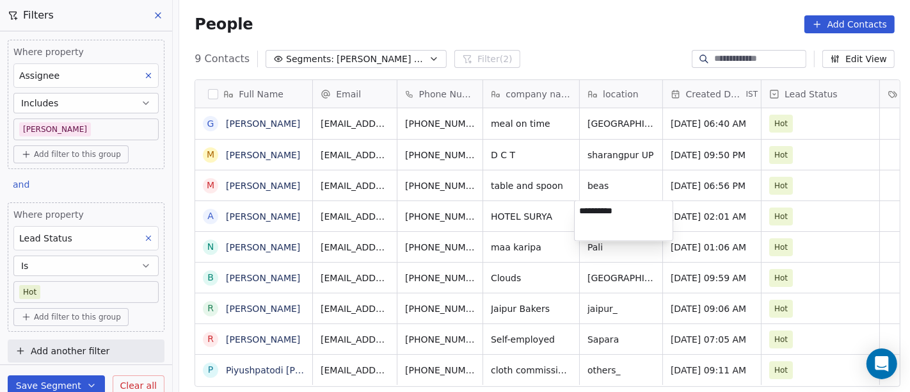
click at [640, 211] on textarea "**********" at bounding box center [624, 221] width 98 height 40
click at [286, 211] on html "On2Cook India Pvt. Ltd. Contacts People Marketing Workflows Campaigns Metrics &…" at bounding box center [455, 196] width 910 height 392
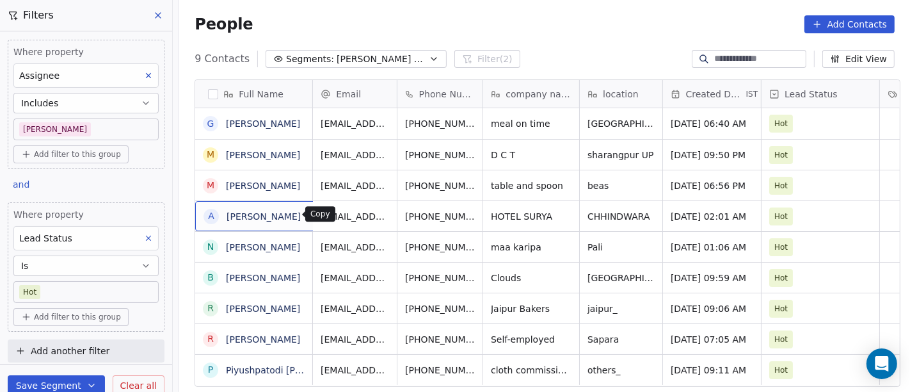
click at [312, 214] on icon "grid" at bounding box center [317, 214] width 10 height 10
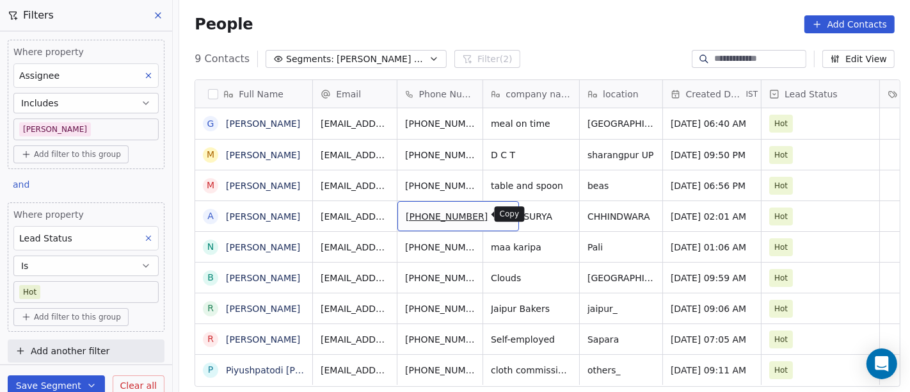
click at [501, 217] on icon "grid" at bounding box center [504, 215] width 6 height 6
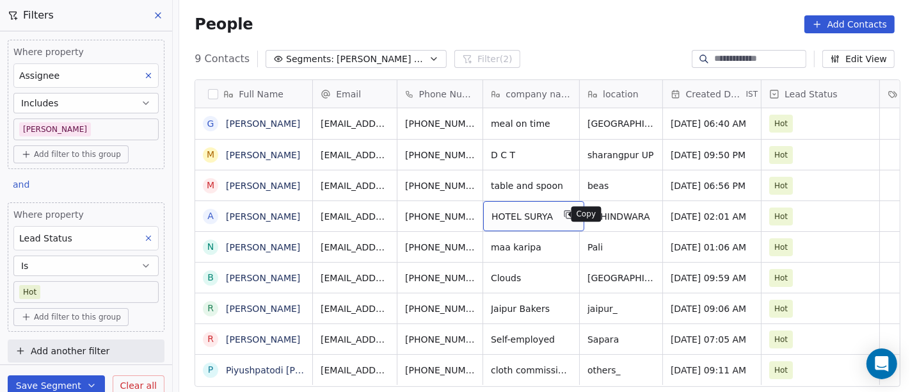
click at [563, 218] on icon "grid" at bounding box center [568, 214] width 10 height 10
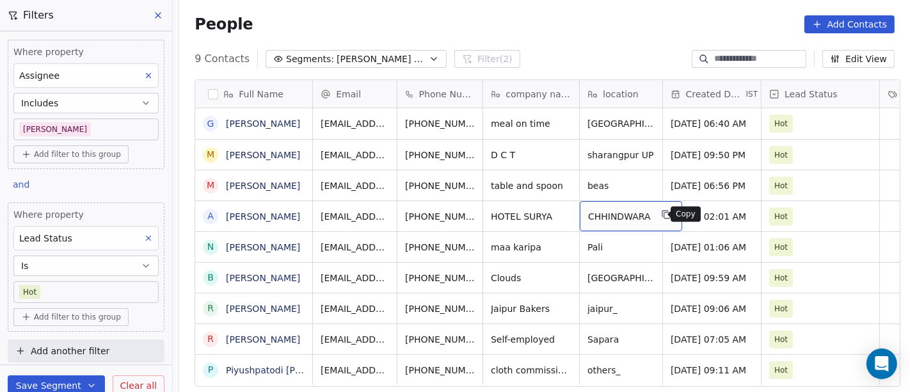
click at [660, 220] on button "grid" at bounding box center [665, 214] width 15 height 15
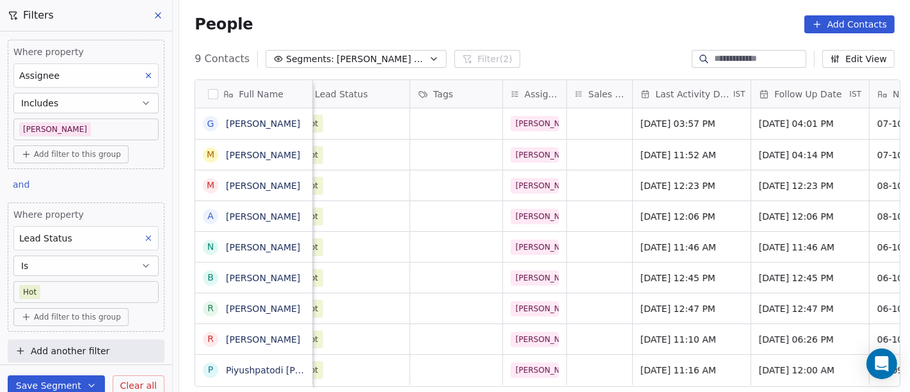
scroll to position [0, 482]
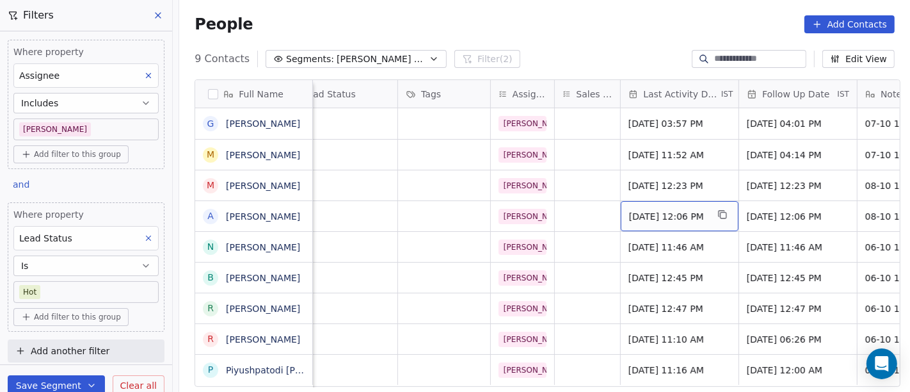
click at [649, 220] on span "Oct 08, 2025 12:06 PM" at bounding box center [668, 216] width 78 height 13
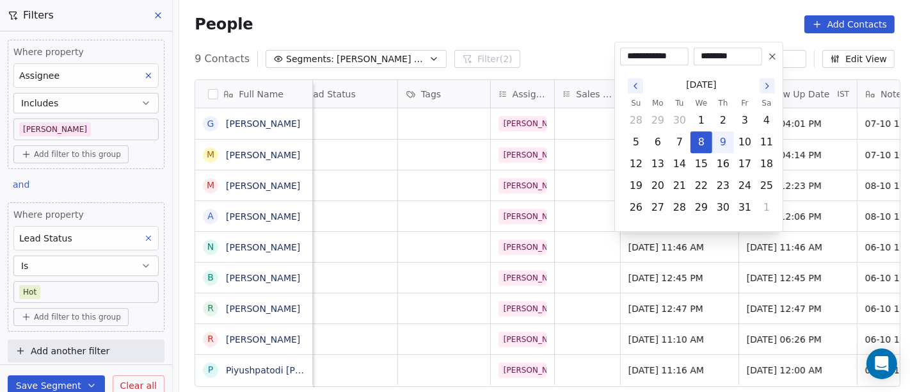
click at [718, 141] on button "9" at bounding box center [723, 142] width 20 height 20
type input "**********"
click at [531, 37] on html "On2Cook India Pvt. Ltd. Contacts People Marketing Workflows Campaigns Metrics &…" at bounding box center [455, 196] width 910 height 392
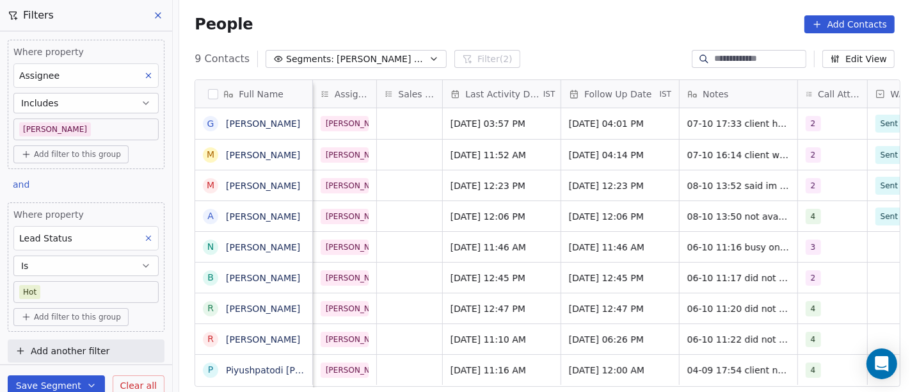
scroll to position [0, 661]
click at [561, 219] on div "Oct 09, 2025 12:06 PM" at bounding box center [619, 216] width 118 height 30
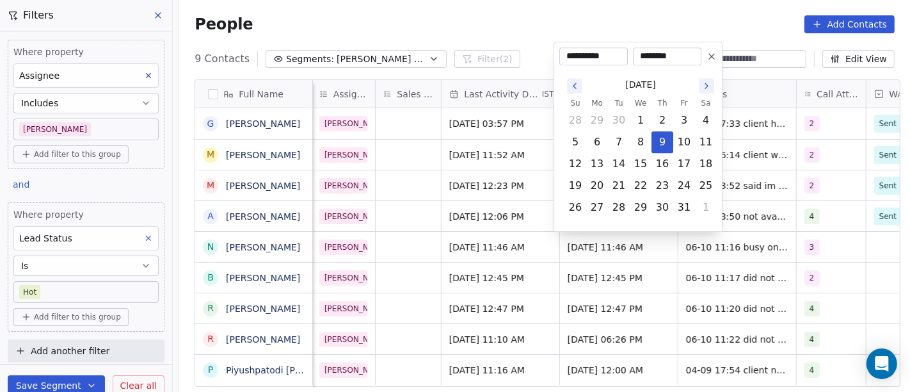
click at [532, 26] on html "On2Cook India Pvt. Ltd. Contacts People Marketing Workflows Campaigns Metrics &…" at bounding box center [455, 196] width 910 height 392
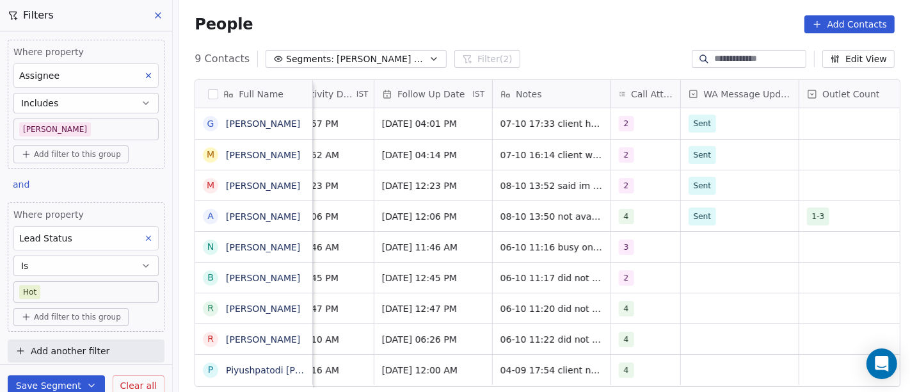
scroll to position [0, 847]
click at [619, 216] on span "4" at bounding box center [626, 216] width 15 height 15
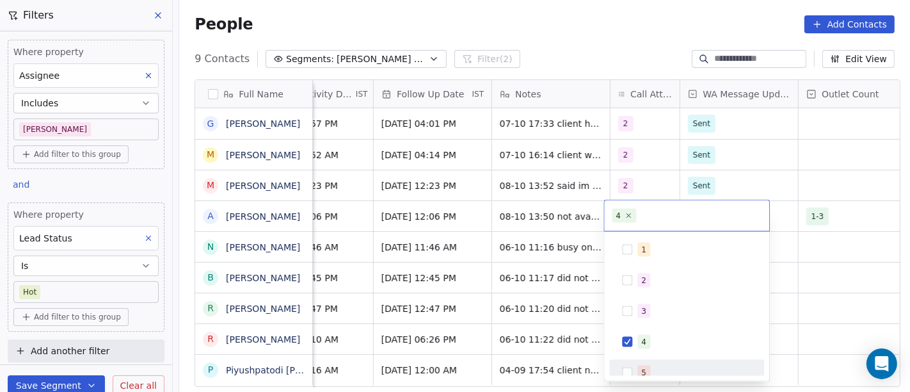
click at [653, 371] on div "5" at bounding box center [694, 372] width 114 height 14
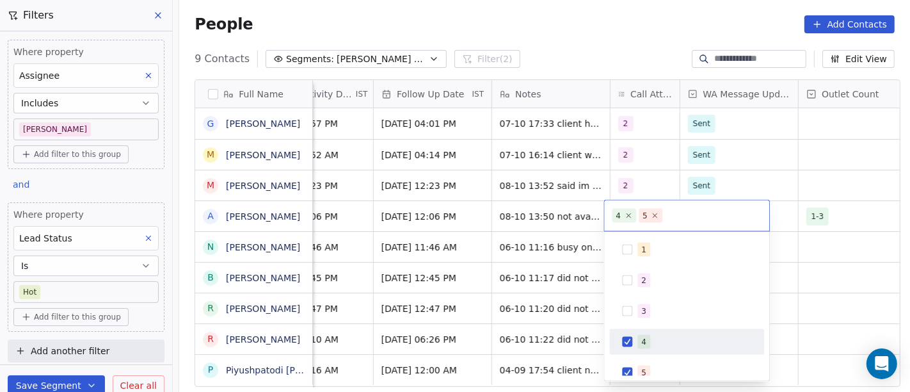
click at [652, 335] on div "4" at bounding box center [694, 342] width 114 height 14
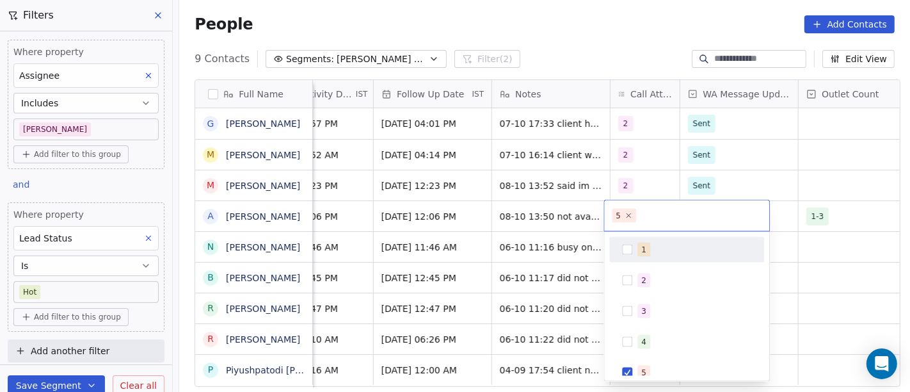
click at [565, 11] on html "On2Cook India Pvt. Ltd. Contacts People Marketing Workflows Campaigns Metrics &…" at bounding box center [455, 196] width 910 height 392
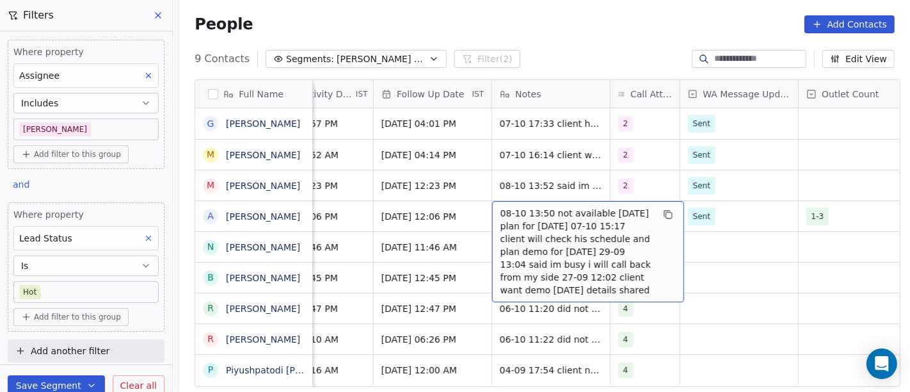
click at [519, 222] on span "08-10 13:50 not available today plan for tomorrow 07-10 15:17 client will check…" at bounding box center [576, 252] width 152 height 90
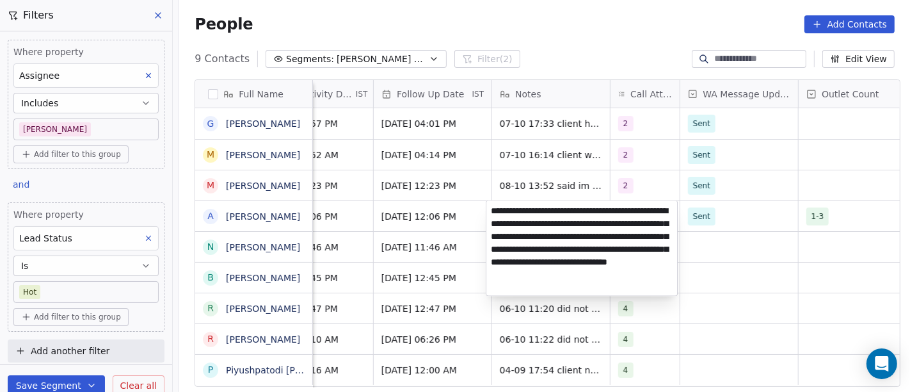
type textarea "**********"
click at [729, 305] on html "On2Cook India Pvt. Ltd. Contacts People Marketing Workflows Campaigns Metrics &…" at bounding box center [455, 196] width 910 height 392
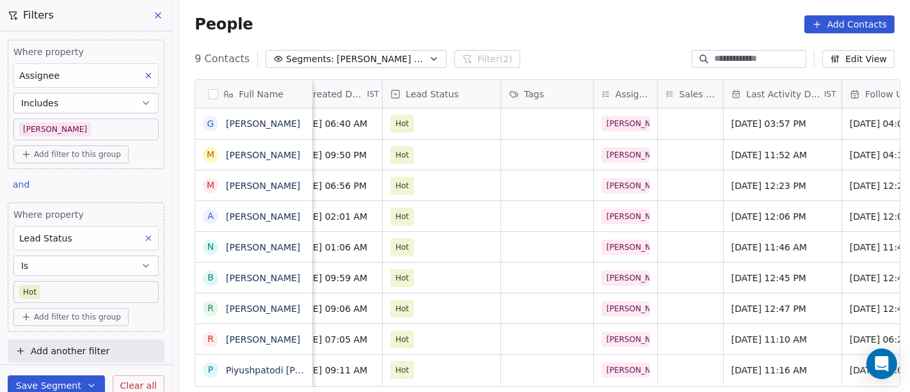
scroll to position [0, 366]
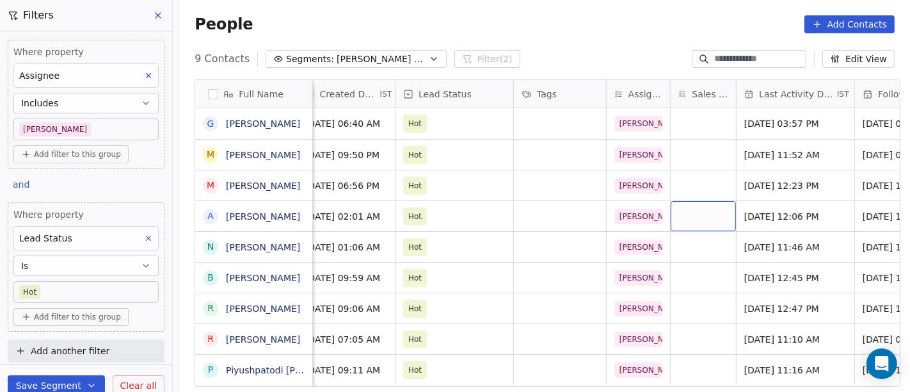
click at [693, 222] on div "grid" at bounding box center [703, 216] width 65 height 30
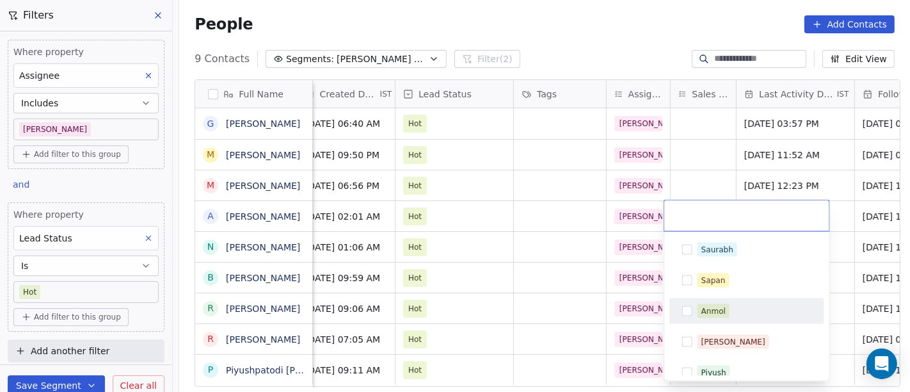
click at [713, 315] on div "Anmol" at bounding box center [713, 311] width 24 height 12
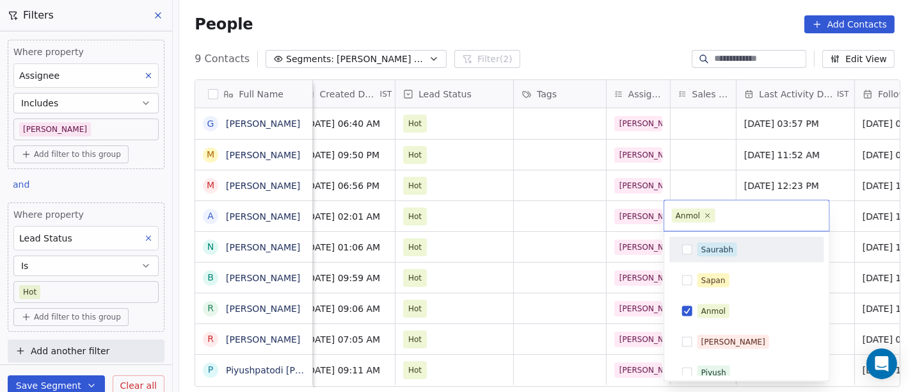
click at [712, 161] on html "On2Cook India Pvt. Ltd. Contacts People Marketing Workflows Campaigns Metrics &…" at bounding box center [455, 196] width 910 height 392
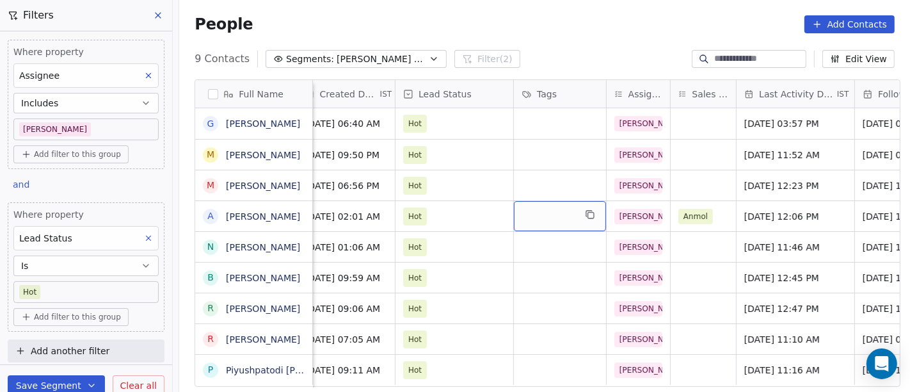
click at [551, 204] on div "grid" at bounding box center [560, 216] width 92 height 30
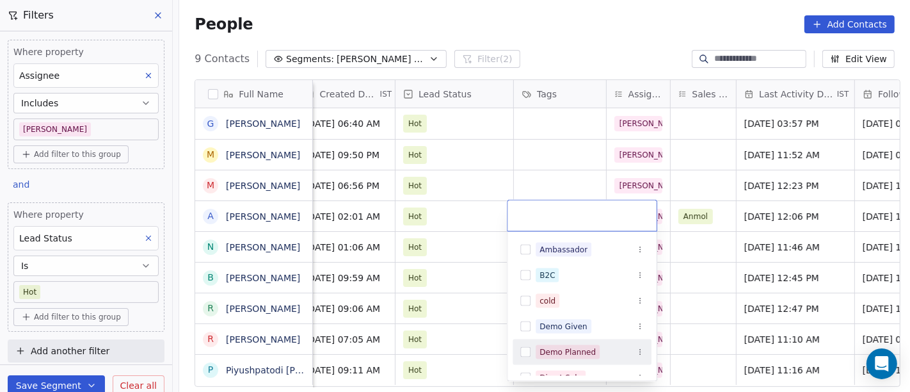
click at [580, 352] on div "Demo Planned" at bounding box center [567, 352] width 56 height 12
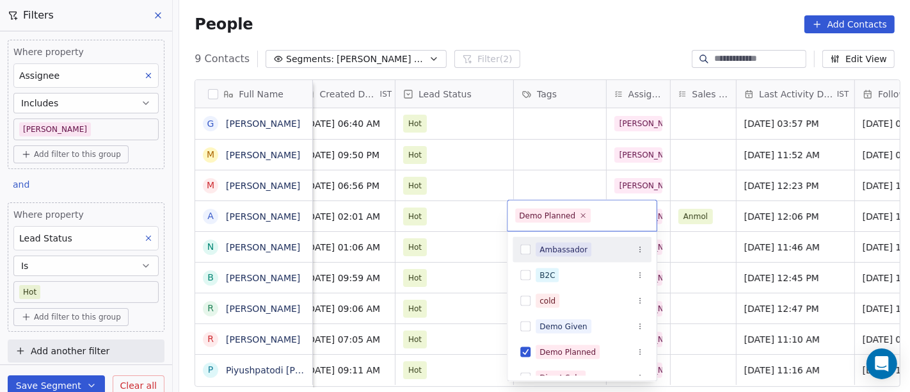
click at [533, 158] on html "On2Cook India Pvt. Ltd. Contacts People Marketing Workflows Campaigns Metrics &…" at bounding box center [455, 196] width 910 height 392
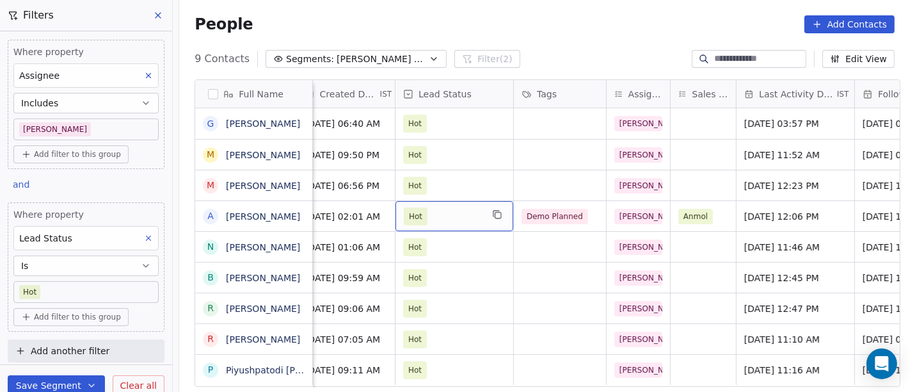
click at [456, 212] on span "Hot" at bounding box center [443, 216] width 78 height 18
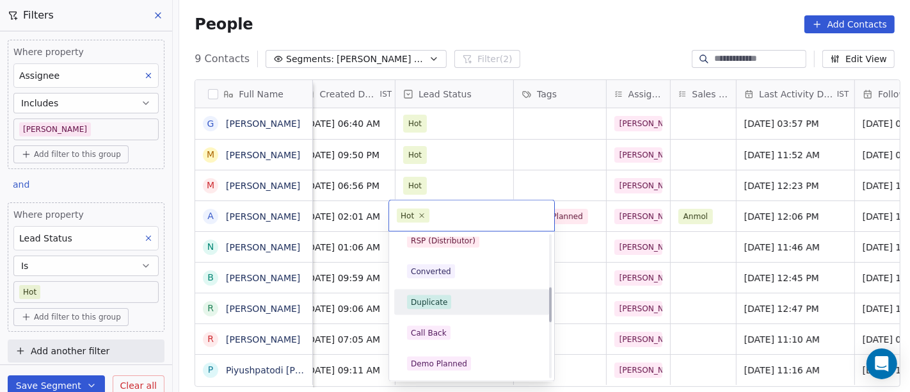
scroll to position [213, 0]
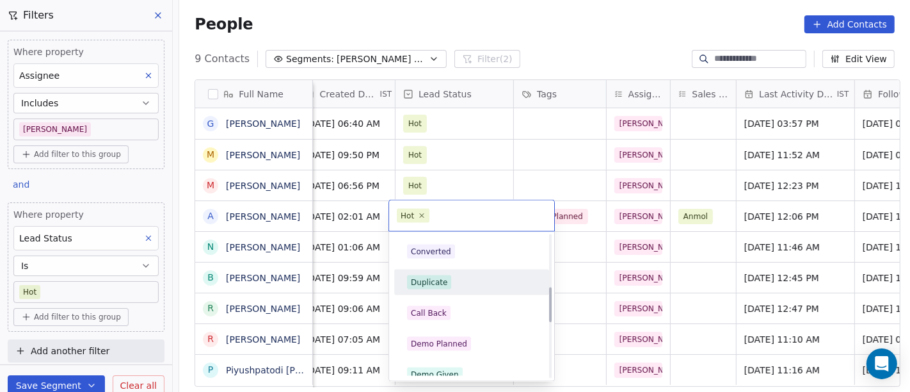
click at [467, 342] on span "Demo Planned" at bounding box center [439, 344] width 64 height 14
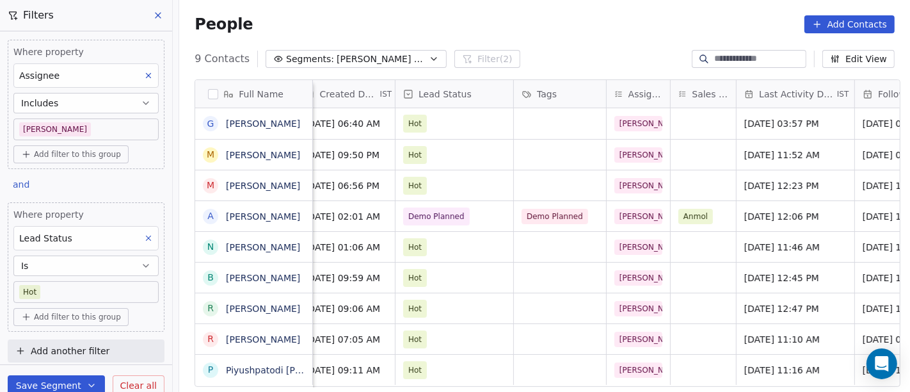
click at [548, 49] on div "9 Contacts Segments: Salim Follow up Hot Active Filter (2) Edit View" at bounding box center [544, 59] width 731 height 20
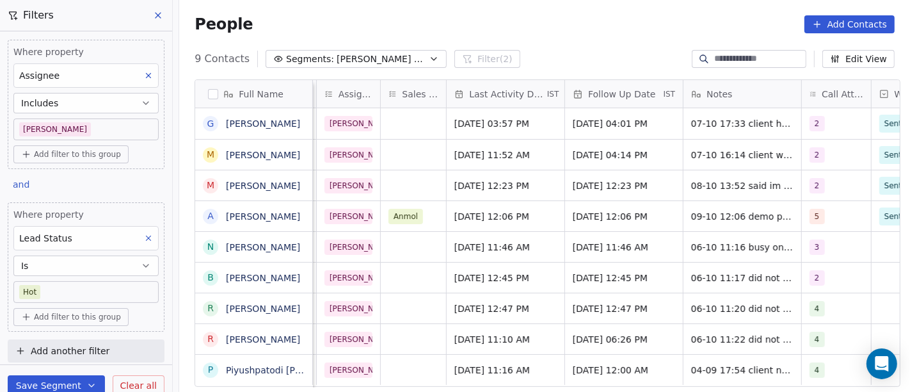
scroll to position [0, 655]
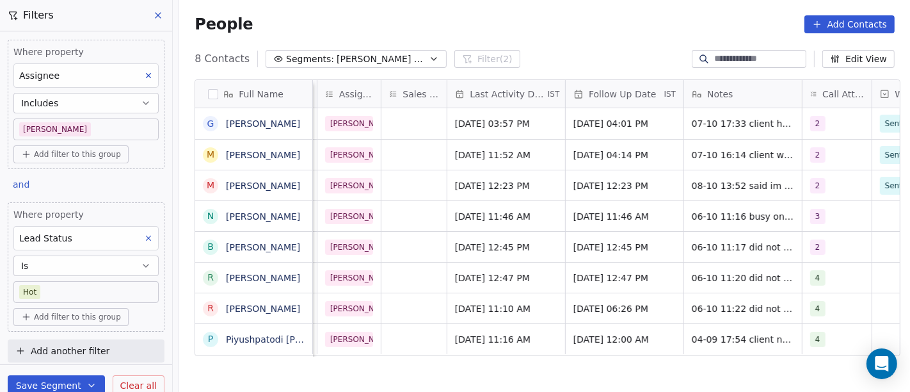
click at [140, 376] on button "Clear all" at bounding box center [139, 385] width 52 height 20
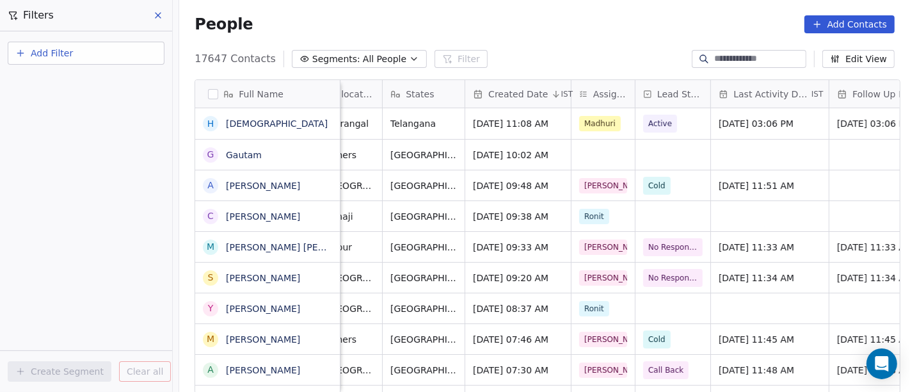
scroll to position [5, 287]
click at [607, 143] on div "grid" at bounding box center [604, 154] width 63 height 30
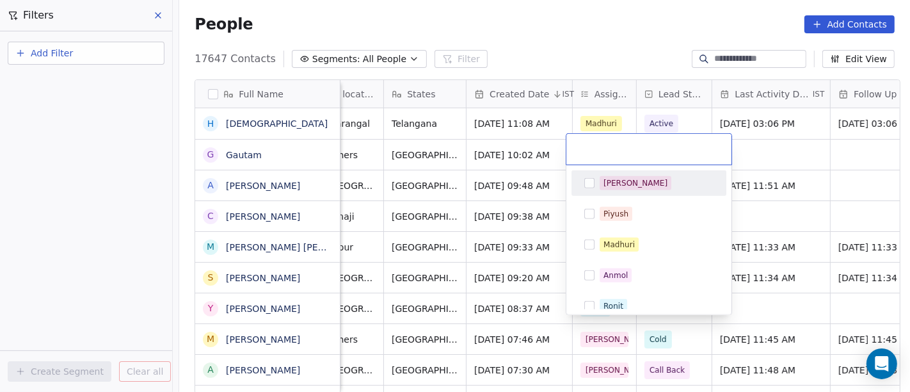
click at [607, 184] on div "[PERSON_NAME]" at bounding box center [635, 183] width 64 height 12
click at [572, 4] on html "On2Cook India Pvt. Ltd. Contacts People Marketing Workflows Campaigns Metrics &…" at bounding box center [455, 196] width 910 height 392
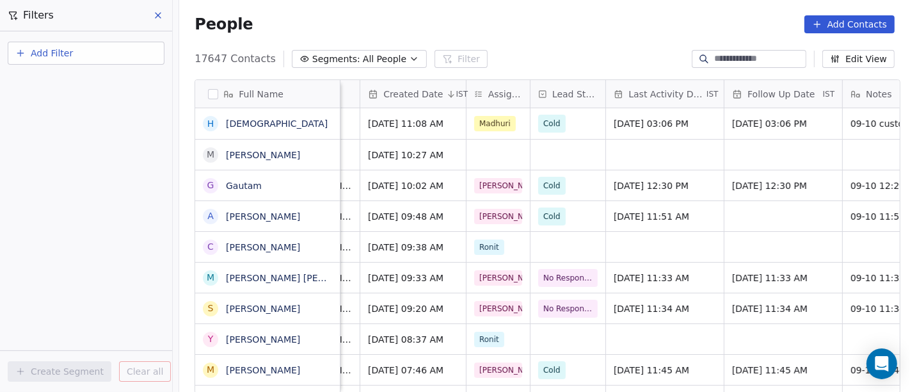
scroll to position [0, 393]
click at [158, 15] on icon at bounding box center [157, 15] width 5 height 5
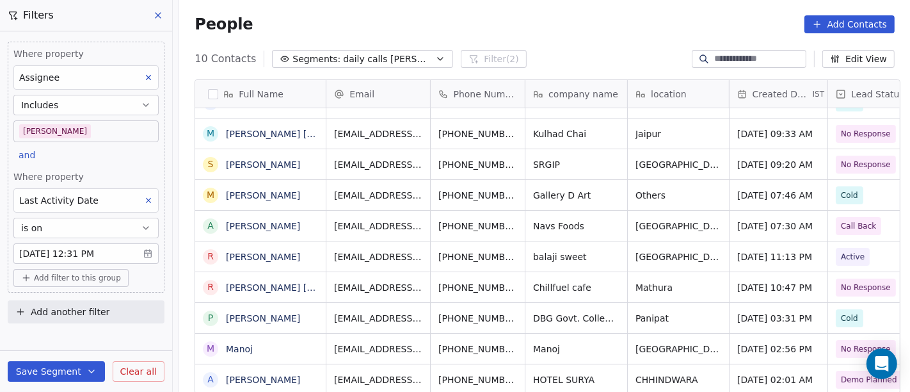
scroll to position [1, 0]
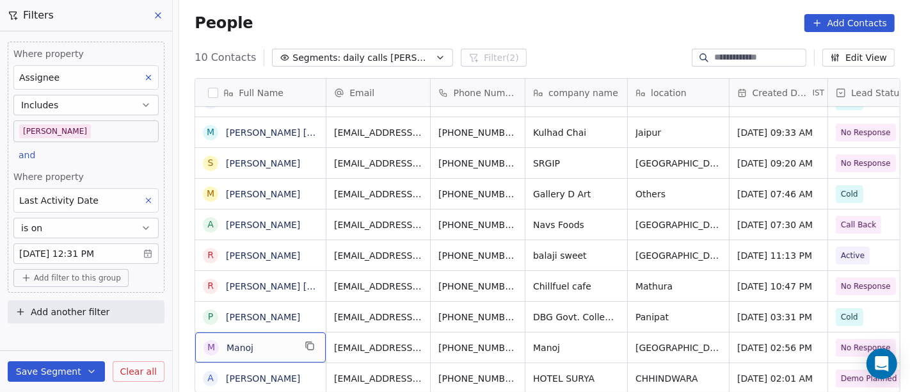
click at [261, 352] on span "Manoj" at bounding box center [260, 347] width 68 height 13
type textarea "**********"
click at [633, 54] on html "On2Cook India Pvt. Ltd. Contacts People Marketing Workflows Campaigns Metrics &…" at bounding box center [455, 196] width 910 height 392
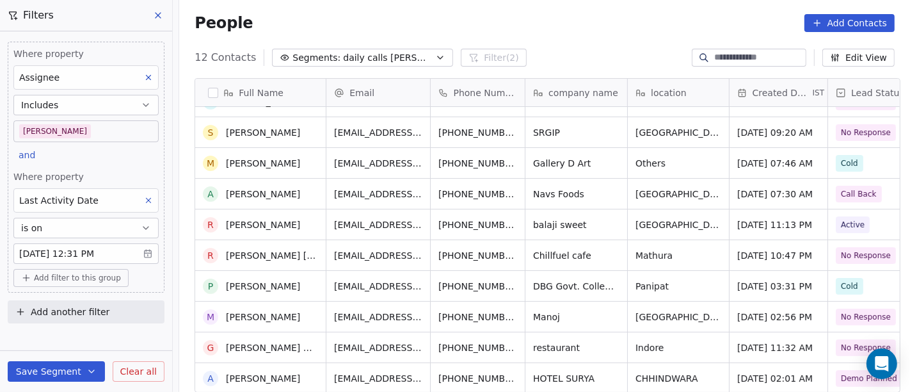
scroll to position [0, 0]
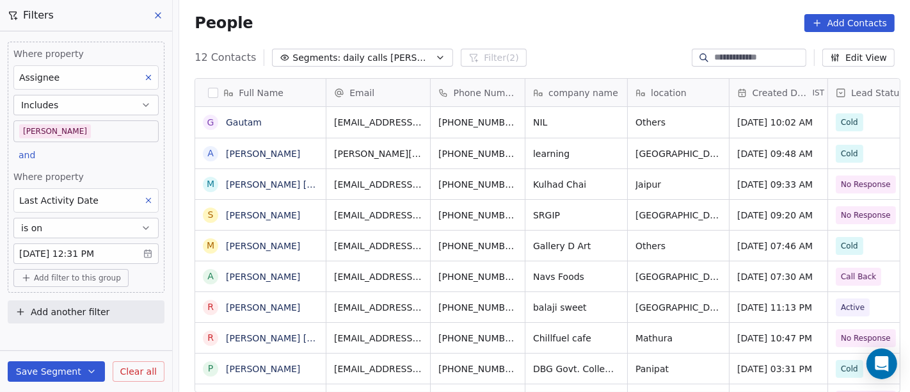
click at [51, 281] on span "Add filter to this group" at bounding box center [77, 278] width 87 height 10
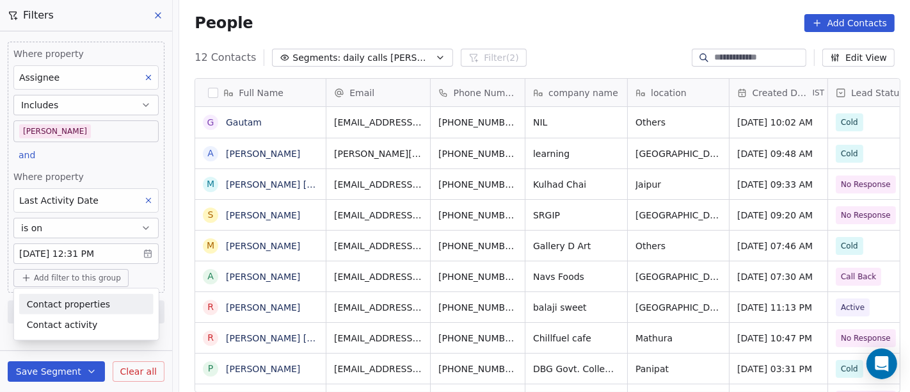
click at [528, 35] on html "On2Cook India Pvt. Ltd. Contacts People Marketing Workflows Campaigns Metrics &…" at bounding box center [455, 196] width 910 height 392
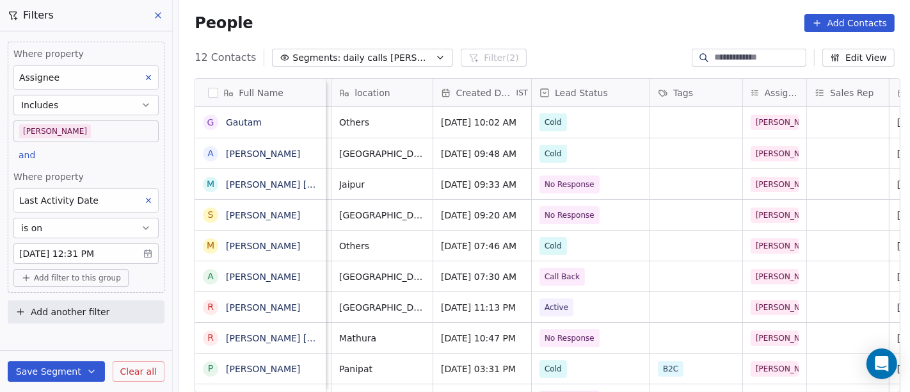
scroll to position [0, 297]
click at [462, 19] on div "People Add Contacts" at bounding box center [545, 23] width 700 height 18
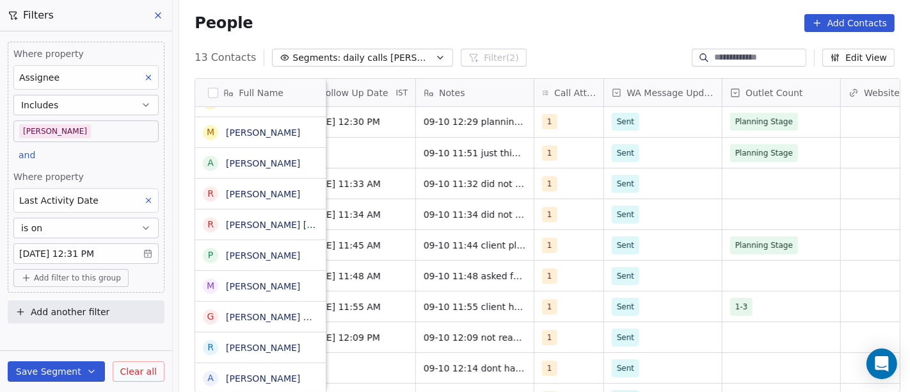
scroll to position [0, 0]
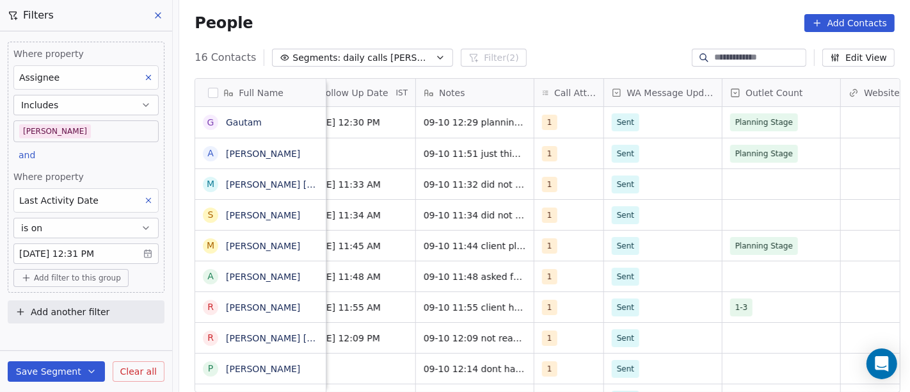
click at [523, 12] on div "People Add Contacts" at bounding box center [544, 23] width 731 height 49
click at [107, 128] on body "On2Cook India Pvt. Ltd. Contacts People Marketing Workflows Campaigns Metrics &…" at bounding box center [455, 196] width 910 height 392
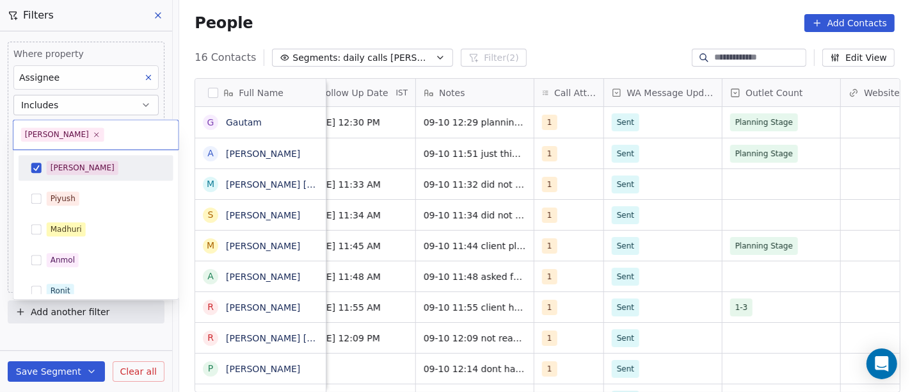
click at [93, 171] on div "[PERSON_NAME]" at bounding box center [104, 168] width 114 height 14
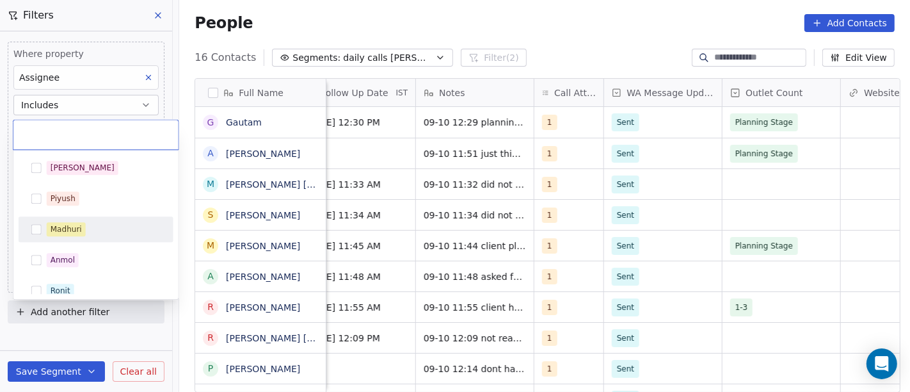
click at [104, 236] on div "Madhuri" at bounding box center [96, 229] width 145 height 20
click at [491, 22] on html "On2Cook India Pvt. Ltd. Contacts People Marketing Workflows Campaigns Metrics &…" at bounding box center [455, 196] width 910 height 392
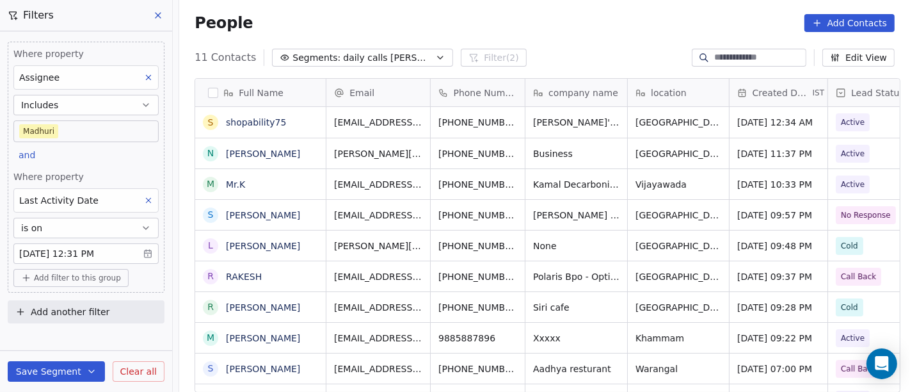
scroll to position [334, 726]
click at [77, 129] on body "On2Cook India Pvt. Ltd. Contacts People Marketing Workflows Campaigns Metrics &…" at bounding box center [455, 196] width 910 height 392
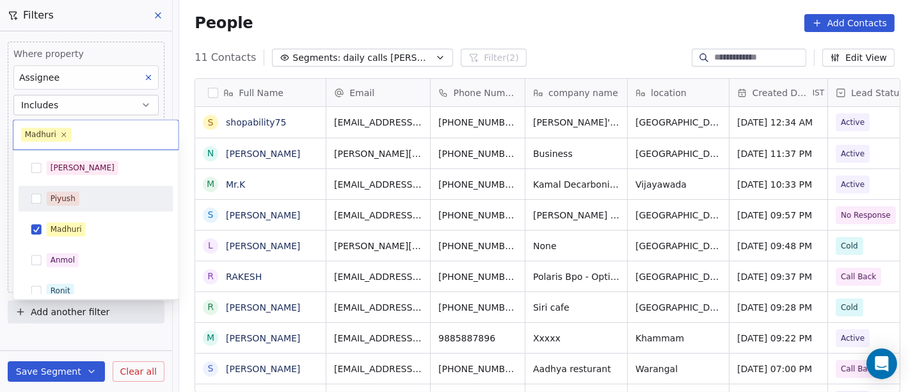
click at [97, 214] on div "[PERSON_NAME] [PERSON_NAME] [PERSON_NAME] [PERSON_NAME] Saurabh [PERSON_NAME] […" at bounding box center [96, 367] width 155 height 425
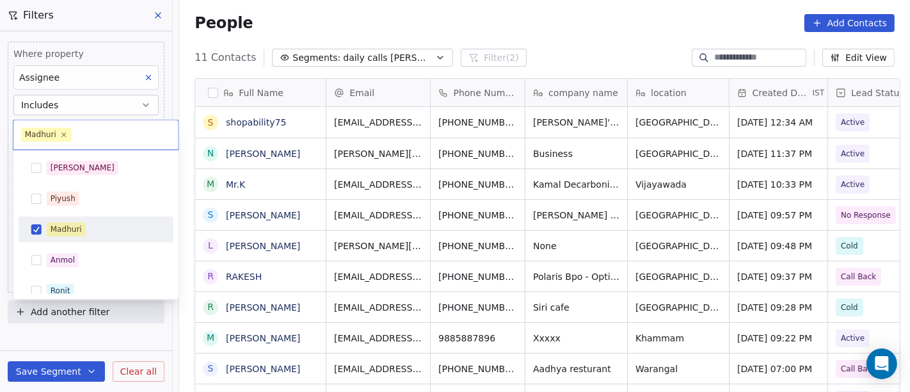
click at [104, 232] on div "Madhuri" at bounding box center [104, 229] width 114 height 14
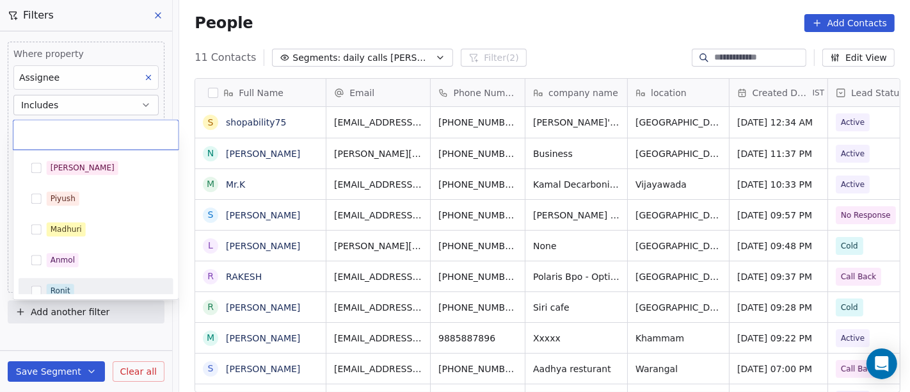
click at [99, 283] on div "Ronit" at bounding box center [104, 290] width 114 height 14
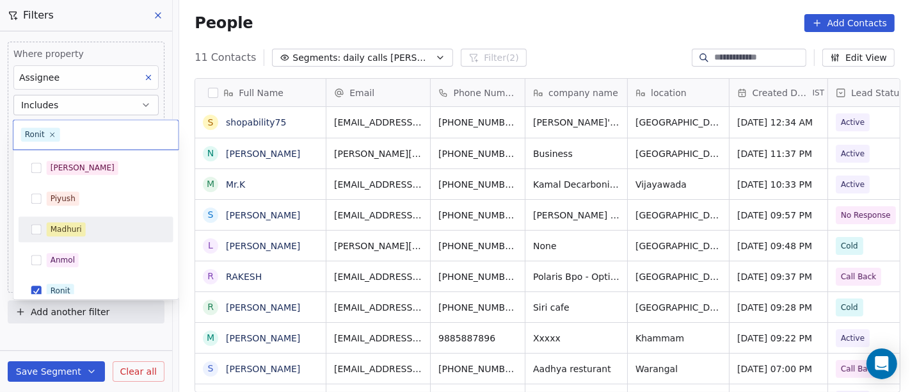
click at [498, 18] on html "On2Cook India Pvt. Ltd. Contacts People Marketing Workflows Campaigns Metrics &…" at bounding box center [455, 196] width 910 height 392
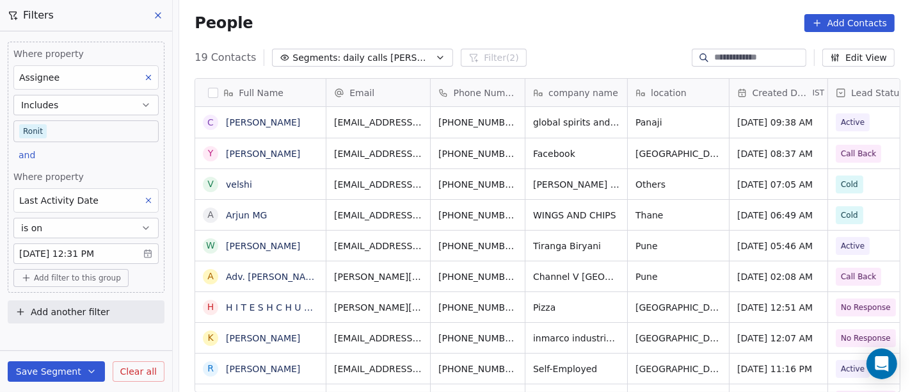
click at [72, 128] on body "On2Cook India Pvt. Ltd. Contacts People Marketing Workflows Campaigns Metrics &…" at bounding box center [455, 196] width 910 height 392
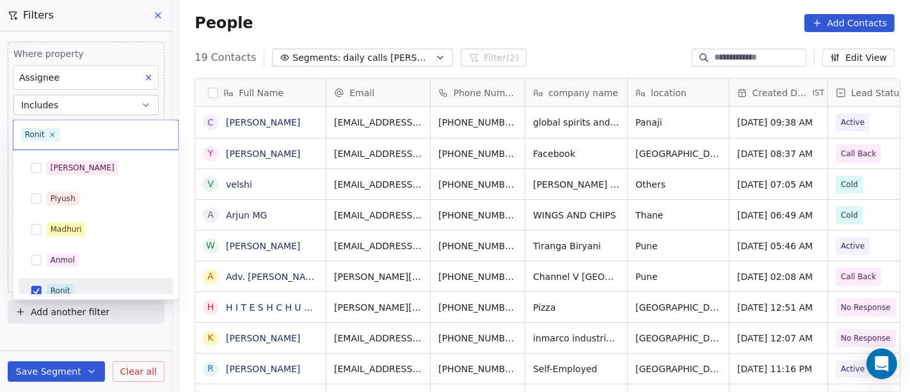
scroll to position [9, 0]
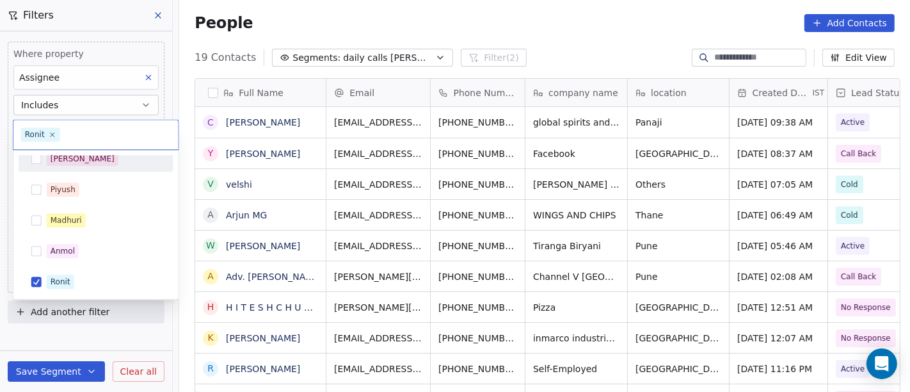
click at [92, 161] on div "[PERSON_NAME]" at bounding box center [104, 159] width 114 height 14
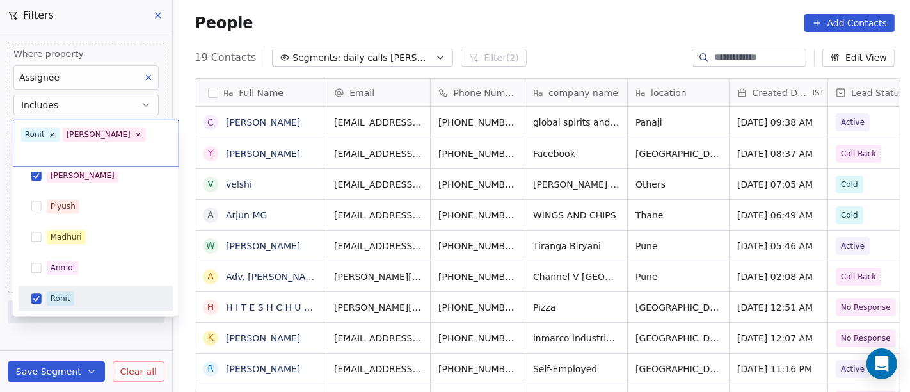
click at [61, 292] on div "Ronit" at bounding box center [61, 298] width 20 height 12
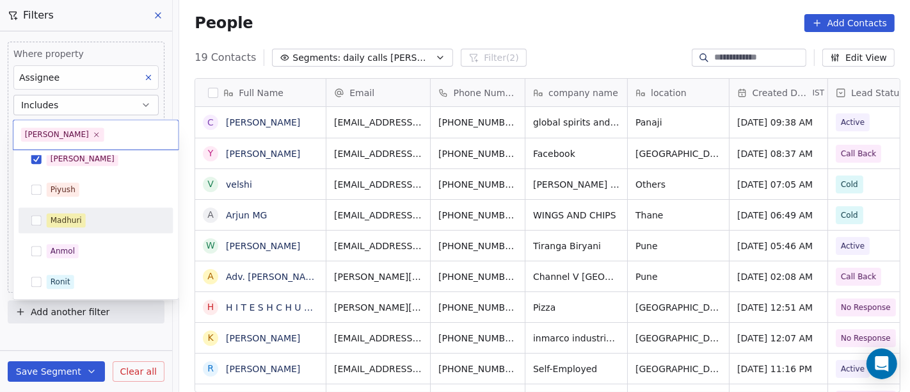
click at [441, 22] on html "On2Cook India Pvt. Ltd. Contacts People Marketing Workflows Campaigns Metrics &…" at bounding box center [455, 196] width 910 height 392
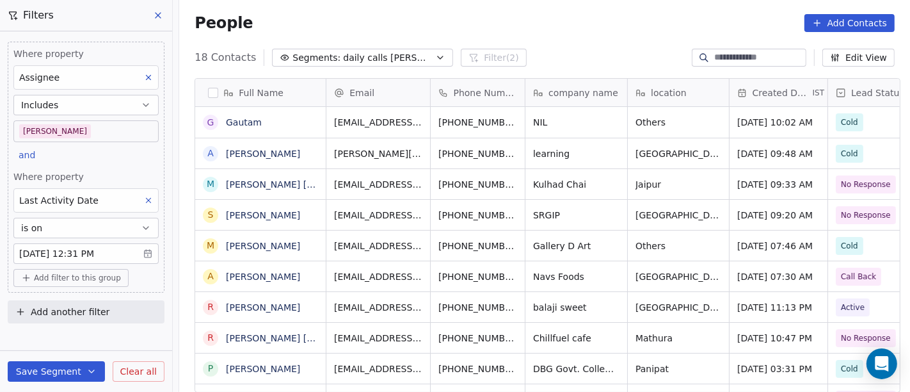
click at [546, 12] on div "People Add Contacts" at bounding box center [544, 23] width 731 height 49
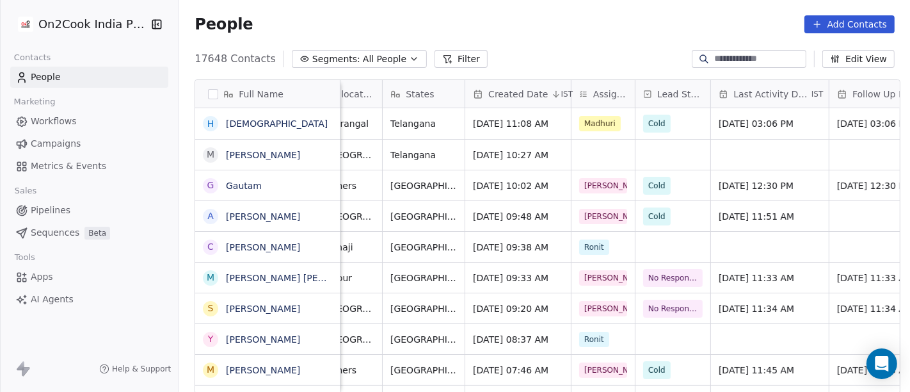
scroll to position [0, 289]
click at [609, 152] on div "grid" at bounding box center [601, 154] width 63 height 30
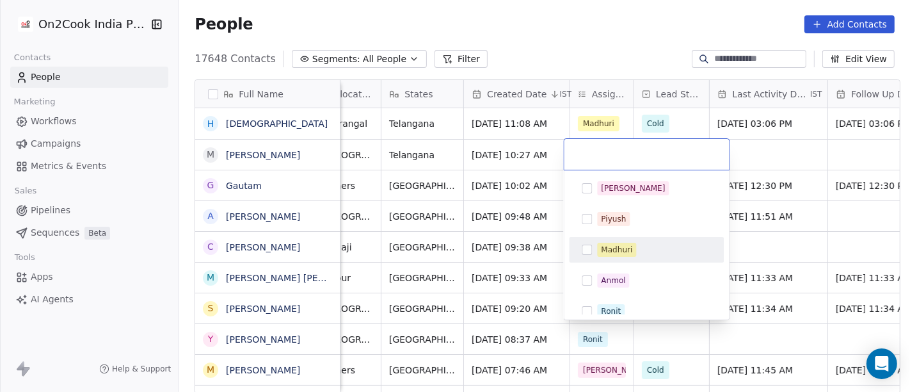
click at [633, 248] on span "Madhuri" at bounding box center [616, 249] width 39 height 14
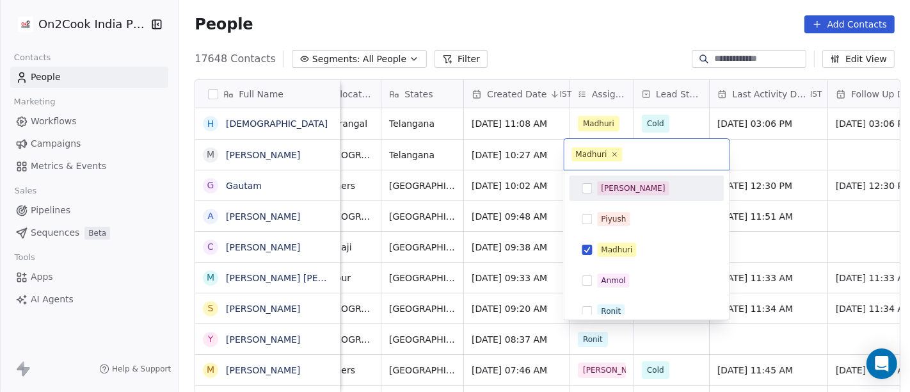
click at [594, 32] on html "On2Cook India Pvt. Ltd. Contacts People Marketing Workflows Campaigns Metrics &…" at bounding box center [455, 196] width 910 height 392
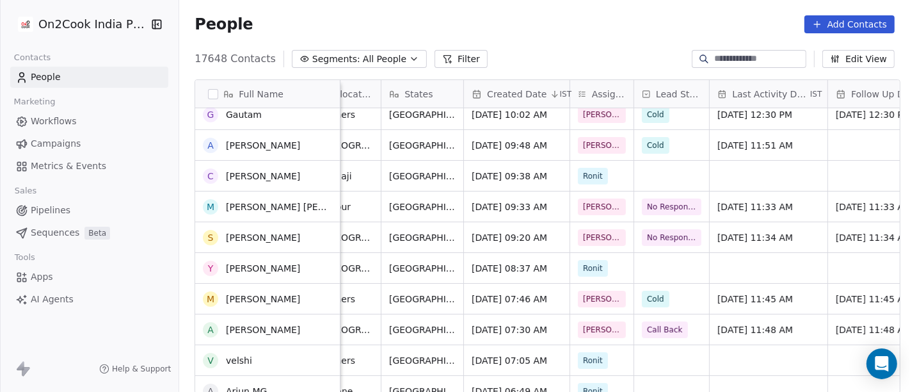
scroll to position [0, 0]
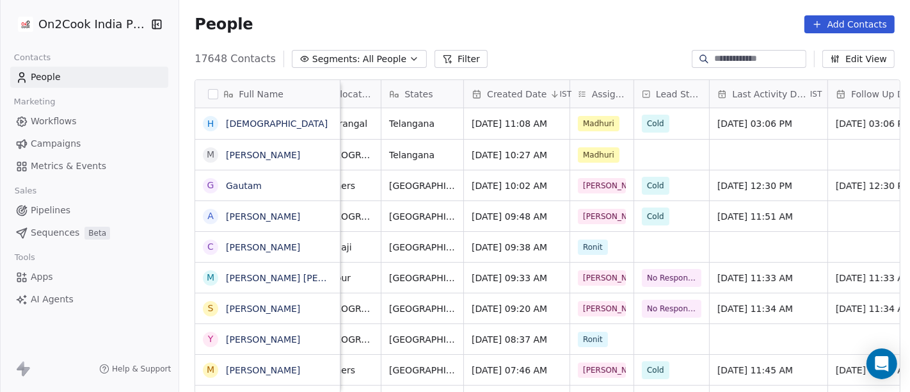
click at [716, 52] on input at bounding box center [759, 58] width 90 height 13
paste input "**********"
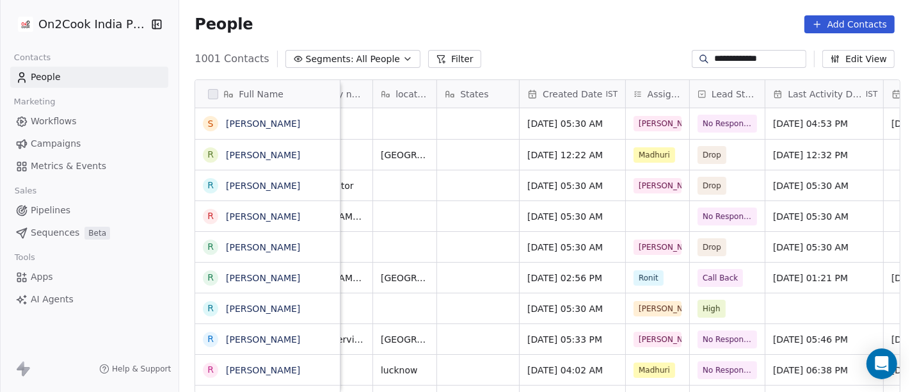
scroll to position [0, 234]
type input "**********"
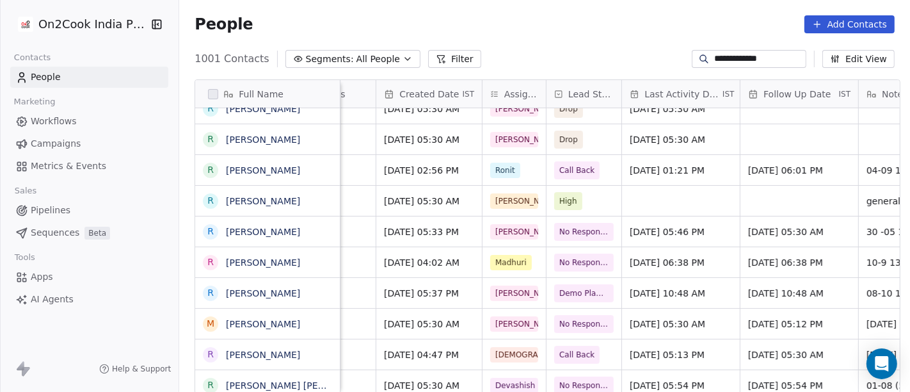
scroll to position [11, 377]
click at [676, 287] on span "[DATE] 10:48 AM" at bounding box center [669, 293] width 78 height 13
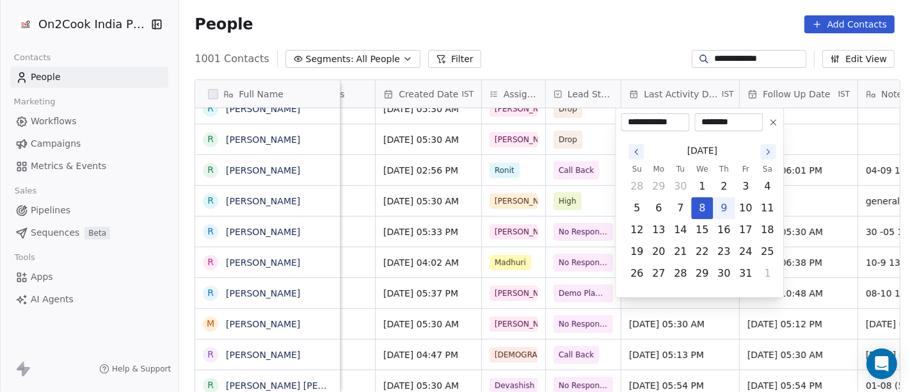
click at [719, 200] on button "9" at bounding box center [723, 208] width 20 height 20
type input "**********"
click at [576, 43] on html "**********" at bounding box center [455, 196] width 910 height 392
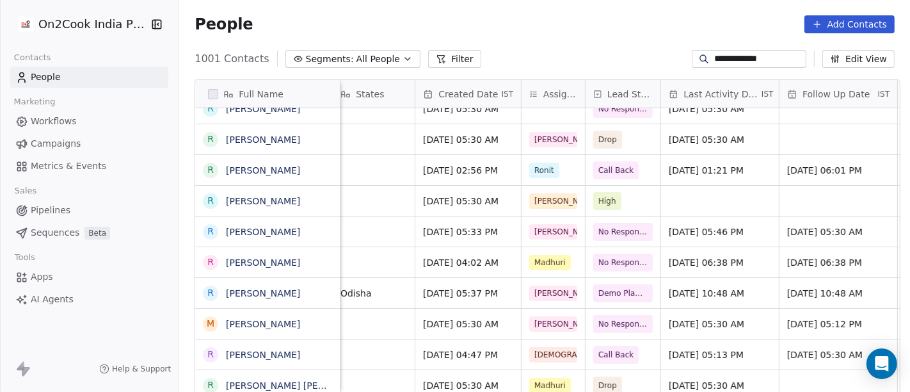
scroll to position [11, 338]
click at [599, 287] on span "Demo Planned" at bounding box center [627, 293] width 56 height 13
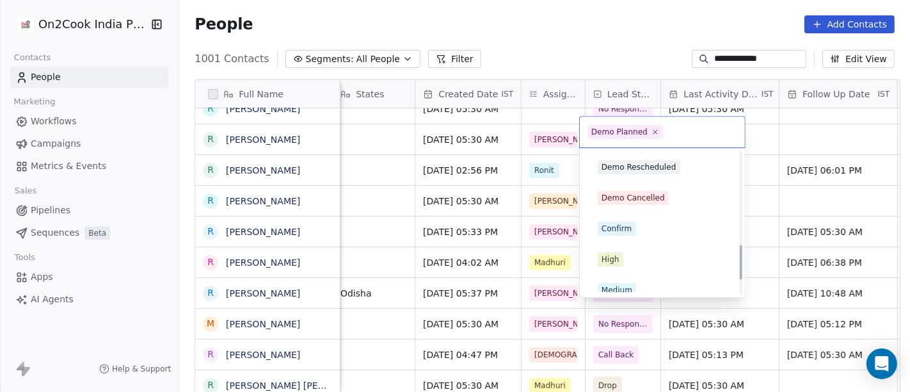
scroll to position [407, 0]
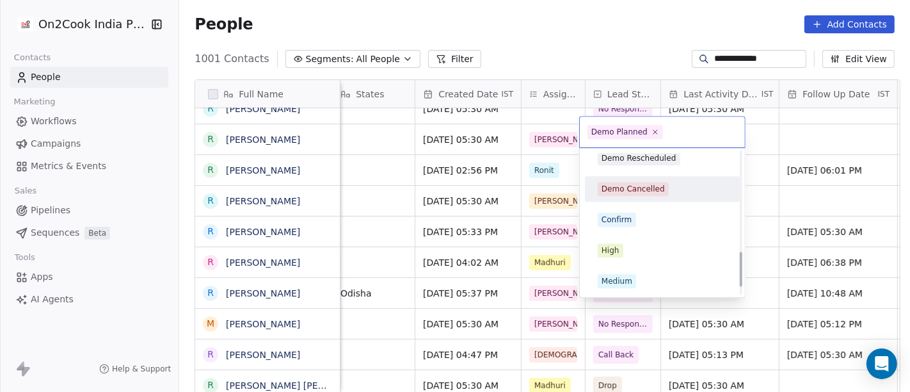
click at [637, 189] on div "Demo Cancelled" at bounding box center [632, 189] width 63 height 12
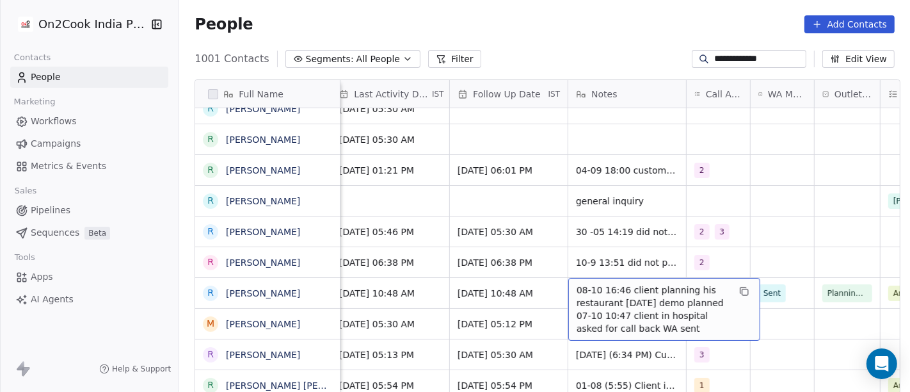
scroll to position [11, 667]
click at [602, 284] on span "08-10 16:46 client planning his restaurant [DATE] demo planned 07-10 10:47 clie…" at bounding box center [653, 308] width 152 height 51
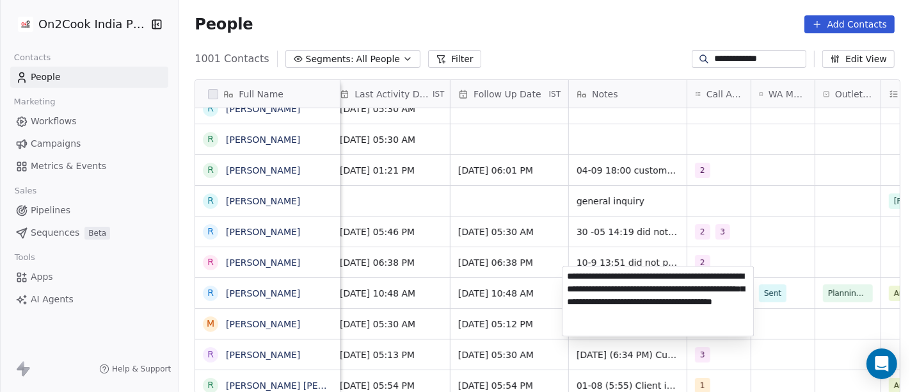
type textarea "**********"
click at [789, 228] on html "**********" at bounding box center [455, 196] width 910 height 392
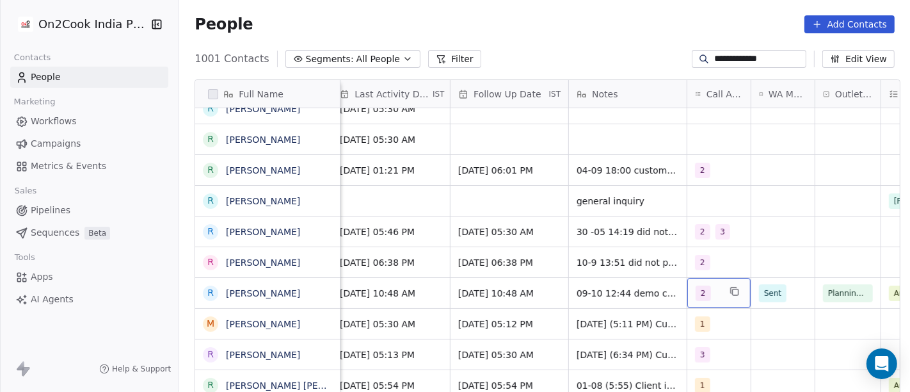
click at [720, 285] on div "2" at bounding box center [718, 293] width 63 height 30
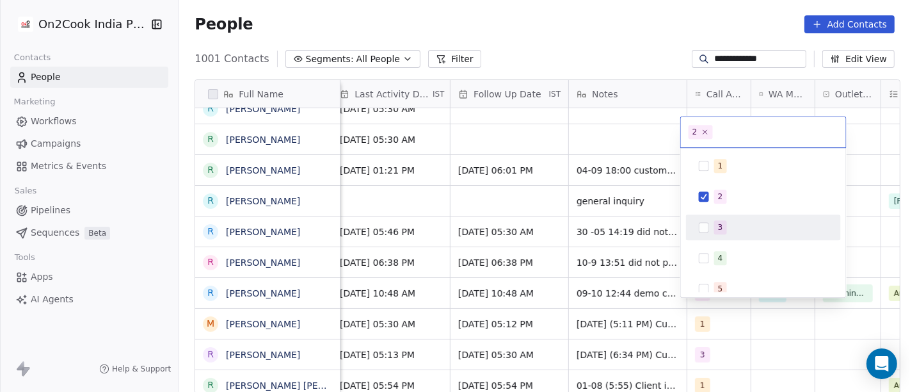
click at [716, 235] on div "3" at bounding box center [763, 227] width 145 height 20
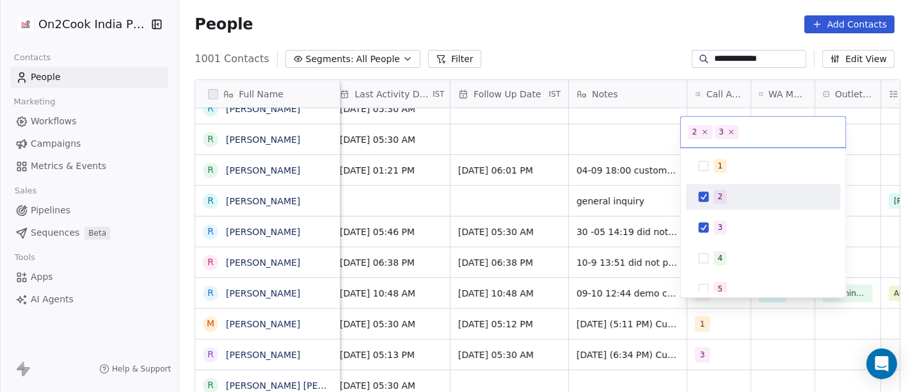
click at [720, 205] on div "2" at bounding box center [763, 196] width 145 height 20
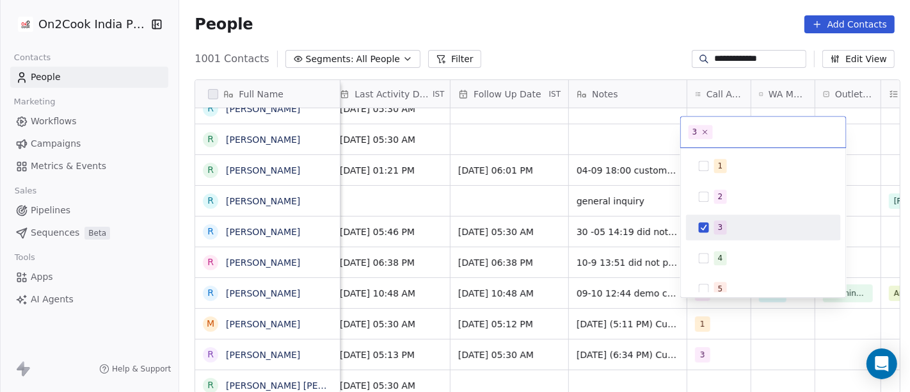
click at [885, 203] on html "**********" at bounding box center [455, 196] width 910 height 392
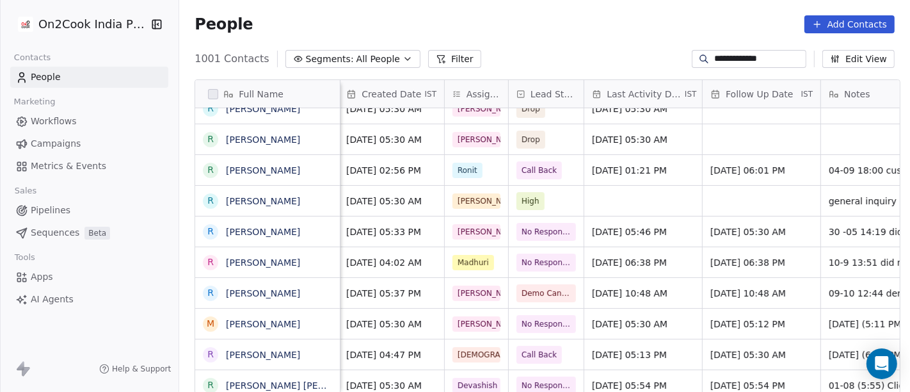
scroll to position [9, 414]
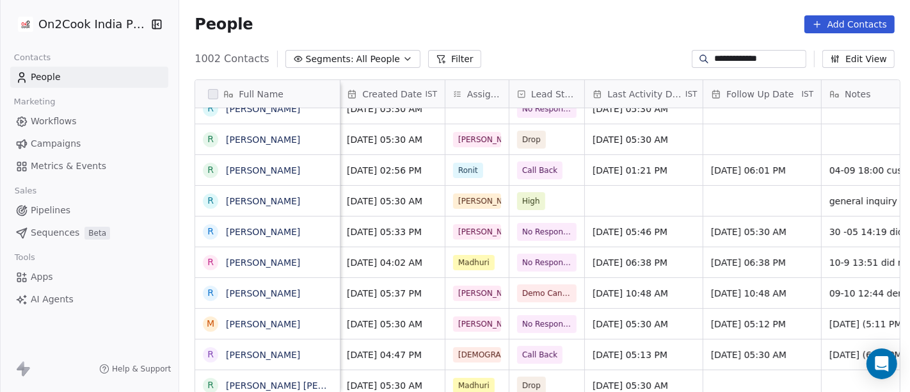
click at [740, 64] on input "**********" at bounding box center [759, 58] width 90 height 13
paste input "**********"
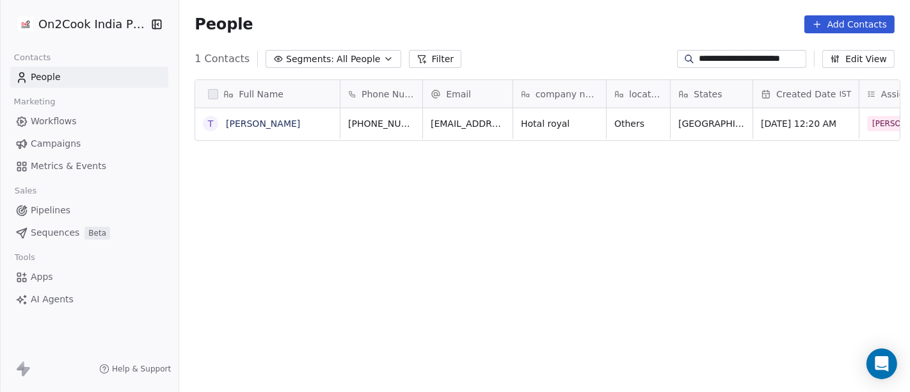
scroll to position [334, 726]
type input "**********"
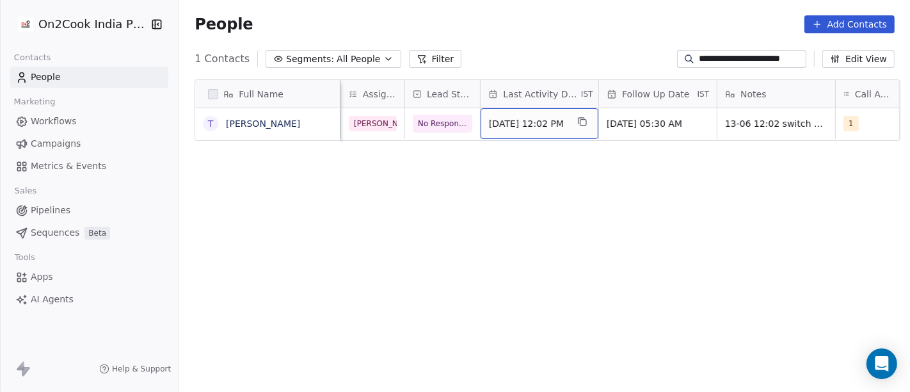
scroll to position [0, 519]
click at [549, 125] on span "[DATE] 12:02 PM" at bounding box center [527, 123] width 78 height 13
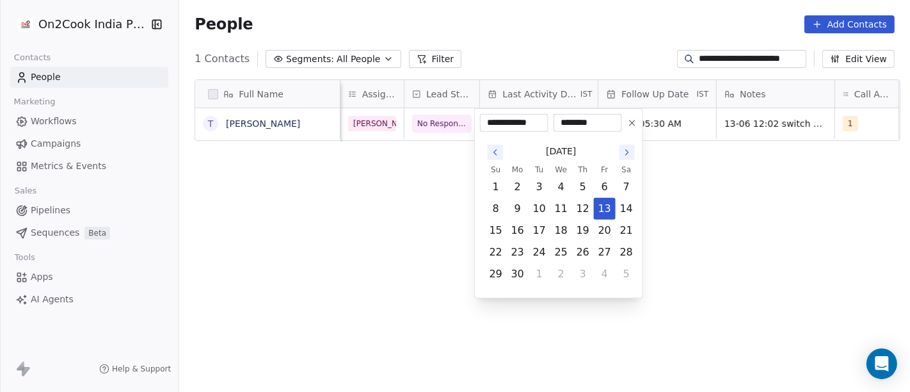
click at [633, 125] on icon at bounding box center [632, 123] width 10 height 10
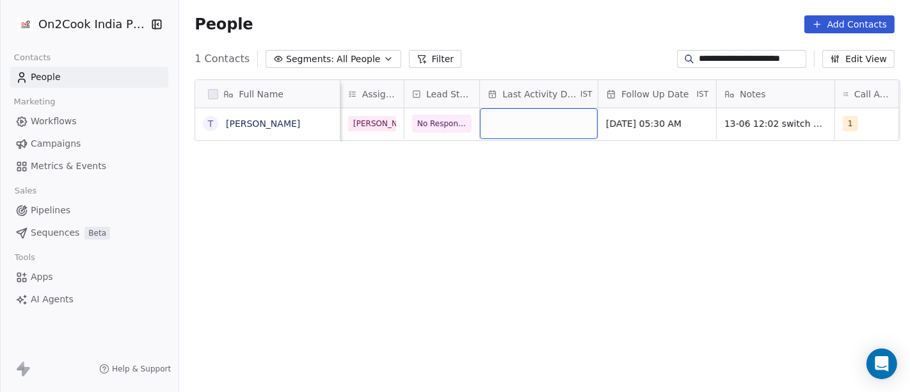
click at [521, 118] on div "grid" at bounding box center [539, 123] width 118 height 31
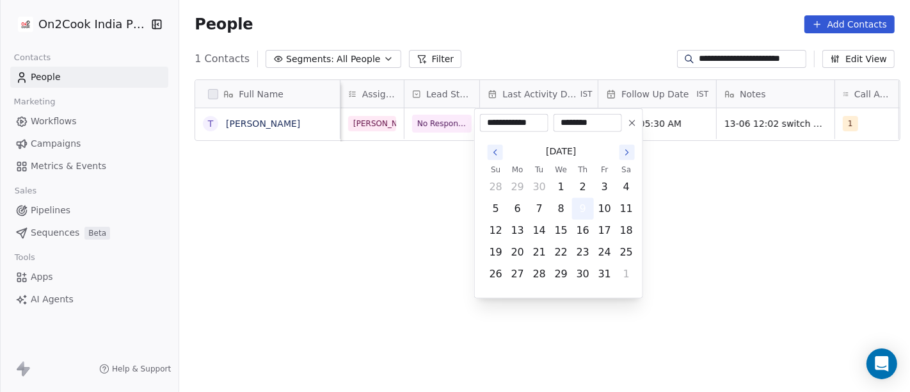
click at [577, 205] on button "9" at bounding box center [583, 208] width 20 height 20
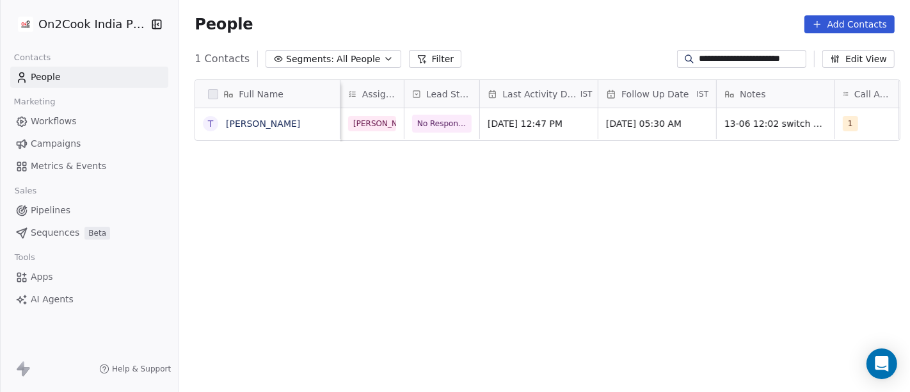
click at [702, 198] on html "**********" at bounding box center [455, 196] width 910 height 392
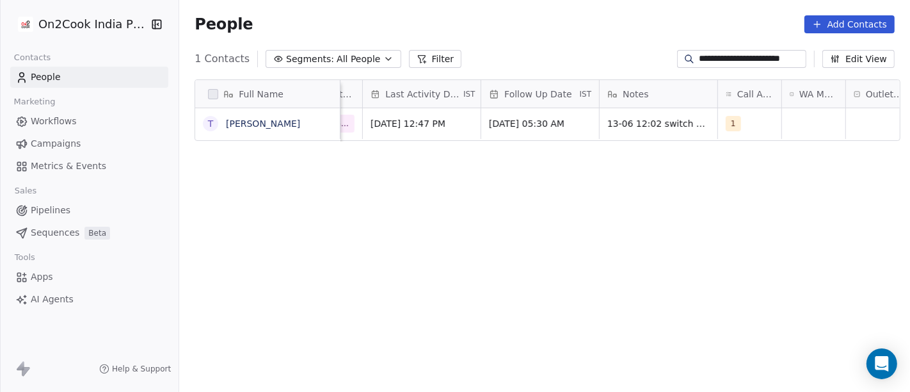
scroll to position [0, 647]
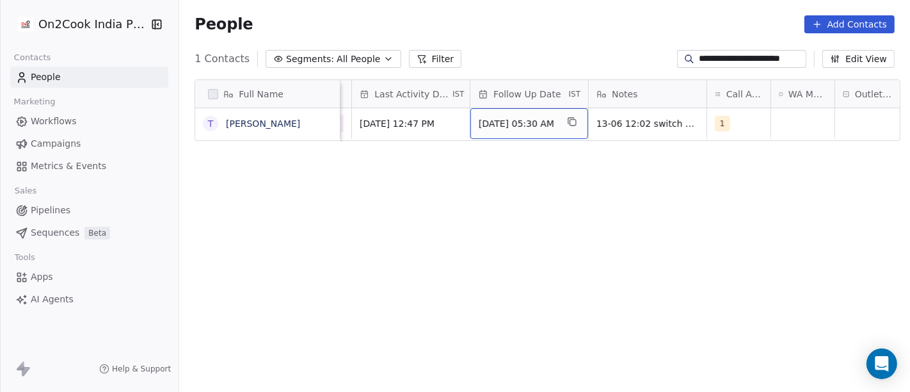
click at [517, 124] on span "[DATE] 05:30 AM" at bounding box center [518, 123] width 78 height 13
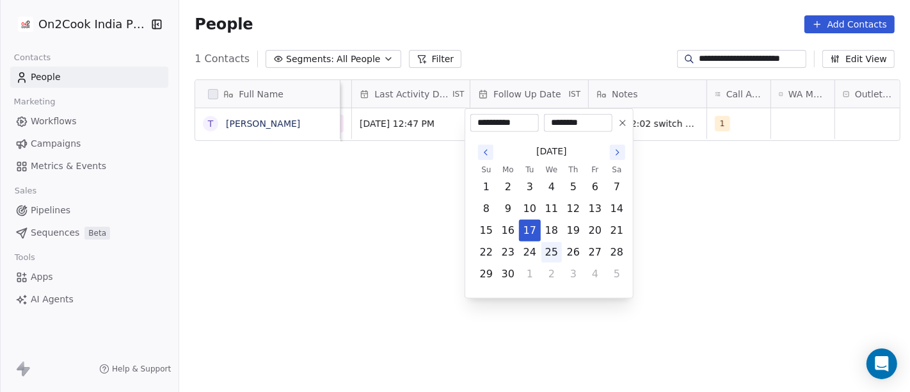
click at [541, 251] on button "25" at bounding box center [551, 252] width 20 height 20
click at [529, 246] on button "24" at bounding box center [530, 252] width 20 height 20
click at [628, 118] on button at bounding box center [622, 122] width 15 height 15
type input "**********"
type input "********"
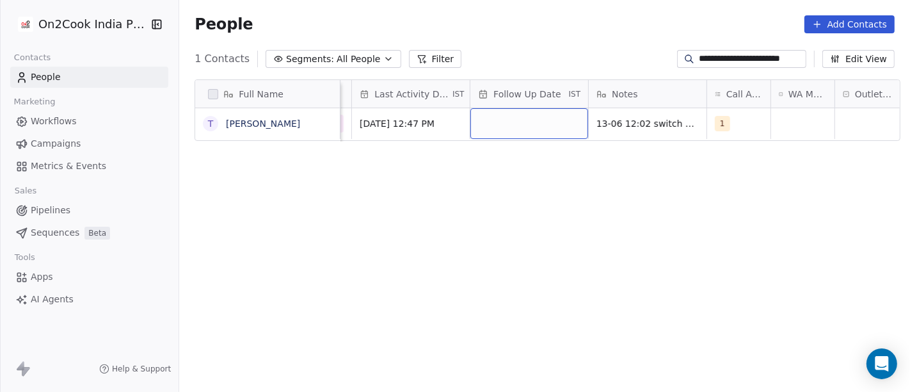
click at [505, 120] on div "grid" at bounding box center [529, 123] width 118 height 31
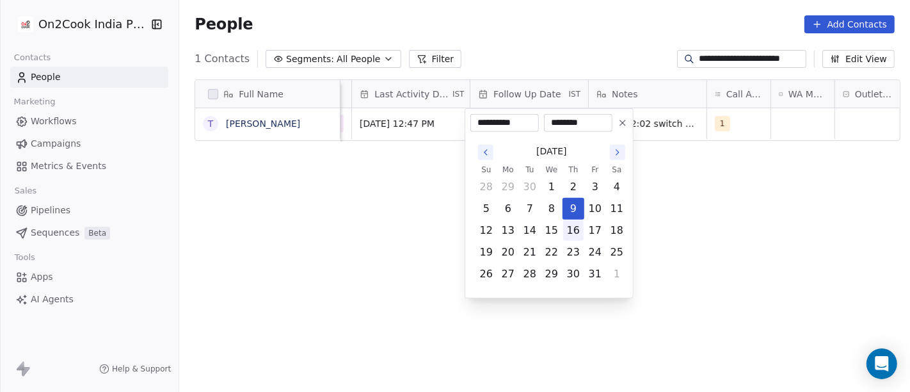
click at [571, 230] on button "16" at bounding box center [573, 230] width 20 height 20
type input "**********"
click at [679, 212] on html "**********" at bounding box center [455, 196] width 910 height 392
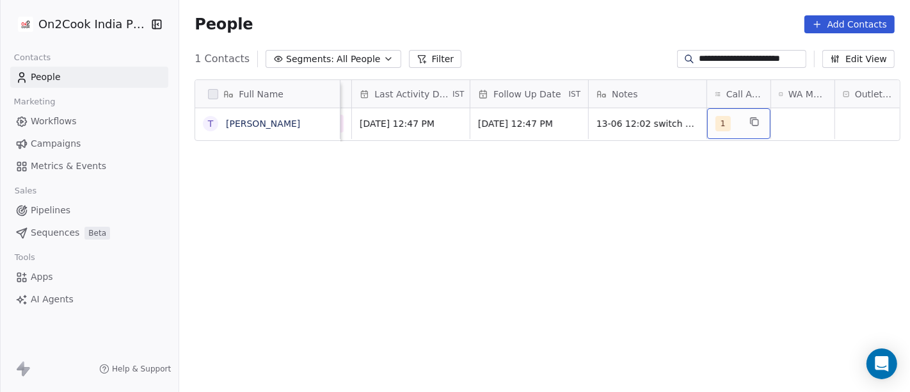
click at [731, 129] on div "1" at bounding box center [727, 123] width 24 height 15
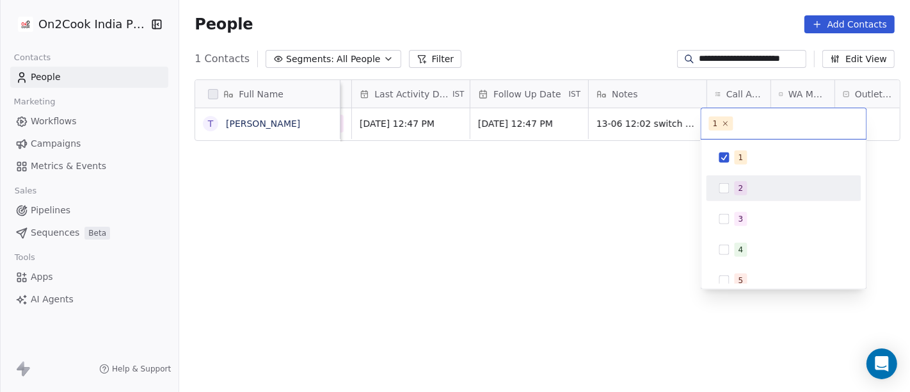
click at [740, 181] on span "2" at bounding box center [740, 188] width 13 height 14
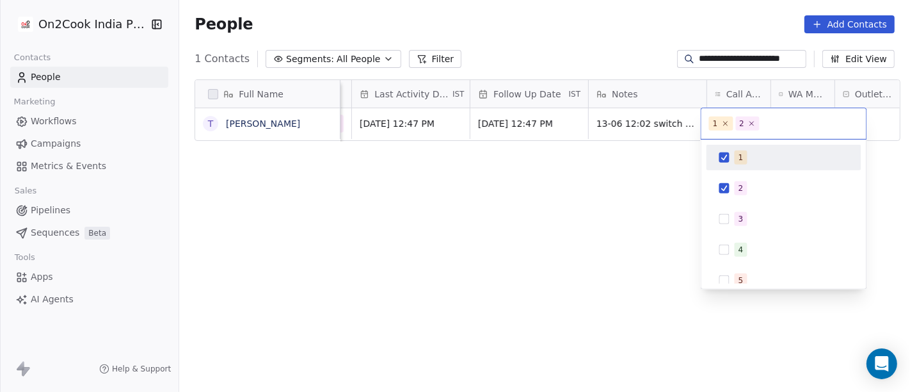
click at [738, 150] on span "1" at bounding box center [740, 157] width 13 height 14
click at [645, 173] on html "**********" at bounding box center [455, 196] width 910 height 392
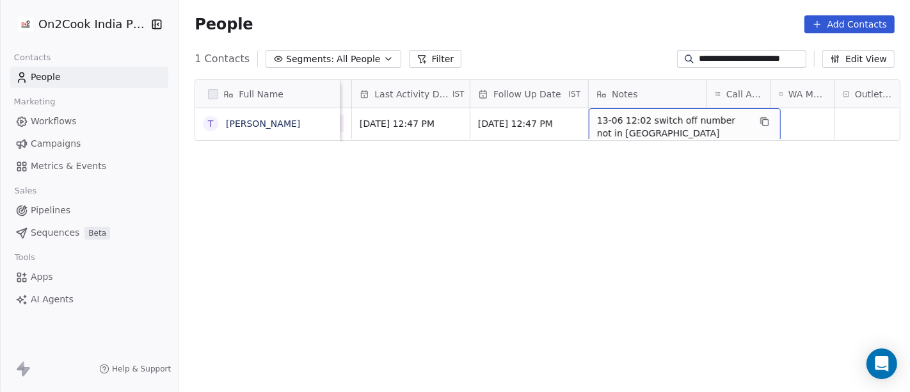
click at [657, 123] on span "13-06 12:02 switch off number not in [GEOGRAPHIC_DATA]" at bounding box center [673, 127] width 152 height 26
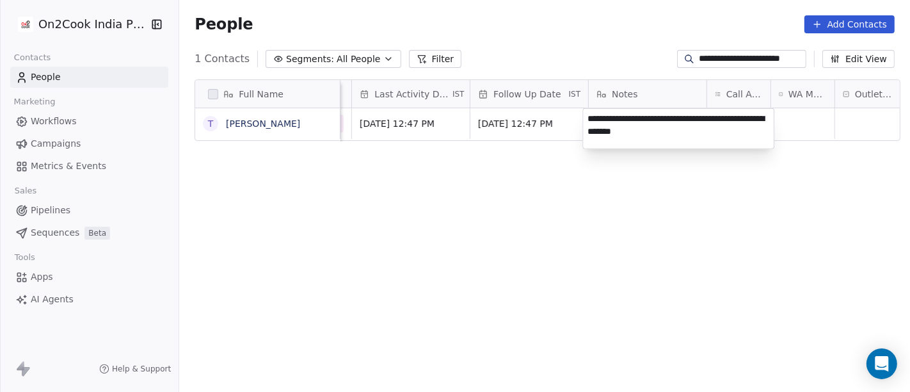
type textarea "**********"
click at [698, 224] on html "**********" at bounding box center [455, 196] width 910 height 392
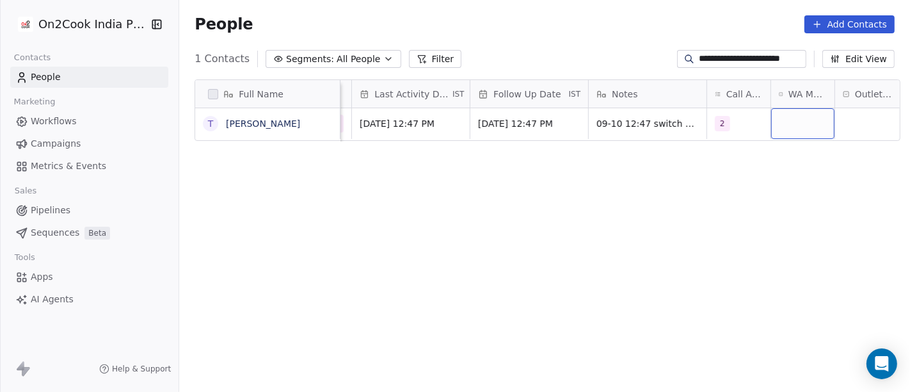
click at [784, 110] on div "grid" at bounding box center [802, 123] width 63 height 31
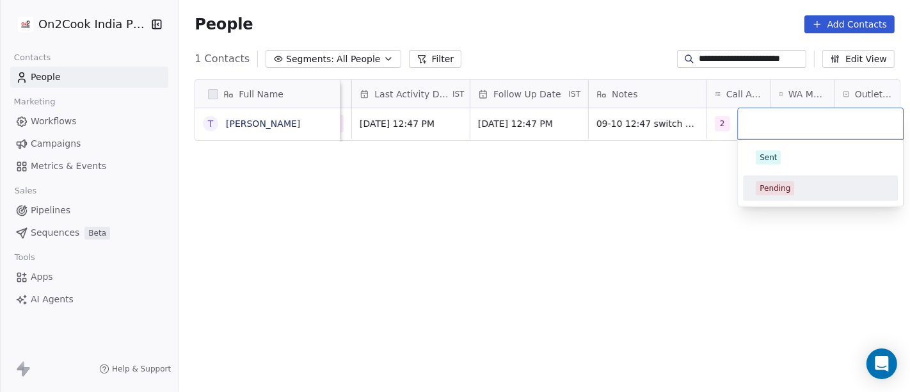
click at [793, 187] on div "Pending" at bounding box center [820, 188] width 129 height 14
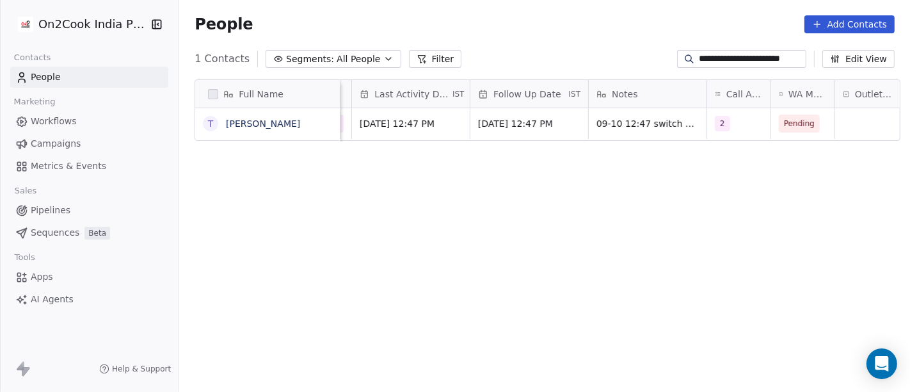
click at [665, 165] on div "Full Name T Tahir Andhi States Created Date IST Assignee Lead Status Last Activ…" at bounding box center [544, 241] width 731 height 345
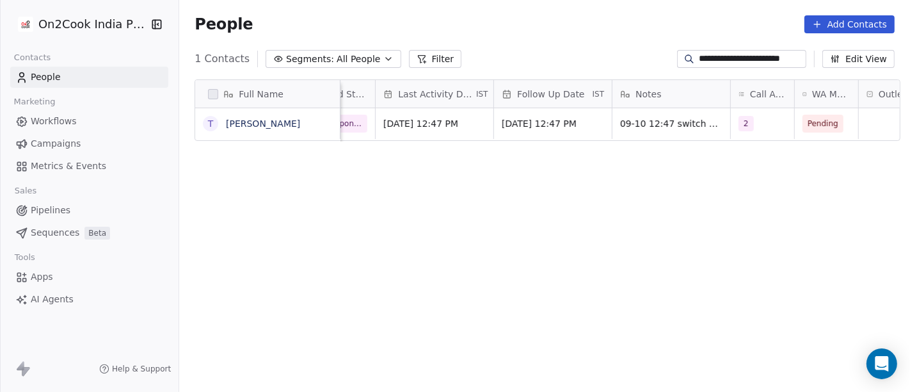
scroll to position [0, 630]
click at [504, 166] on div "Full Name T Tahir Andhi States Created Date IST Assignee Lead Status Last Activ…" at bounding box center [544, 241] width 731 height 345
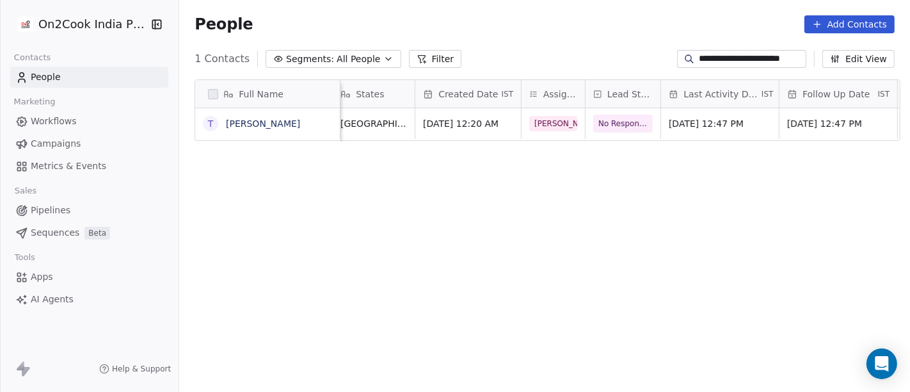
scroll to position [0, 338]
click at [458, 118] on span "Oct 09, 2025 12:20 AM" at bounding box center [461, 123] width 75 height 13
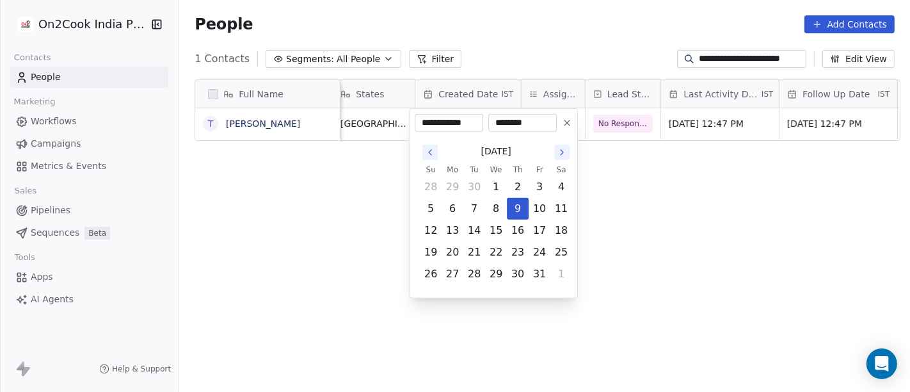
click at [429, 152] on icon "Go to the Previous Month" at bounding box center [430, 152] width 3 height 5
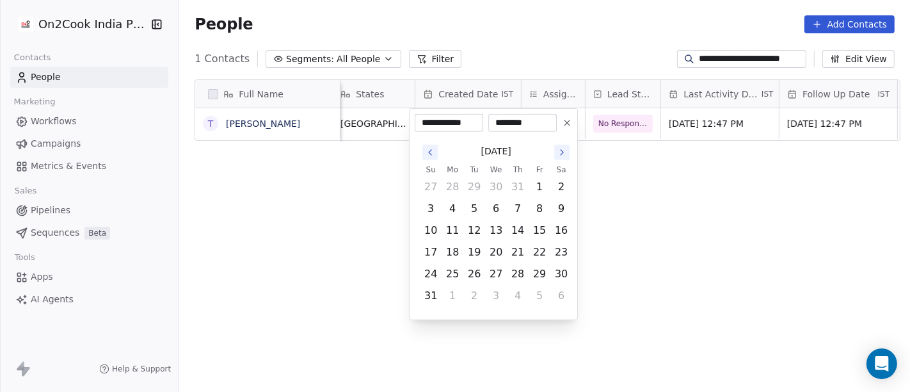
click at [429, 152] on icon "Go to the Previous Month" at bounding box center [430, 152] width 3 height 5
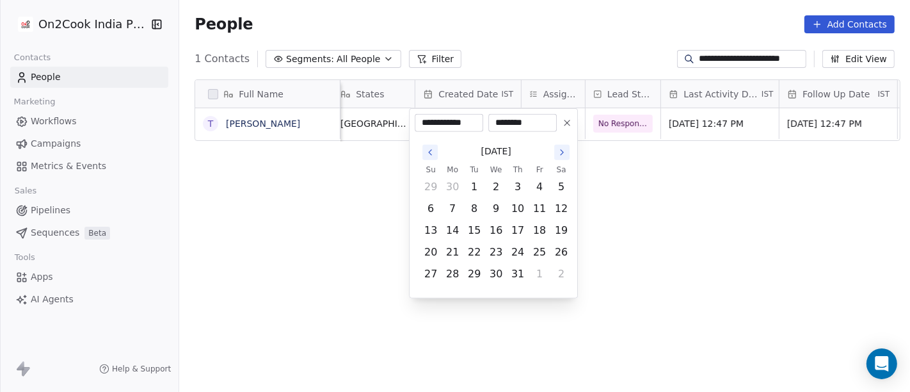
click at [429, 152] on icon "Go to the Previous Month" at bounding box center [430, 152] width 3 height 5
click at [538, 209] on button "13" at bounding box center [539, 208] width 20 height 20
type input "**********"
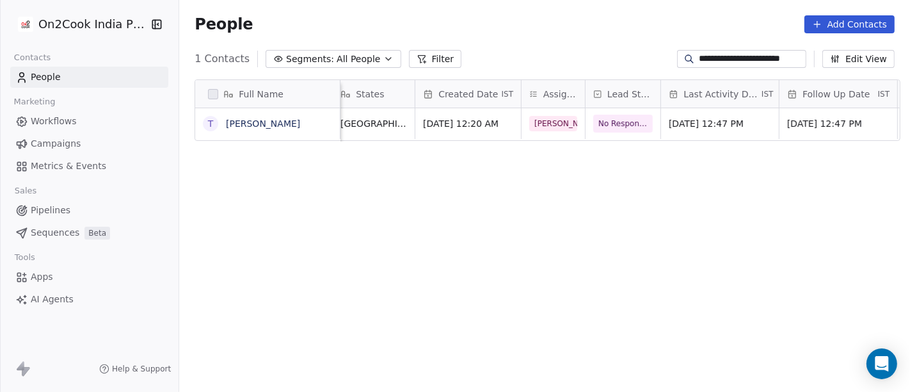
click at [651, 201] on html "**********" at bounding box center [455, 196] width 910 height 392
click at [740, 54] on input "**********" at bounding box center [751, 58] width 105 height 13
paste input
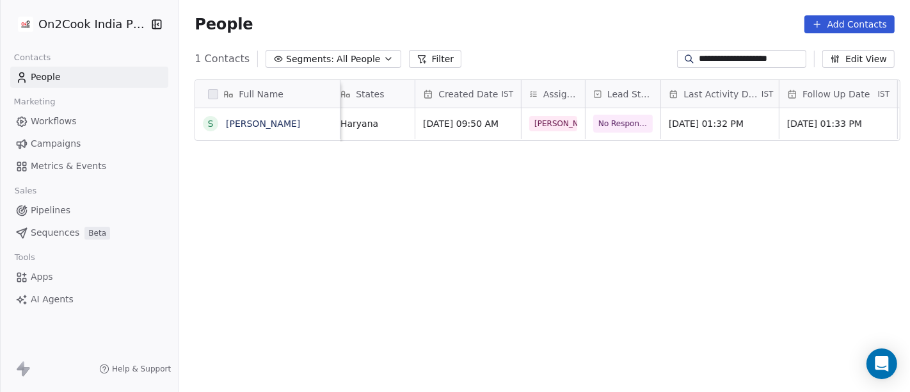
type input "**********"
click at [618, 119] on span "No Response" at bounding box center [624, 123] width 50 height 13
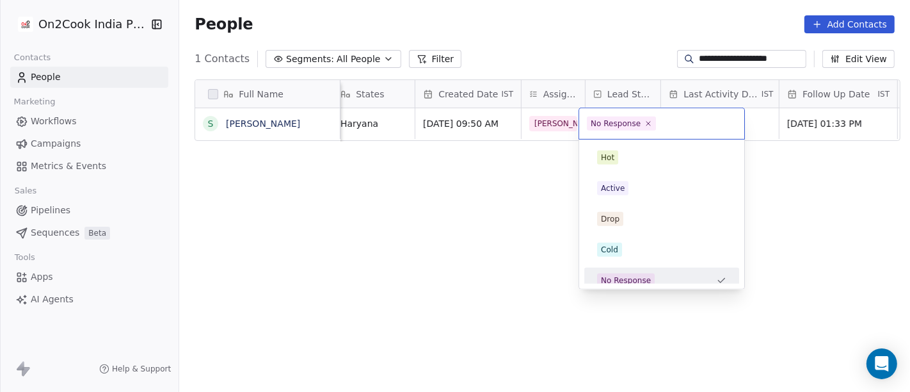
scroll to position [9, 0]
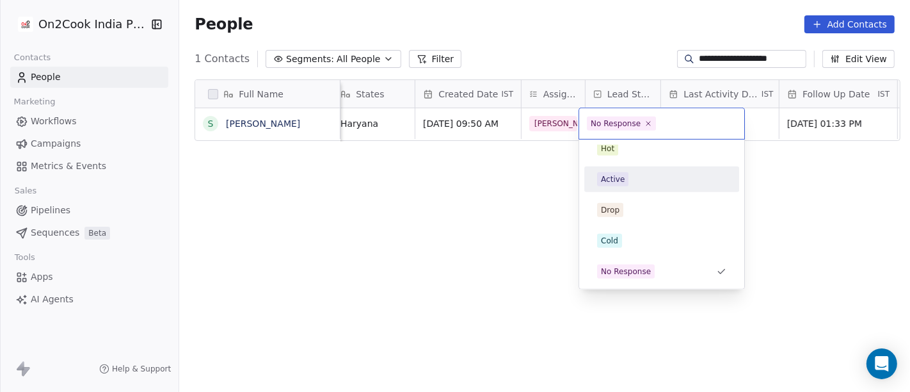
click at [640, 176] on div "Active" at bounding box center [661, 179] width 129 height 14
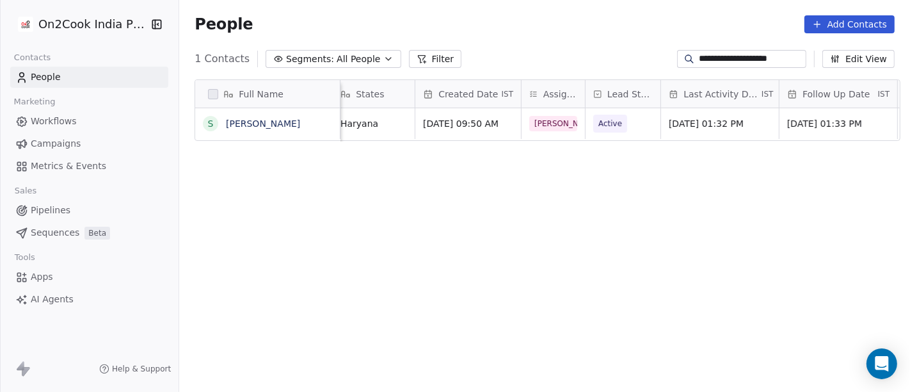
click at [477, 195] on div "Full Name s shivani singh Email company name location States Created Date IST A…" at bounding box center [544, 241] width 731 height 345
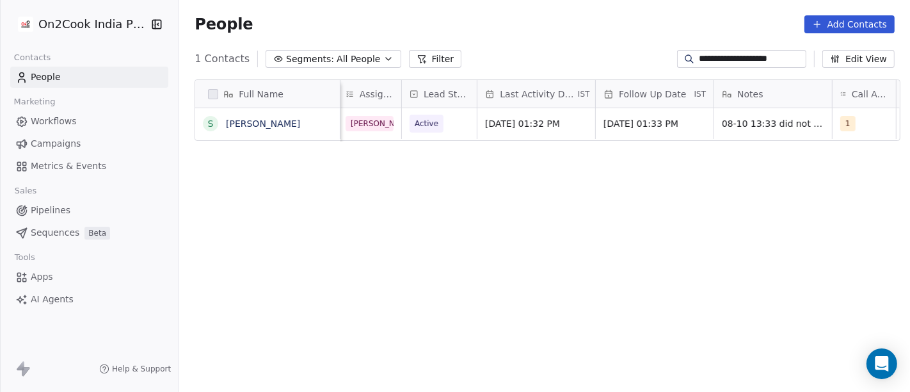
scroll to position [0, 523]
click at [512, 132] on div "Oct 08, 2025 01:32 PM" at bounding box center [535, 123] width 118 height 31
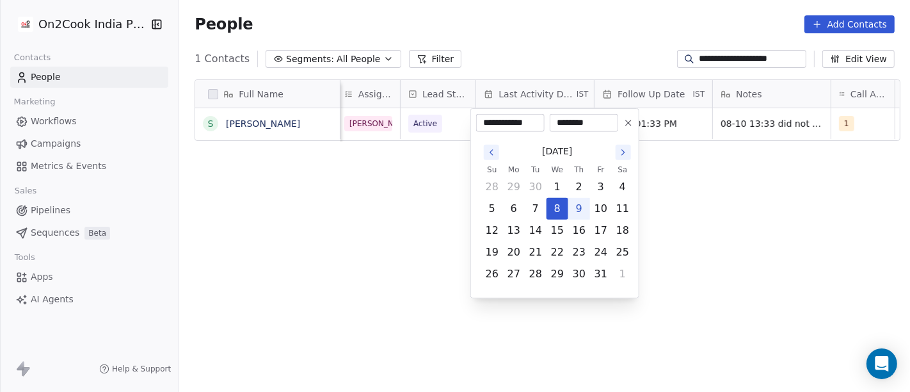
click at [579, 212] on button "9" at bounding box center [579, 208] width 20 height 20
type input "**********"
click at [778, 205] on html "**********" at bounding box center [455, 196] width 910 height 392
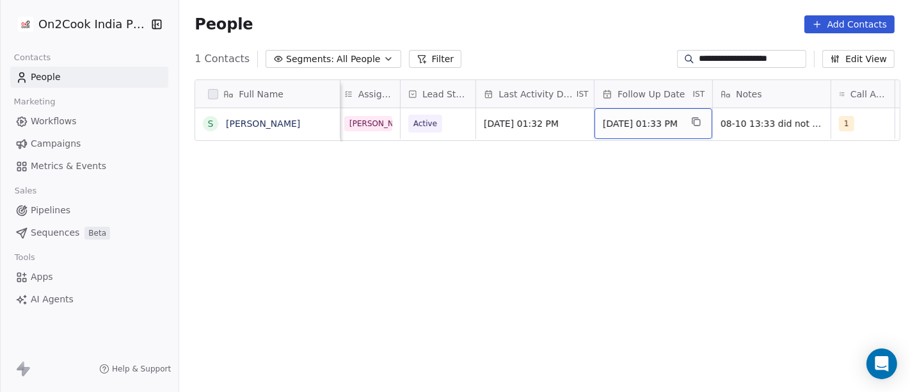
click at [640, 118] on span "Oct 15, 2025 01:33 PM" at bounding box center [642, 123] width 78 height 13
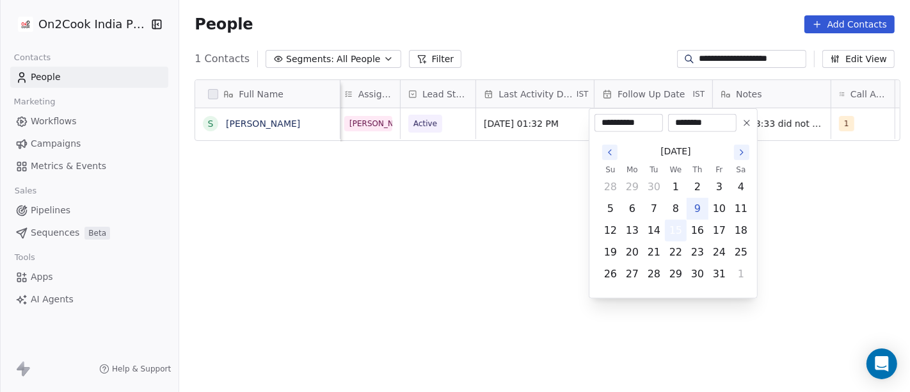
click at [676, 225] on button "15" at bounding box center [675, 230] width 20 height 20
click at [850, 203] on html "**********" at bounding box center [455, 196] width 910 height 392
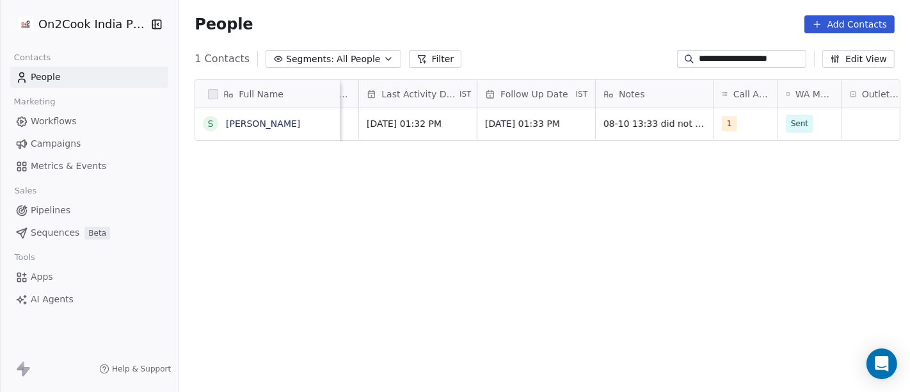
scroll to position [0, 640]
click at [733, 123] on div "1" at bounding box center [734, 123] width 24 height 15
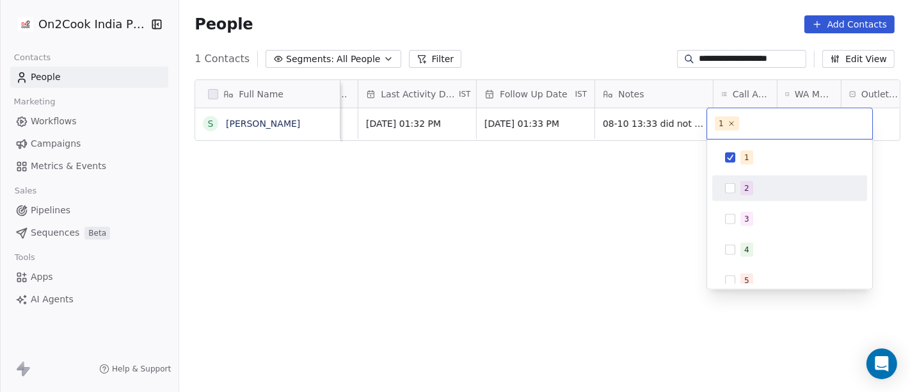
click at [772, 186] on div "2" at bounding box center [797, 188] width 114 height 14
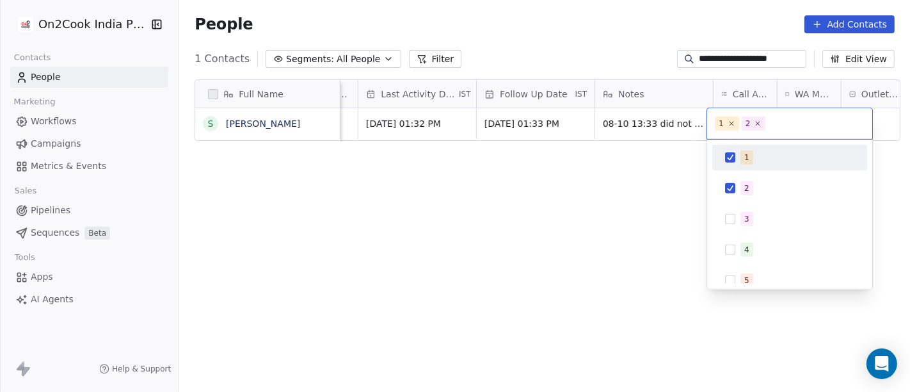
click at [758, 161] on div "1" at bounding box center [797, 157] width 114 height 14
click at [679, 166] on html "**********" at bounding box center [455, 196] width 910 height 392
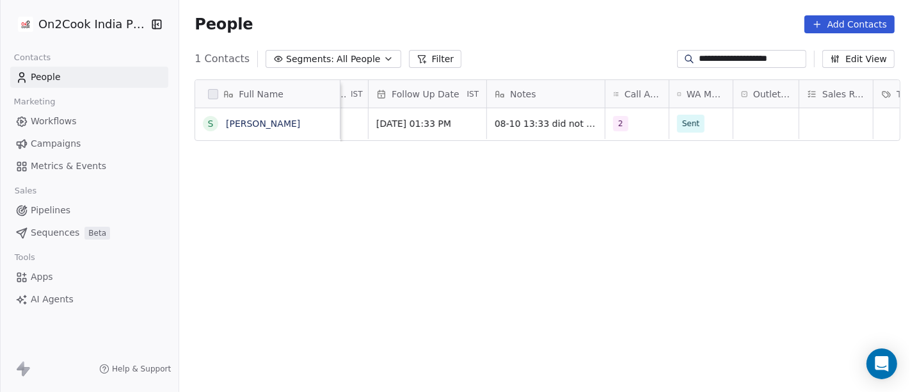
scroll to position [0, 749]
click at [760, 122] on div "grid" at bounding box center [765, 123] width 65 height 31
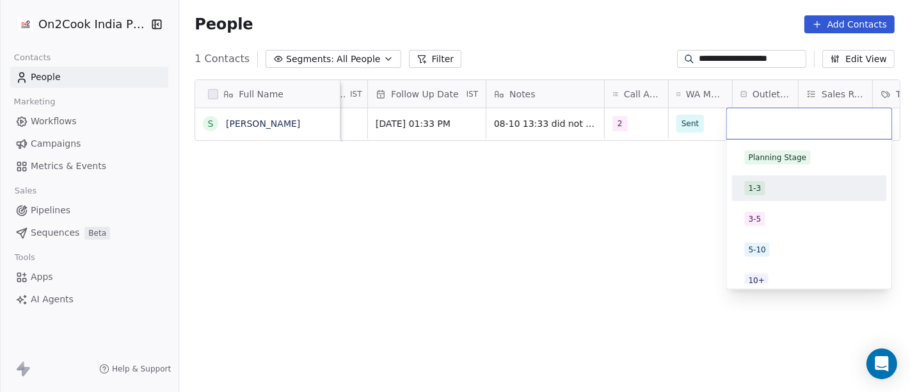
click at [776, 182] on div "1-3" at bounding box center [809, 188] width 129 height 14
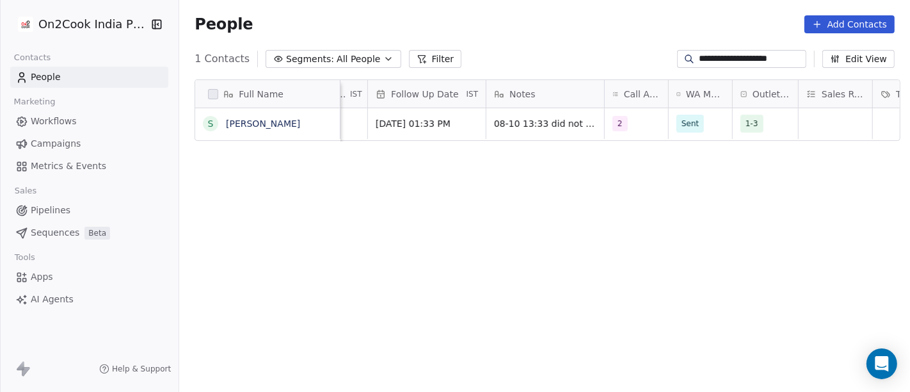
click at [627, 191] on div "Full Name s shivani singh Created Date IST Assignee Lead Status Last Activity D…" at bounding box center [544, 241] width 731 height 345
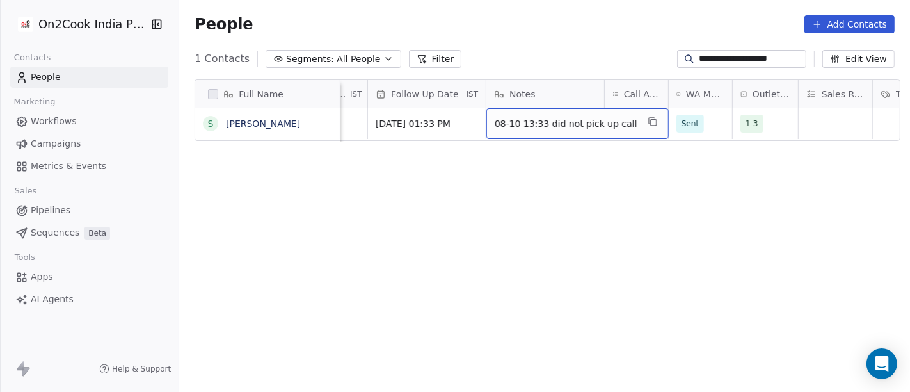
click at [557, 127] on span "08-10 13:33 did not pick up call" at bounding box center [566, 123] width 143 height 13
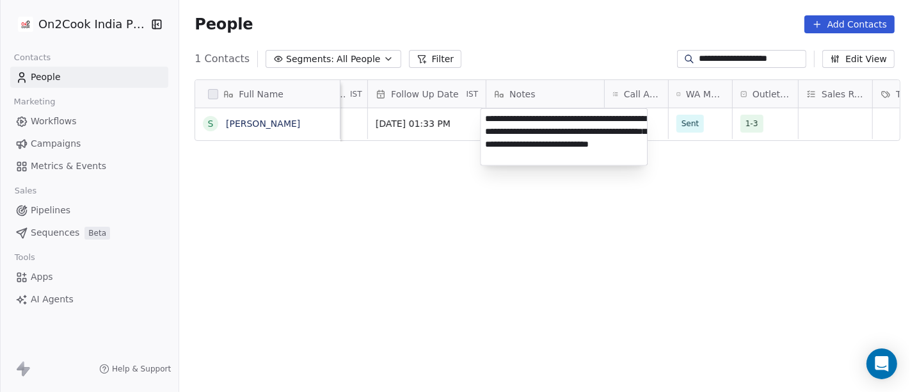
type textarea "**********"
click at [658, 220] on html "**********" at bounding box center [455, 196] width 910 height 392
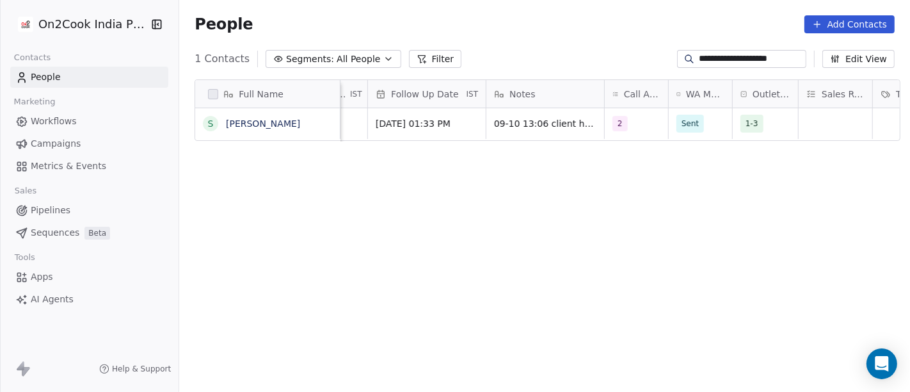
click at [737, 61] on input "**********" at bounding box center [751, 58] width 105 height 13
paste input
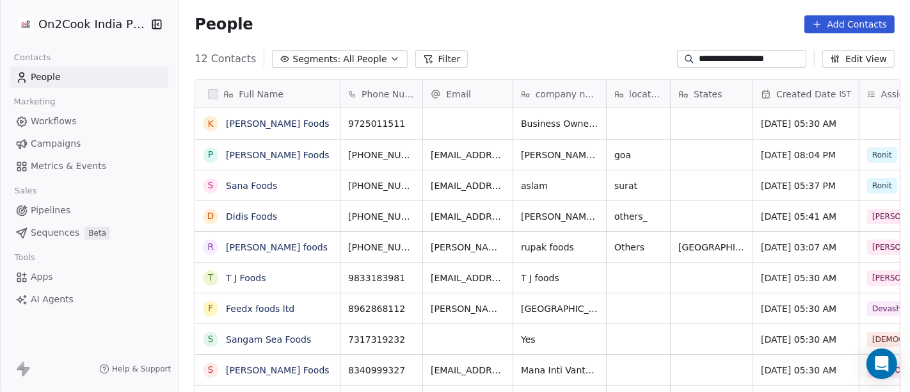
scroll to position [334, 726]
click at [724, 58] on input "**********" at bounding box center [751, 58] width 105 height 13
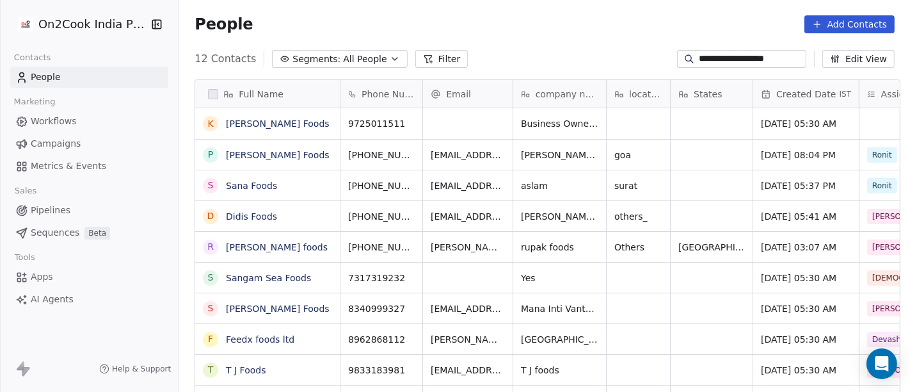
paste input "**"
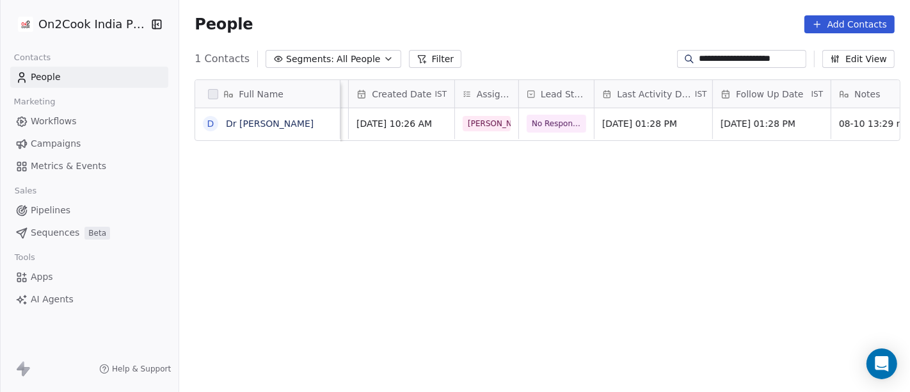
scroll to position [0, 406]
type input "**********"
click at [536, 125] on span "No Response" at bounding box center [555, 123] width 50 height 13
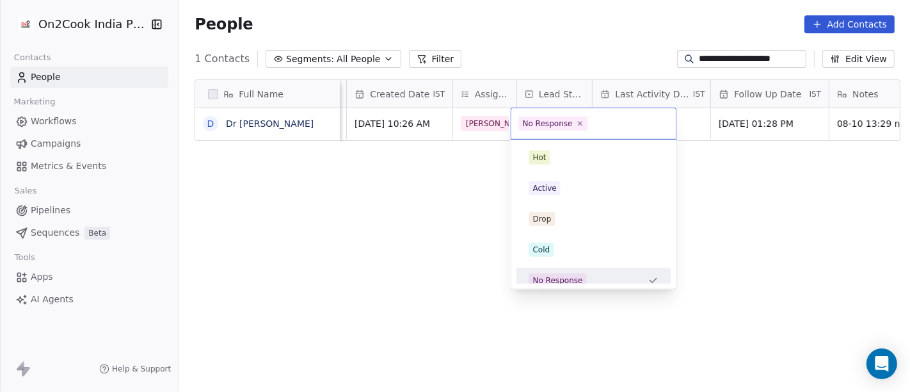
scroll to position [9, 0]
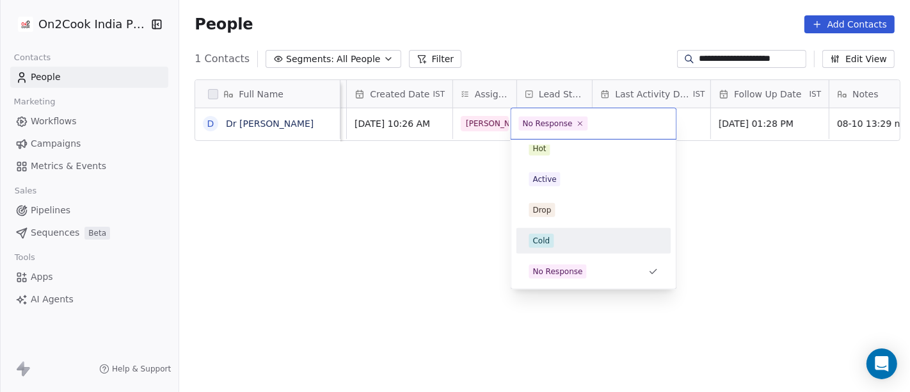
click at [546, 237] on div "Cold" at bounding box center [541, 241] width 17 height 12
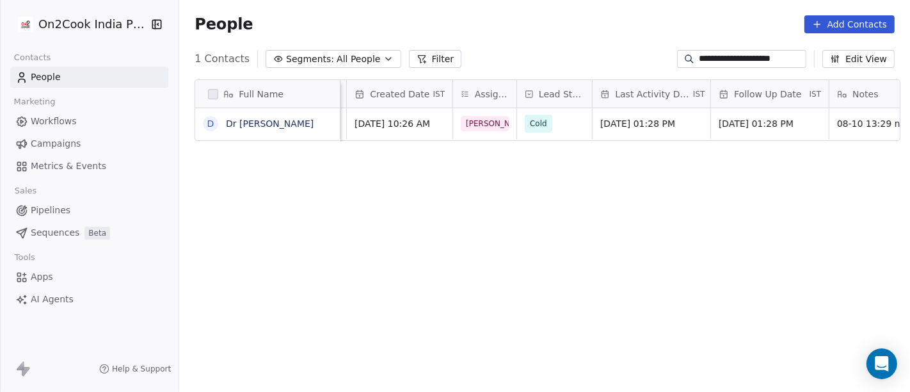
click at [697, 191] on div "Full Name D Dr Vijay Acharya Email company name location States Created Date IS…" at bounding box center [544, 241] width 731 height 345
click at [649, 109] on div "Oct 08, 2025 01:28 PM" at bounding box center [651, 123] width 118 height 31
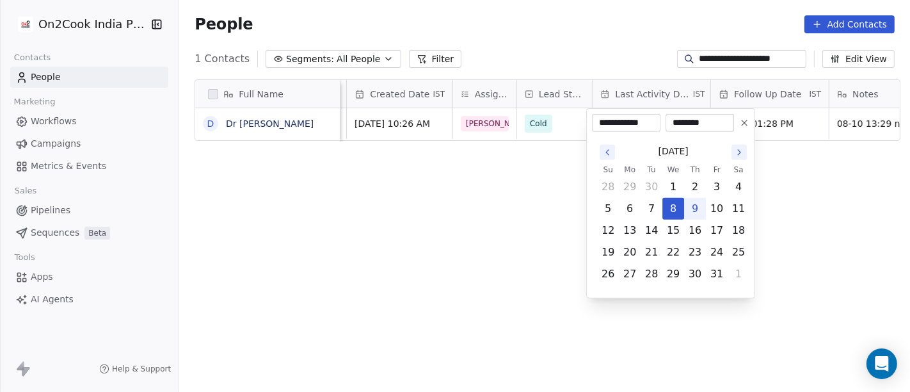
click at [696, 208] on button "9" at bounding box center [695, 208] width 20 height 20
type input "**********"
click at [552, 216] on html "**********" at bounding box center [455, 196] width 910 height 392
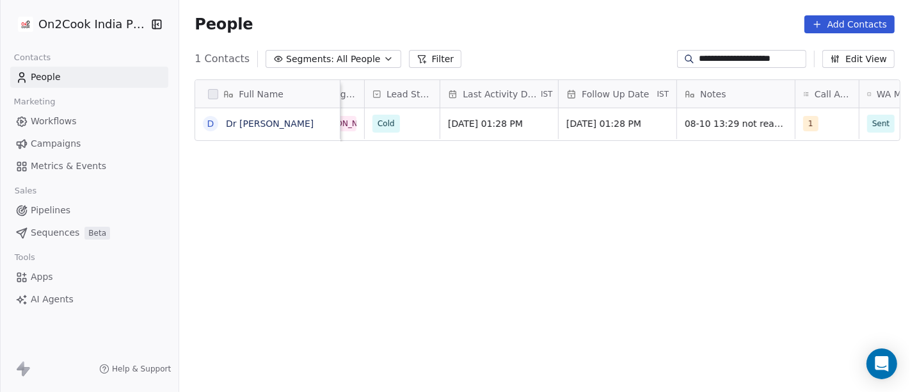
scroll to position [0, 561]
click at [499, 122] on span "Oct 09, 2025 01:28 PM" at bounding box center [485, 123] width 78 height 13
click at [674, 216] on html "**********" at bounding box center [455, 196] width 910 height 392
click at [587, 129] on span "Oct 15, 2025 01:28 PM" at bounding box center [603, 123] width 78 height 13
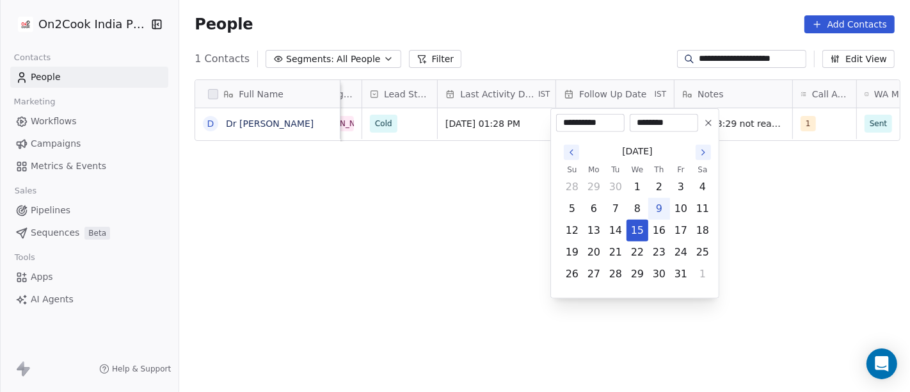
click at [713, 120] on icon at bounding box center [708, 123] width 10 height 10
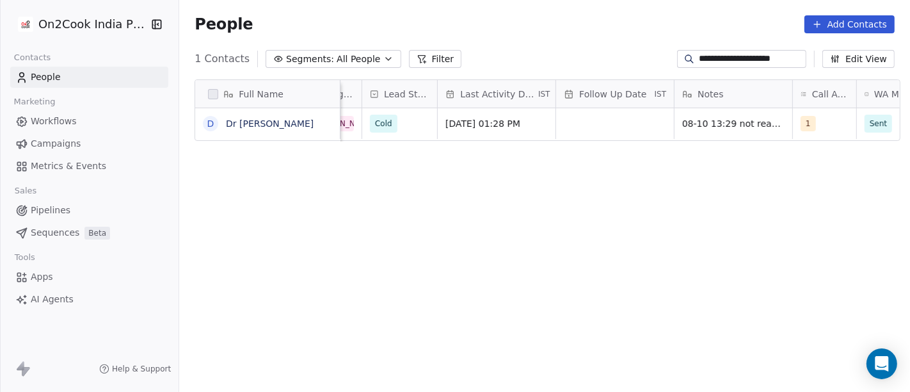
click at [755, 182] on div "Full Name D Dr Vijay Acharya location States Created Date IST Assignee Lead Sta…" at bounding box center [544, 241] width 731 height 345
click at [816, 120] on div "1" at bounding box center [813, 123] width 24 height 15
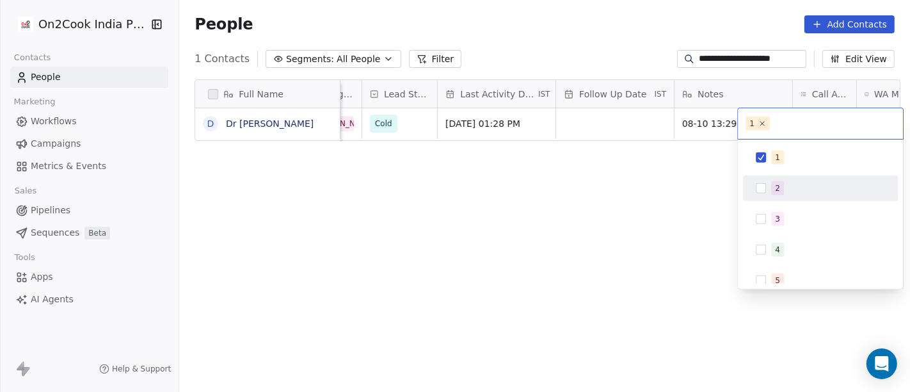
click at [782, 190] on span "2" at bounding box center [777, 188] width 13 height 14
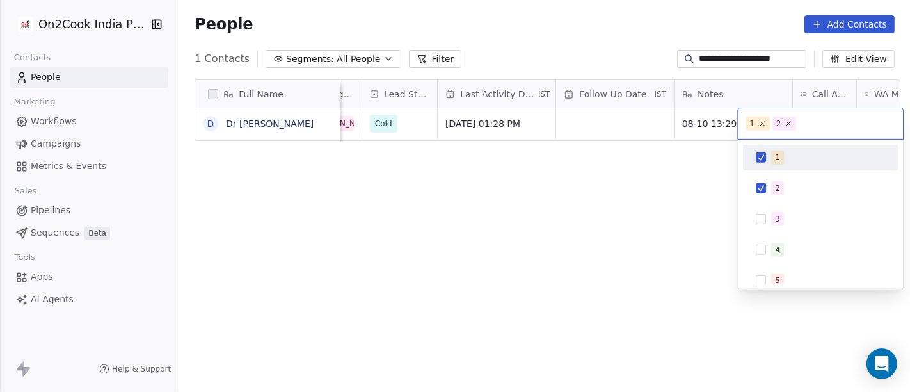
click at [781, 158] on span "1" at bounding box center [777, 157] width 13 height 14
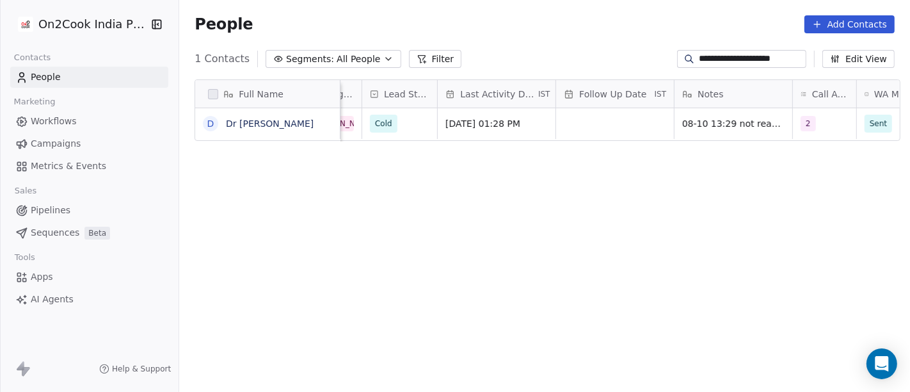
click at [660, 179] on html "**********" at bounding box center [455, 196] width 910 height 392
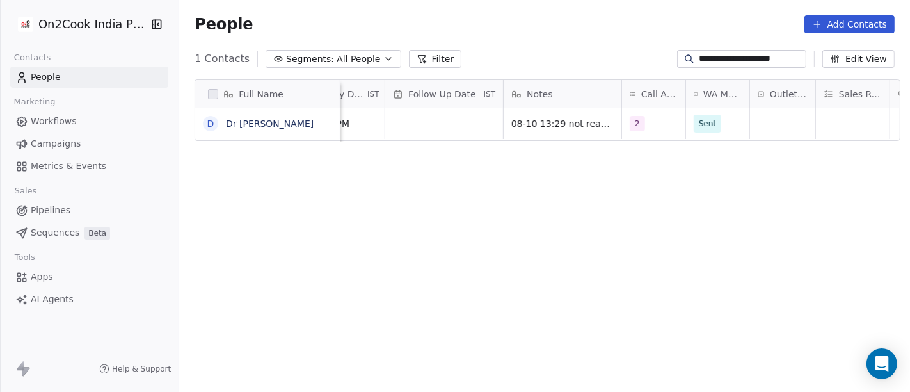
scroll to position [0, 731]
click at [569, 125] on span "08-10 13:29 not reachable" at bounding box center [571, 123] width 119 height 13
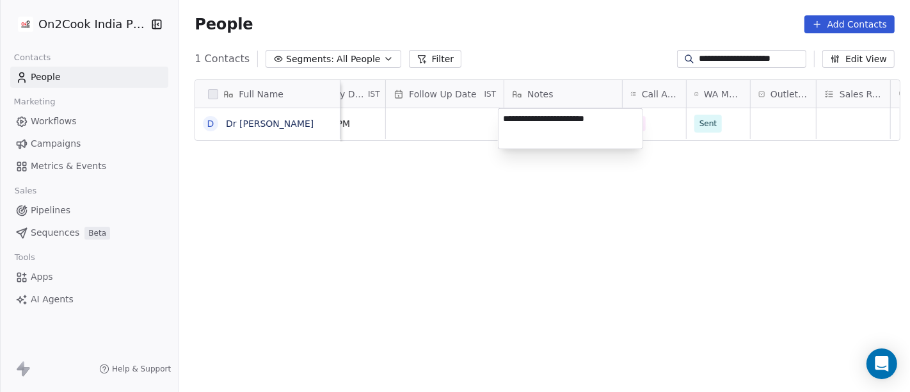
click at [569, 125] on textarea "**********" at bounding box center [570, 129] width 144 height 40
type textarea "**********"
click at [456, 184] on html "**********" at bounding box center [455, 196] width 910 height 392
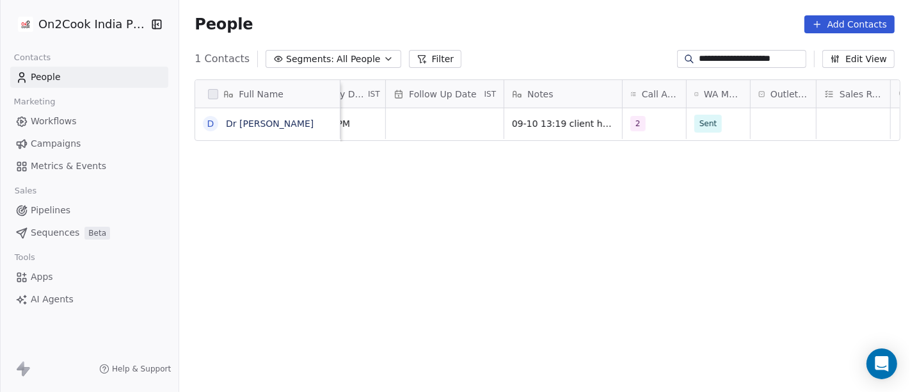
click at [572, 223] on html "**********" at bounding box center [455, 196] width 910 height 392
click at [531, 175] on div "Full Name D Dr Vijay Acharya Created Date IST Assignee Lead Status Last Activit…" at bounding box center [544, 241] width 731 height 345
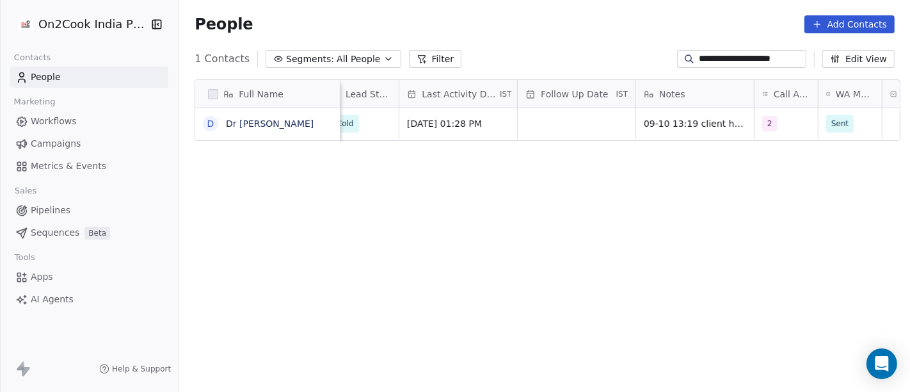
scroll to position [0, 552]
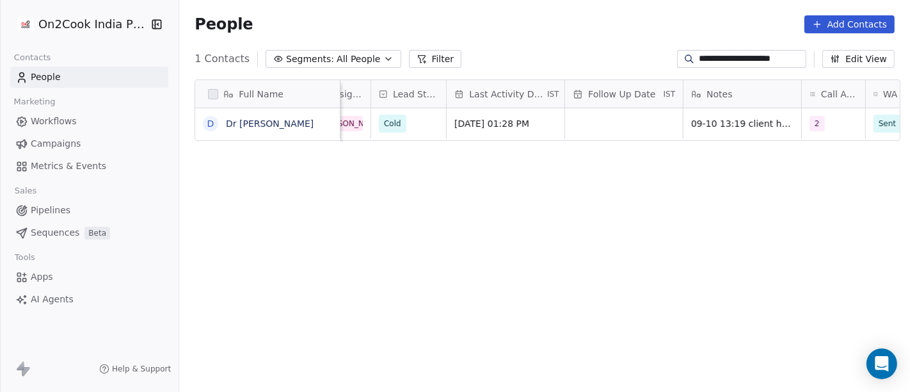
click at [730, 65] on div "**********" at bounding box center [742, 59] width 130 height 18
click at [729, 62] on input "**********" at bounding box center [751, 58] width 105 height 13
paste input "**"
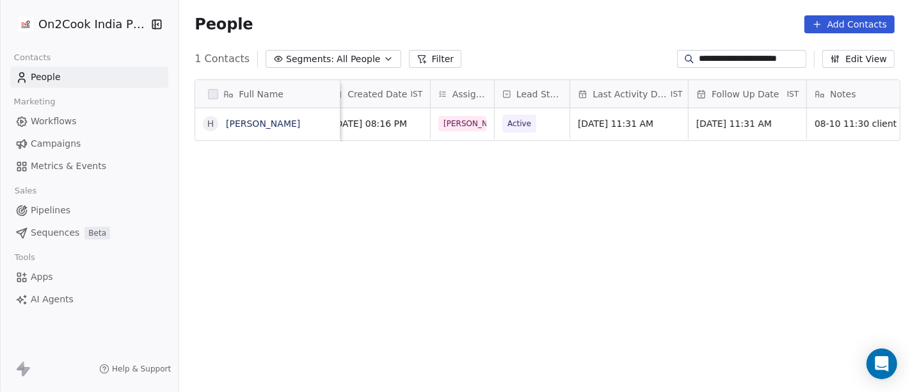
scroll to position [0, 455]
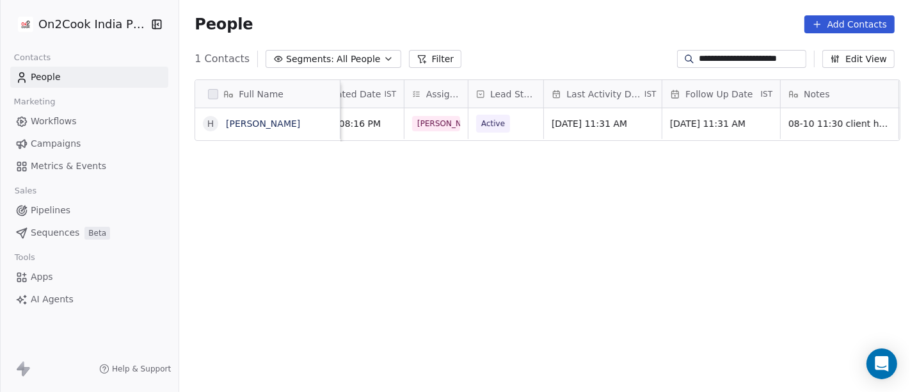
type input "**********"
click at [507, 121] on div "Active" at bounding box center [505, 123] width 75 height 31
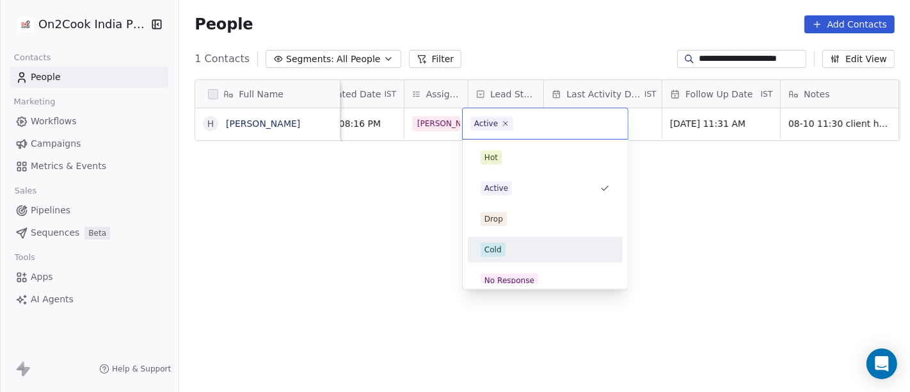
click at [548, 251] on div "Cold" at bounding box center [544, 249] width 129 height 14
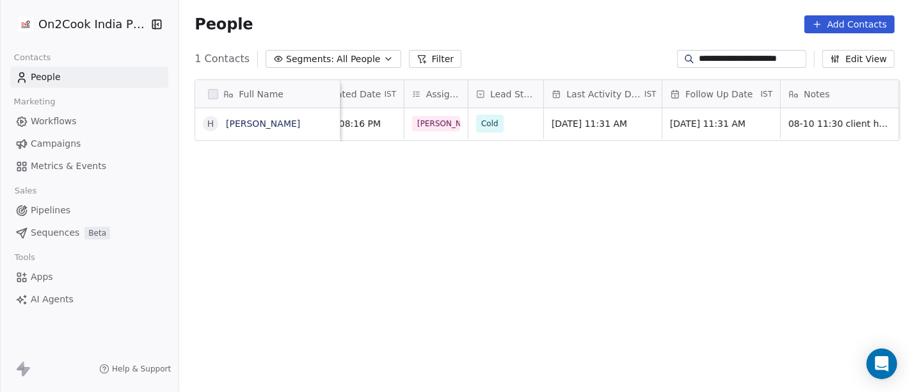
click at [674, 194] on div "Full Name H Hitesh Gogwani company name location States Created Date IST Assign…" at bounding box center [544, 241] width 731 height 345
click at [617, 118] on span "[DATE] 11:31 AM" at bounding box center [591, 123] width 78 height 13
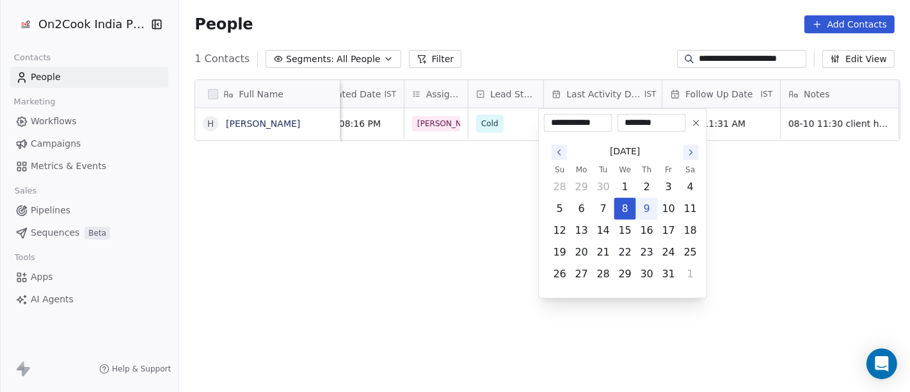
click at [647, 207] on button "9" at bounding box center [647, 208] width 20 height 20
type input "**********"
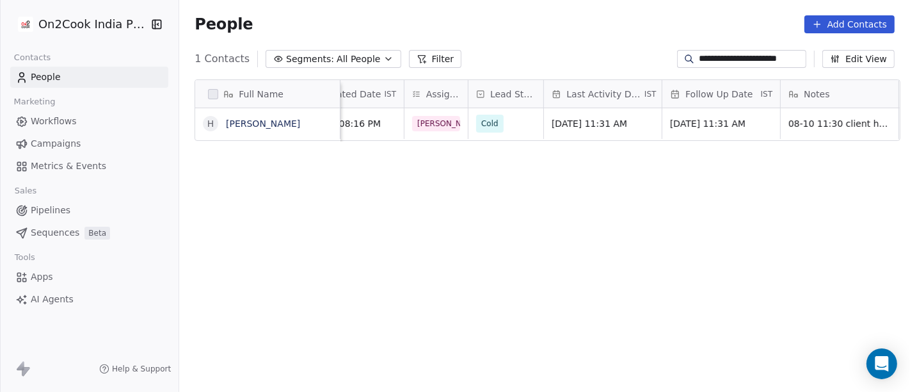
click at [429, 180] on html "**********" at bounding box center [455, 196] width 910 height 392
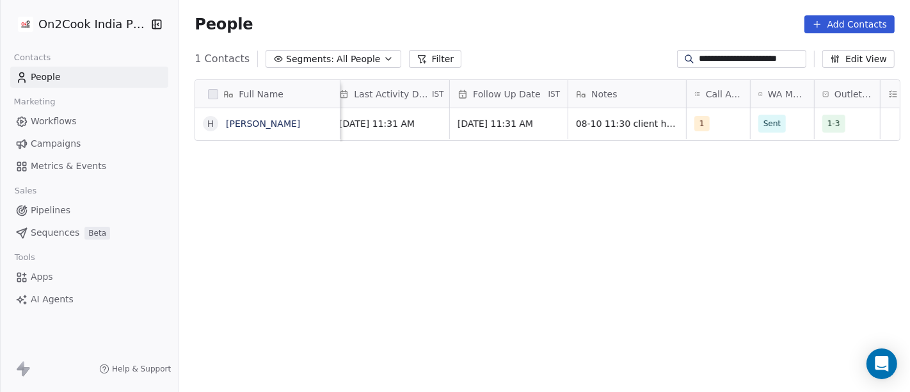
scroll to position [0, 672]
click at [703, 123] on div "1" at bounding box center [702, 123] width 24 height 15
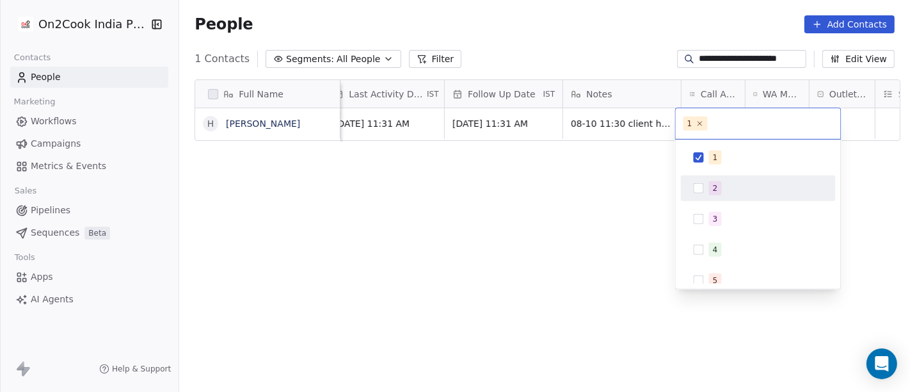
click at [730, 187] on div "2" at bounding box center [766, 188] width 114 height 14
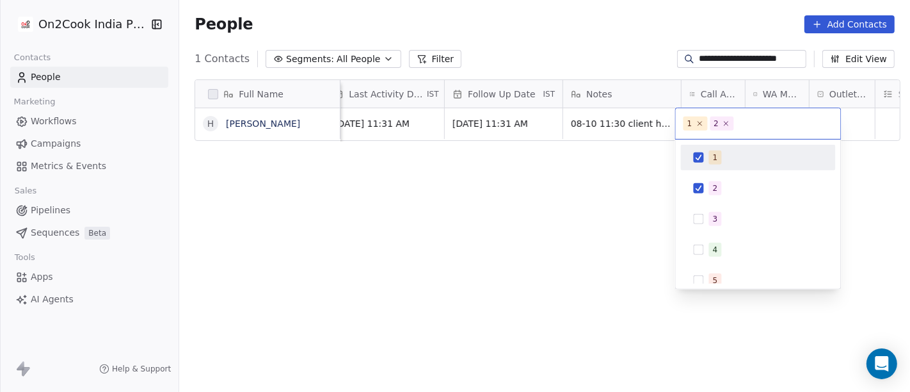
click at [729, 165] on div "1" at bounding box center [758, 157] width 145 height 20
click at [610, 174] on html "**********" at bounding box center [455, 196] width 910 height 392
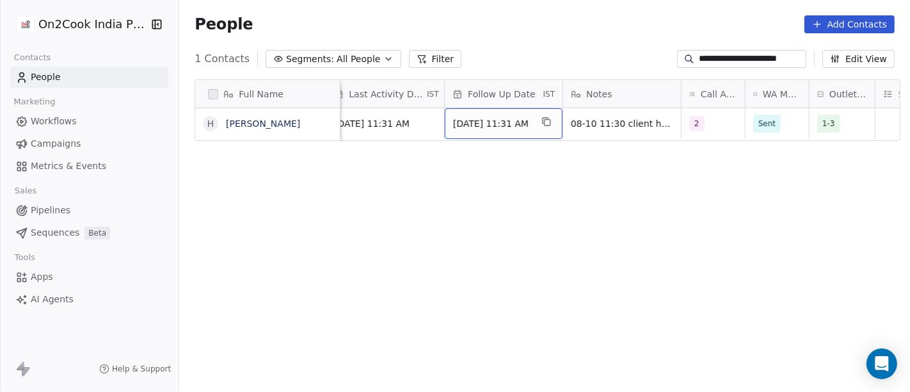
click at [504, 123] on span "[DATE] 11:31 AM" at bounding box center [492, 123] width 78 height 13
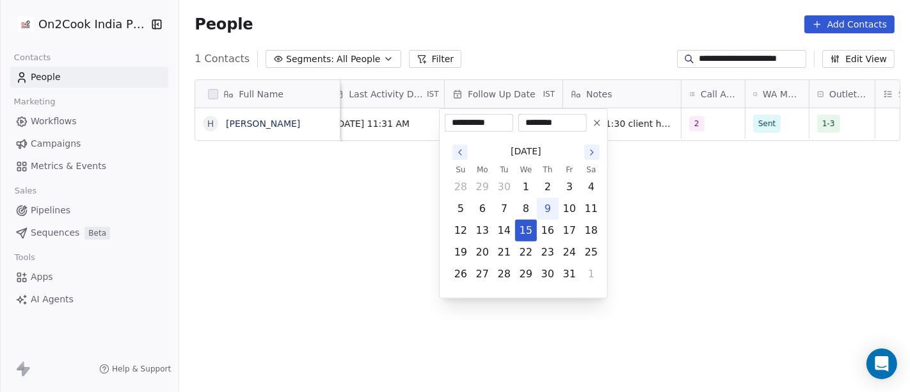
click at [590, 118] on button at bounding box center [596, 122] width 15 height 15
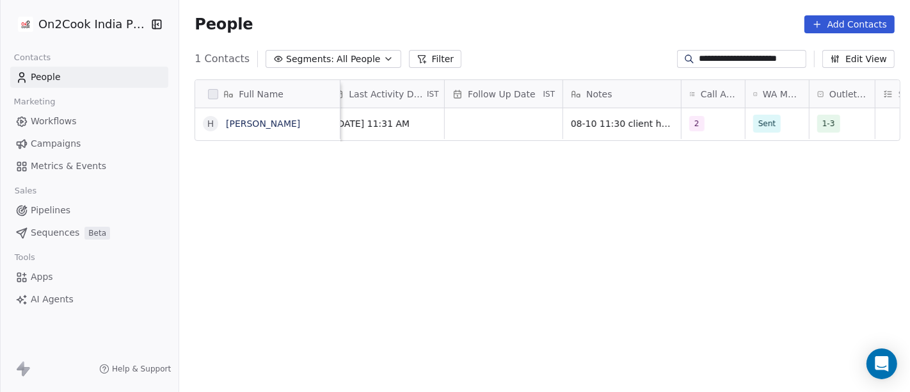
click at [711, 173] on div "Full Name H Hitesh Gogwani Created Date IST Assignee Lead Status Last Activity …" at bounding box center [544, 241] width 731 height 345
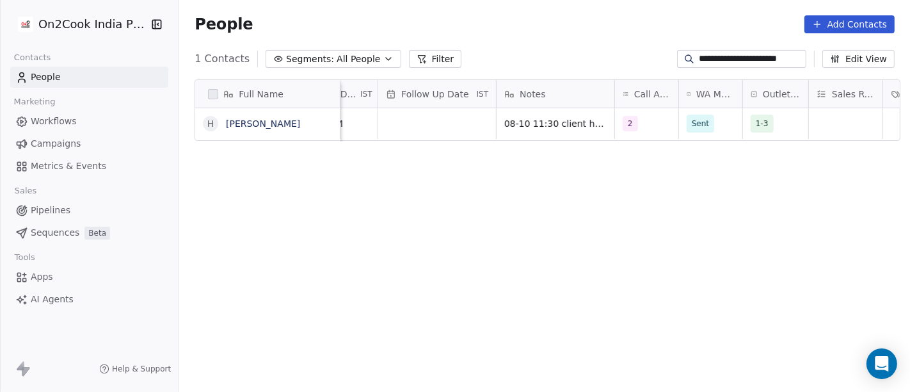
scroll to position [0, 740]
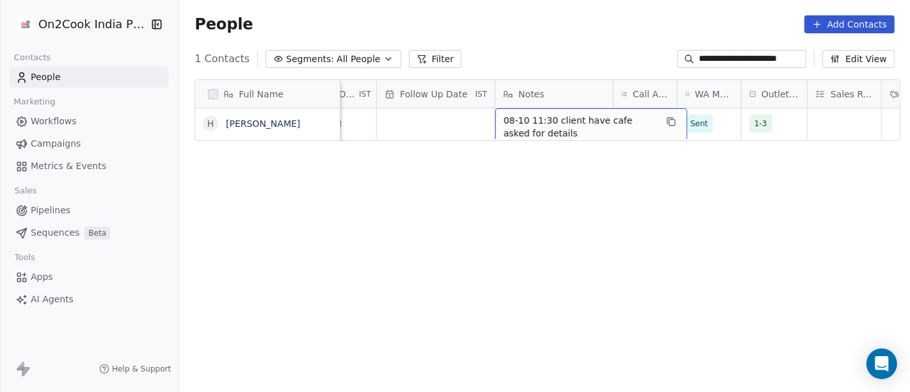
click at [572, 124] on span "08-10 11:30 client have cafe asked for details" at bounding box center [580, 127] width 152 height 26
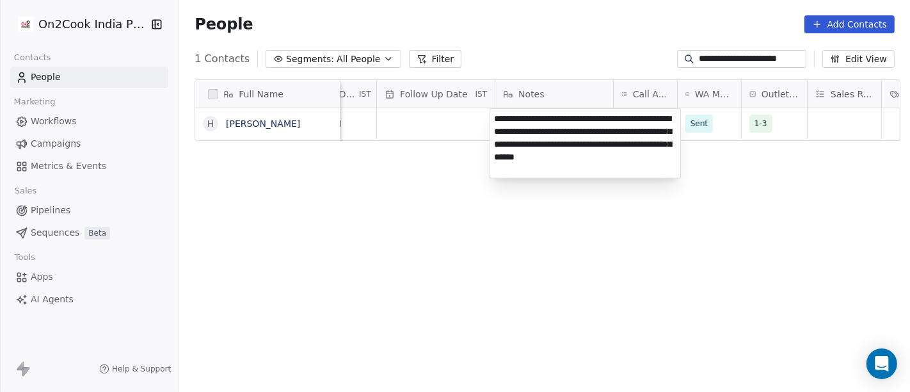
type textarea "**********"
click at [405, 262] on html "**********" at bounding box center [455, 196] width 910 height 392
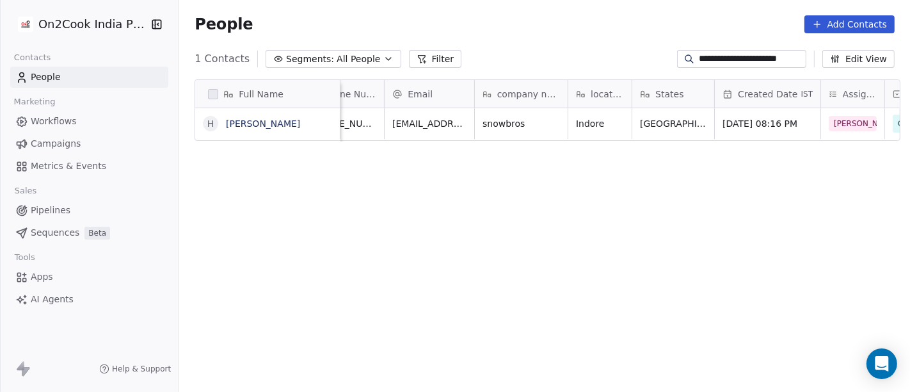
scroll to position [0, 36]
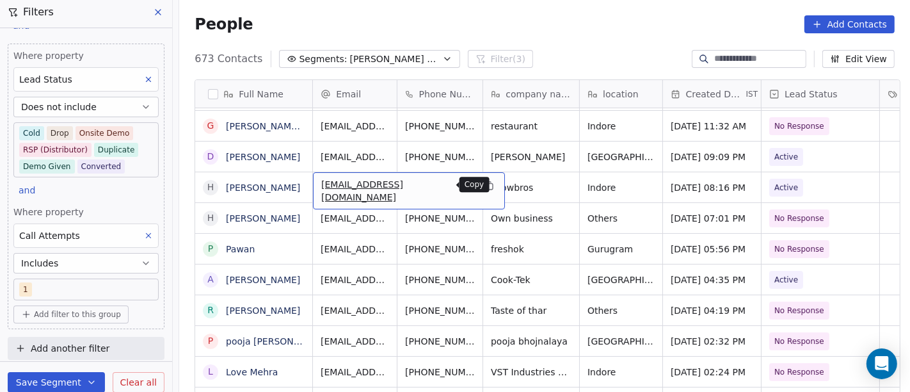
click at [484, 184] on icon "grid" at bounding box center [489, 185] width 10 height 10
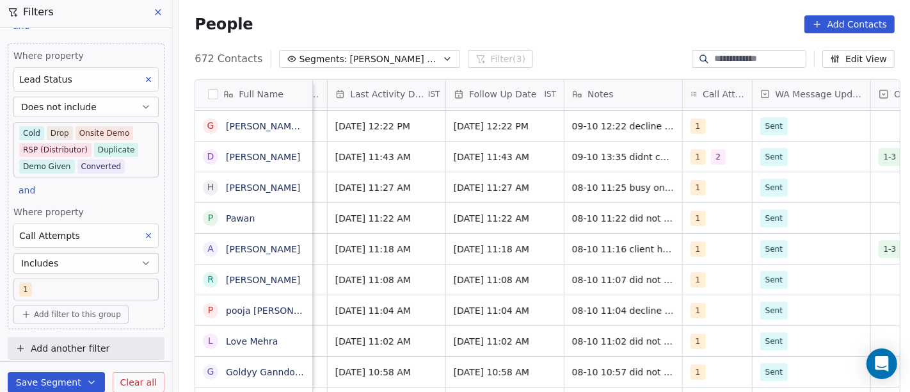
scroll to position [0, 775]
click at [683, 156] on div "1 2" at bounding box center [720, 156] width 75 height 30
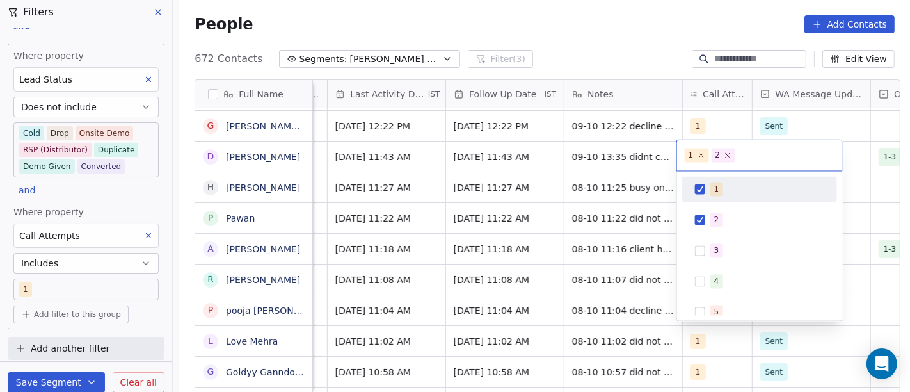
click at [726, 190] on div "1" at bounding box center [767, 189] width 114 height 14
click at [610, 33] on html "On2Cook India Pvt. Ltd. Contacts People Marketing Workflows Campaigns Metrics &…" at bounding box center [455, 196] width 910 height 392
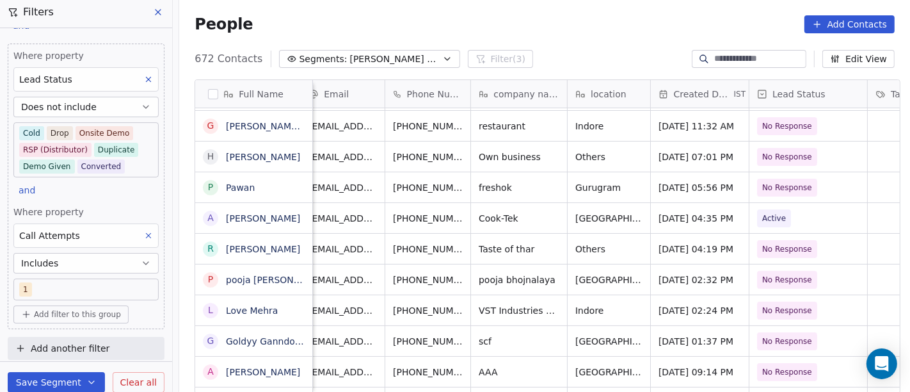
scroll to position [0, 11]
click at [484, 153] on button "grid" at bounding box center [491, 154] width 15 height 15
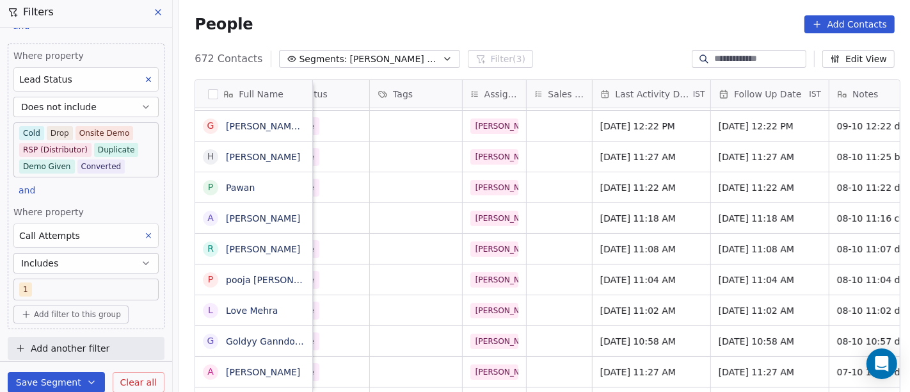
scroll to position [0, 511]
click at [628, 152] on span "[DATE] 11:27 AM" at bounding box center [638, 156] width 78 height 13
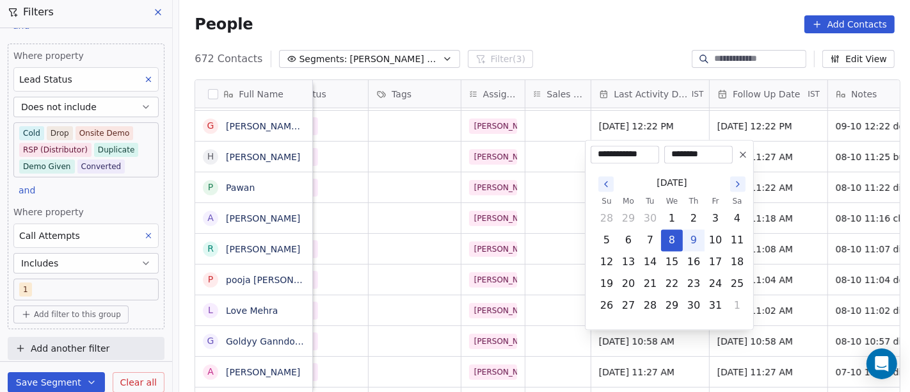
click at [694, 241] on button "9" at bounding box center [693, 240] width 20 height 20
type input "**********"
click at [560, 26] on html "On2Cook India Pvt. Ltd. Contacts People Marketing Workflows Campaigns Metrics &…" at bounding box center [455, 196] width 910 height 392
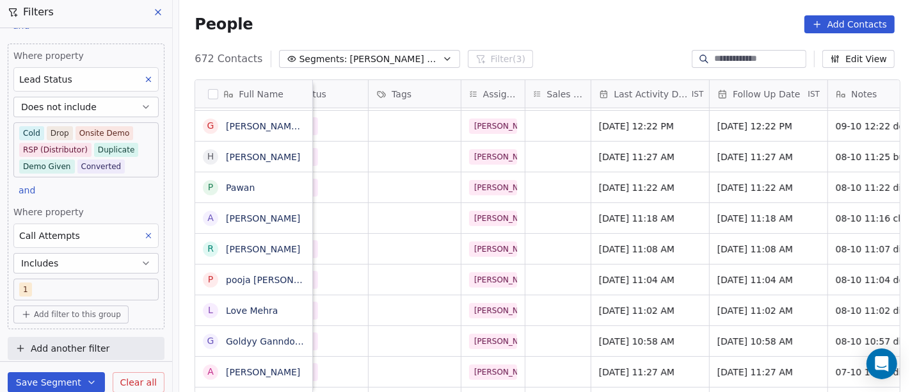
scroll to position [0, 638]
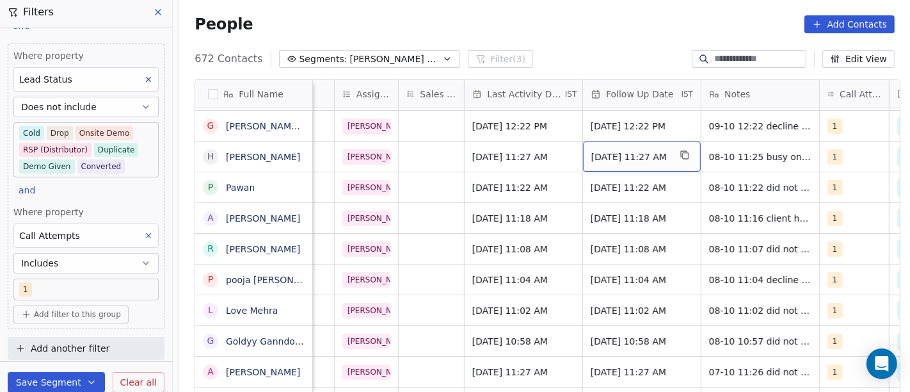
click at [591, 161] on span "[DATE] 11:27 AM" at bounding box center [630, 156] width 78 height 13
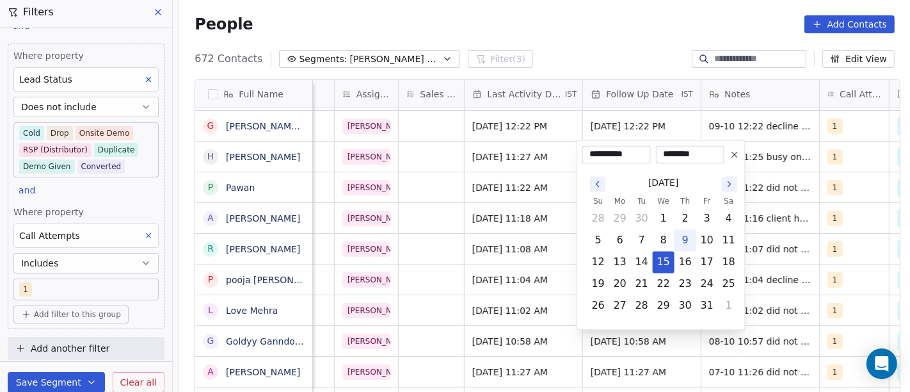
click at [585, 41] on html "On2Cook India Pvt. Ltd. Contacts People Marketing Workflows Campaigns Metrics &…" at bounding box center [455, 196] width 910 height 392
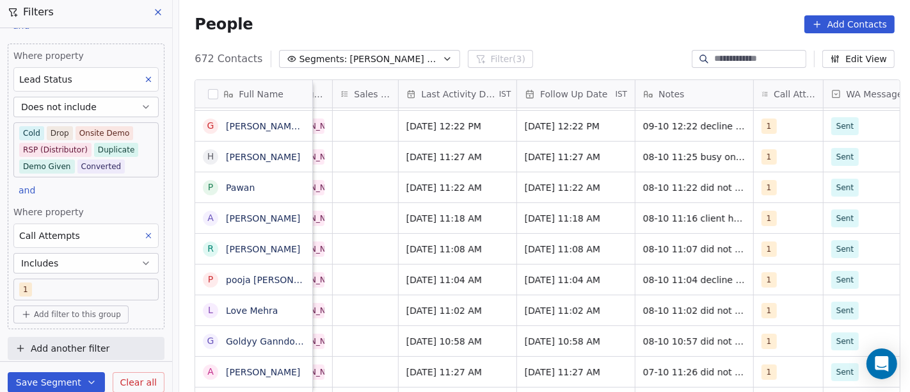
scroll to position [0, 711]
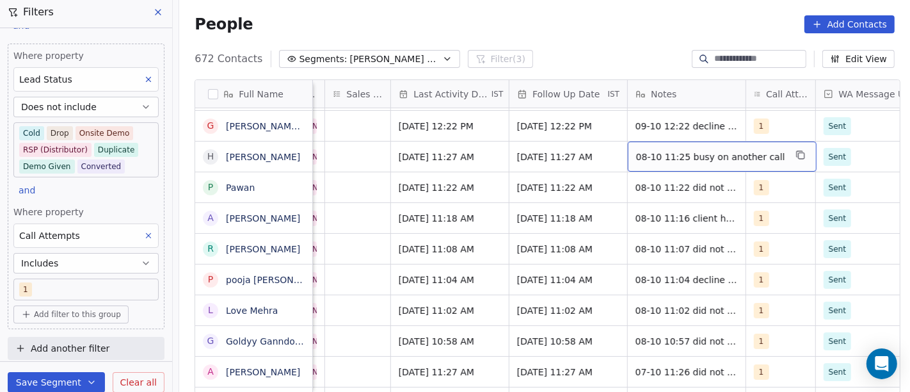
click at [688, 152] on span "08-10 11:25 busy on another call" at bounding box center [710, 156] width 149 height 13
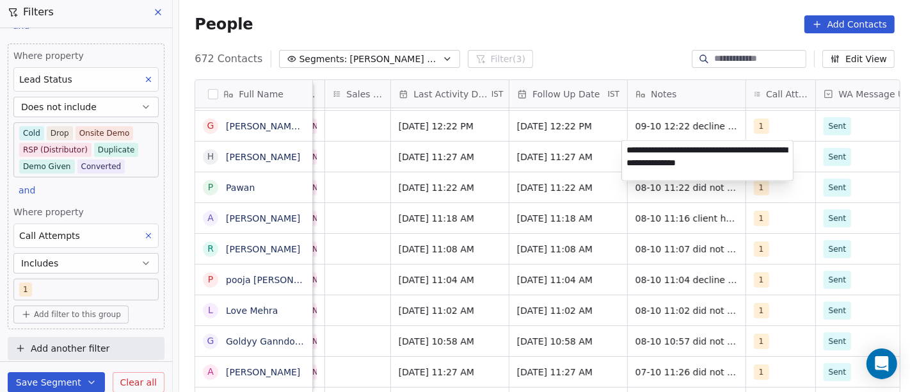
type textarea "**********"
click at [628, 43] on html "On2Cook India Pvt. Ltd. Contacts People Marketing Workflows Campaigns Metrics &…" at bounding box center [455, 196] width 910 height 392
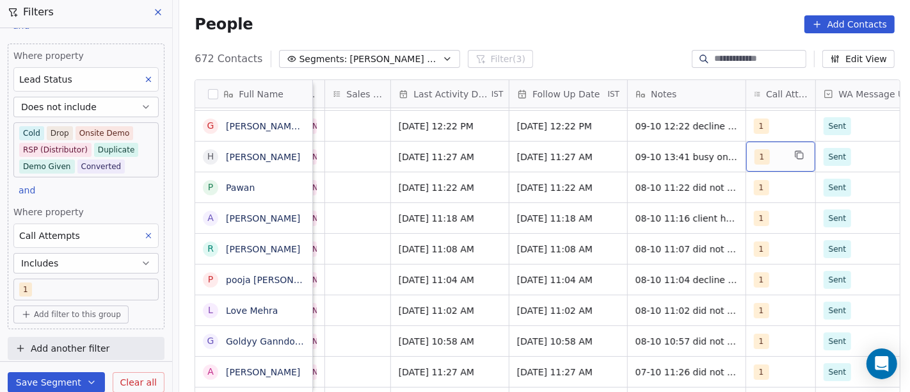
click at [777, 147] on div "1" at bounding box center [780, 156] width 69 height 30
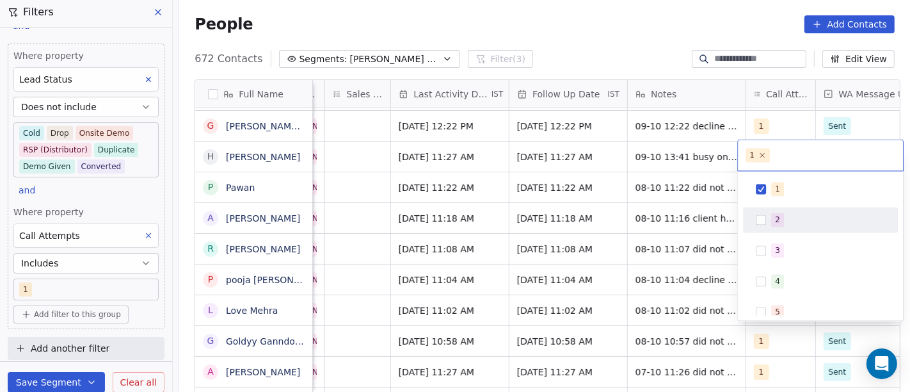
click at [766, 228] on div "2" at bounding box center [820, 220] width 145 height 20
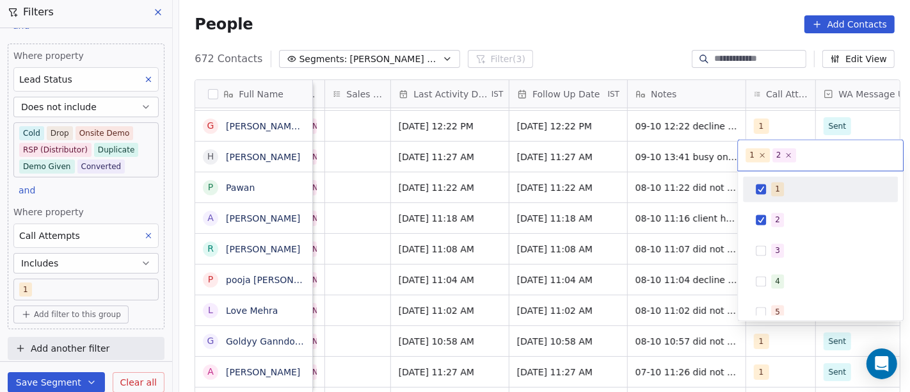
click at [765, 186] on button "Suggestions" at bounding box center [761, 189] width 10 height 10
click at [627, 38] on html "On2Cook India Pvt. Ltd. Contacts People Marketing Workflows Campaigns Metrics &…" at bounding box center [455, 196] width 910 height 392
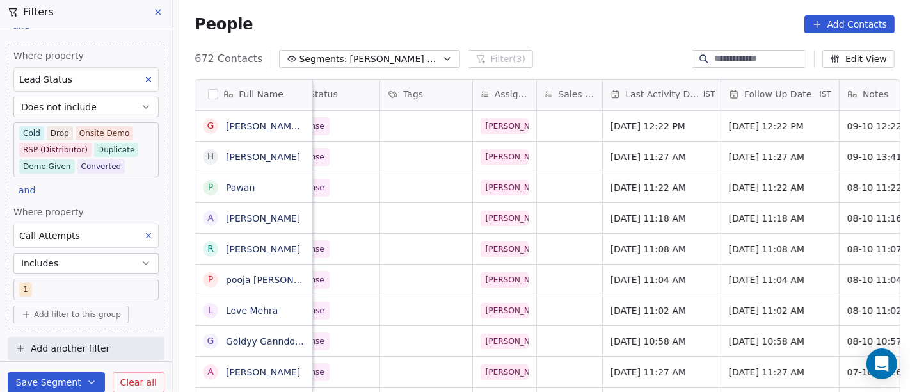
scroll to position [0, 591]
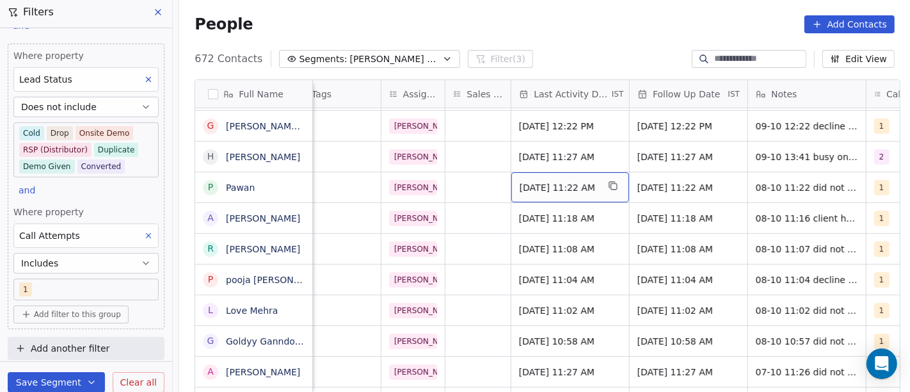
click at [594, 179] on div "[DATE] 11:22 AM" at bounding box center [570, 187] width 118 height 30
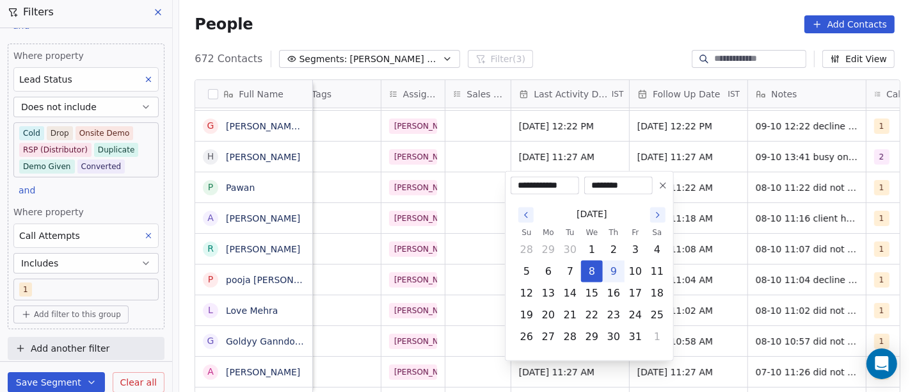
click at [612, 268] on button "9" at bounding box center [613, 271] width 20 height 20
type input "**********"
click at [585, 37] on html "On2Cook India Pvt. Ltd. Contacts People Marketing Workflows Campaigns Metrics &…" at bounding box center [455, 196] width 910 height 392
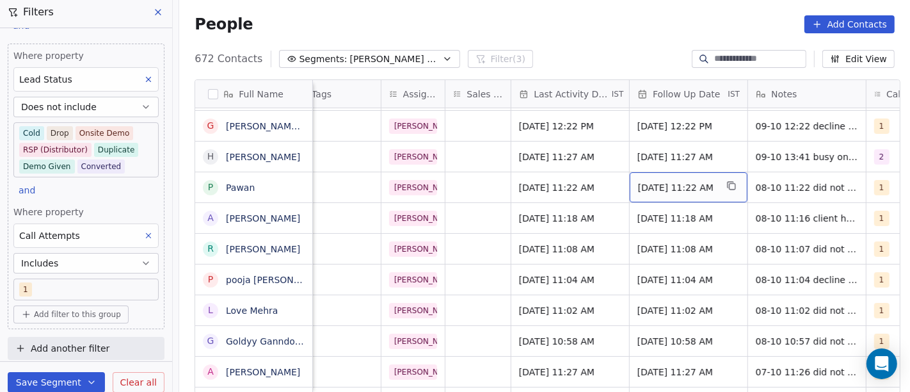
click at [654, 175] on div "[DATE] 11:22 AM" at bounding box center [689, 187] width 118 height 30
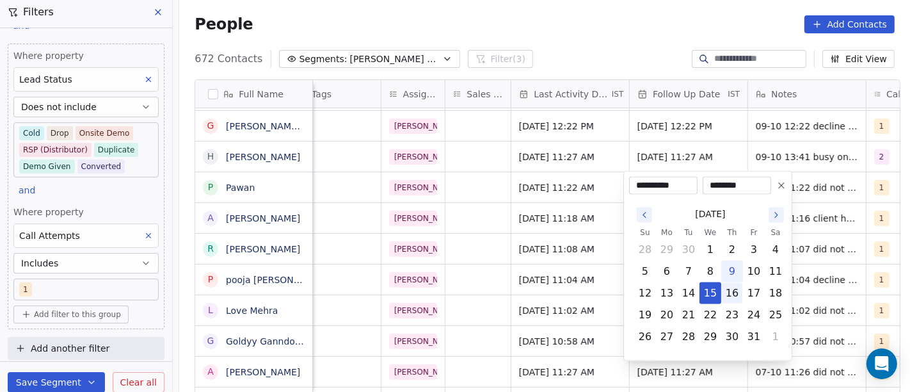
click at [727, 289] on button "16" at bounding box center [732, 293] width 20 height 20
type input "**********"
click at [603, 43] on html "On2Cook India Pvt. Ltd. Contacts People Marketing Workflows Campaigns Metrics &…" at bounding box center [455, 196] width 910 height 392
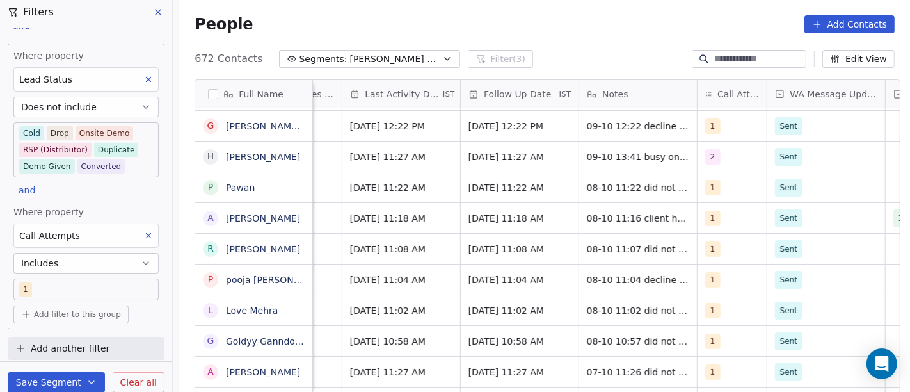
scroll to position [0, 763]
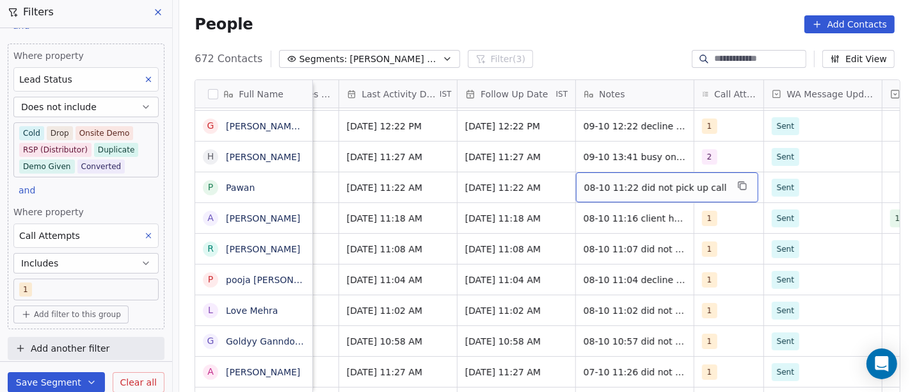
click at [640, 182] on span "08-10 11:22 did not pick up call" at bounding box center [655, 187] width 143 height 13
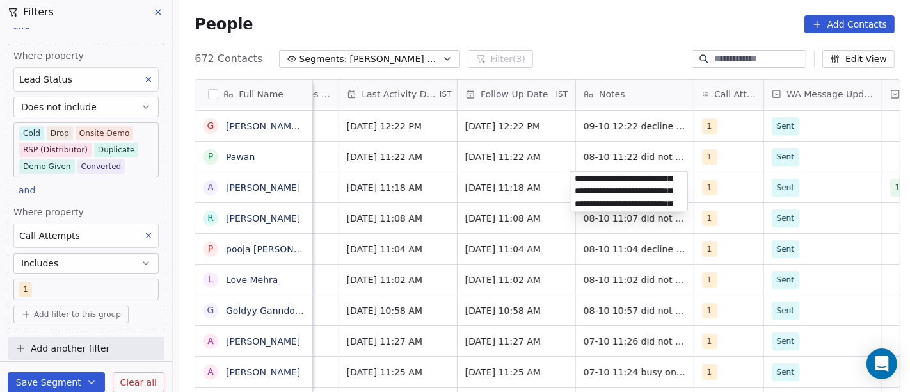
scroll to position [3, 0]
click at [393, 155] on html "On2Cook India Pvt. Ltd. Contacts People Marketing Workflows Campaigns Metrics &…" at bounding box center [455, 196] width 910 height 392
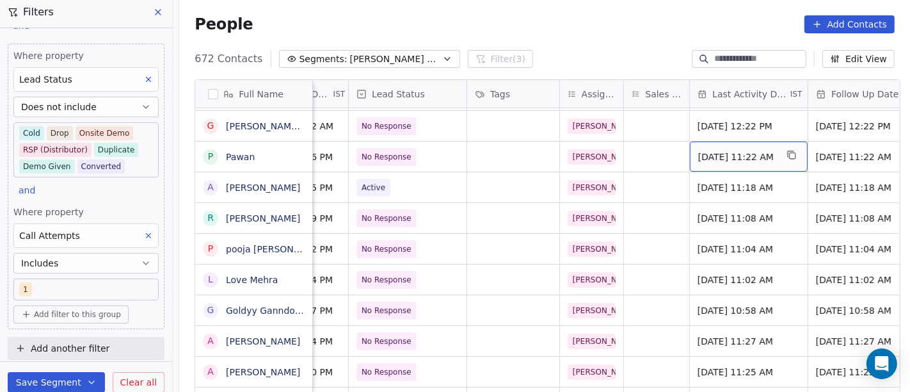
scroll to position [0, 412]
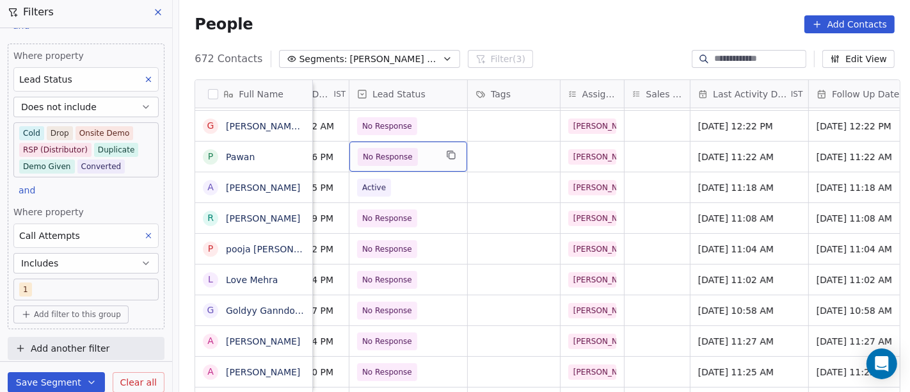
click at [417, 148] on span "No Response" at bounding box center [397, 157] width 78 height 18
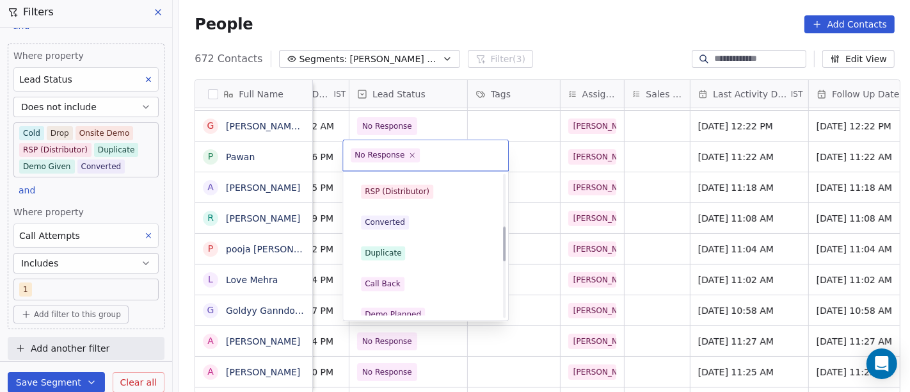
scroll to position [213, 0]
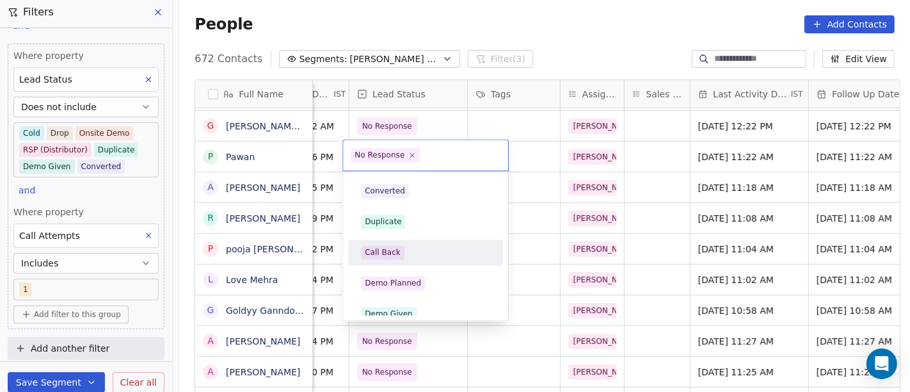
click at [401, 240] on div "Call Back" at bounding box center [425, 253] width 155 height 26
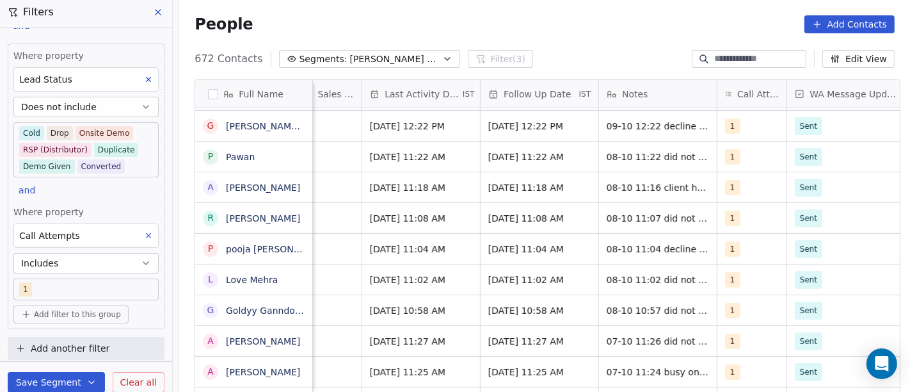
scroll to position [0, 750]
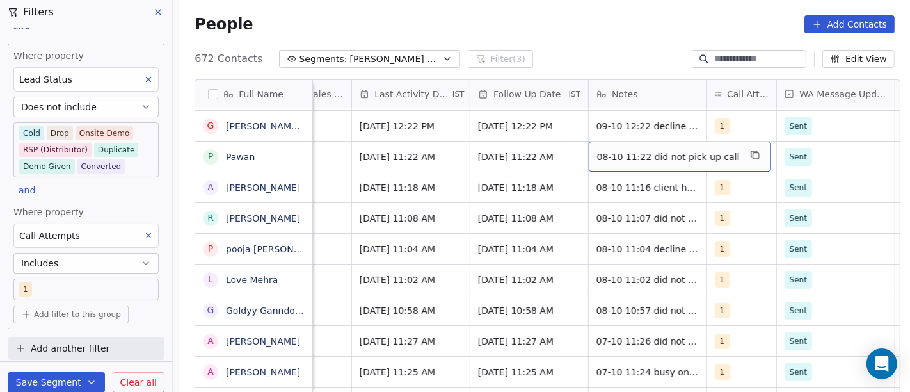
click at [647, 155] on span "08-10 11:22 did not pick up call" at bounding box center [668, 156] width 143 height 13
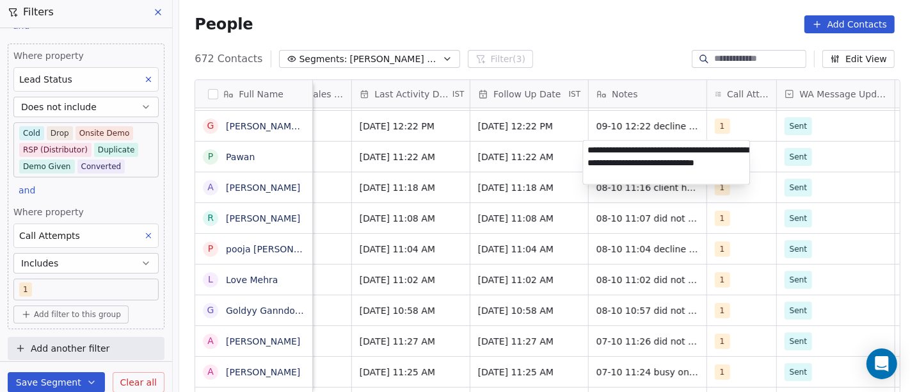
type textarea "**********"
click at [626, 13] on html "On2Cook India Pvt. Ltd. Contacts People Marketing Workflows Campaigns Metrics &…" at bounding box center [455, 196] width 910 height 392
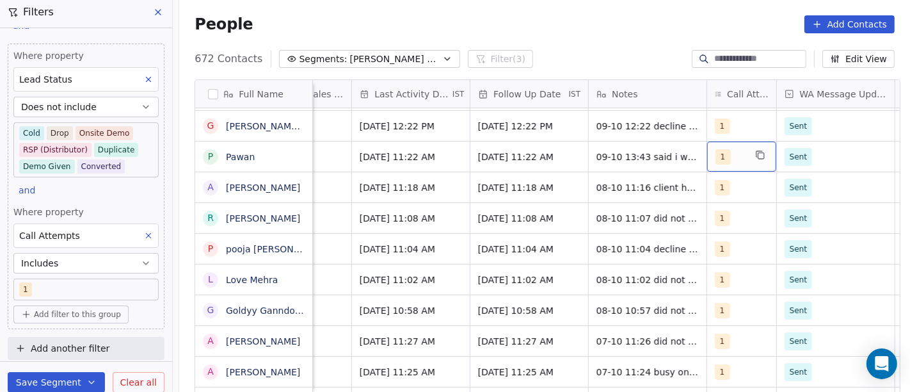
click at [726, 155] on div "1" at bounding box center [729, 156] width 29 height 15
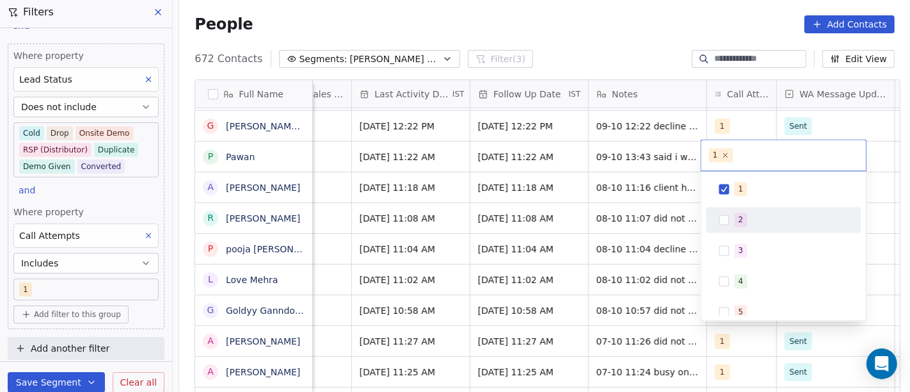
click at [729, 227] on div "2" at bounding box center [783, 220] width 145 height 20
click at [749, 203] on div "1 2 3 4 5 6 7 8 9 10" at bounding box center [783, 328] width 155 height 302
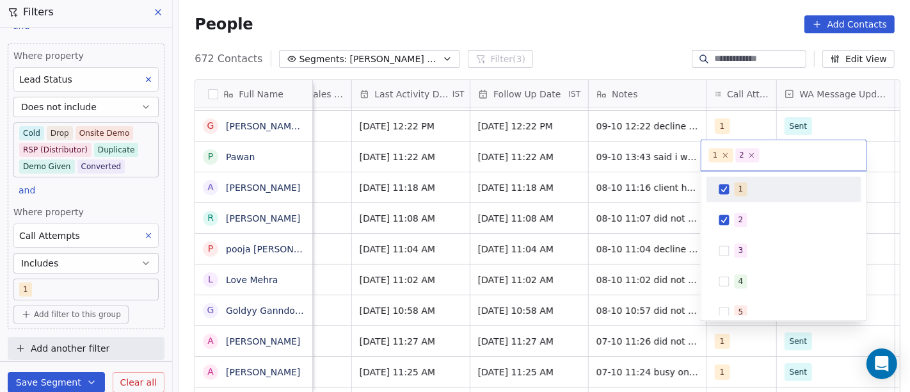
click at [738, 189] on div "1" at bounding box center [740, 190] width 5 height 12
click at [625, 42] on html "On2Cook India Pvt. Ltd. Contacts People Marketing Workflows Campaigns Metrics &…" at bounding box center [455, 196] width 910 height 392
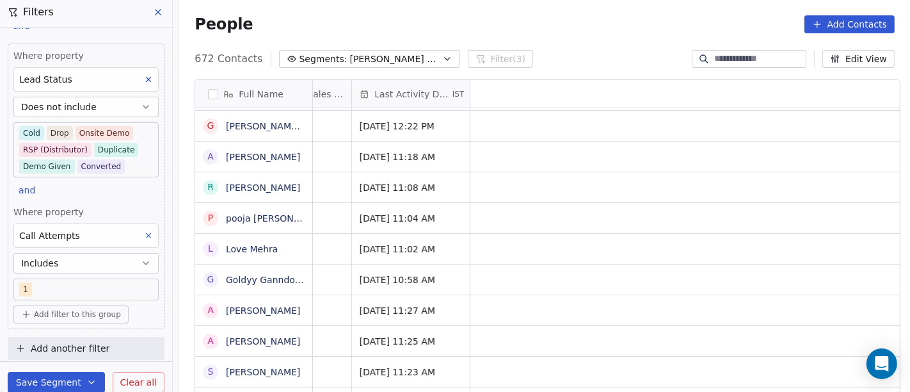
scroll to position [0, 0]
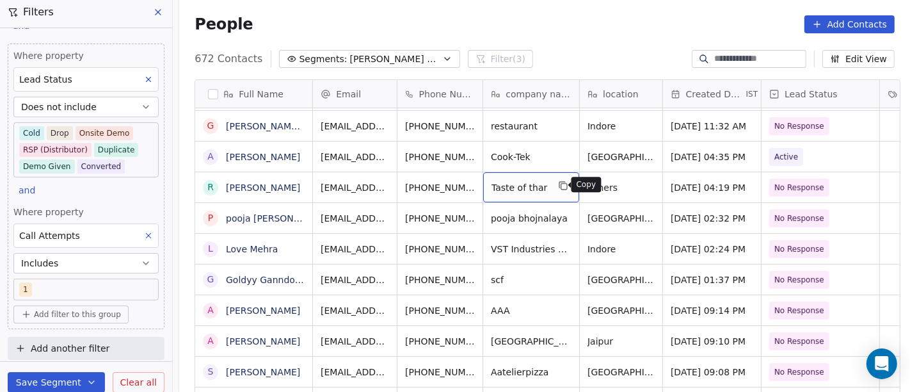
click at [559, 186] on icon "grid" at bounding box center [563, 185] width 10 height 10
click at [617, 184] on span "Others" at bounding box center [609, 187] width 43 height 13
type textarea "*********"
click at [563, 6] on html "On2Cook India Pvt. Ltd. Contacts People Marketing Workflows Campaigns Metrics &…" at bounding box center [455, 196] width 910 height 392
click at [413, 196] on html "On2Cook India Pvt. Ltd. Contacts People Marketing Workflows Campaigns Metrics &…" at bounding box center [455, 196] width 910 height 392
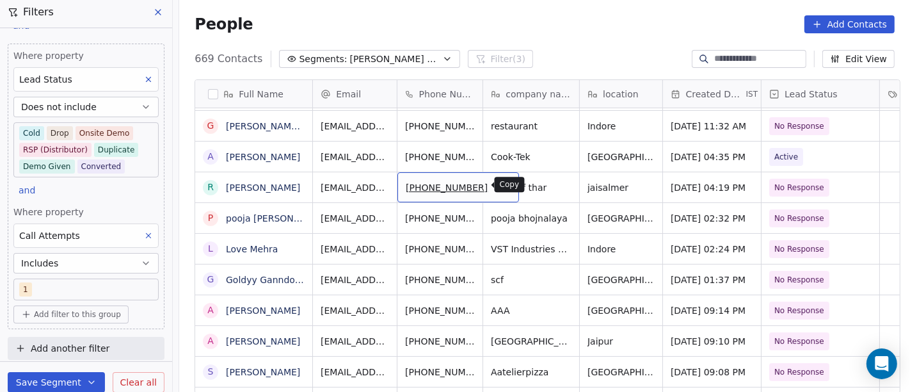
click at [501, 184] on icon "grid" at bounding box center [504, 187] width 6 height 6
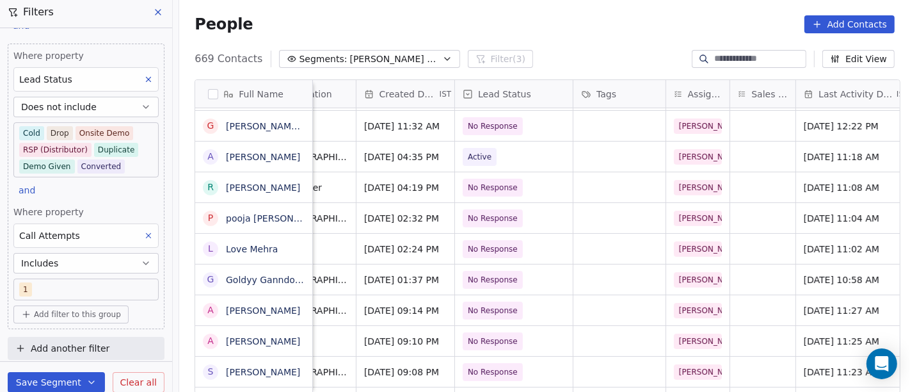
scroll to position [0, 308]
click at [507, 184] on span "No Response" at bounding box center [492, 187] width 50 height 13
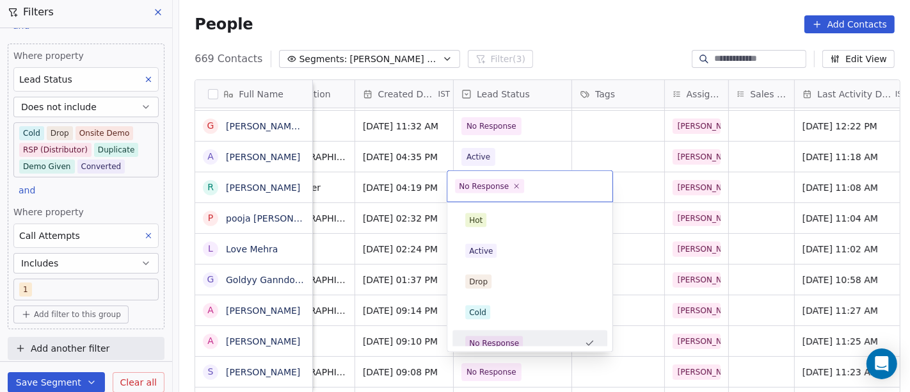
scroll to position [9, 0]
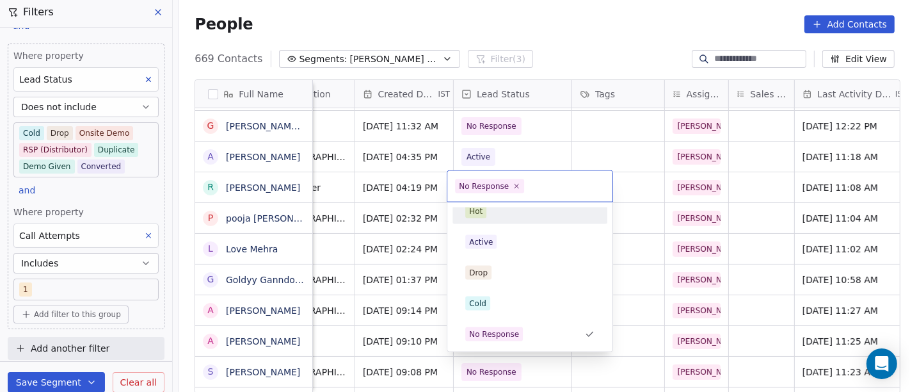
click at [523, 210] on div "Hot" at bounding box center [529, 211] width 129 height 14
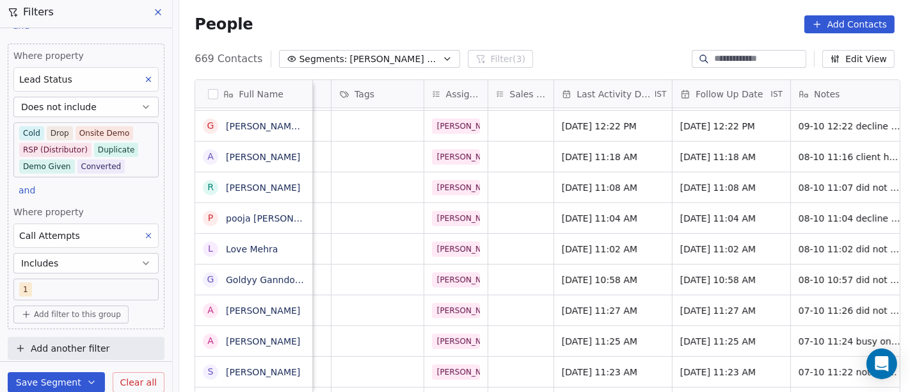
scroll to position [0, 554]
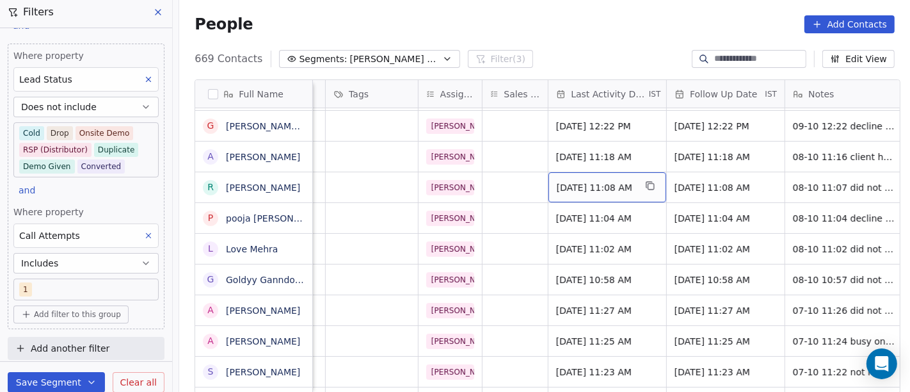
click at [617, 183] on span "[DATE] 11:08 AM" at bounding box center [596, 187] width 78 height 13
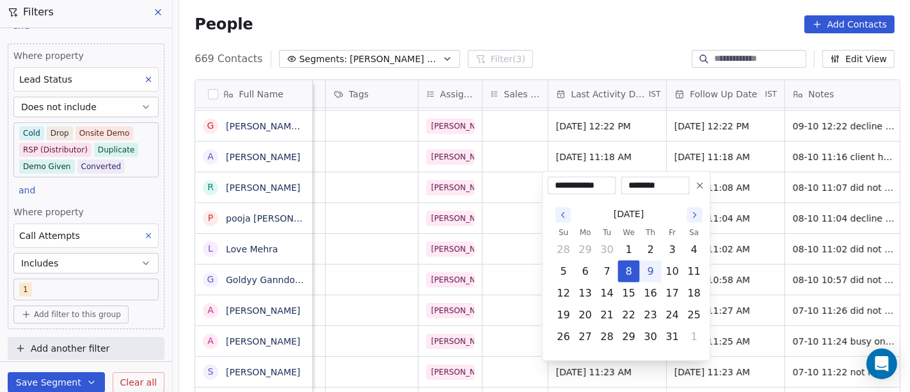
click at [651, 268] on button "9" at bounding box center [650, 271] width 20 height 20
type input "**********"
click at [715, 197] on html "On2Cook India Pvt. Ltd. Contacts People Marketing Workflows Campaigns Metrics &…" at bounding box center [455, 196] width 910 height 392
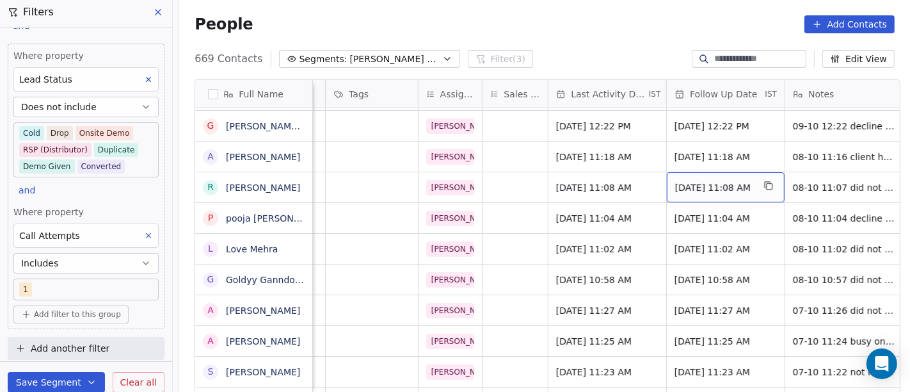
click at [726, 193] on span "[DATE] 11:08 AM" at bounding box center [714, 187] width 78 height 13
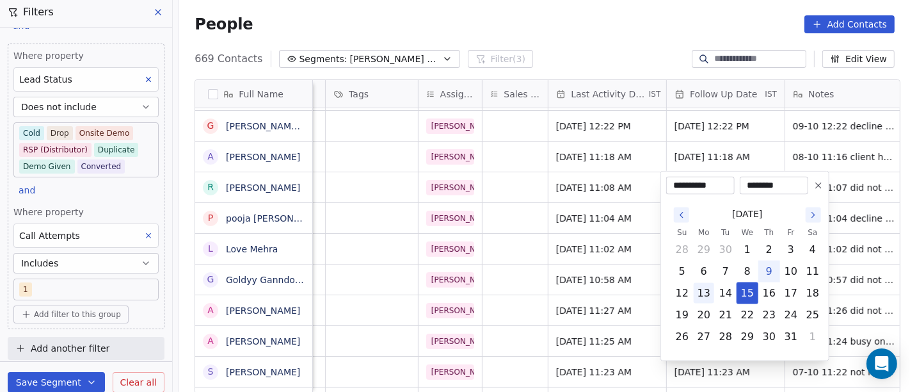
click at [699, 289] on button "13" at bounding box center [704, 293] width 20 height 20
type input "**********"
click at [597, 18] on html "On2Cook India Pvt. Ltd. Contacts People Marketing Workflows Campaigns Metrics &…" at bounding box center [455, 196] width 910 height 392
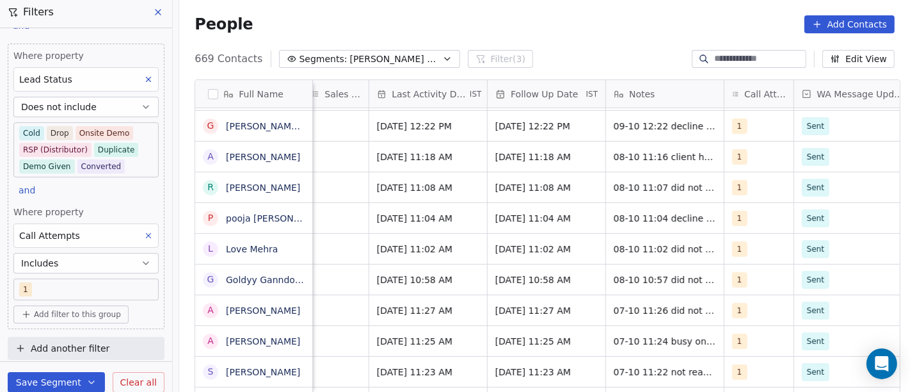
scroll to position [0, 754]
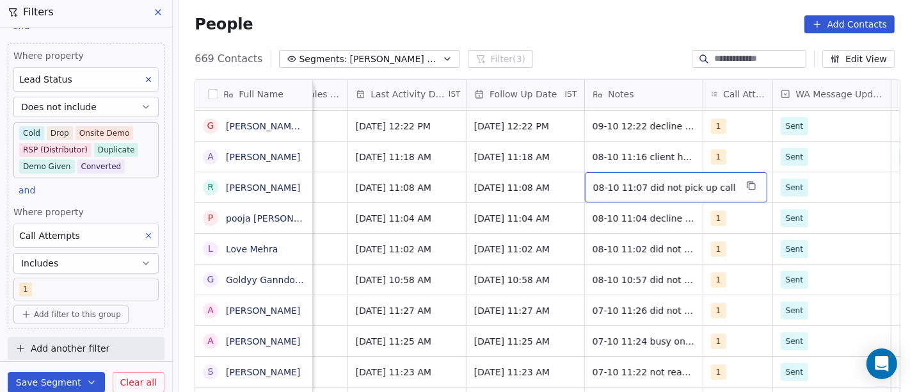
click at [615, 187] on span "08-10 11:07 did not pick up call" at bounding box center [664, 187] width 143 height 13
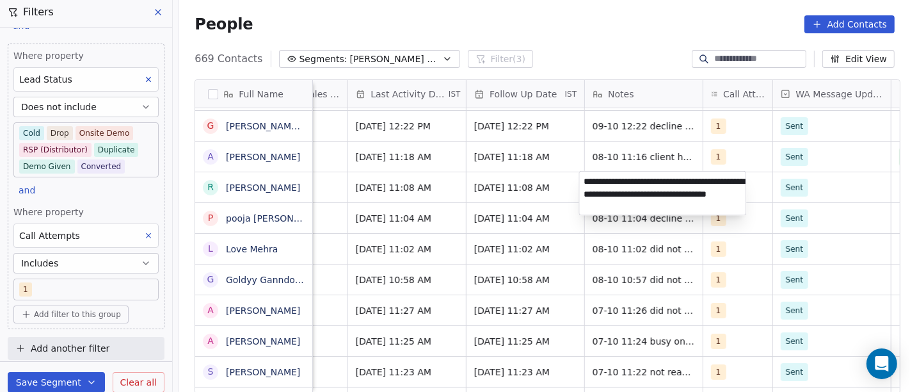
type textarea "**********"
click at [532, 167] on html "On2Cook India Pvt. Ltd. Contacts People Marketing Workflows Campaigns Metrics &…" at bounding box center [455, 196] width 910 height 392
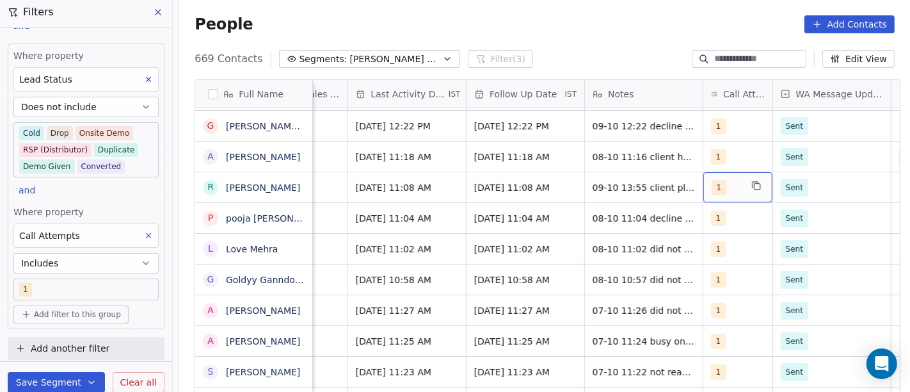
click at [727, 188] on div "1" at bounding box center [725, 187] width 29 height 15
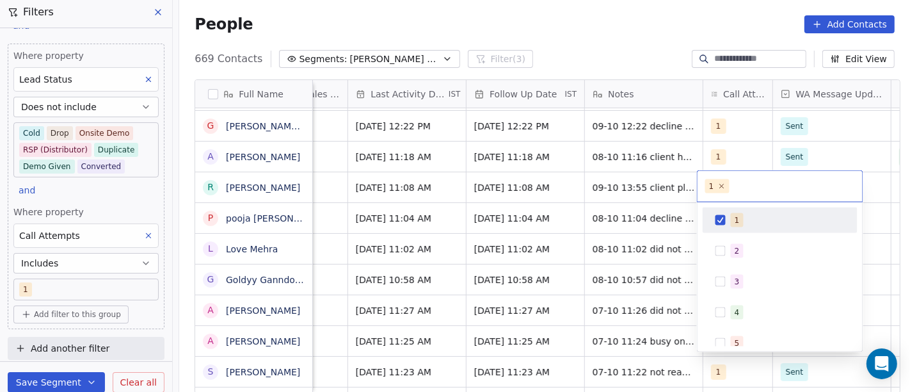
click at [727, 188] on div "1" at bounding box center [779, 186] width 165 height 31
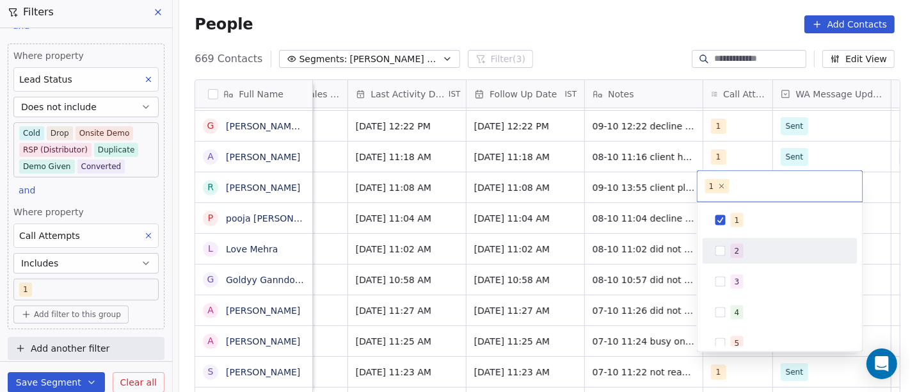
click at [735, 249] on div "2" at bounding box center [736, 251] width 5 height 12
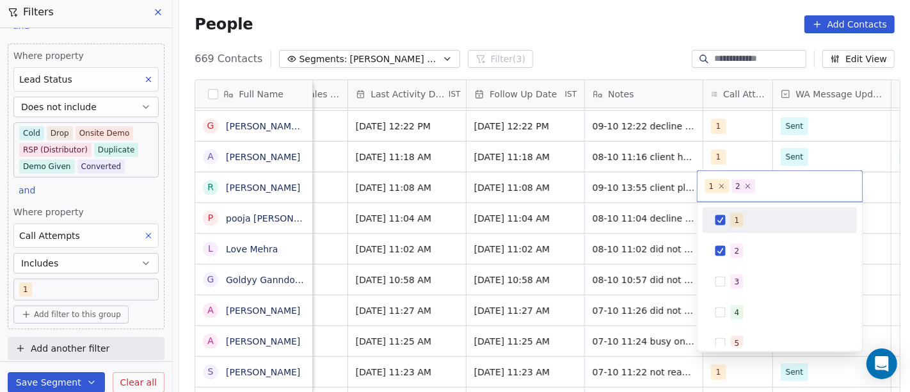
click at [751, 224] on div "1" at bounding box center [788, 220] width 114 height 14
click at [582, 44] on html "On2Cook India Pvt. Ltd. Contacts People Marketing Workflows Campaigns Metrics &…" at bounding box center [455, 196] width 910 height 392
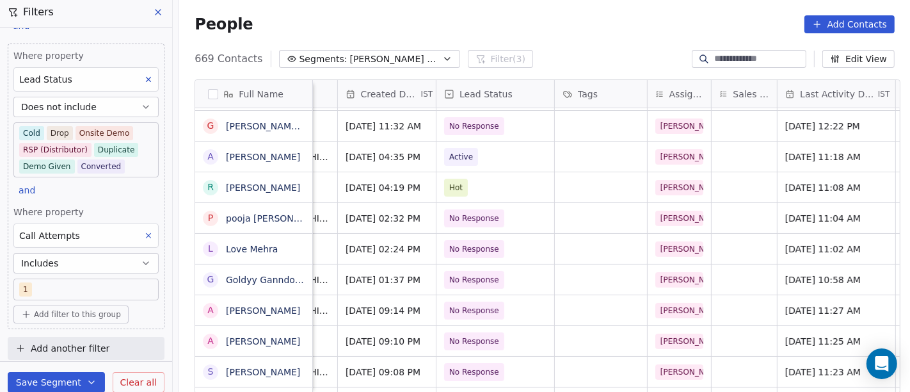
scroll to position [0, 324]
